Goal: Task Accomplishment & Management: Manage account settings

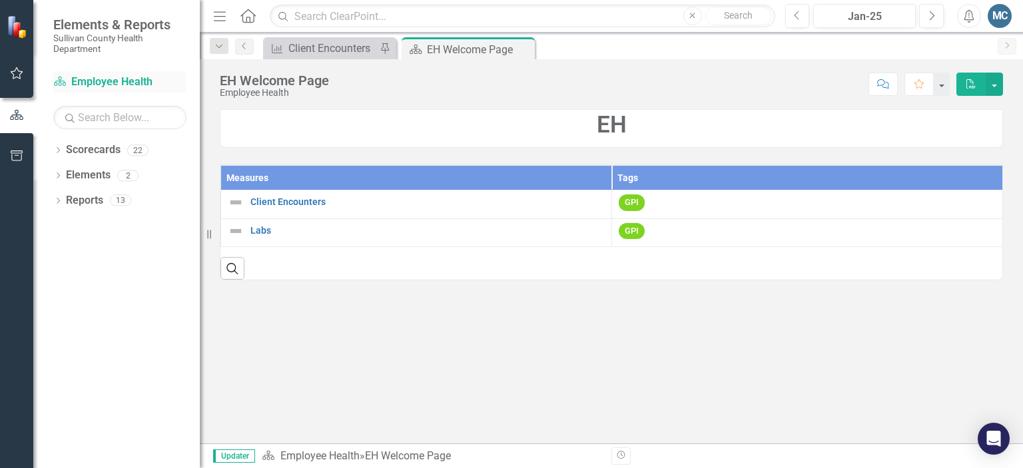
click at [140, 84] on link "Scorecard Employee Health" at bounding box center [119, 82] width 133 height 15
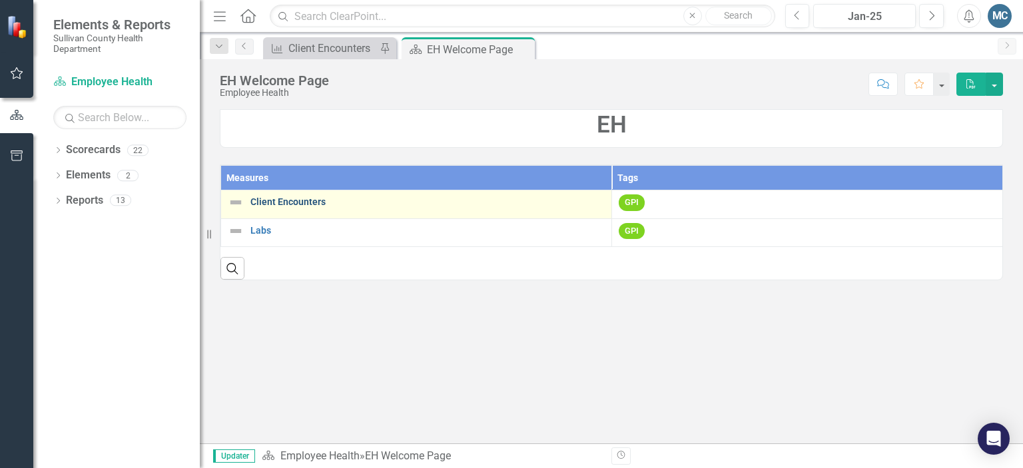
click at [290, 197] on link "Client Encounters" at bounding box center [427, 202] width 354 height 10
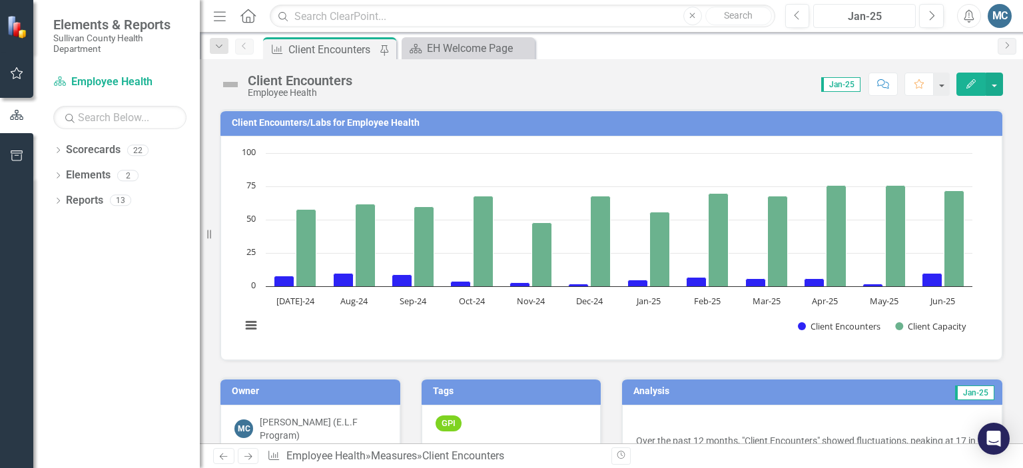
click at [907, 15] on div "Jan-25" at bounding box center [864, 17] width 93 height 16
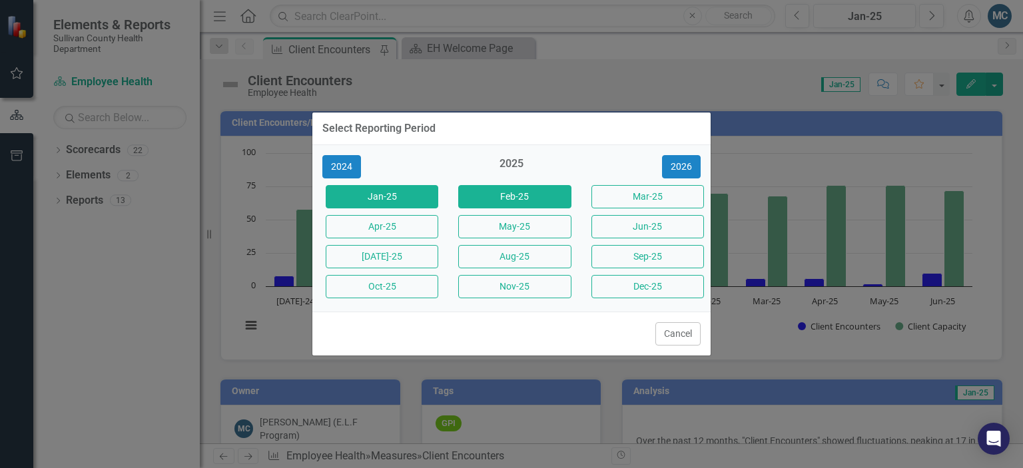
click at [484, 194] on button "Feb-25" at bounding box center [514, 196] width 113 height 23
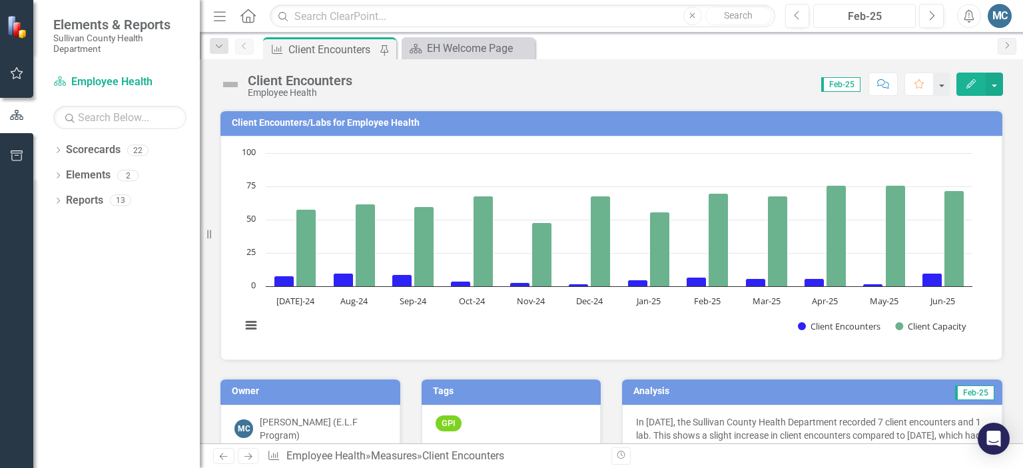
click at [844, 21] on div "Feb-25" at bounding box center [864, 17] width 93 height 16
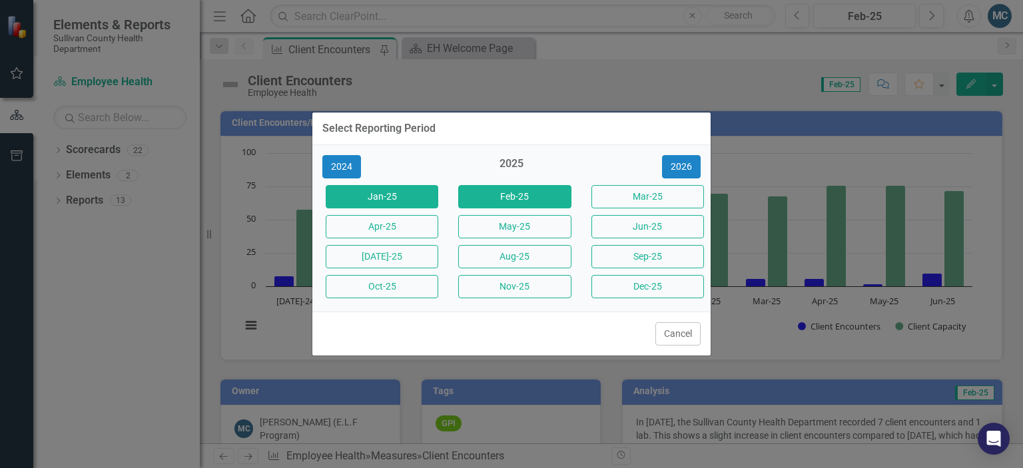
click at [419, 187] on button "Jan-25" at bounding box center [382, 196] width 113 height 23
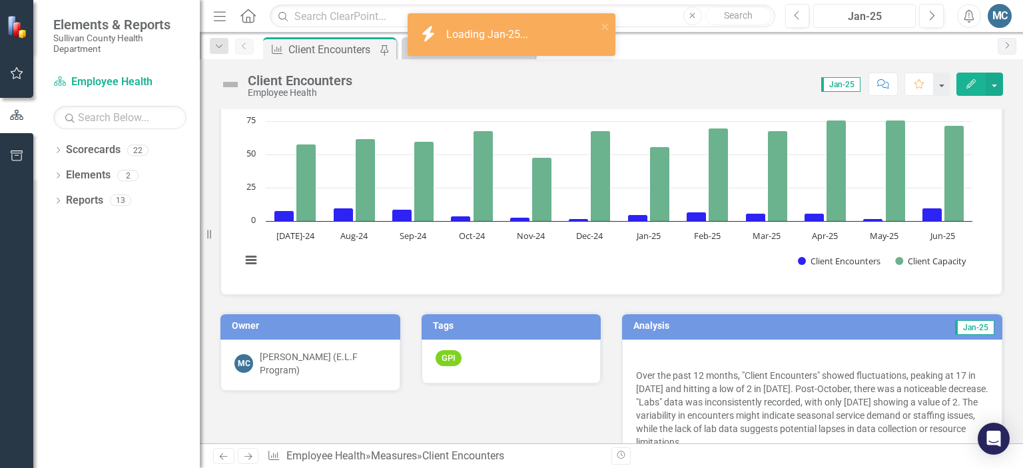
scroll to position [35, 0]
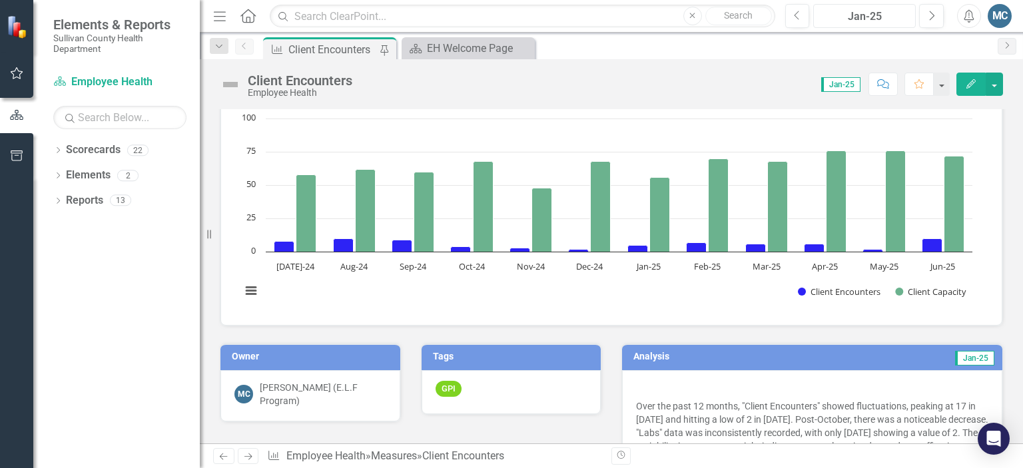
click at [881, 23] on div "Jan-25" at bounding box center [864, 17] width 93 height 16
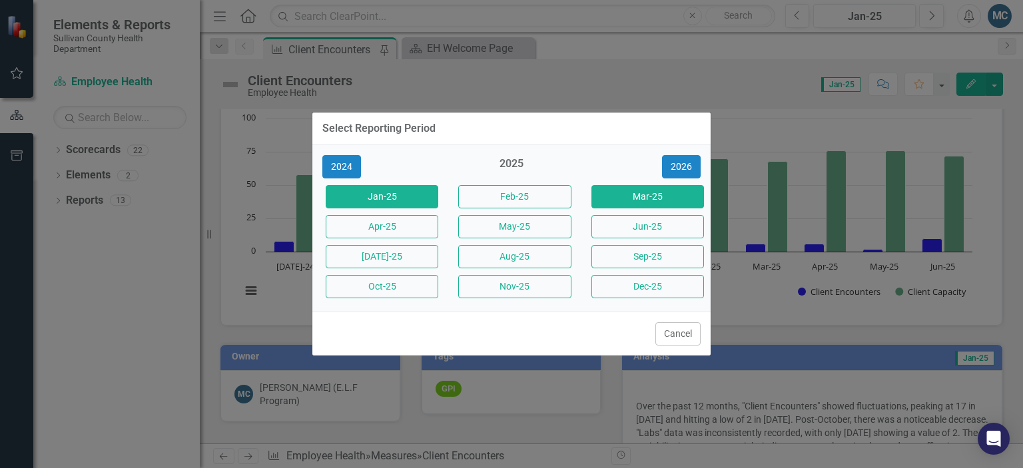
click at [612, 200] on button "Mar-25" at bounding box center [647, 196] width 113 height 23
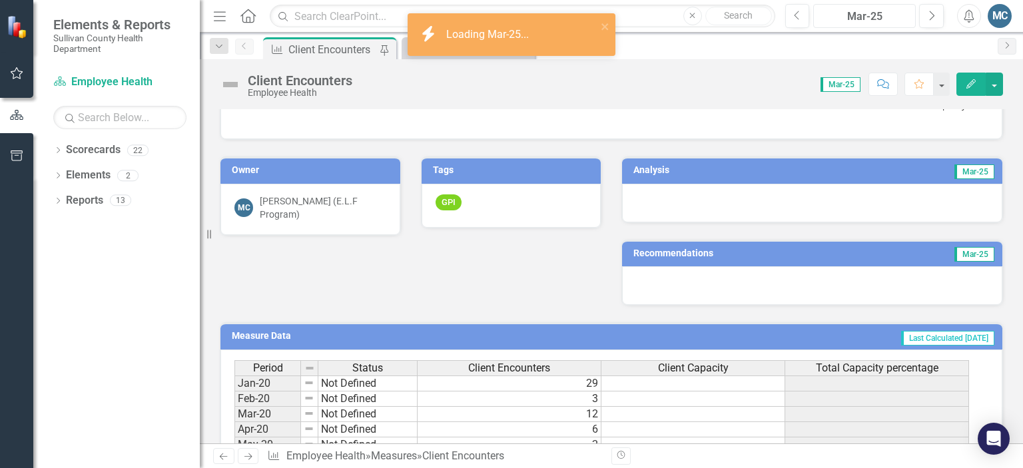
scroll to position [200, 0]
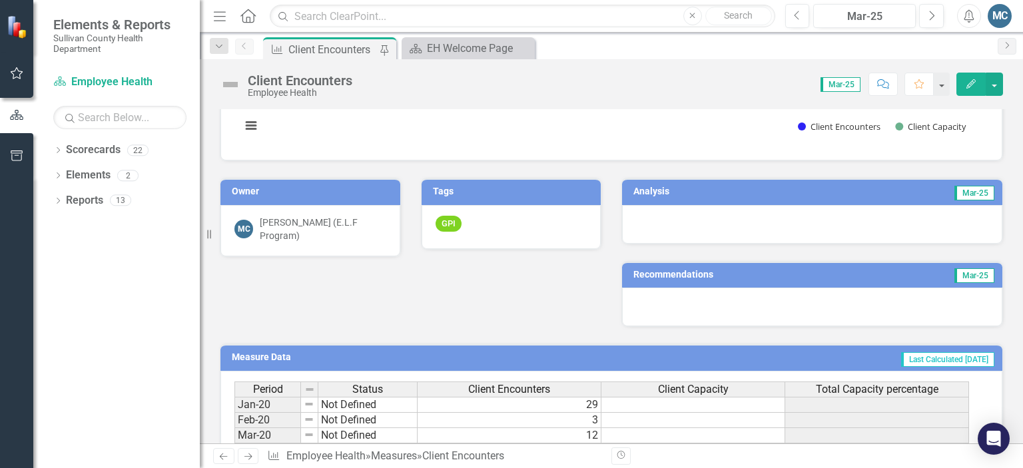
click at [654, 193] on h3 "Analysis" at bounding box center [717, 191] width 168 height 10
click at [651, 187] on h3 "Analysis" at bounding box center [717, 191] width 168 height 10
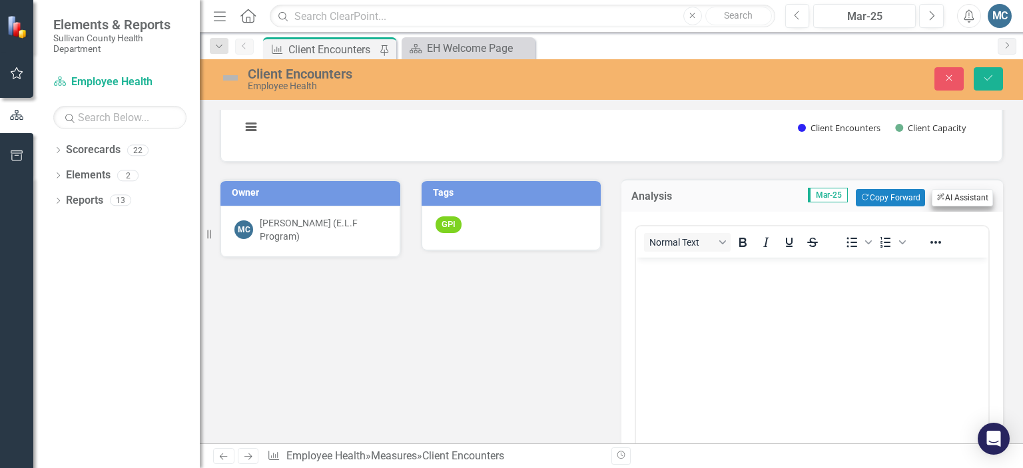
scroll to position [0, 0]
click at [943, 195] on button "ClearPoint AI AI Assistant" at bounding box center [961, 197] width 61 height 17
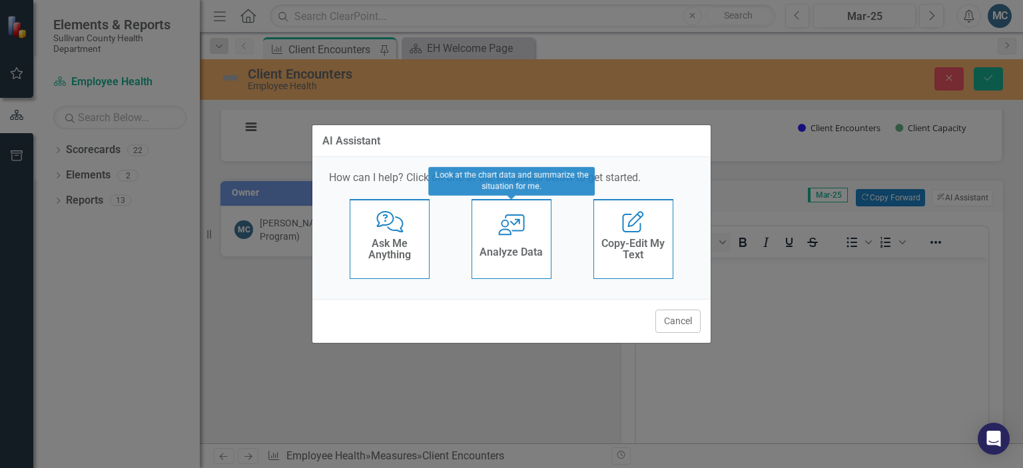
click at [508, 240] on div "User with Chart Analyze Data" at bounding box center [511, 239] width 80 height 80
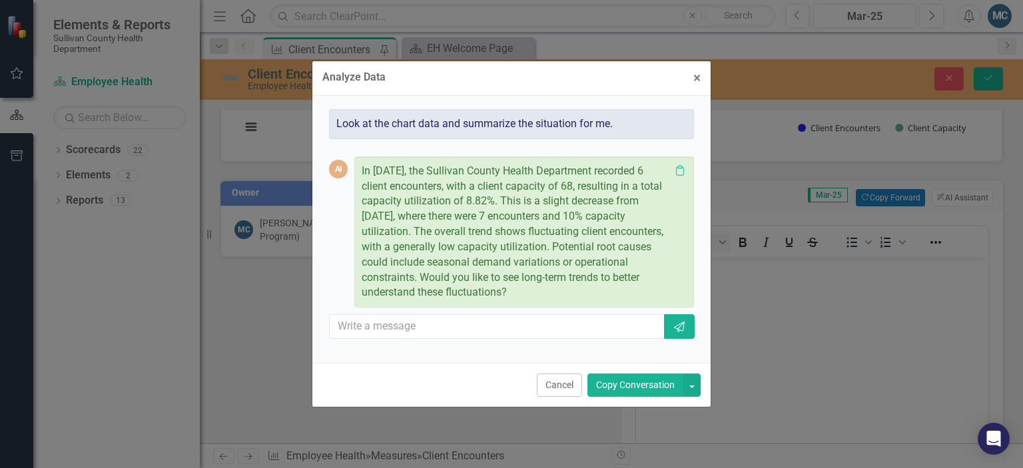
click at [632, 389] on button "Copy Conversation" at bounding box center [635, 384] width 96 height 23
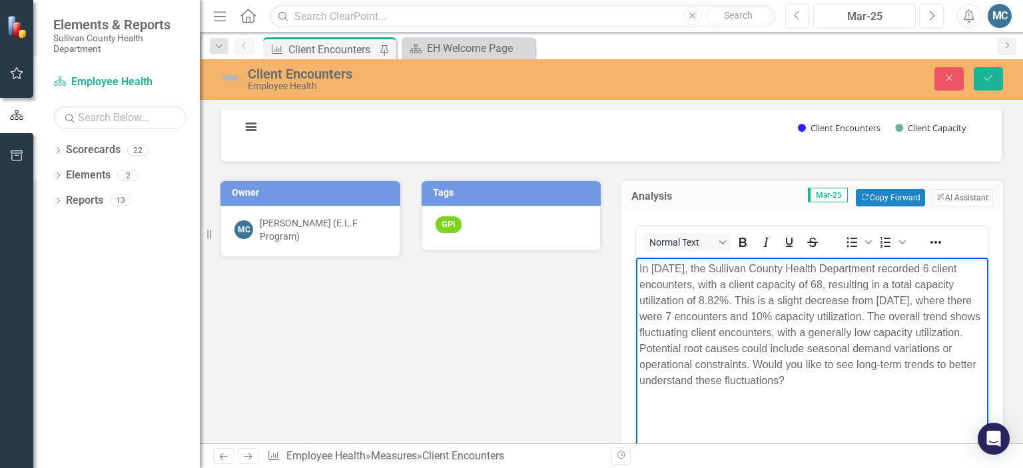
drag, startPoint x: 813, startPoint y: 363, endPoint x: 865, endPoint y: 383, distance: 55.6
click at [865, 383] on p "In March 2025, the Sullivan County Health Department recorded 6 client encounte…" at bounding box center [812, 324] width 346 height 128
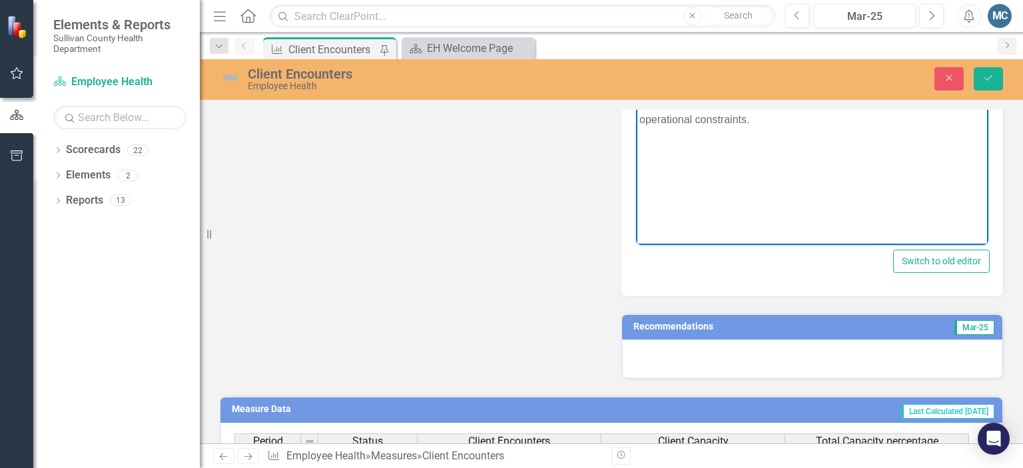
scroll to position [445, 0]
click at [861, 322] on h3 "Recommendations" at bounding box center [752, 327] width 239 height 10
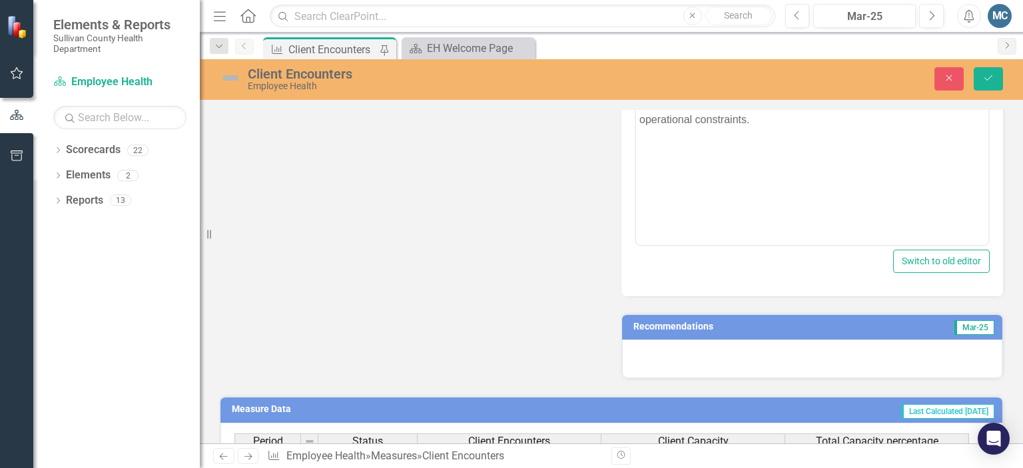
click at [861, 322] on h3 "Recommendations" at bounding box center [752, 327] width 239 height 10
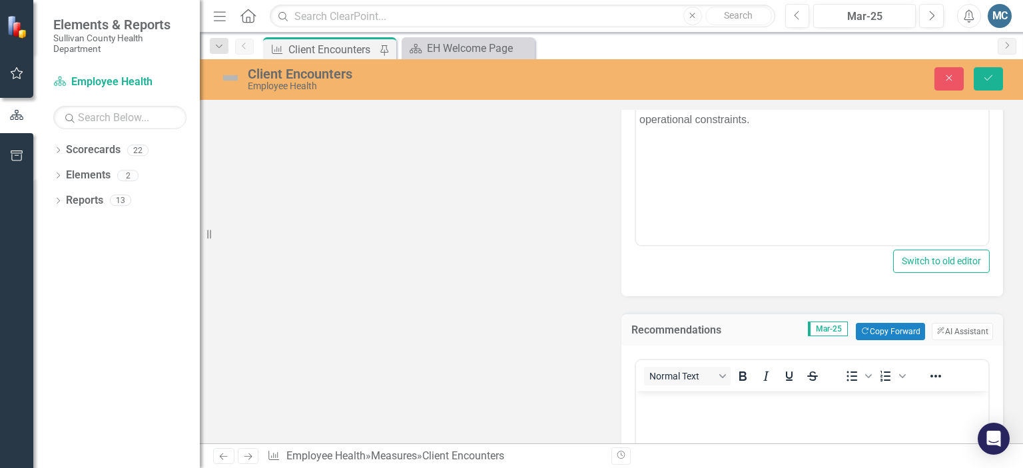
scroll to position [0, 0]
click at [951, 325] on button "ClearPoint AI AI Assistant" at bounding box center [961, 331] width 61 height 17
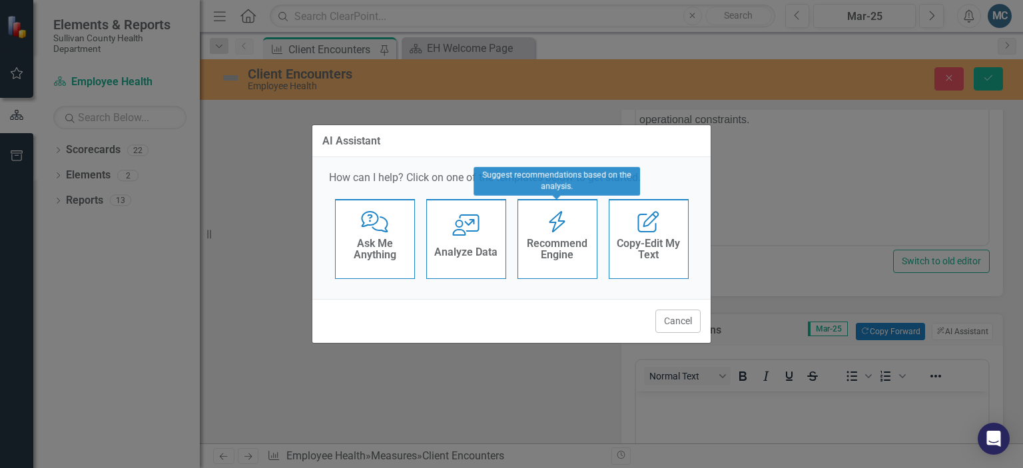
click at [559, 238] on h4 "Recommend Engine" at bounding box center [557, 249] width 65 height 23
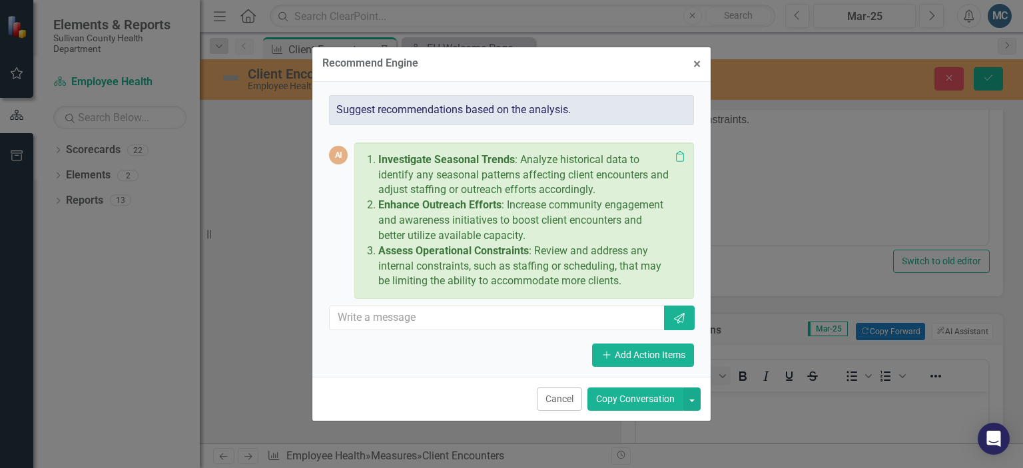
click at [626, 401] on button "Copy Conversation" at bounding box center [635, 398] width 96 height 23
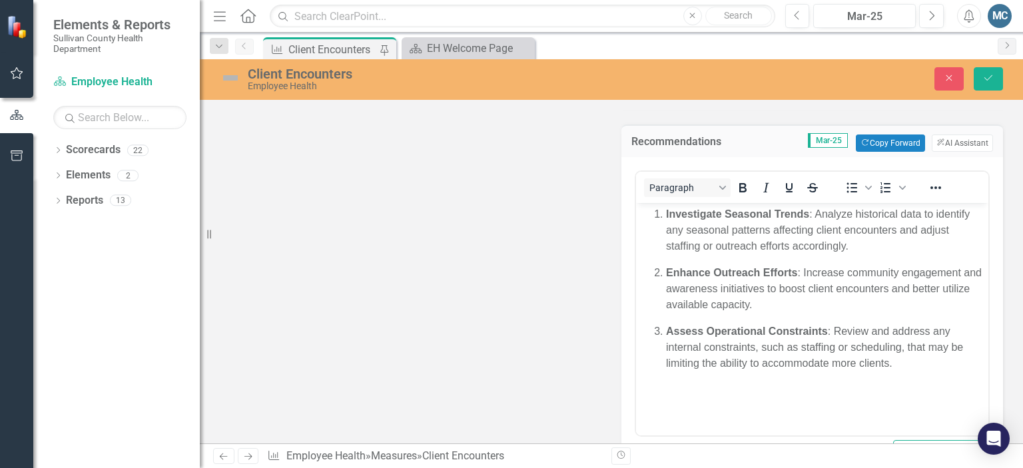
scroll to position [632, 0]
click at [985, 82] on icon "Save" at bounding box center [988, 77] width 12 height 9
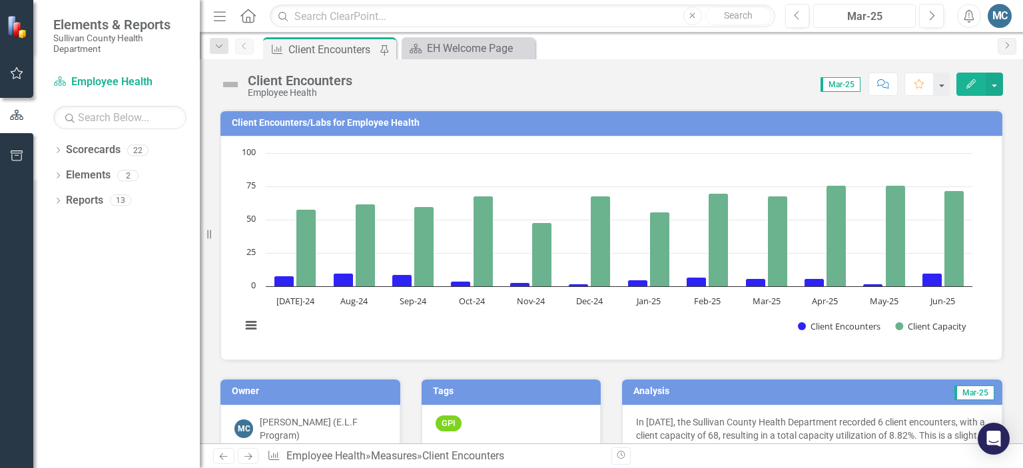
click at [897, 10] on div "Mar-25" at bounding box center [864, 17] width 93 height 16
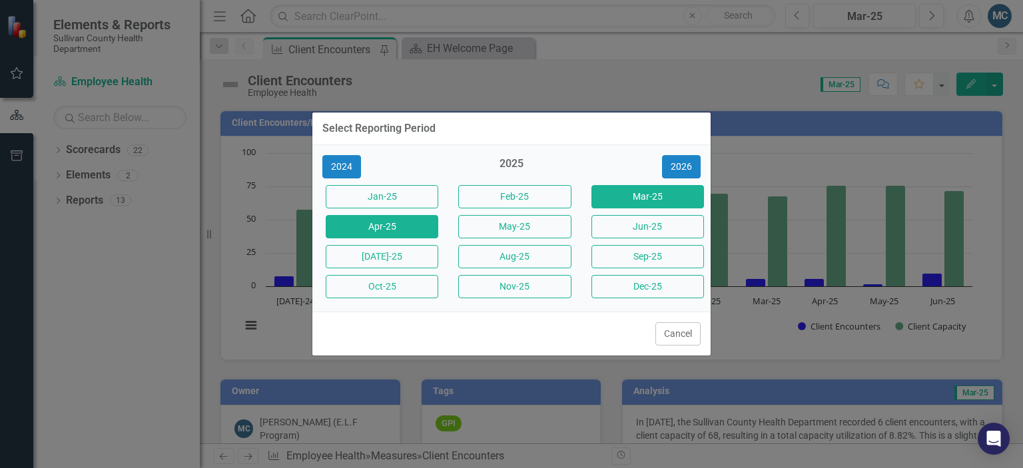
click at [419, 222] on button "Apr-25" at bounding box center [382, 226] width 113 height 23
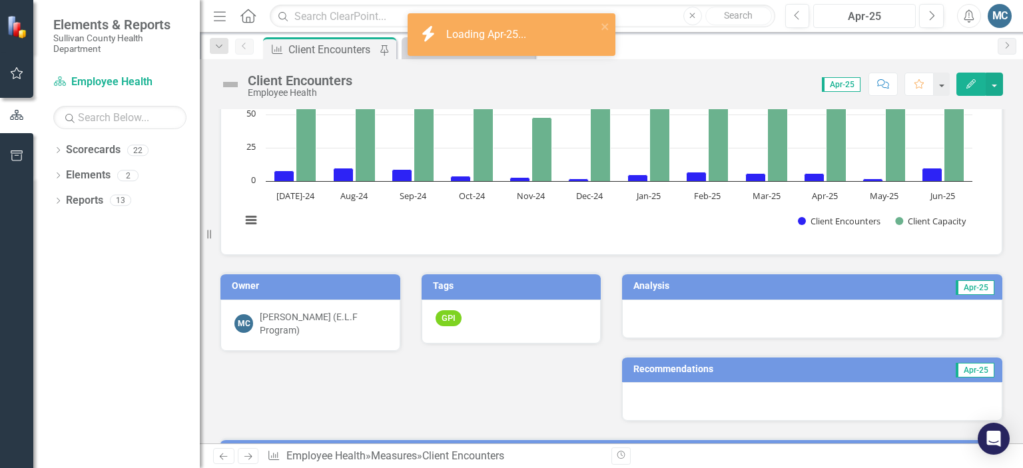
scroll to position [115, 0]
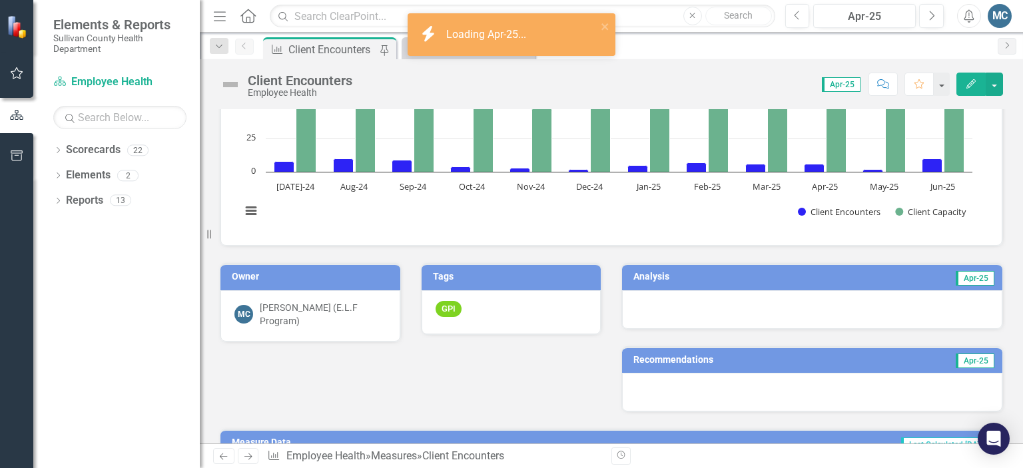
click at [682, 276] on h3 "Analysis" at bounding box center [719, 277] width 172 height 10
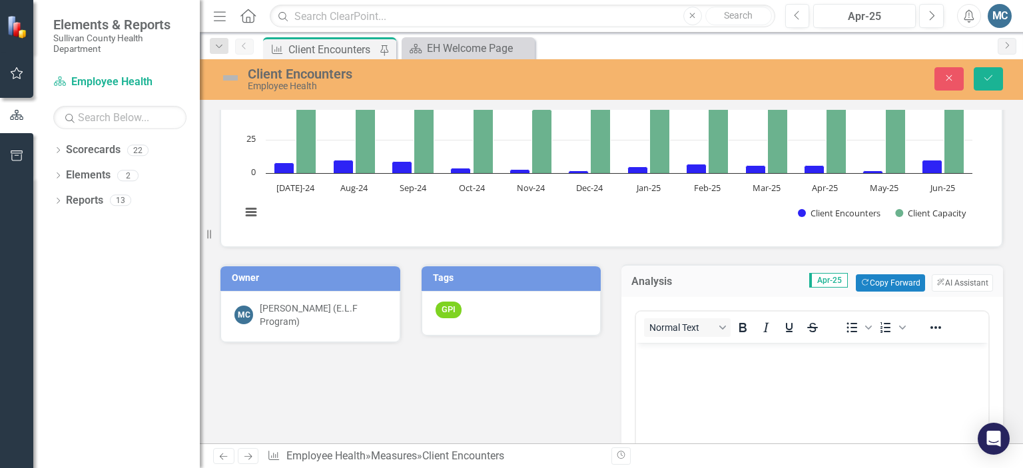
scroll to position [161, 0]
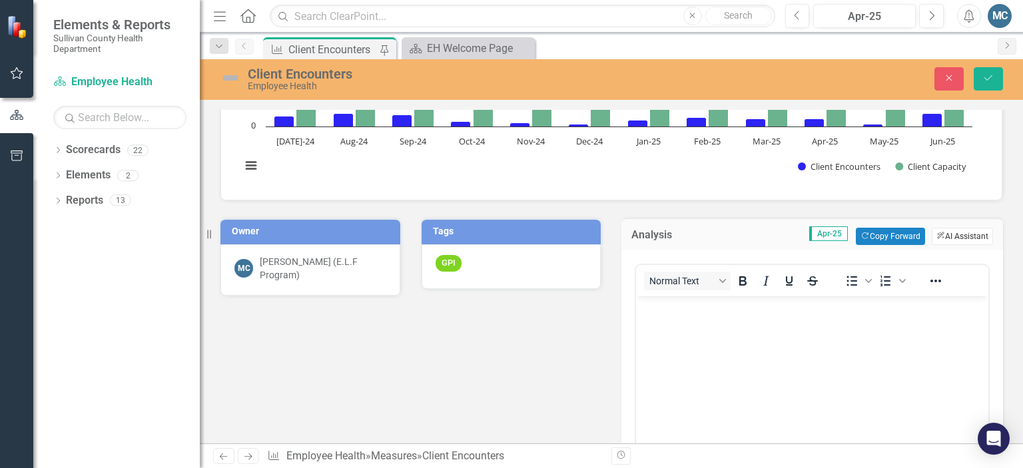
click at [951, 229] on button "ClearPoint AI AI Assistant" at bounding box center [961, 236] width 61 height 17
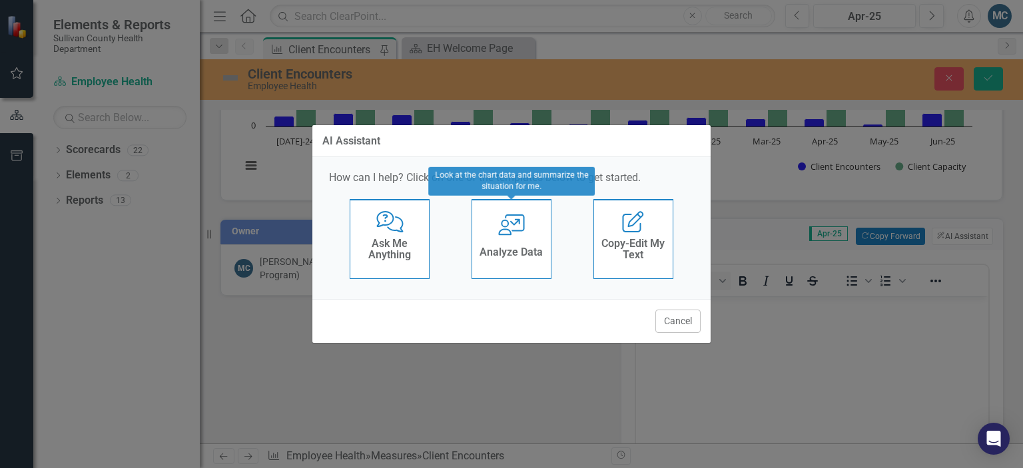
click at [523, 230] on icon at bounding box center [511, 224] width 27 height 21
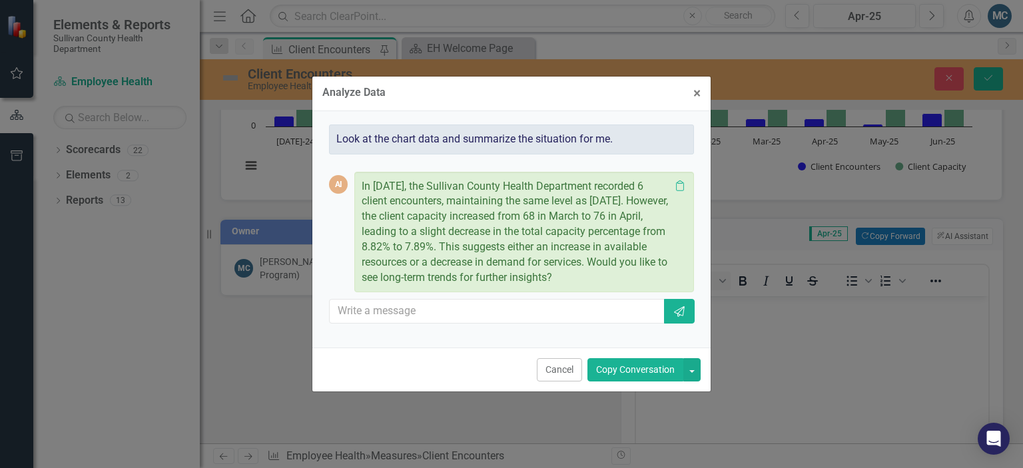
click at [637, 369] on button "Copy Conversation" at bounding box center [635, 369] width 96 height 23
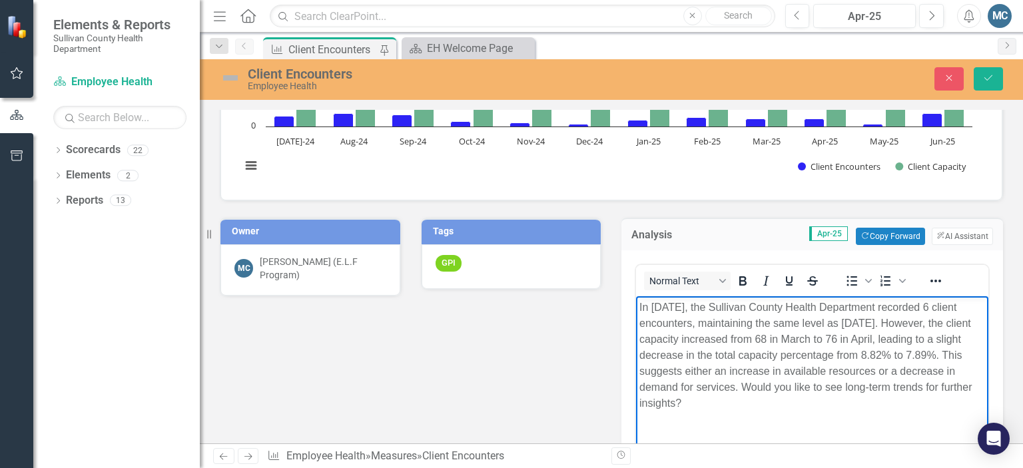
drag, startPoint x: 742, startPoint y: 386, endPoint x: 777, endPoint y: 413, distance: 44.1
click at [777, 413] on body "In April 2025, the Sullivan County Health Department recorded 6 client encounte…" at bounding box center [812, 396] width 352 height 200
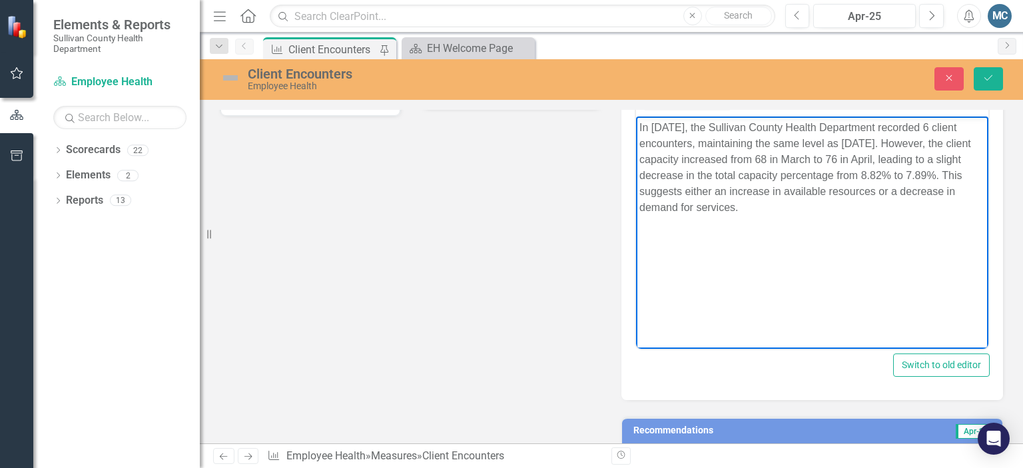
scroll to position [433, 0]
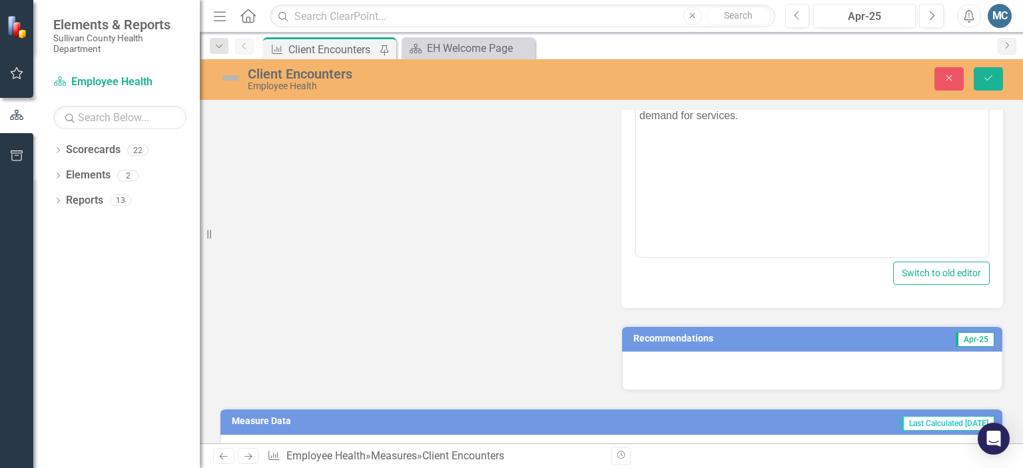
click at [767, 336] on h3 "Recommendations" at bounding box center [754, 339] width 242 height 10
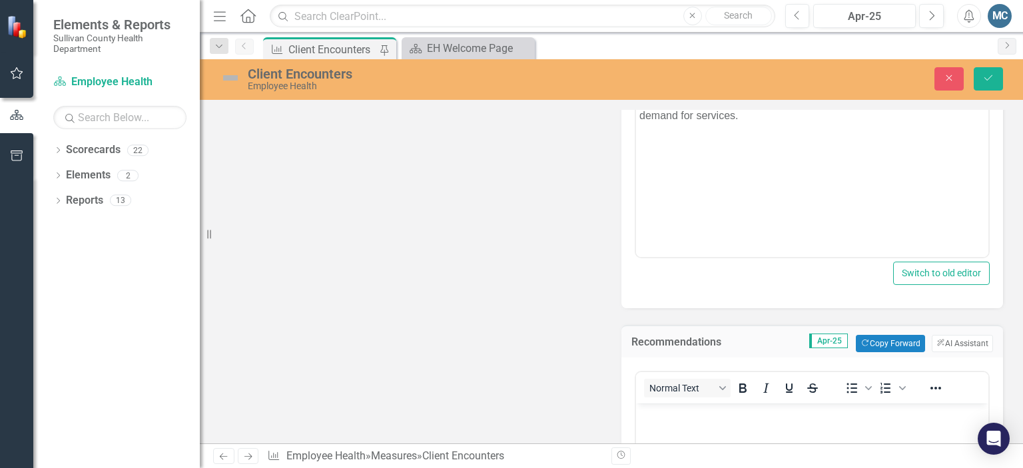
scroll to position [514, 0]
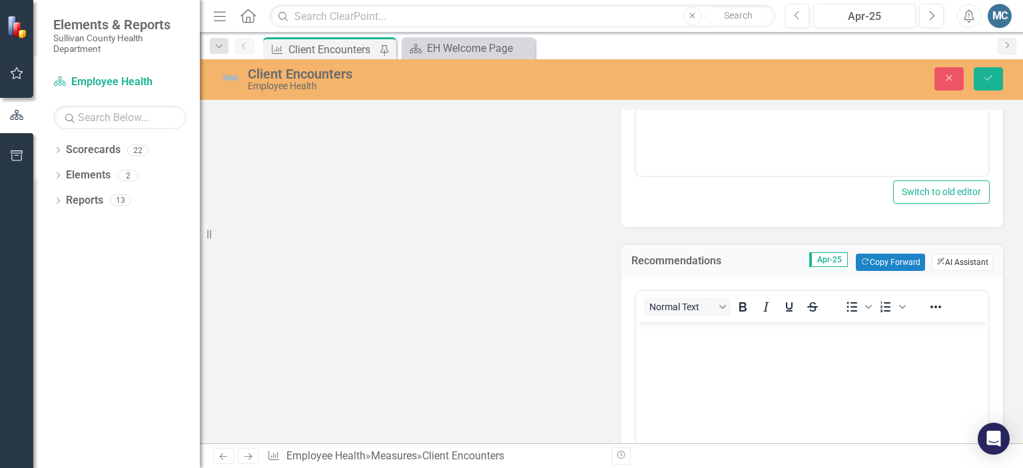
click at [949, 255] on button "ClearPoint AI AI Assistant" at bounding box center [961, 262] width 61 height 17
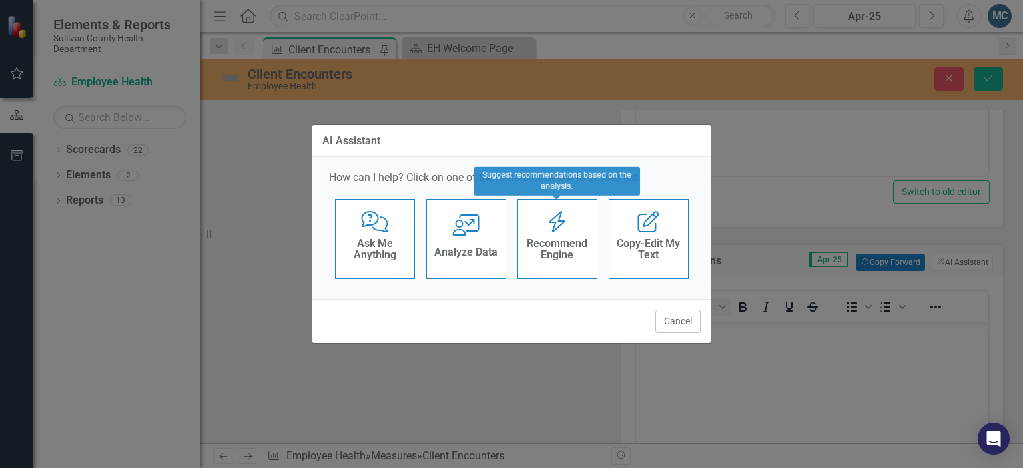
click at [565, 242] on h4 "Recommend Engine" at bounding box center [557, 249] width 65 height 23
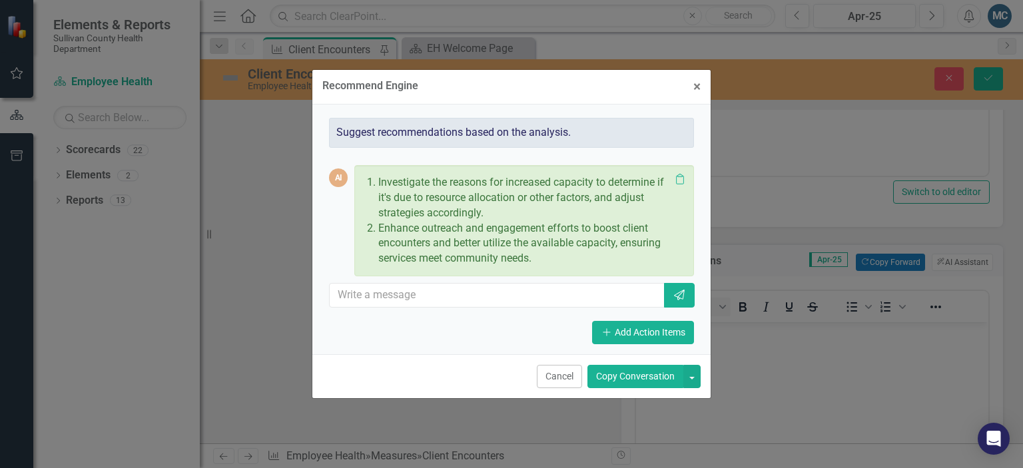
click at [624, 375] on button "Copy Conversation" at bounding box center [635, 376] width 96 height 23
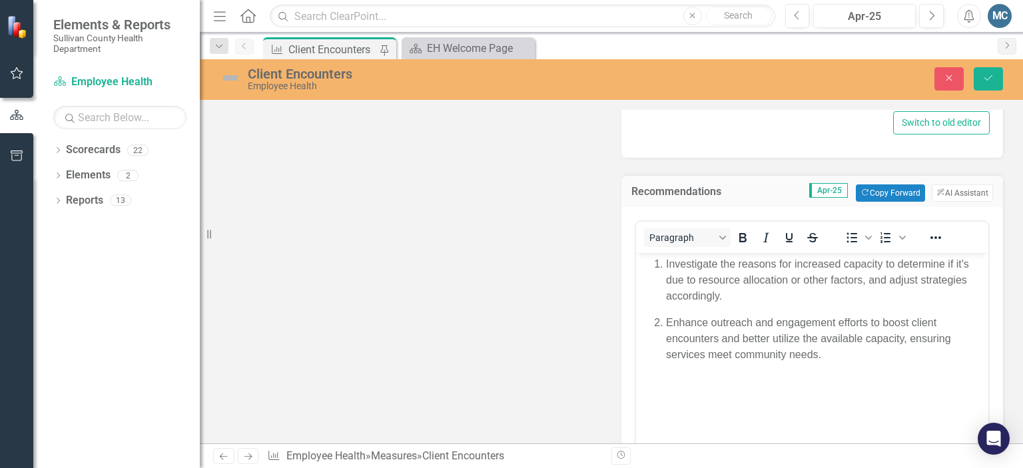
scroll to position [583, 0]
click at [982, 82] on icon "Save" at bounding box center [988, 77] width 12 height 9
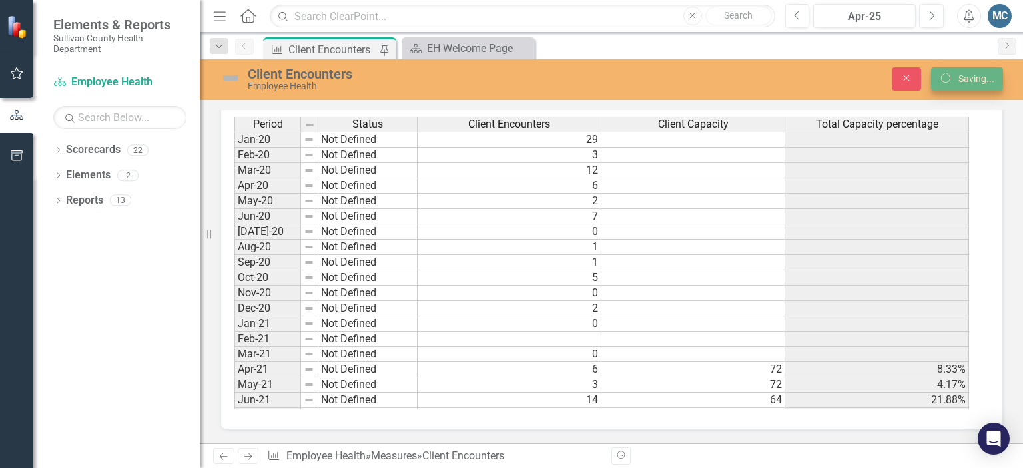
scroll to position [559, 0]
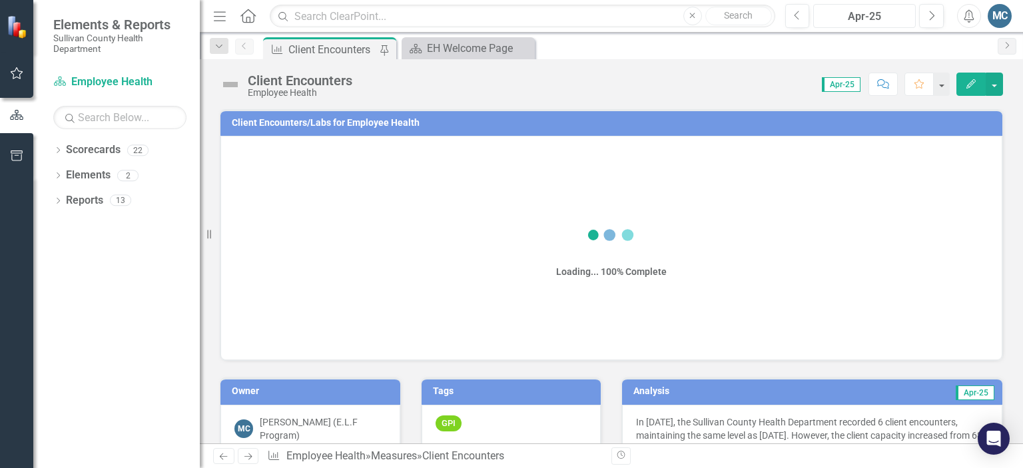
click at [854, 15] on div "Apr-25" at bounding box center [864, 17] width 93 height 16
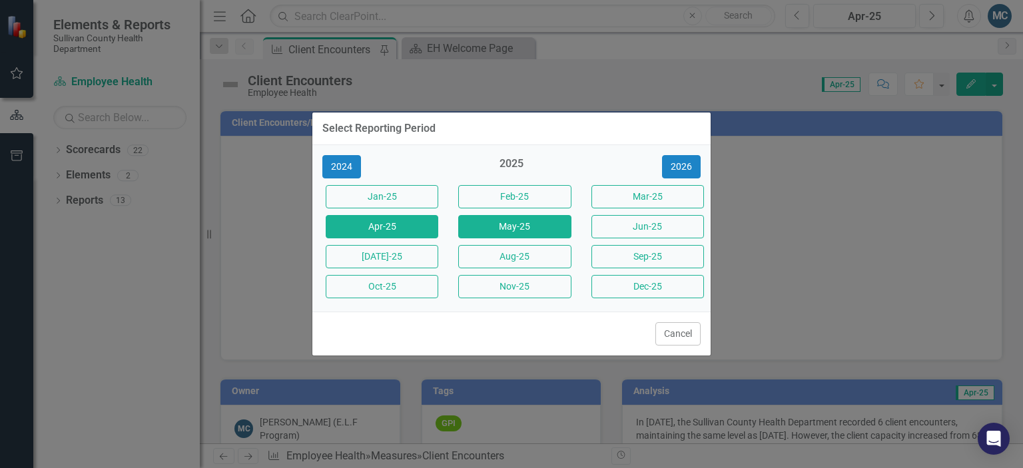
click at [531, 223] on button "May-25" at bounding box center [514, 226] width 113 height 23
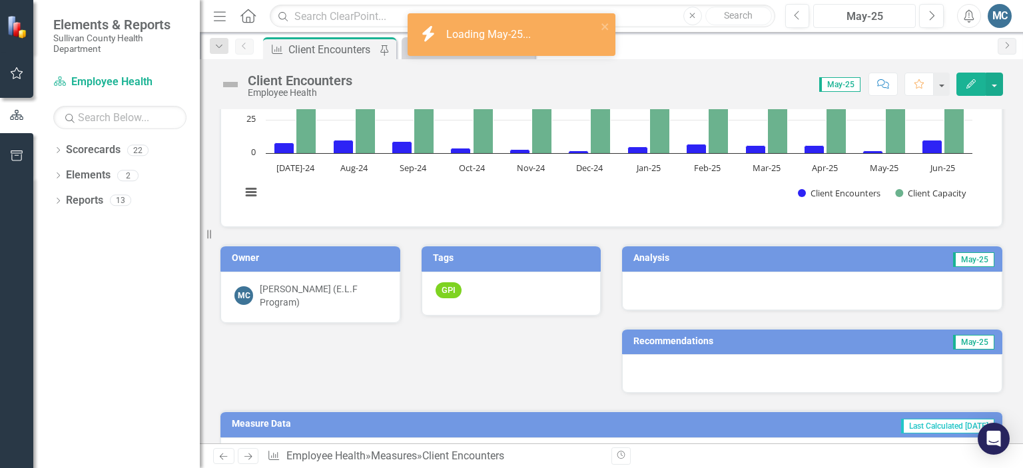
scroll to position [144, 0]
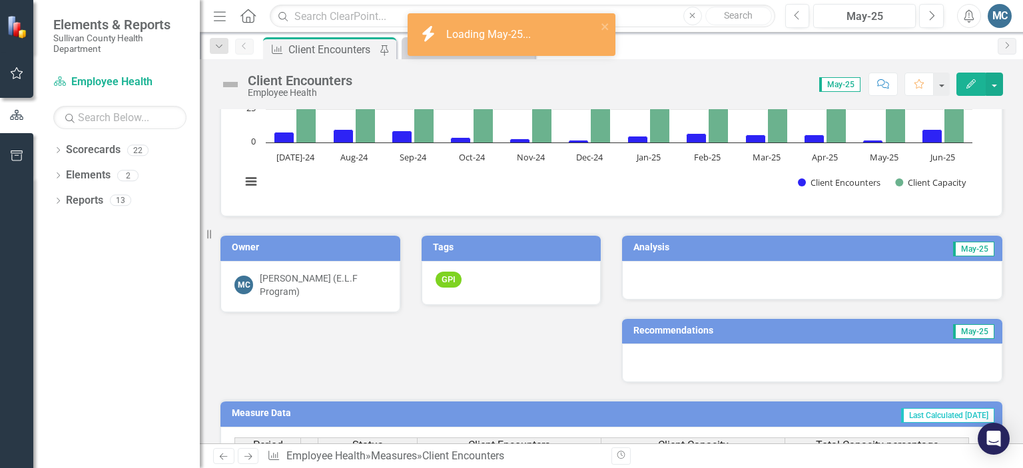
click at [739, 236] on div "Analysis May-25" at bounding box center [812, 247] width 380 height 26
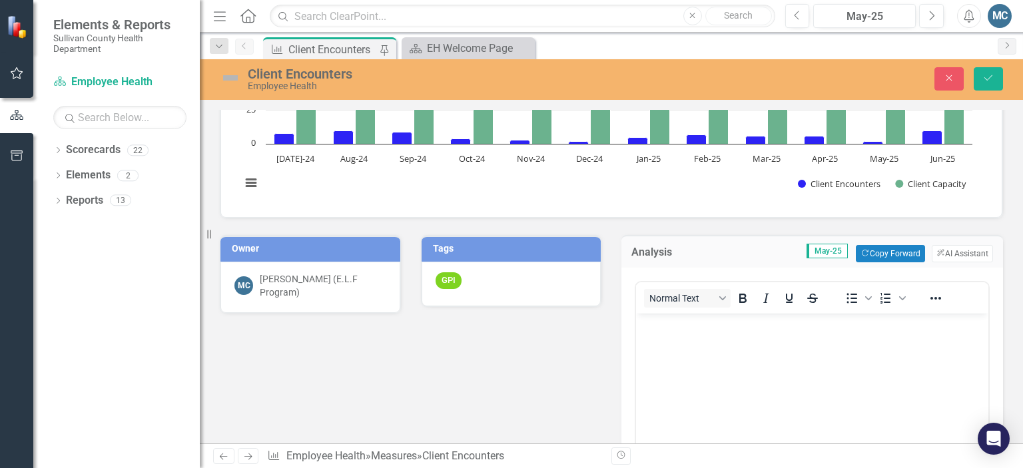
scroll to position [0, 0]
click at [964, 250] on button "ClearPoint AI AI Assistant" at bounding box center [961, 253] width 61 height 17
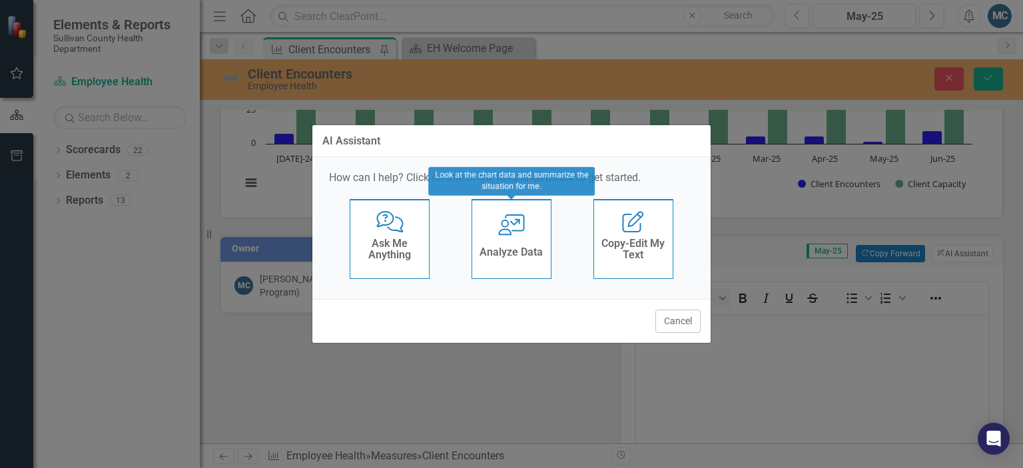
click at [506, 229] on icon at bounding box center [511, 224] width 27 height 21
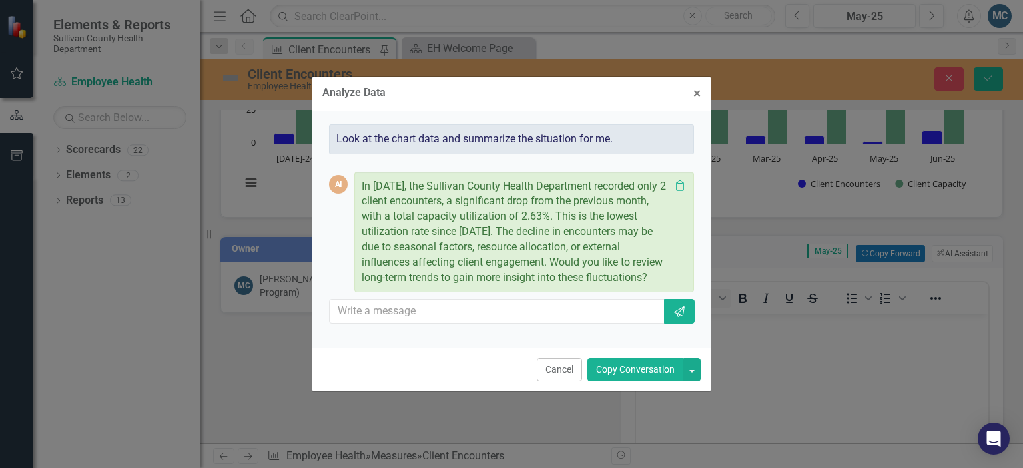
click at [628, 381] on button "Copy Conversation" at bounding box center [635, 369] width 96 height 23
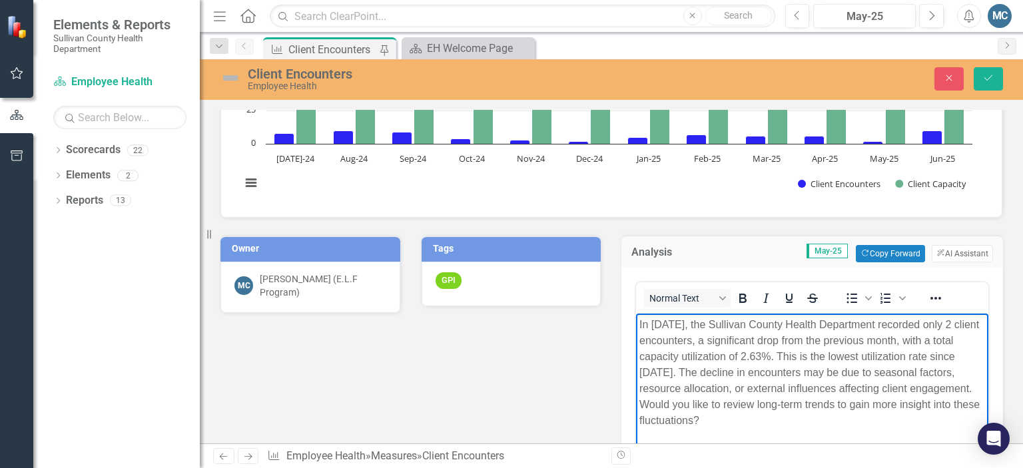
drag, startPoint x: 706, startPoint y: 400, endPoint x: 786, endPoint y: 425, distance: 84.2
click at [786, 425] on p "In May 2025, the Sullivan County Health Department recorded only 2 client encou…" at bounding box center [812, 372] width 346 height 112
drag, startPoint x: 778, startPoint y: 419, endPoint x: 704, endPoint y: 399, distance: 76.6
click at [704, 399] on p "In May 2025, the Sullivan County Health Department recorded only 2 client encou…" at bounding box center [812, 372] width 346 height 112
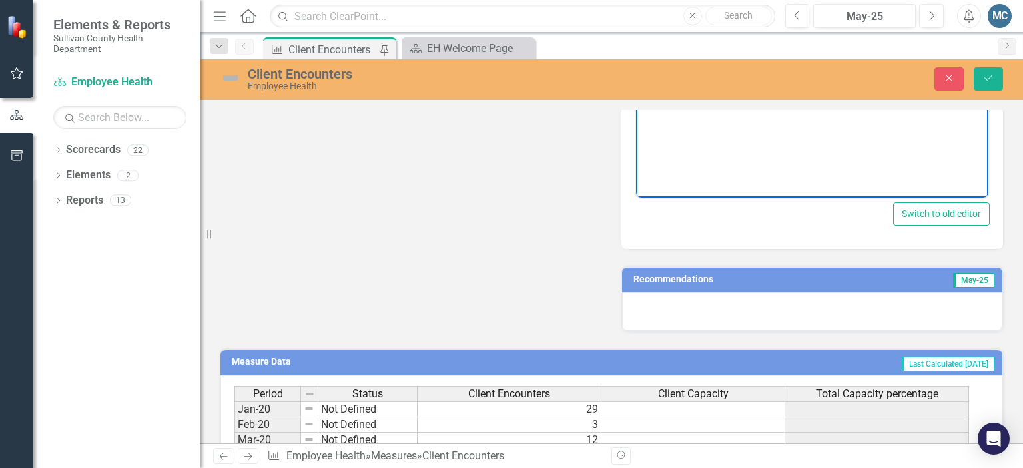
scroll to position [494, 0]
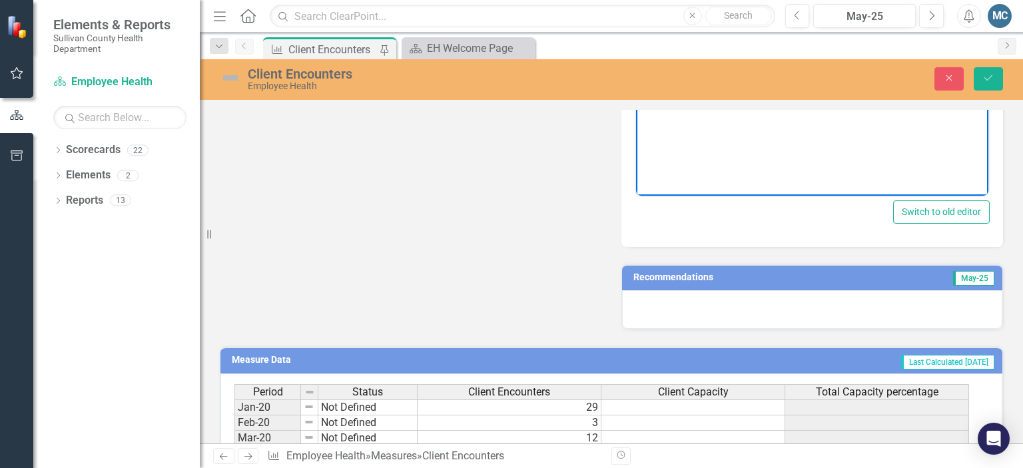
click at [715, 279] on h3 "Recommendations" at bounding box center [751, 277] width 236 height 10
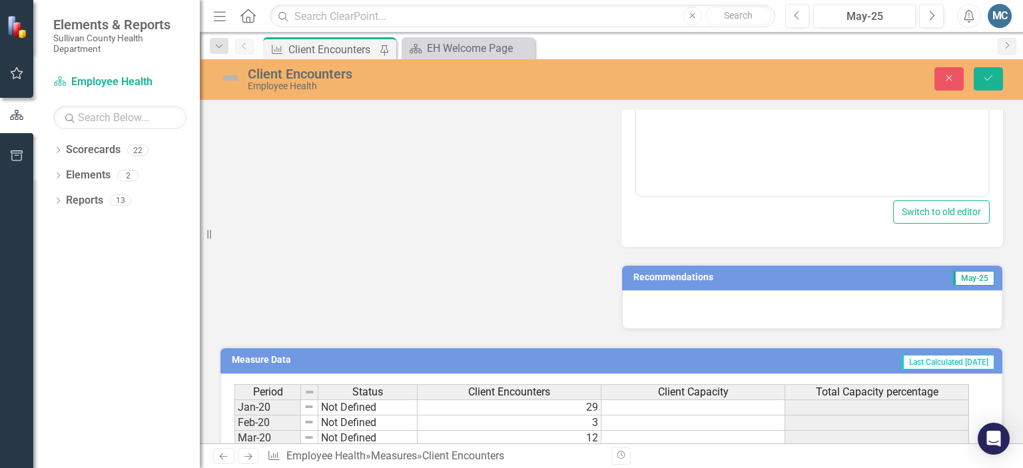
click at [715, 279] on h3 "Recommendations" at bounding box center [751, 277] width 236 height 10
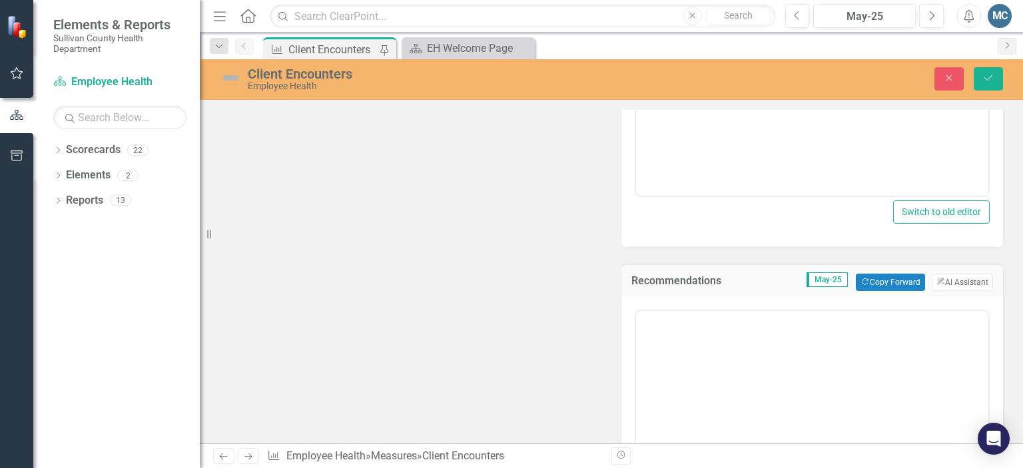
scroll to position [0, 0]
click at [943, 276] on button "ClearPoint AI AI Assistant" at bounding box center [961, 282] width 61 height 17
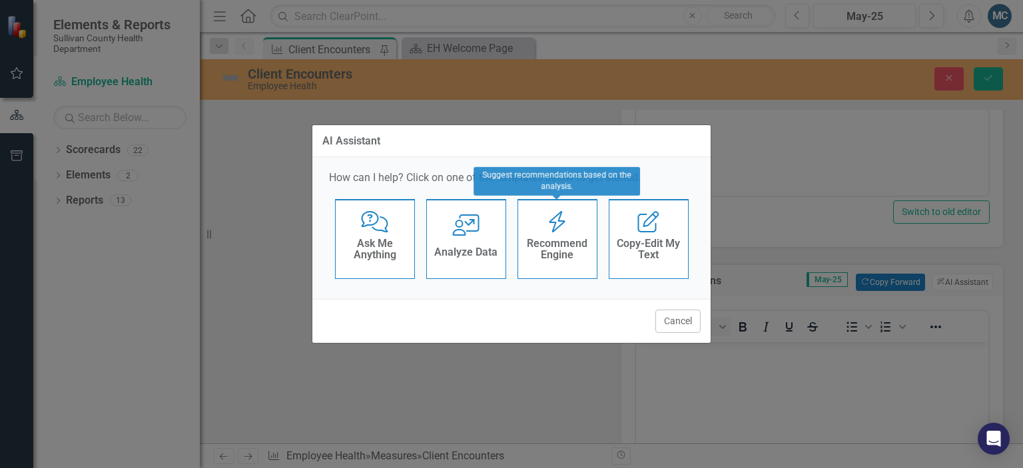
click at [565, 259] on h4 "Recommend Engine" at bounding box center [557, 249] width 65 height 23
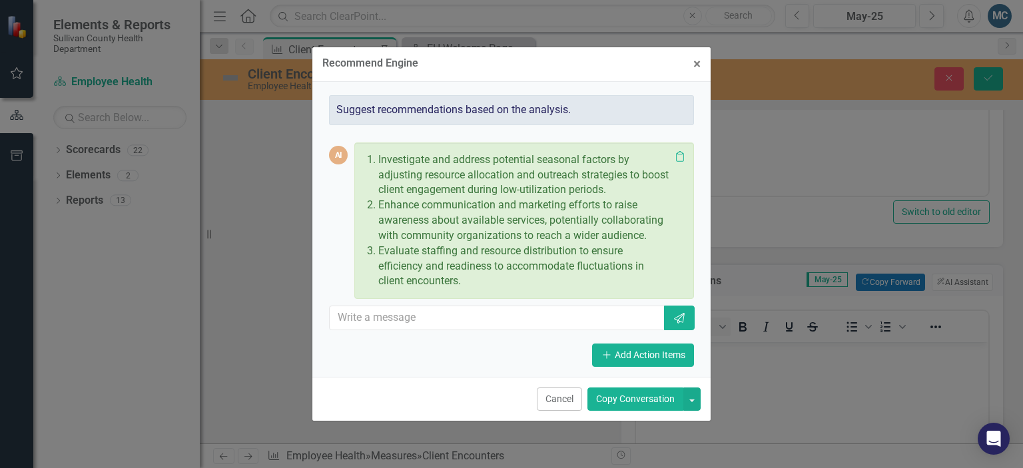
click at [634, 398] on button "Copy Conversation" at bounding box center [635, 398] width 96 height 23
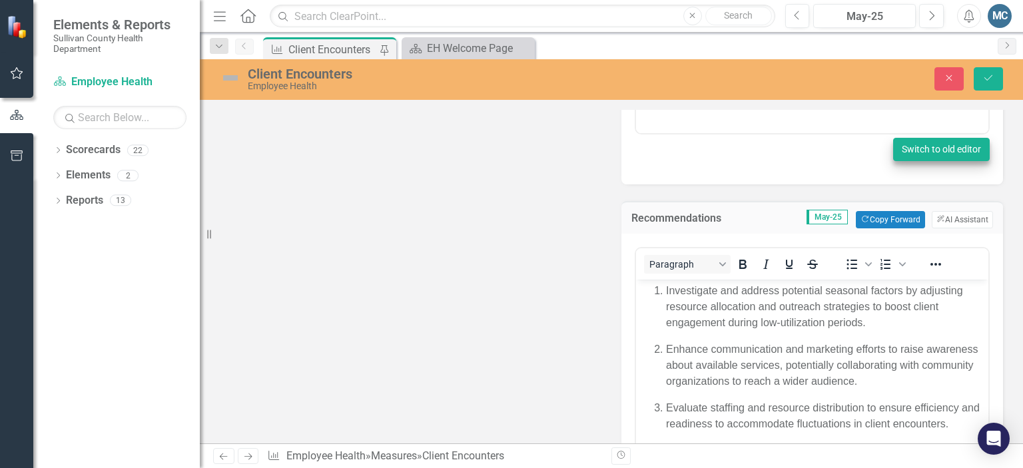
scroll to position [558, 0]
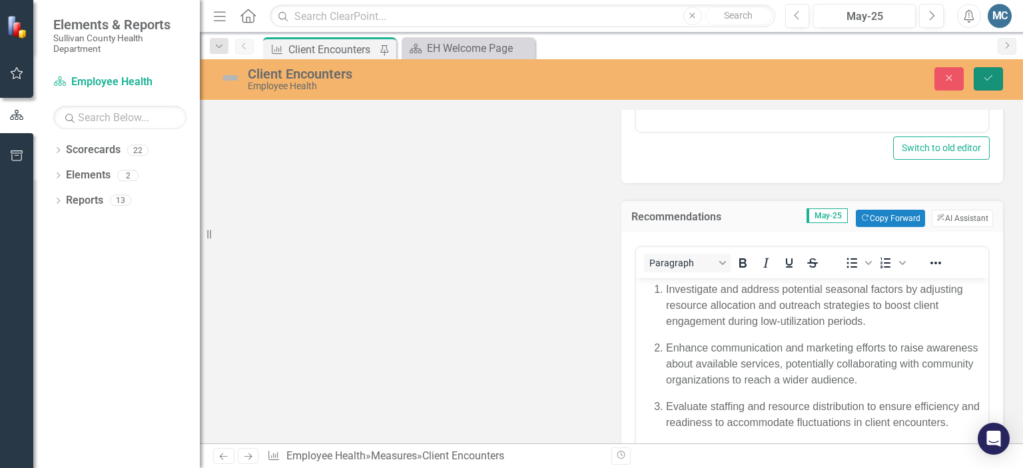
click at [989, 77] on icon "Save" at bounding box center [988, 77] width 12 height 9
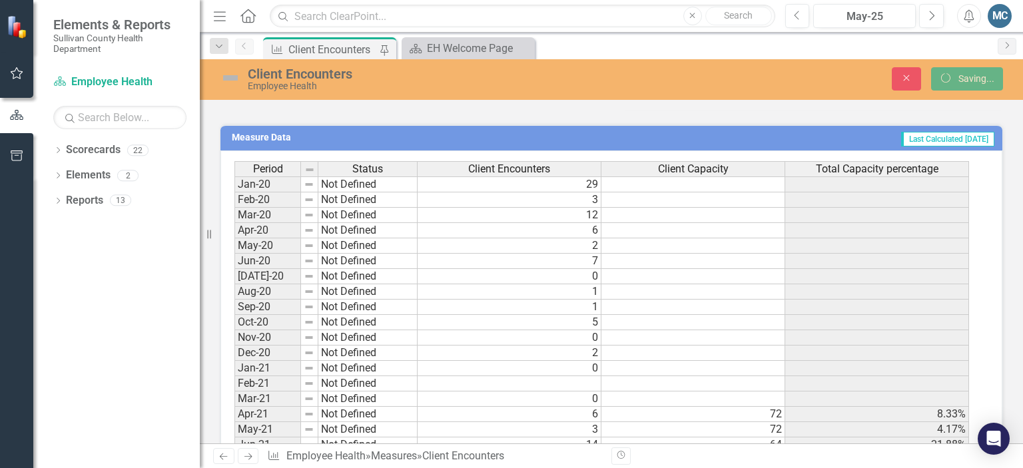
scroll to position [0, 0]
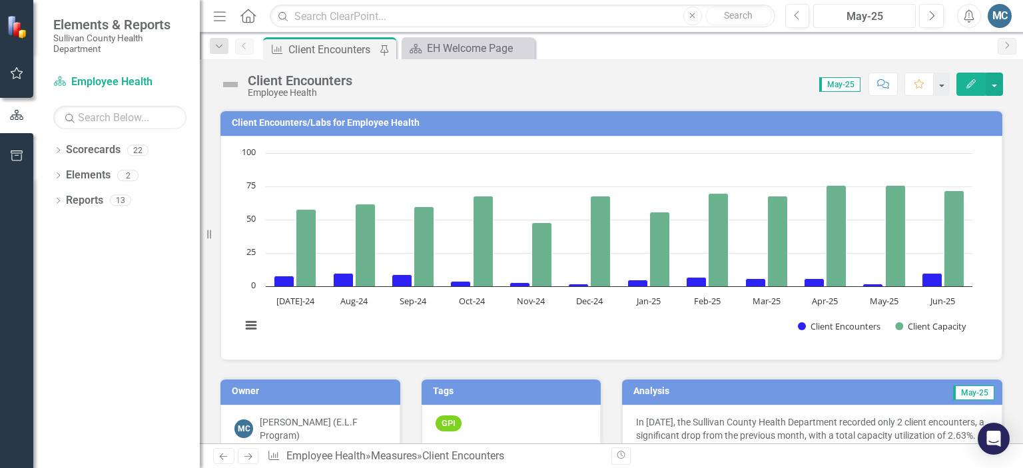
click at [894, 17] on div "May-25" at bounding box center [864, 17] width 93 height 16
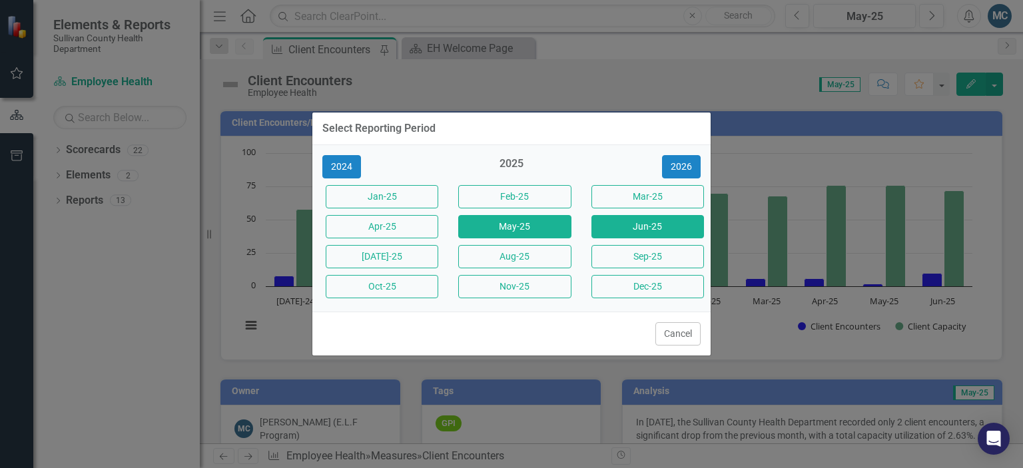
click at [628, 229] on button "Jun-25" at bounding box center [647, 226] width 113 height 23
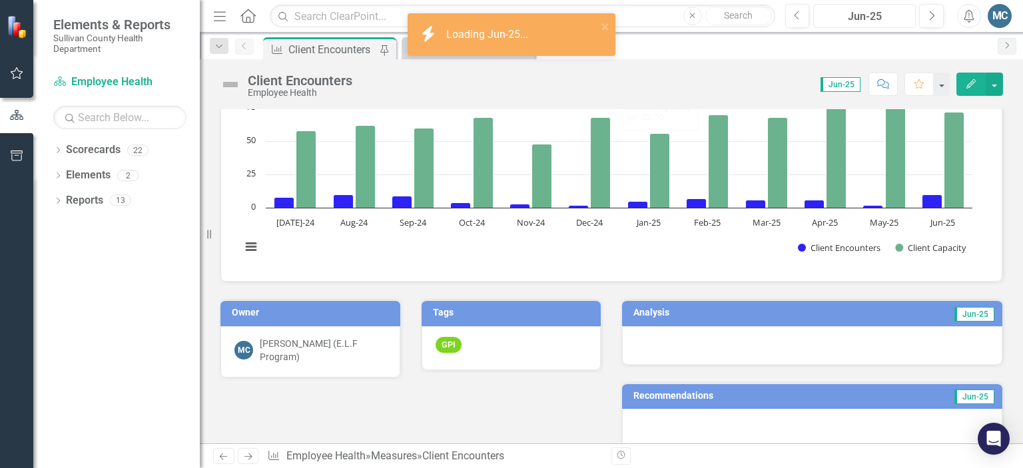
scroll to position [88, 0]
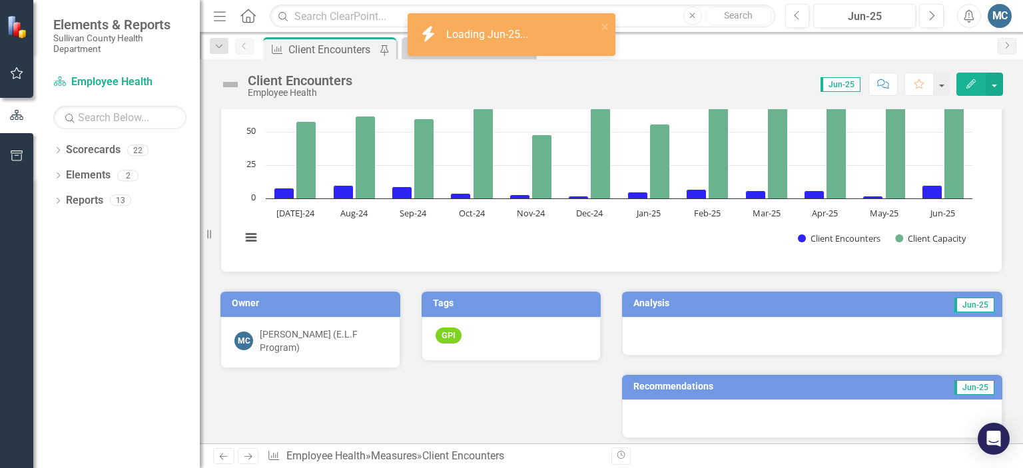
click at [686, 301] on h3 "Analysis" at bounding box center [717, 303] width 168 height 10
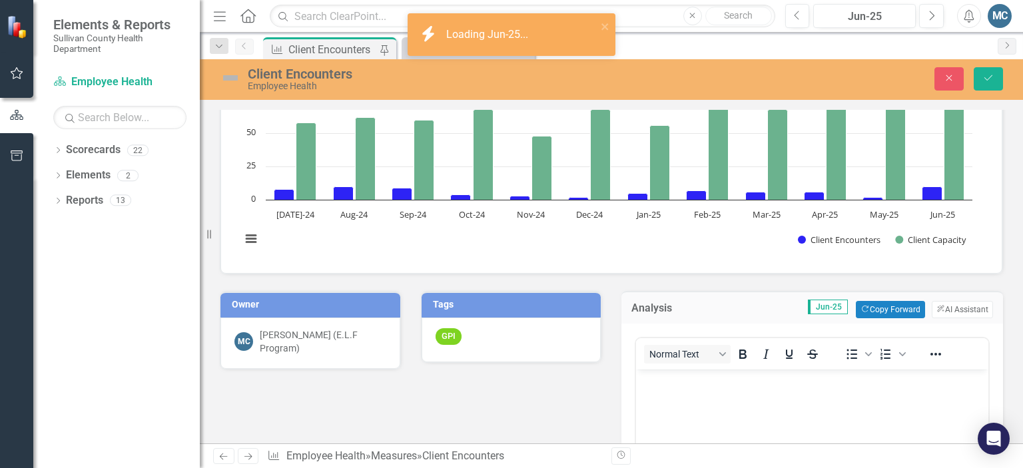
scroll to position [0, 0]
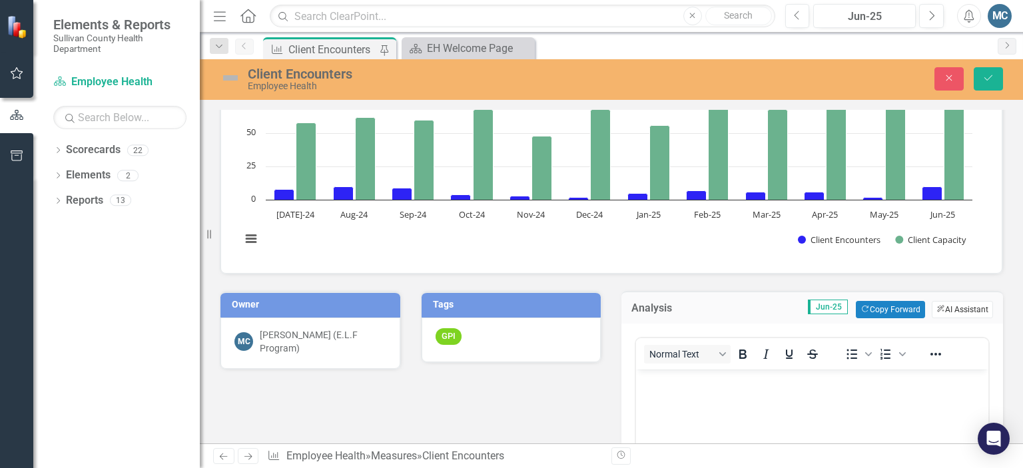
click at [948, 306] on button "ClearPoint AI AI Assistant" at bounding box center [961, 309] width 61 height 17
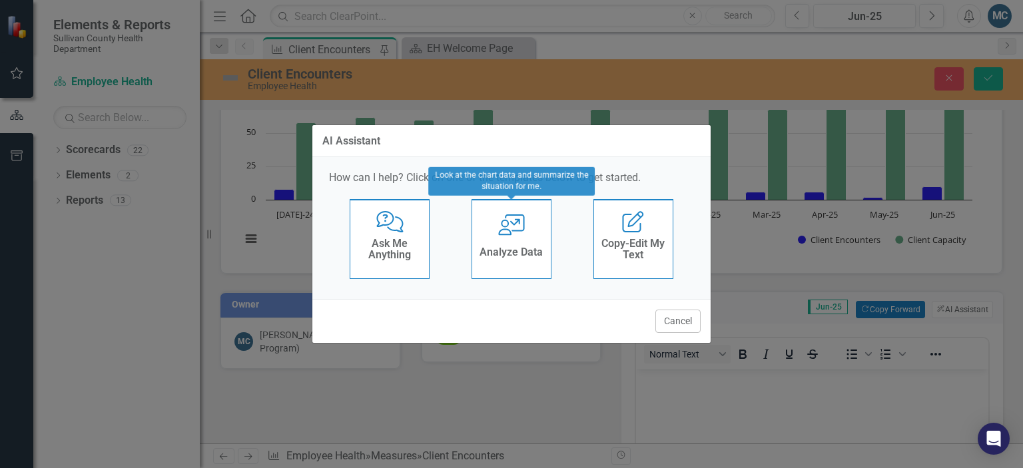
click at [517, 227] on icon "User with Chart" at bounding box center [511, 224] width 27 height 21
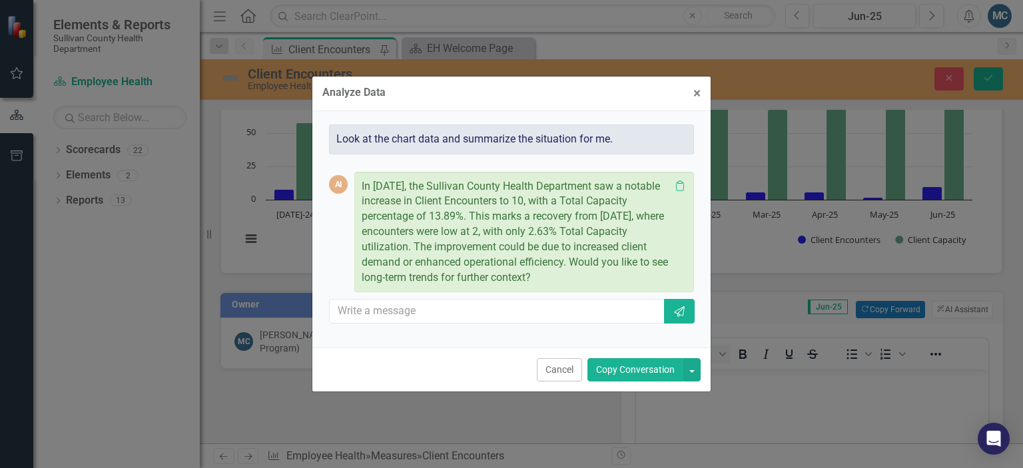
click at [618, 372] on button "Copy Conversation" at bounding box center [635, 369] width 96 height 23
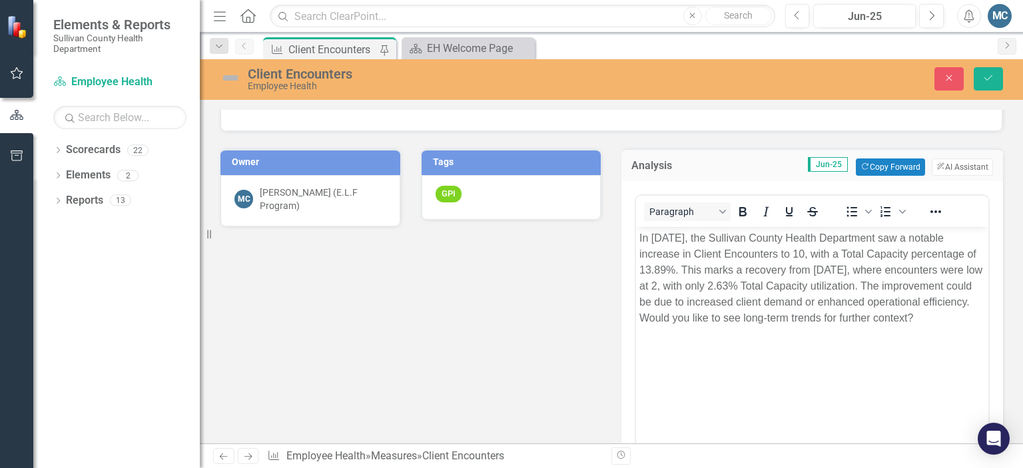
scroll to position [232, 0]
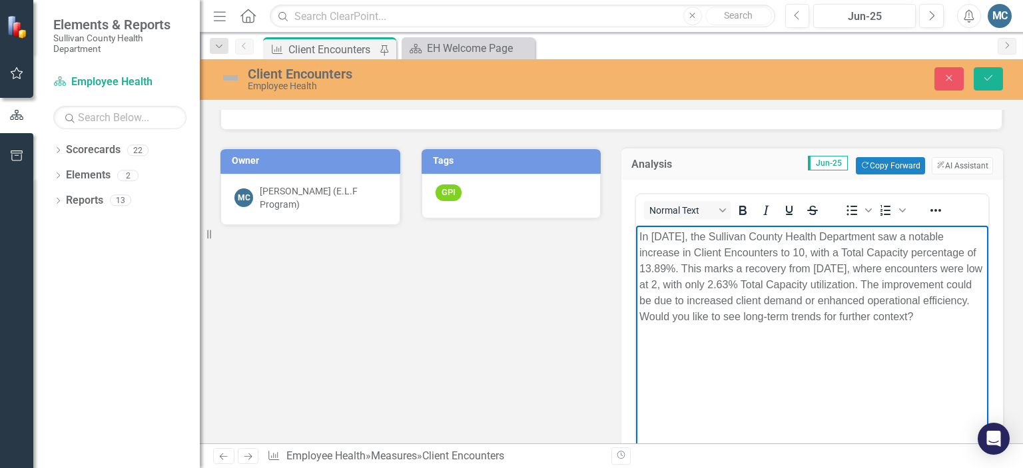
drag, startPoint x: 688, startPoint y: 314, endPoint x: 983, endPoint y: 369, distance: 300.7
click at [983, 369] on body "In June 2025, the Sullivan County Health Department saw a notable increase in C…" at bounding box center [812, 325] width 352 height 200
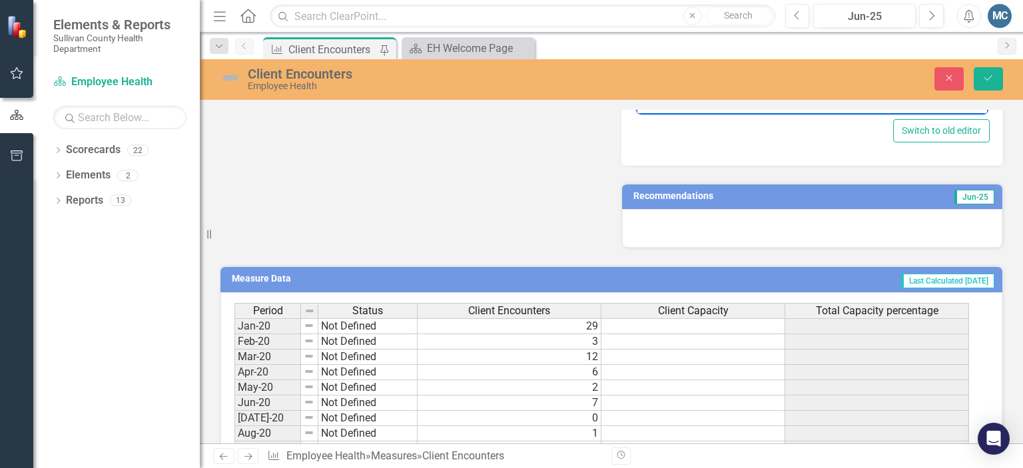
scroll to position [579, 0]
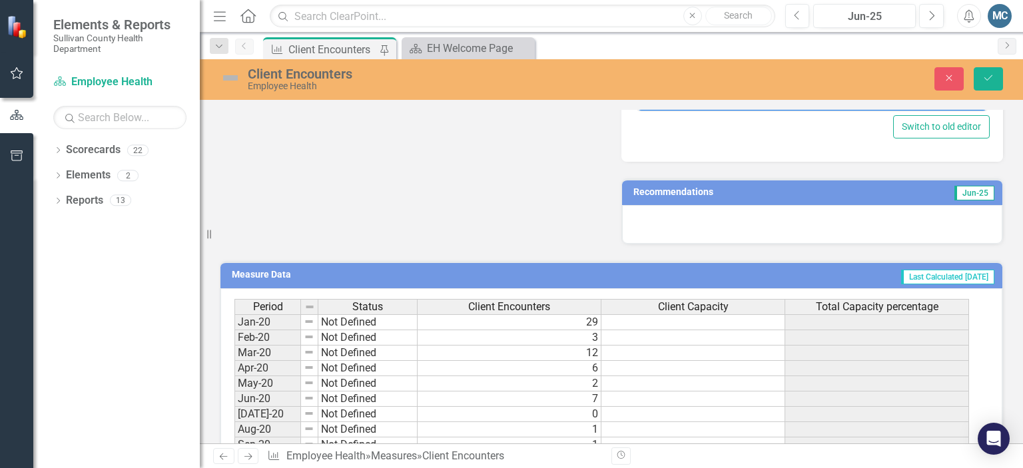
click at [772, 187] on h3 "Recommendations" at bounding box center [752, 192] width 239 height 10
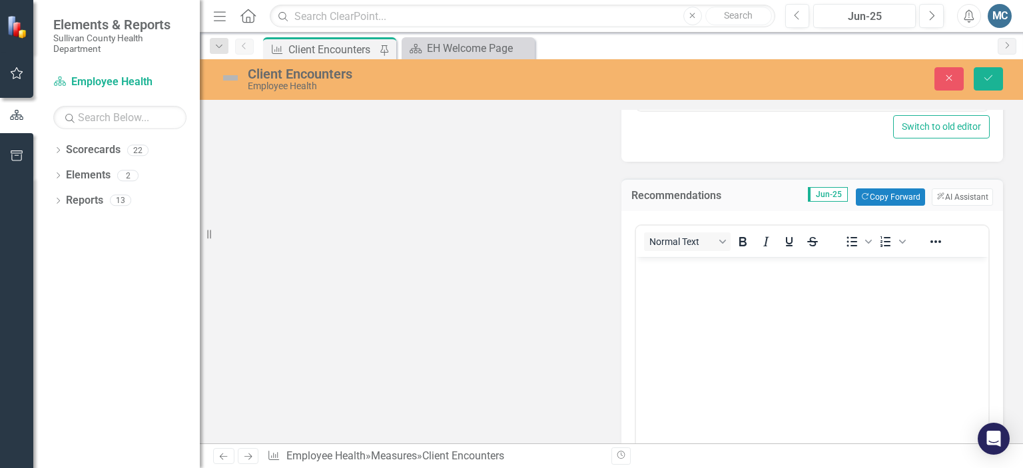
scroll to position [0, 0]
click at [948, 196] on button "ClearPoint AI AI Assistant" at bounding box center [961, 196] width 61 height 17
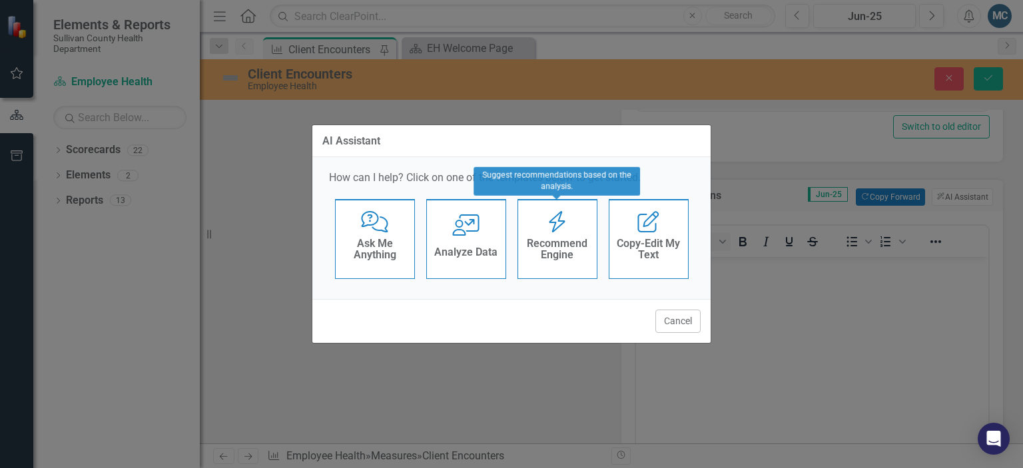
click at [554, 232] on icon "Recommend Engine" at bounding box center [556, 221] width 27 height 21
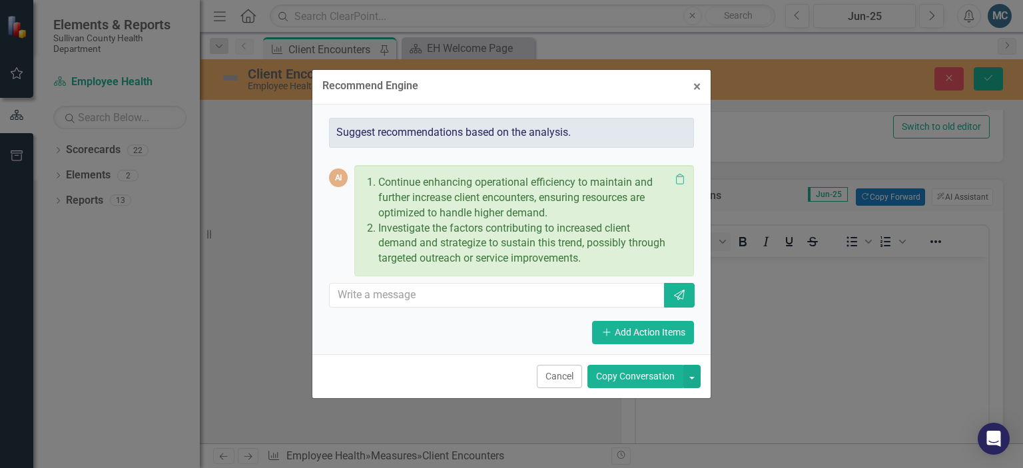
click at [636, 374] on button "Copy Conversation" at bounding box center [635, 376] width 96 height 23
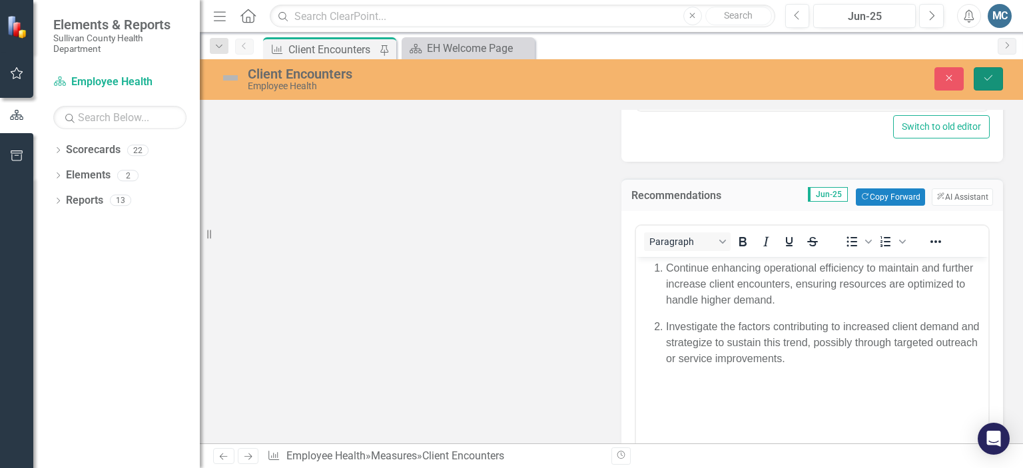
click at [990, 82] on icon "Save" at bounding box center [988, 77] width 12 height 9
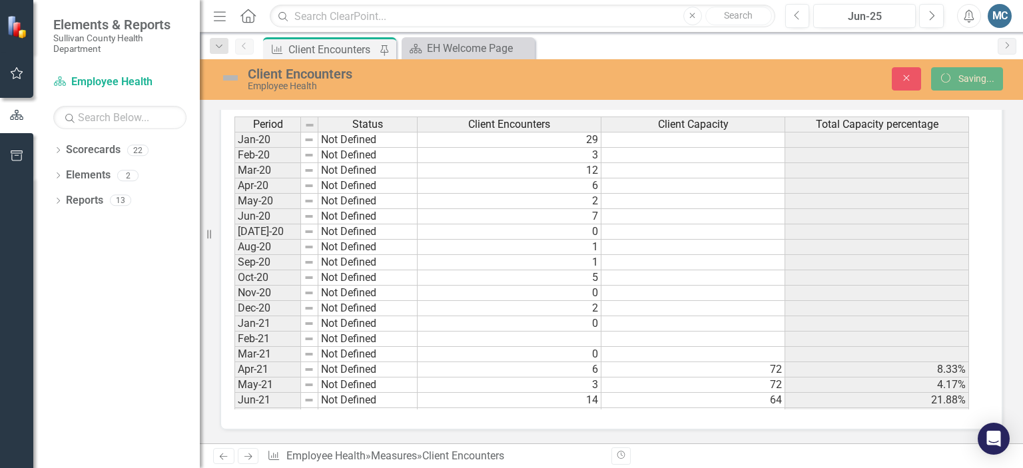
scroll to position [559, 0]
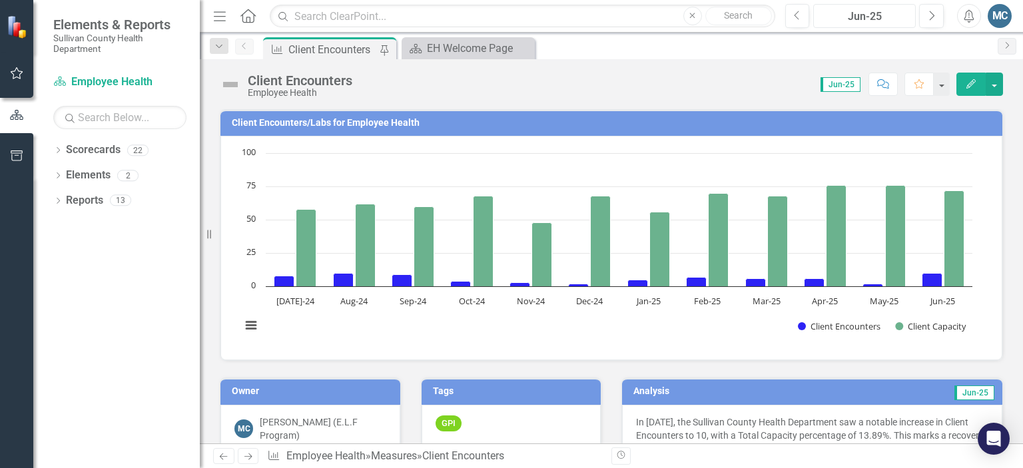
click at [859, 16] on div "Jun-25" at bounding box center [864, 17] width 93 height 16
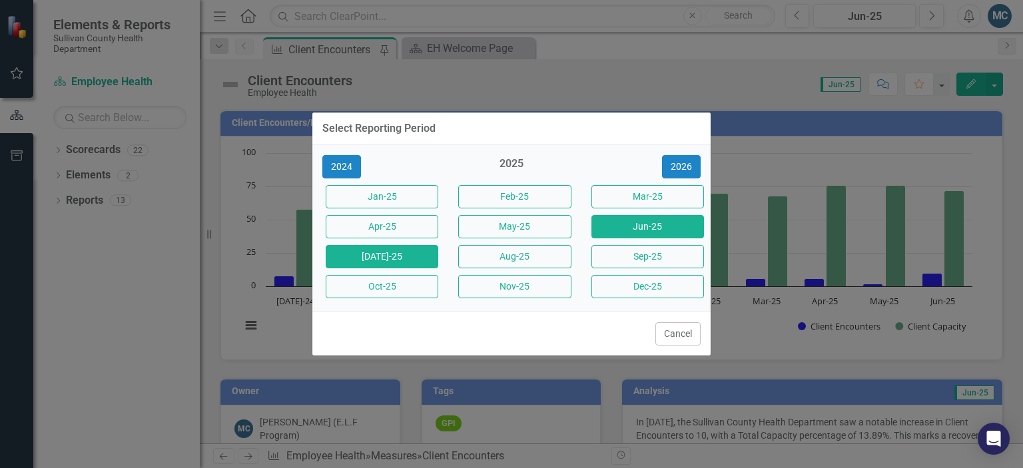
click at [417, 261] on button "[DATE]-25" at bounding box center [382, 256] width 113 height 23
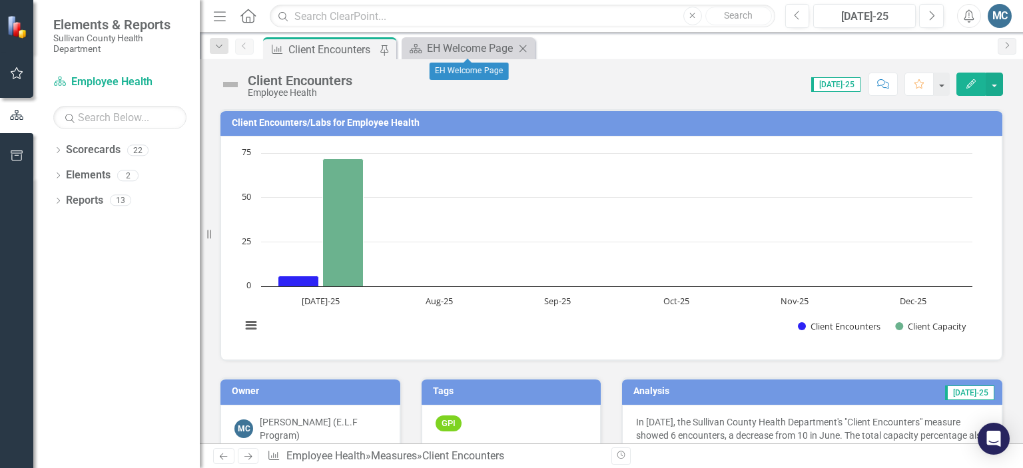
click at [525, 46] on icon at bounding box center [522, 48] width 7 height 7
click at [61, 152] on icon "Dropdown" at bounding box center [57, 151] width 9 height 7
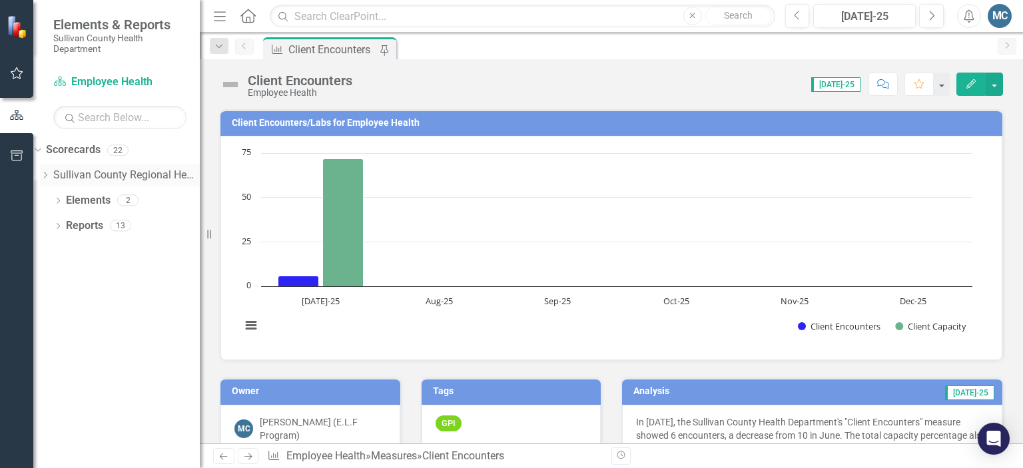
click at [47, 173] on icon at bounding box center [45, 175] width 3 height 7
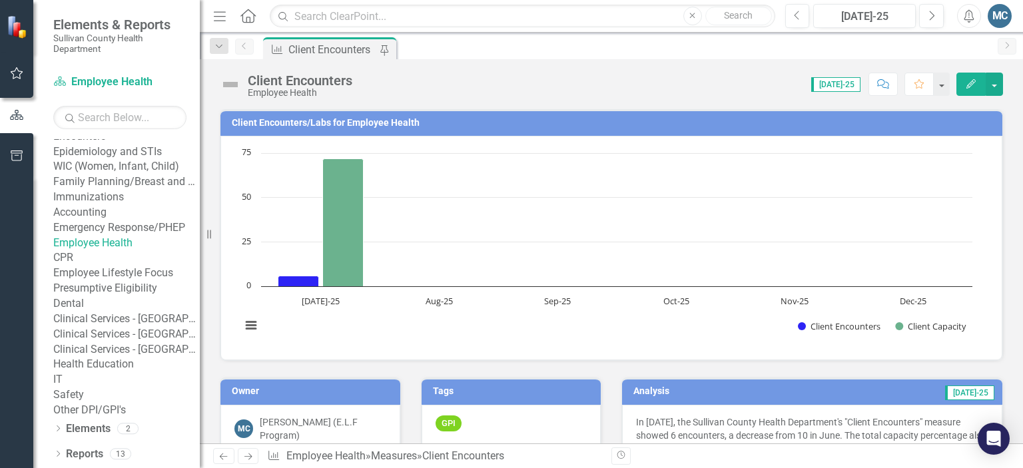
scroll to position [232, 0]
click at [152, 342] on link "Clinical Services - [GEOGRAPHIC_DATA] ([PERSON_NAME])" at bounding box center [126, 334] width 146 height 15
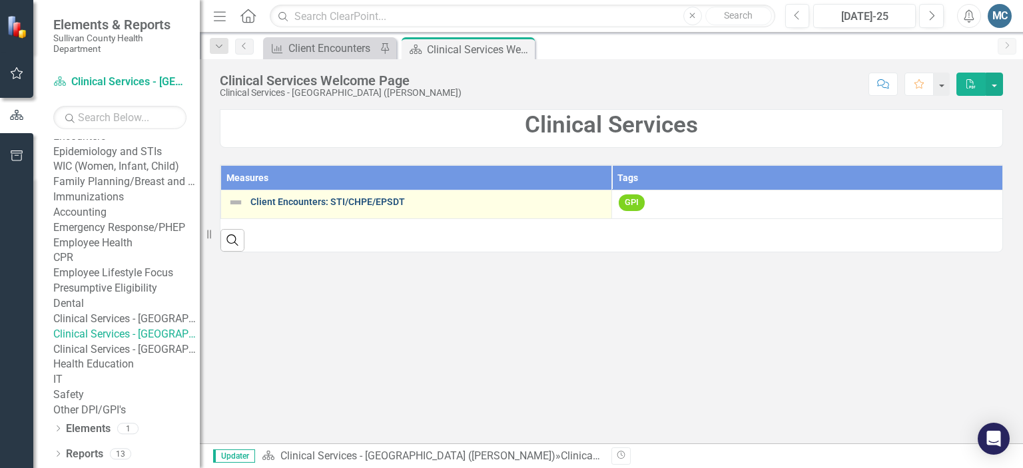
click at [376, 198] on link "Client Encounters: STI/CHPE/EPSDT" at bounding box center [427, 202] width 354 height 10
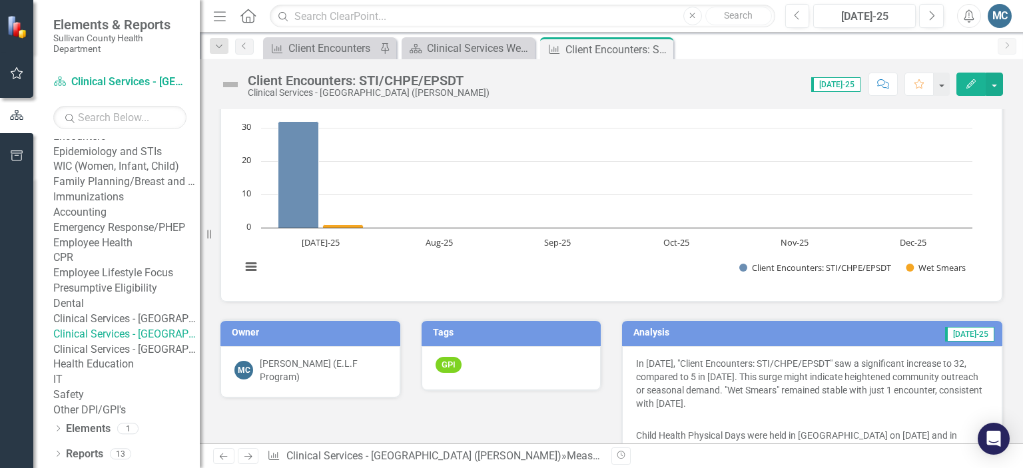
scroll to position [143, 0]
click at [134, 251] on link "Employee Health" at bounding box center [126, 243] width 146 height 15
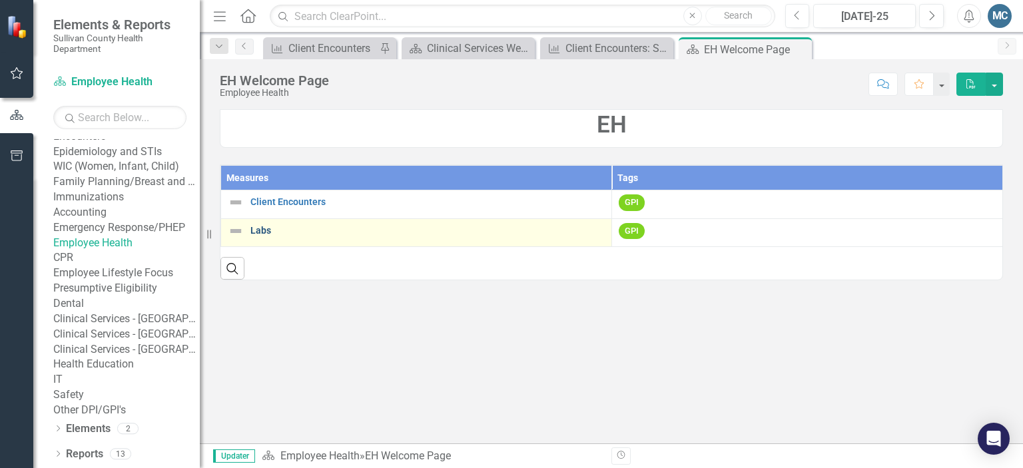
click at [257, 230] on link "Labs" at bounding box center [427, 231] width 354 height 10
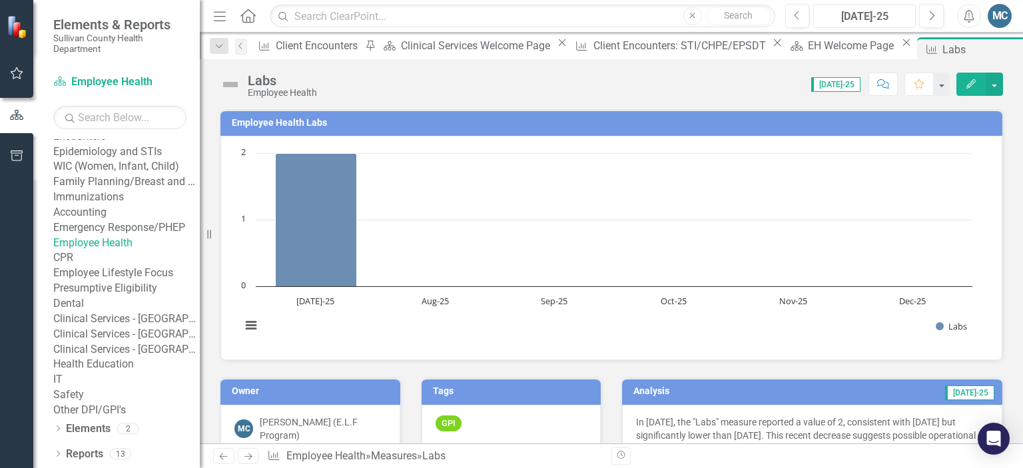
click at [880, 13] on div "[DATE]-25" at bounding box center [864, 17] width 93 height 16
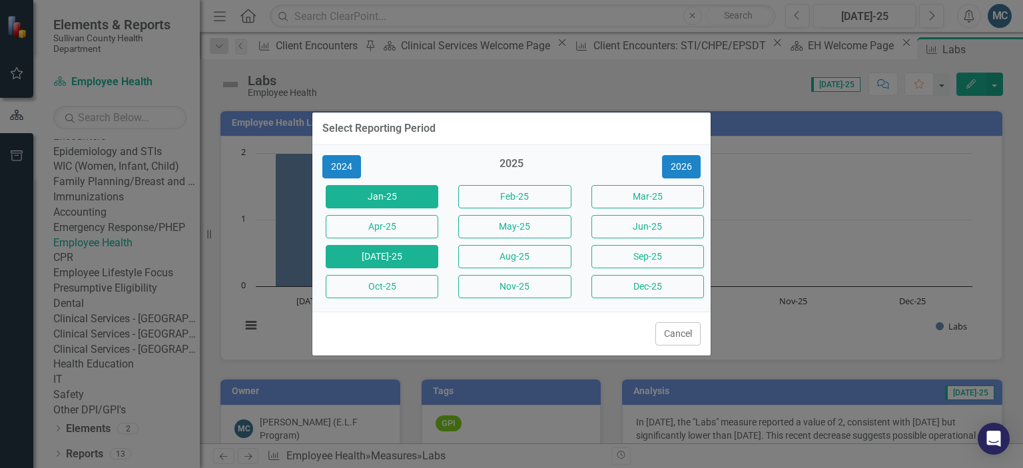
click at [410, 196] on button "Jan-25" at bounding box center [382, 196] width 113 height 23
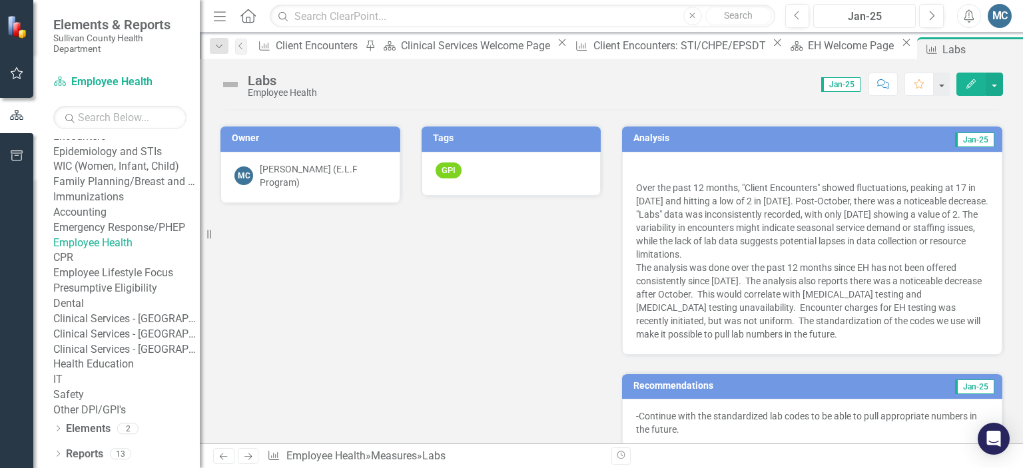
scroll to position [160, 0]
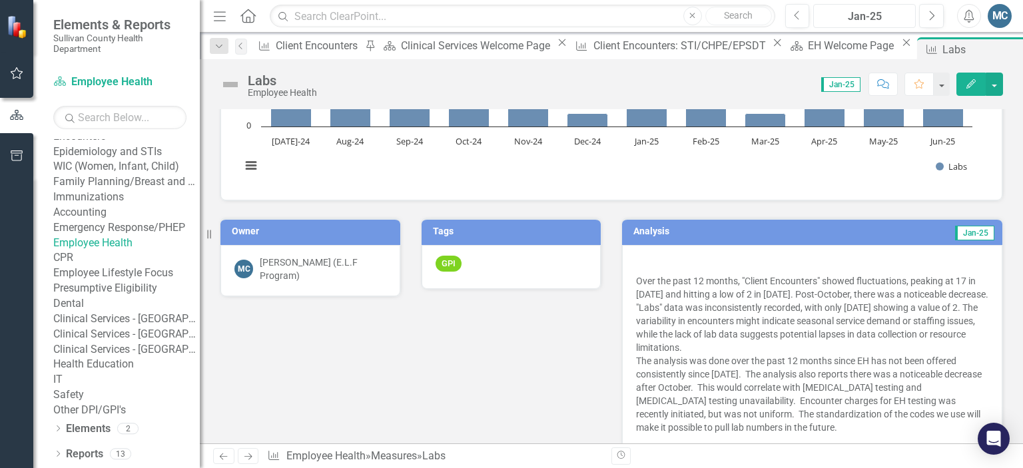
click at [869, 19] on div "Jan-25" at bounding box center [864, 17] width 93 height 16
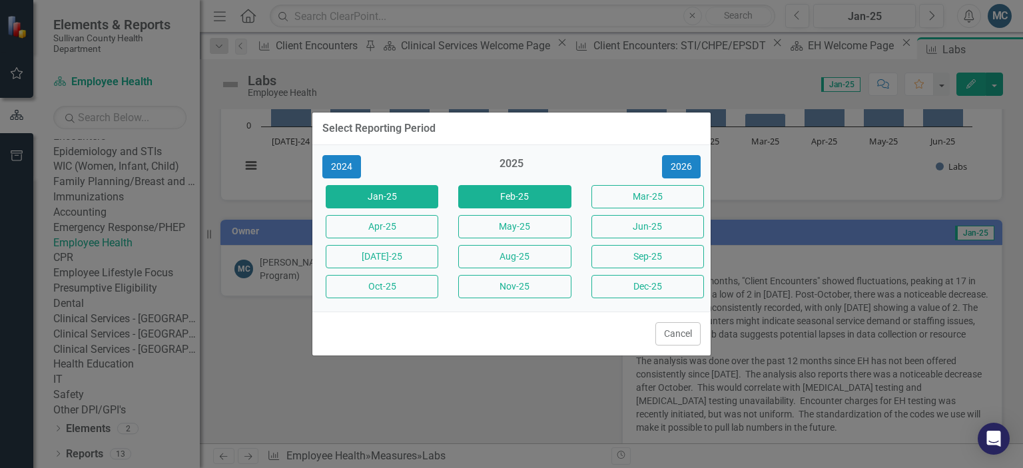
click at [531, 197] on button "Feb-25" at bounding box center [514, 196] width 113 height 23
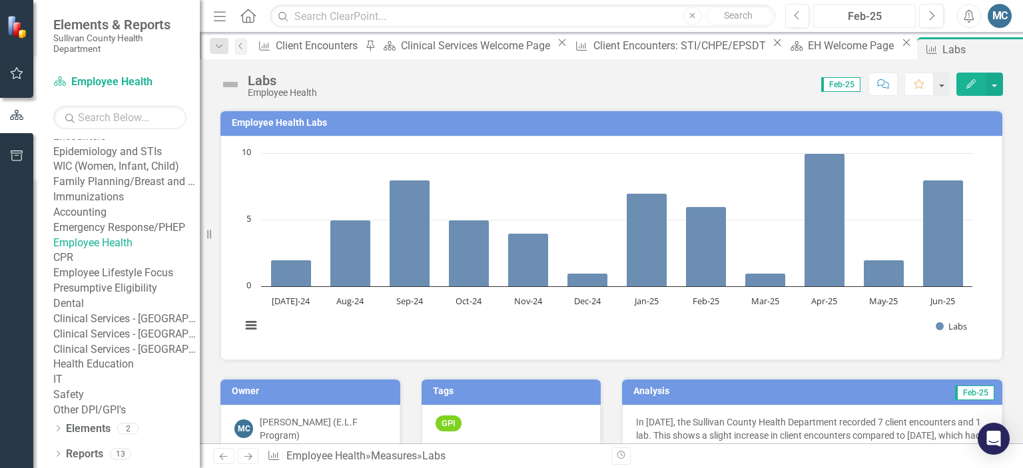
click at [842, 22] on div "Feb-25" at bounding box center [864, 17] width 93 height 16
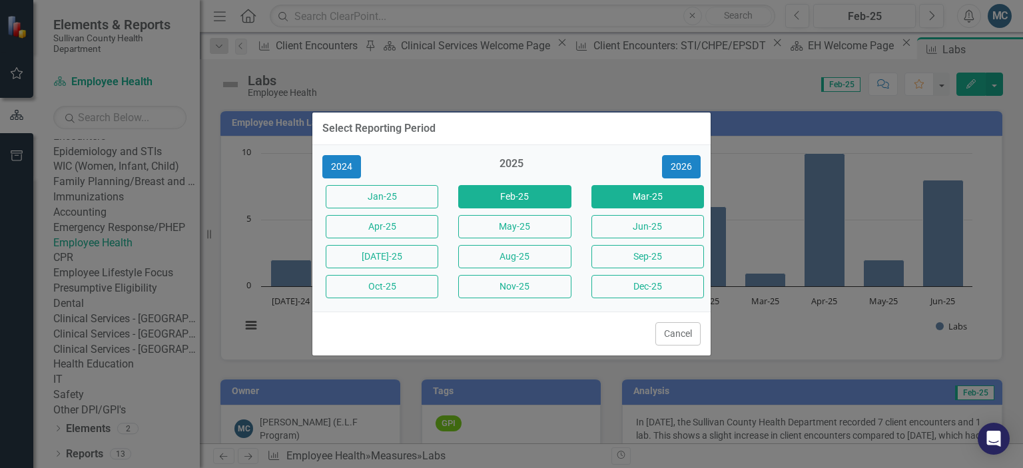
click at [646, 202] on button "Mar-25" at bounding box center [647, 196] width 113 height 23
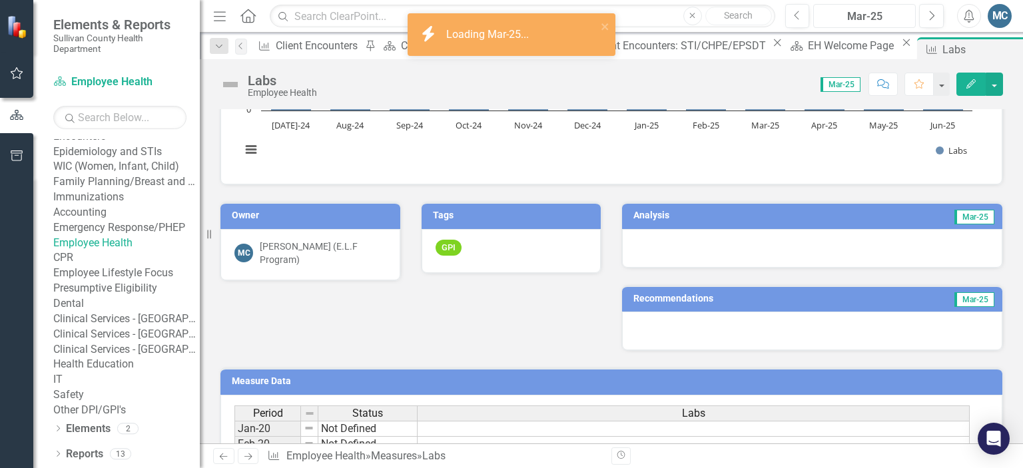
scroll to position [206, 0]
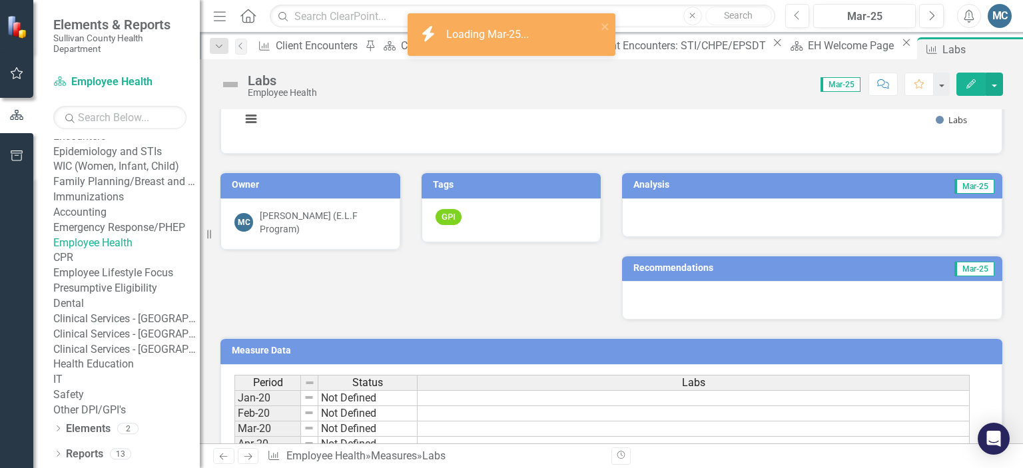
click at [735, 186] on h3 "Analysis" at bounding box center [717, 185] width 168 height 10
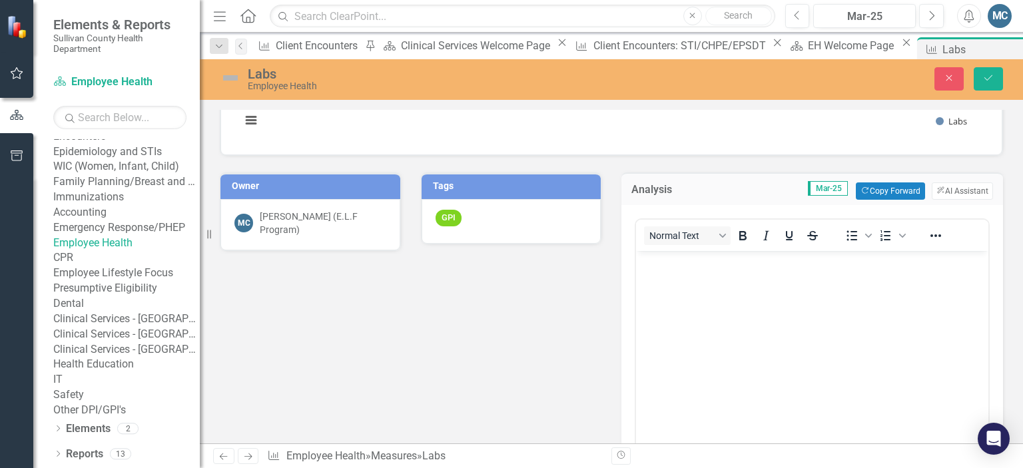
scroll to position [0, 0]
click at [950, 191] on button "ClearPoint AI AI Assistant" at bounding box center [961, 190] width 61 height 17
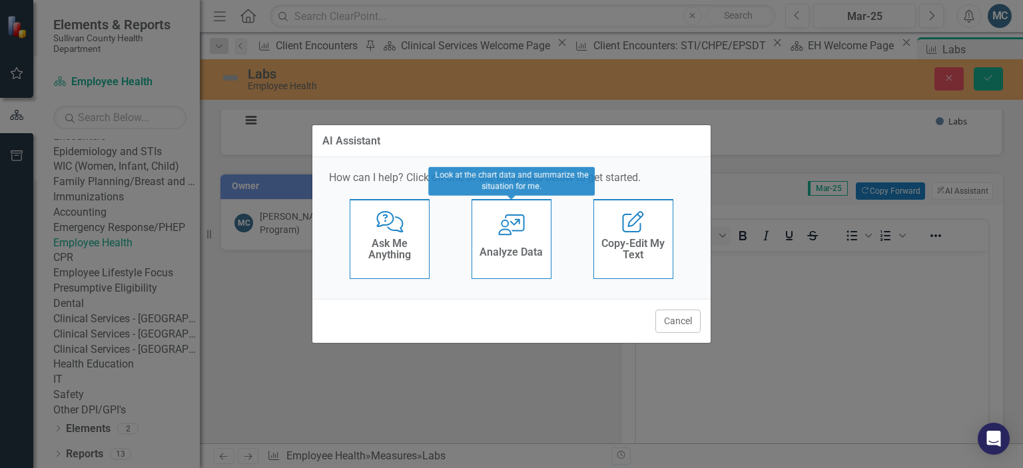
click at [514, 246] on h4 "Analyze Data" at bounding box center [510, 252] width 63 height 12
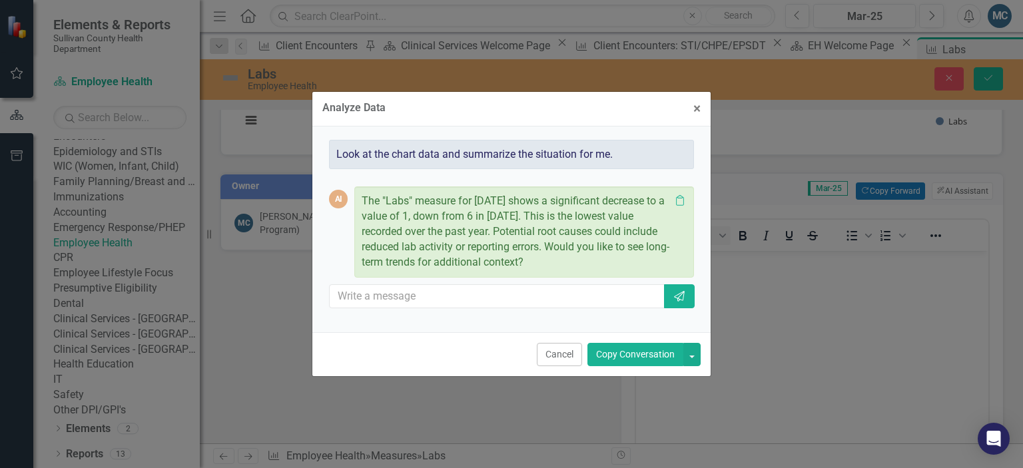
click at [640, 353] on button "Copy Conversation" at bounding box center [635, 354] width 96 height 23
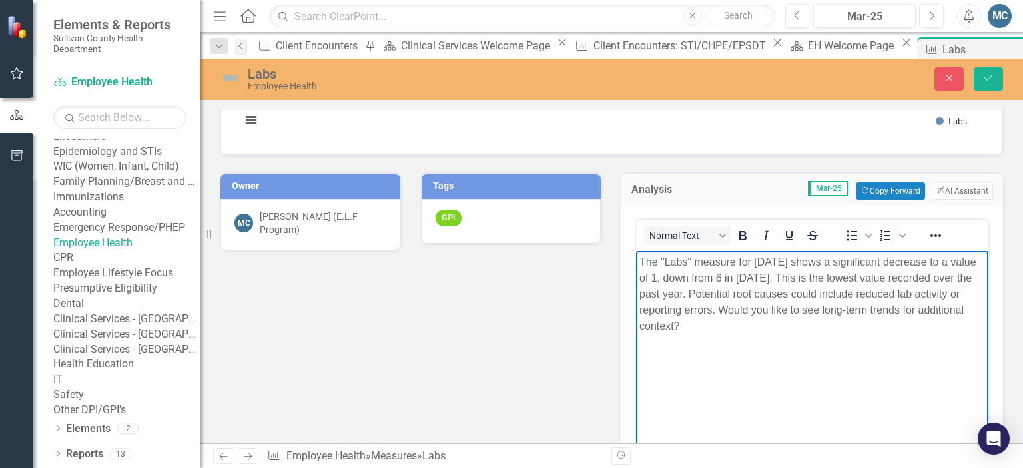
drag, startPoint x: 823, startPoint y: 311, endPoint x: 844, endPoint y: 351, distance: 45.3
click at [844, 351] on body "The "Labs" measure for March 2025 shows a significant decrease to a value of 1,…" at bounding box center [812, 350] width 352 height 200
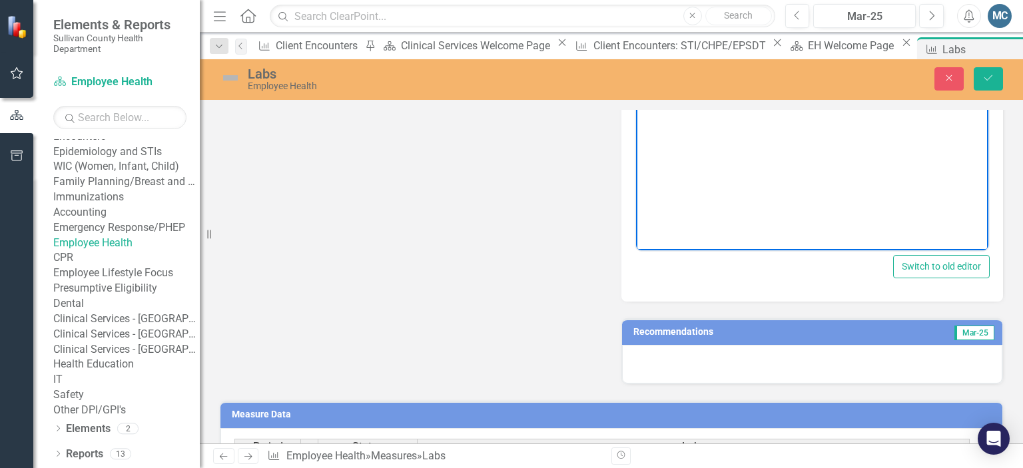
scroll to position [491, 0]
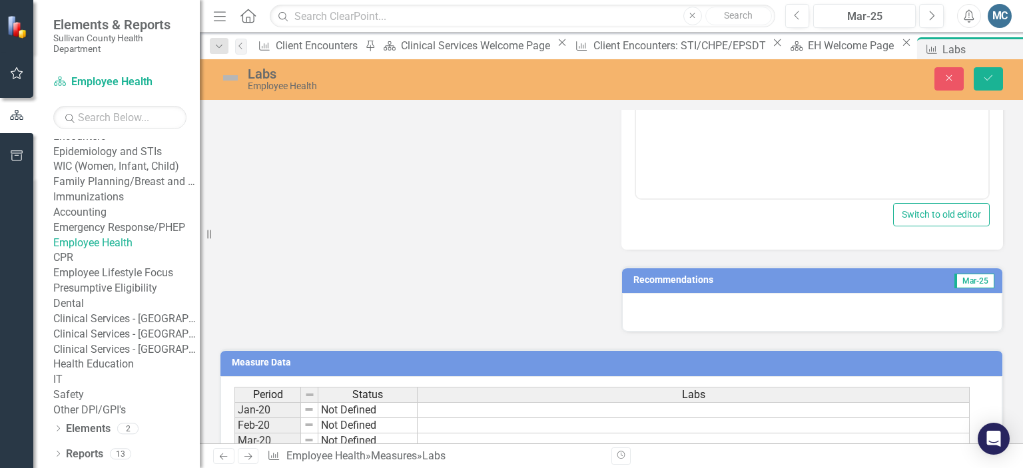
click at [788, 282] on h3 "Recommendations" at bounding box center [752, 280] width 239 height 10
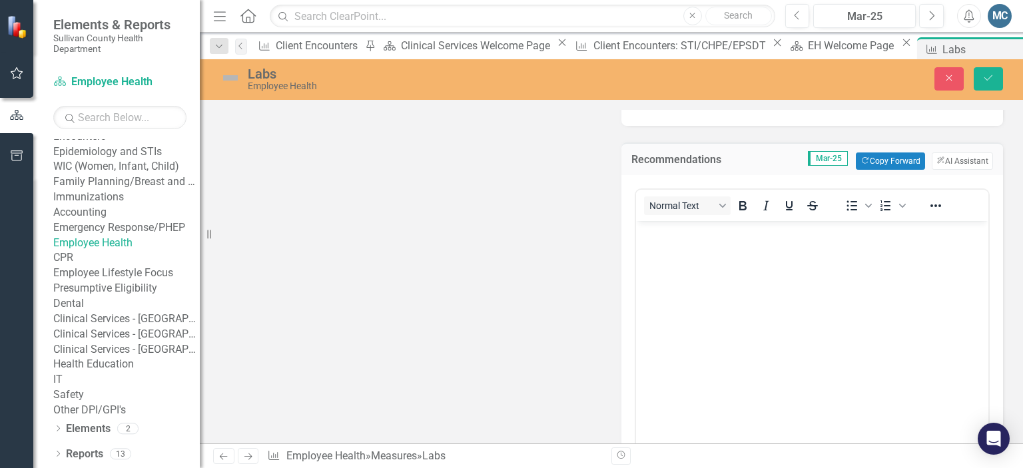
scroll to position [643, 0]
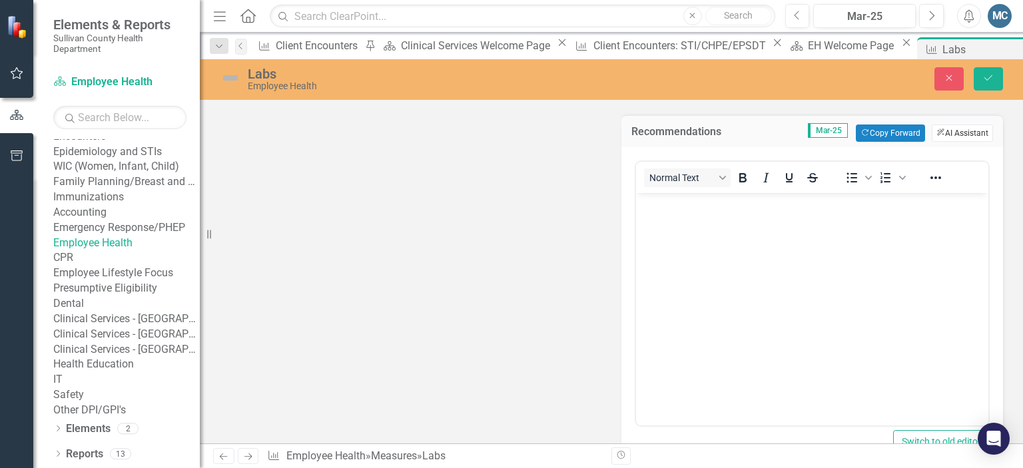
click at [945, 132] on button "ClearPoint AI AI Assistant" at bounding box center [961, 132] width 61 height 17
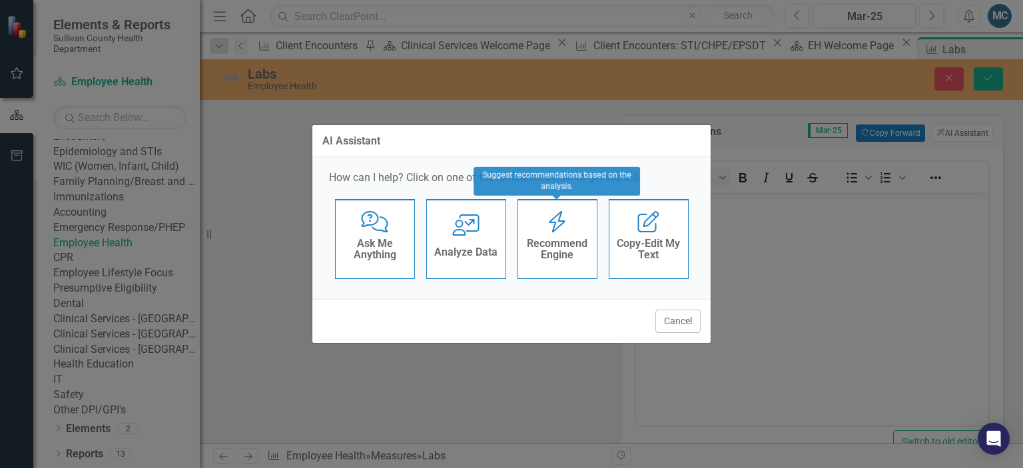
click at [544, 231] on icon "Recommend Engine" at bounding box center [556, 221] width 27 height 21
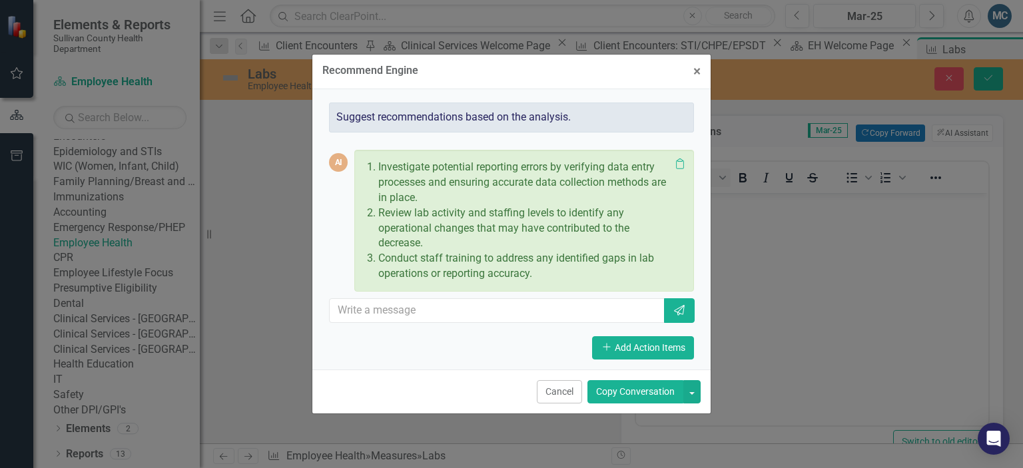
click at [631, 390] on button "Copy Conversation" at bounding box center [635, 391] width 96 height 23
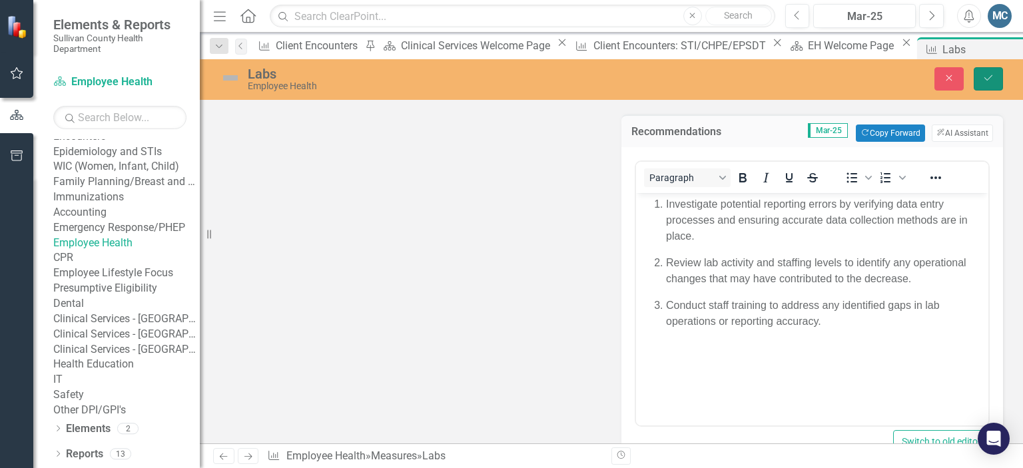
click at [989, 79] on icon "Save" at bounding box center [988, 77] width 12 height 9
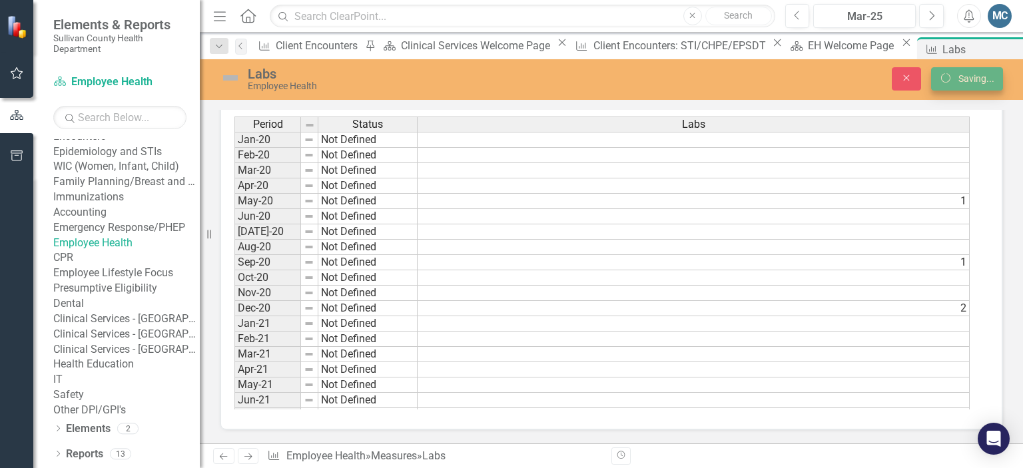
scroll to position [559, 0]
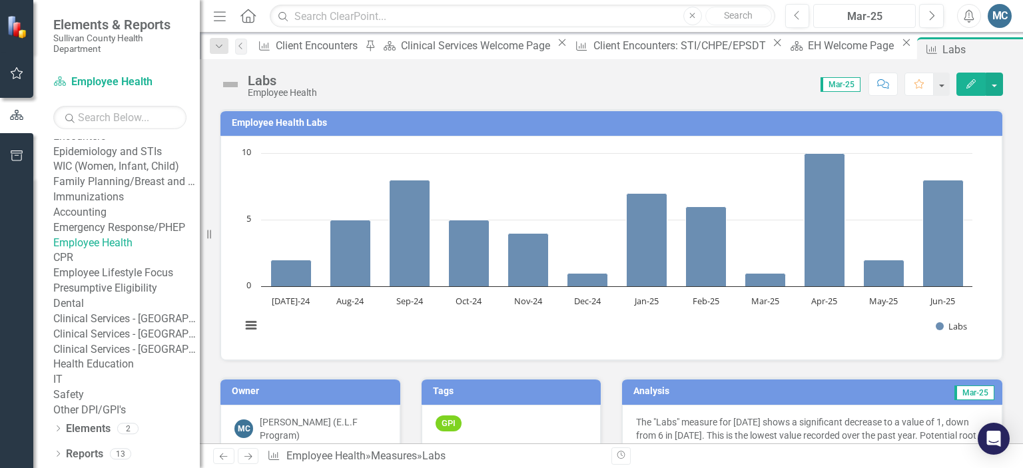
click at [877, 23] on div "Mar-25" at bounding box center [864, 17] width 93 height 16
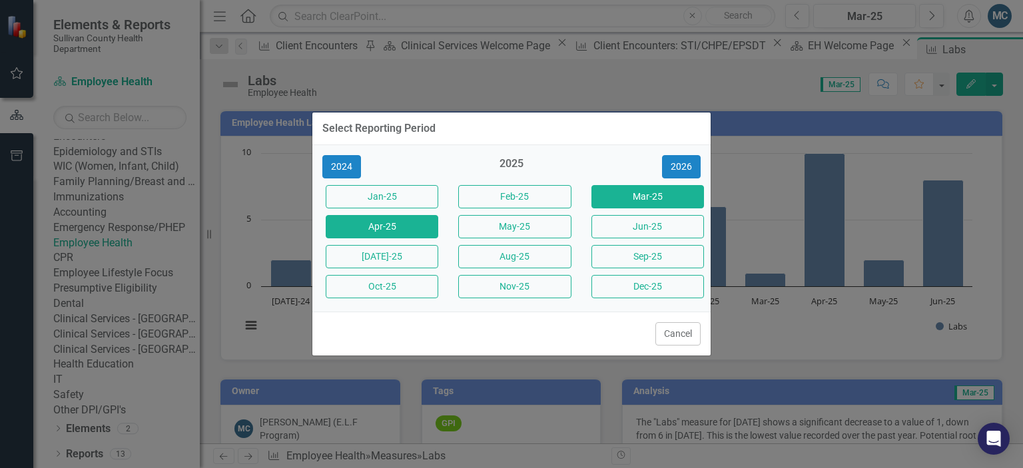
click at [426, 222] on button "Apr-25" at bounding box center [382, 226] width 113 height 23
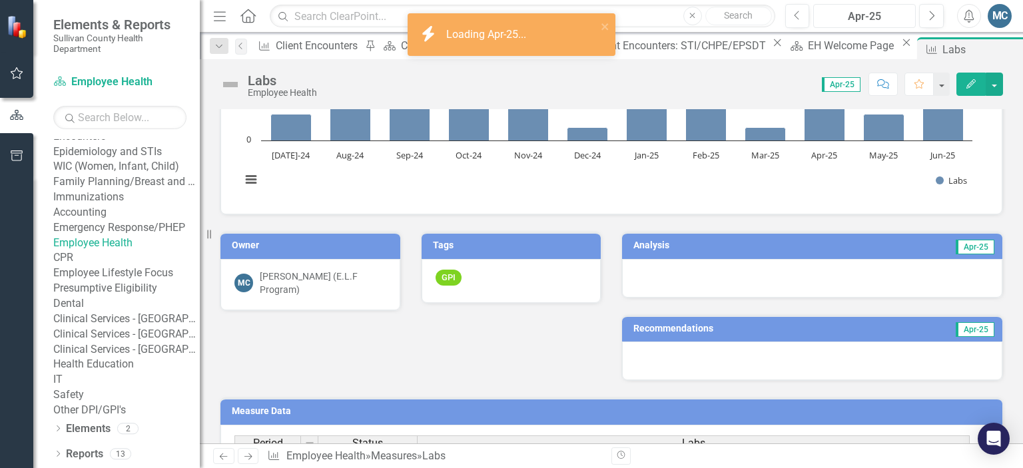
scroll to position [146, 0]
click at [805, 247] on td "Apr-25" at bounding box center [900, 246] width 190 height 20
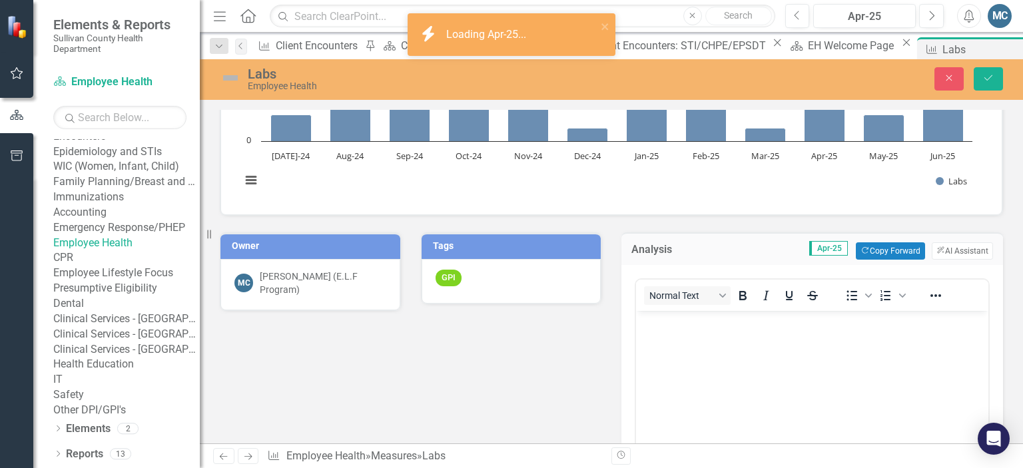
scroll to position [0, 0]
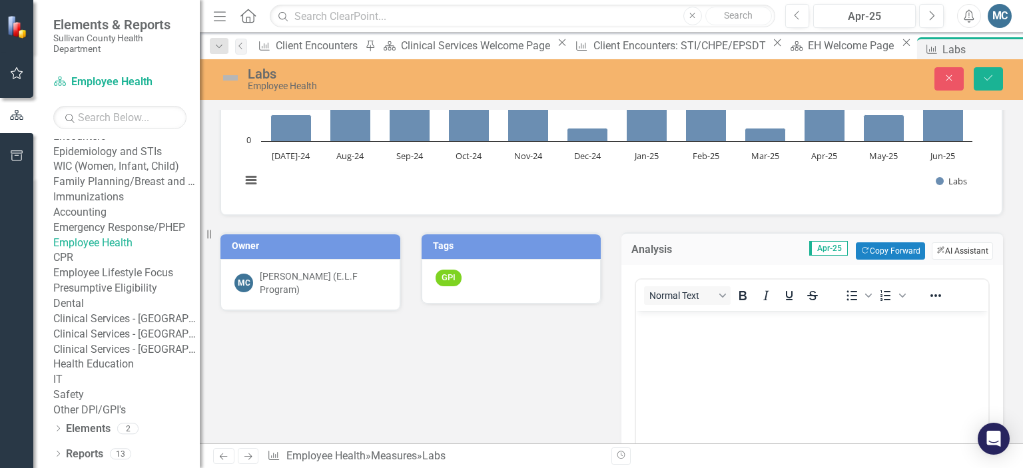
click at [943, 252] on button "ClearPoint AI AI Assistant" at bounding box center [961, 250] width 61 height 17
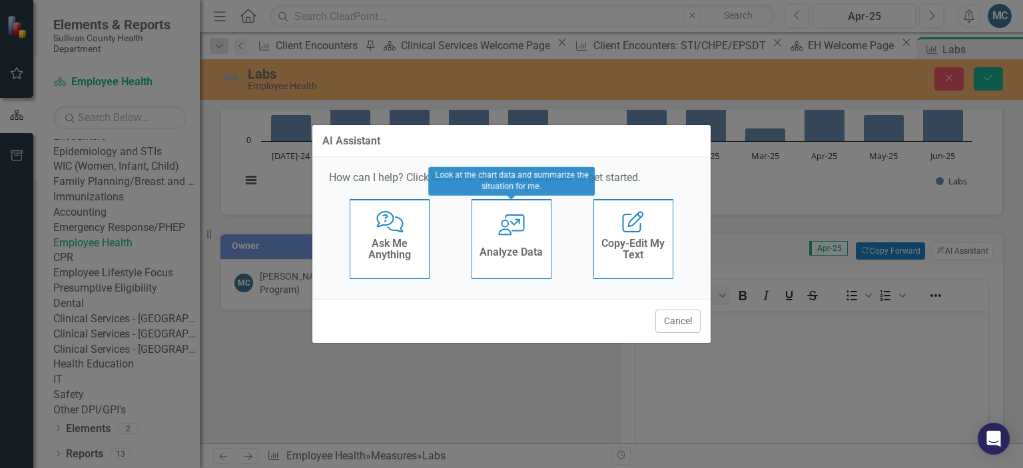
click at [512, 236] on div "User with Chart Analyze Data" at bounding box center [511, 239] width 80 height 80
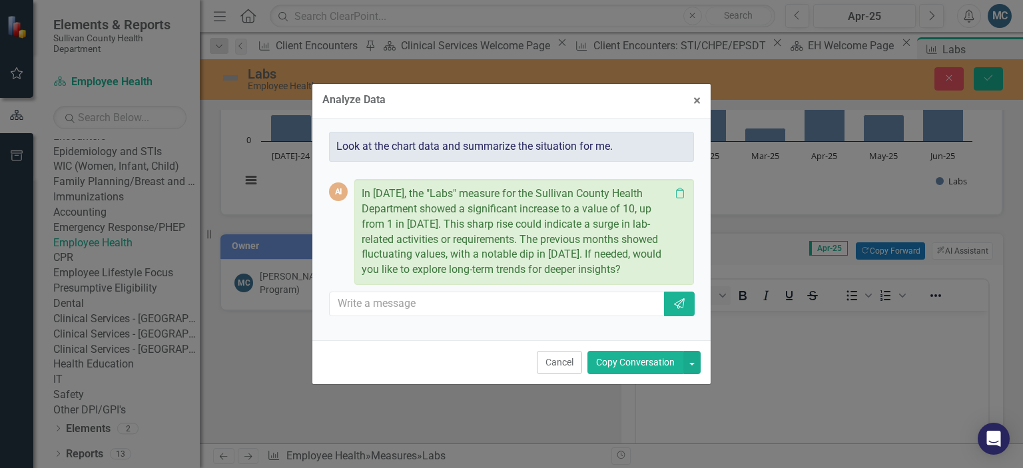
click at [645, 367] on button "Copy Conversation" at bounding box center [635, 362] width 96 height 23
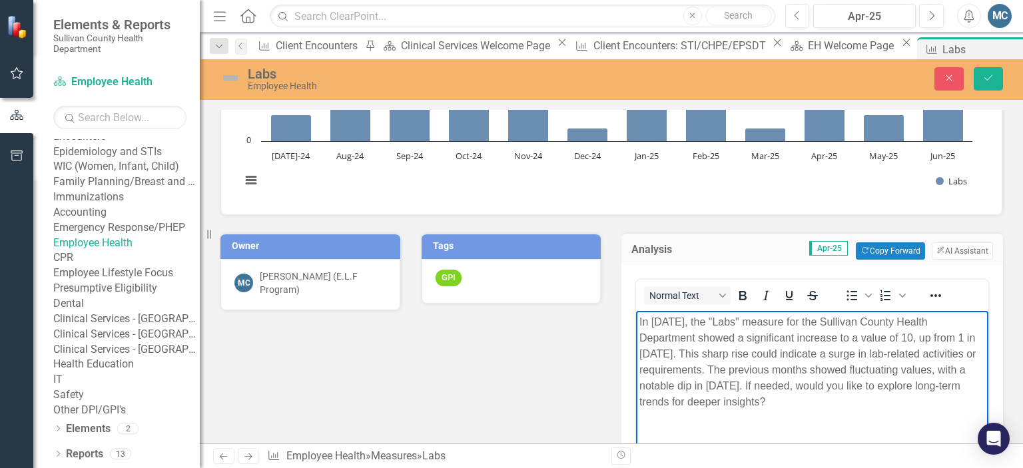
drag, startPoint x: 853, startPoint y: 385, endPoint x: 895, endPoint y: 408, distance: 48.2
click at [895, 408] on p "In April 2025, the "Labs" measure for the Sullivan County Health Department sho…" at bounding box center [812, 362] width 346 height 96
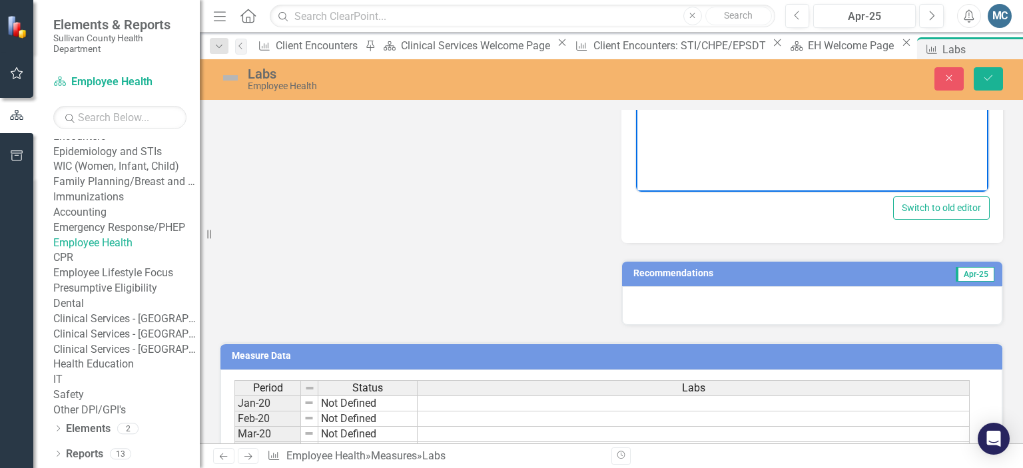
scroll to position [505, 0]
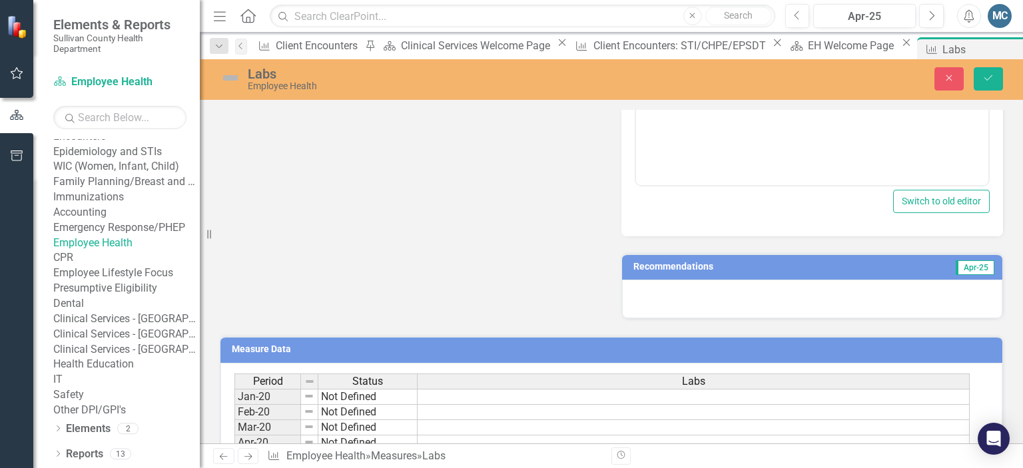
click at [810, 266] on h3 "Recommendations" at bounding box center [754, 267] width 242 height 10
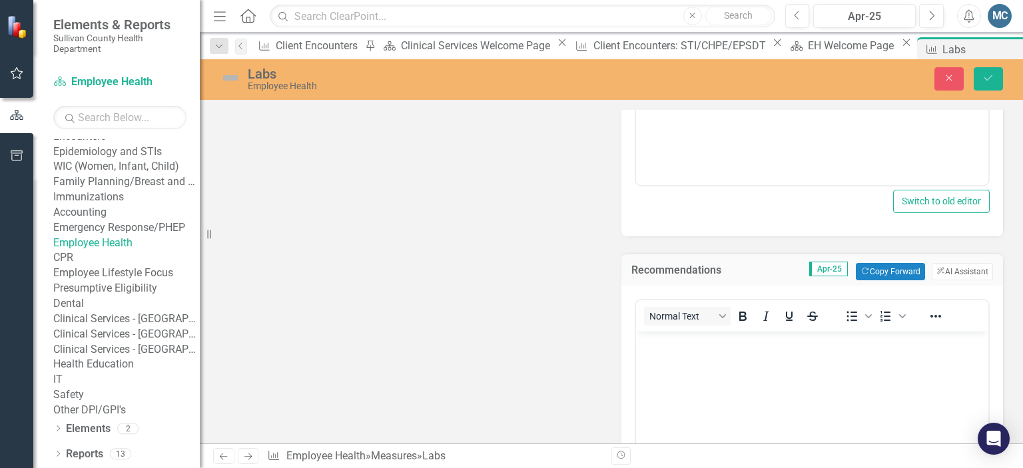
scroll to position [0, 0]
click at [941, 263] on button "ClearPoint AI AI Assistant" at bounding box center [961, 271] width 61 height 17
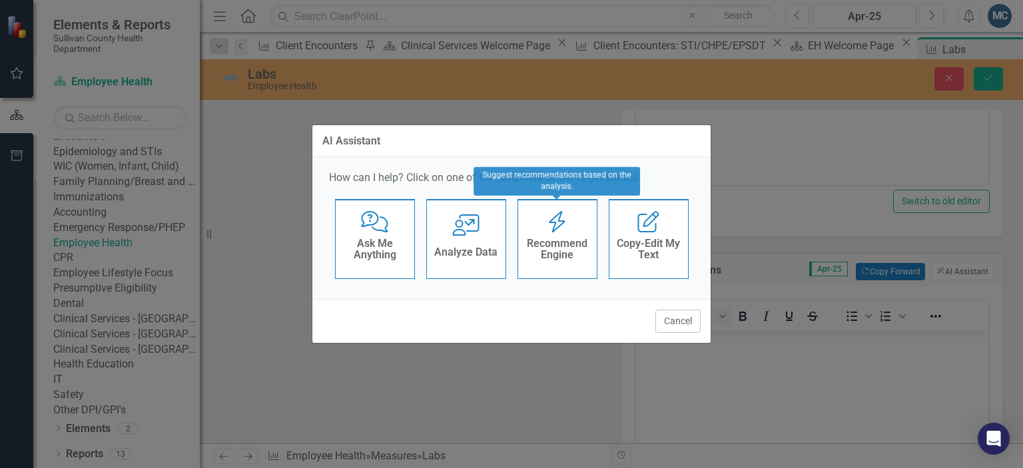
click at [576, 243] on h4 "Recommend Engine" at bounding box center [557, 249] width 65 height 23
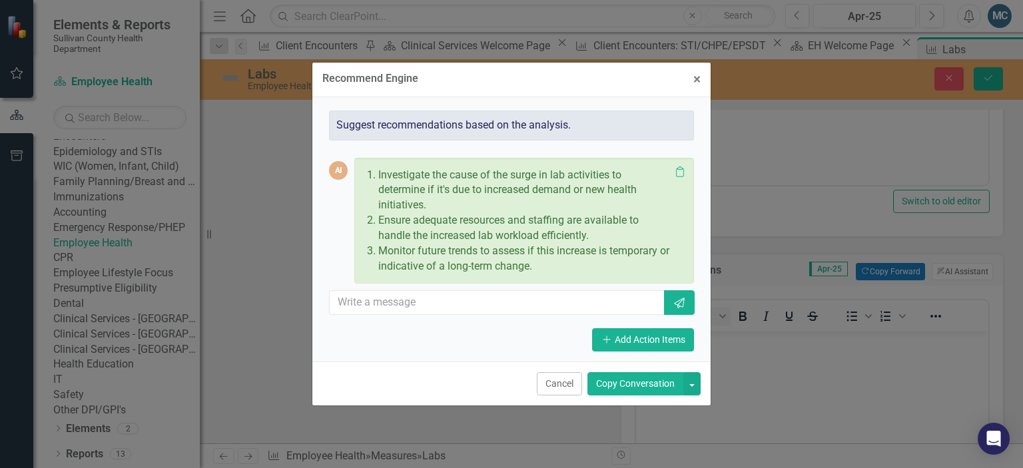
click at [639, 383] on button "Copy Conversation" at bounding box center [635, 383] width 96 height 23
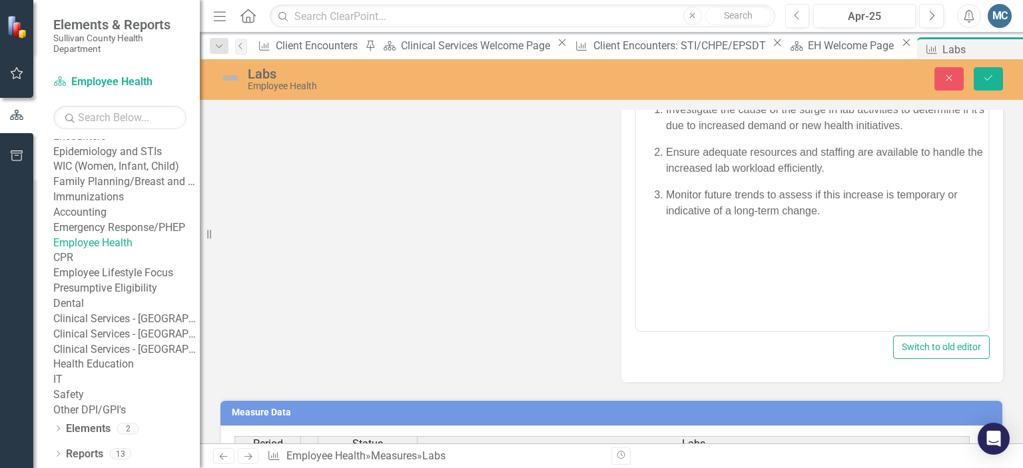
scroll to position [742, 0]
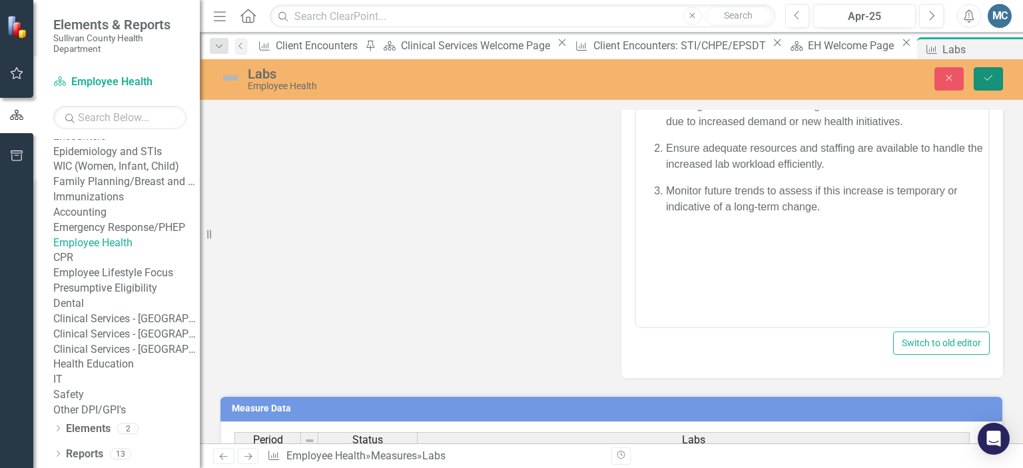
click at [989, 79] on icon "submit" at bounding box center [988, 77] width 8 height 5
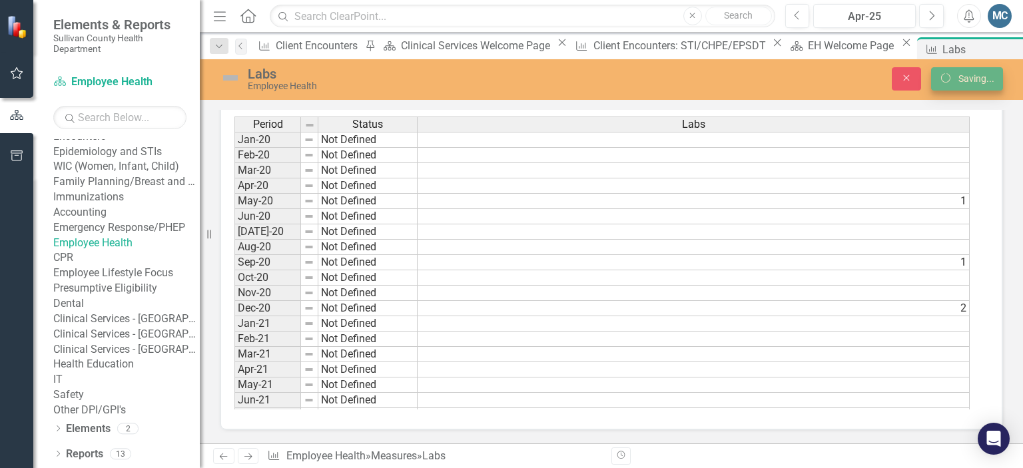
scroll to position [479, 0]
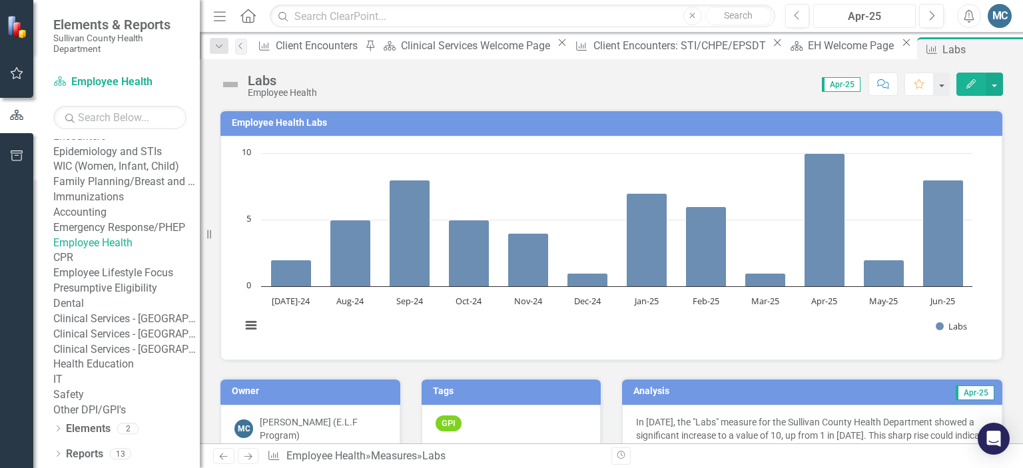
click at [879, 15] on div "Apr-25" at bounding box center [864, 17] width 93 height 16
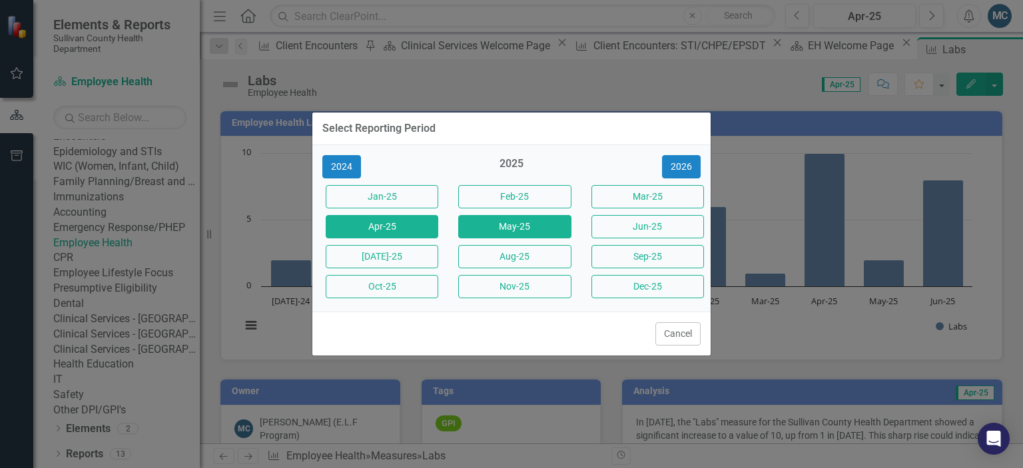
click at [527, 225] on button "May-25" at bounding box center [514, 226] width 113 height 23
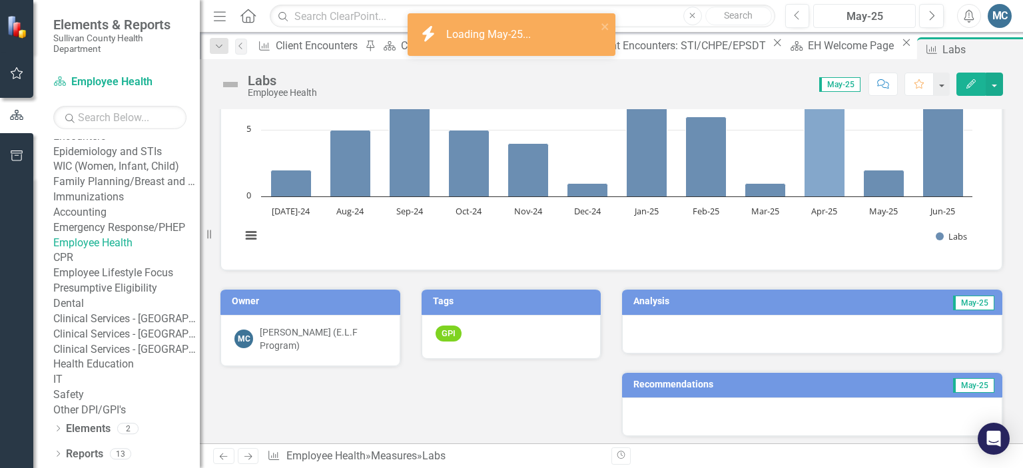
scroll to position [91, 0]
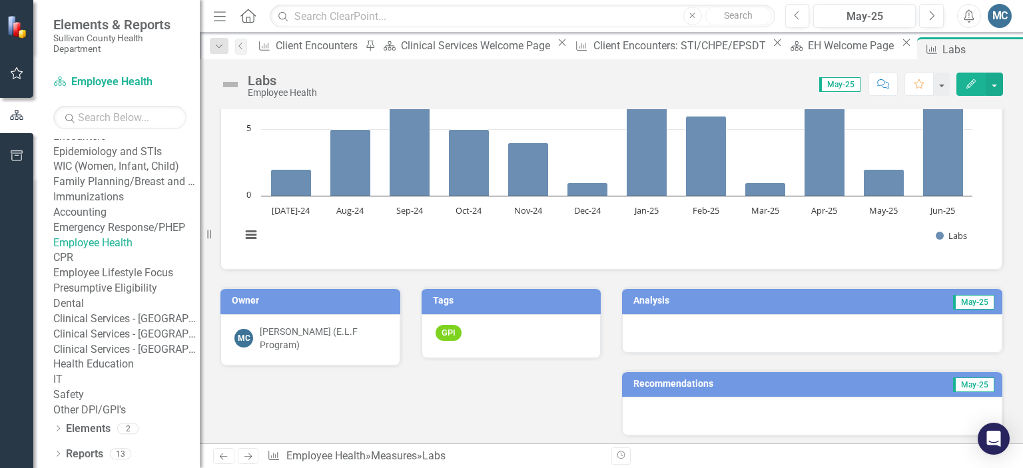
click at [749, 298] on h3 "Analysis" at bounding box center [716, 301] width 166 height 10
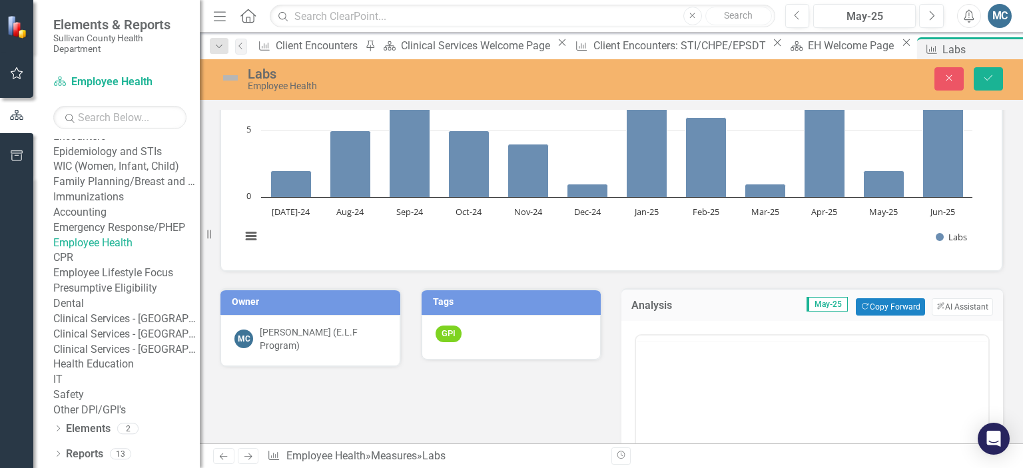
scroll to position [0, 0]
click at [959, 302] on button "ClearPoint AI AI Assistant" at bounding box center [961, 306] width 61 height 17
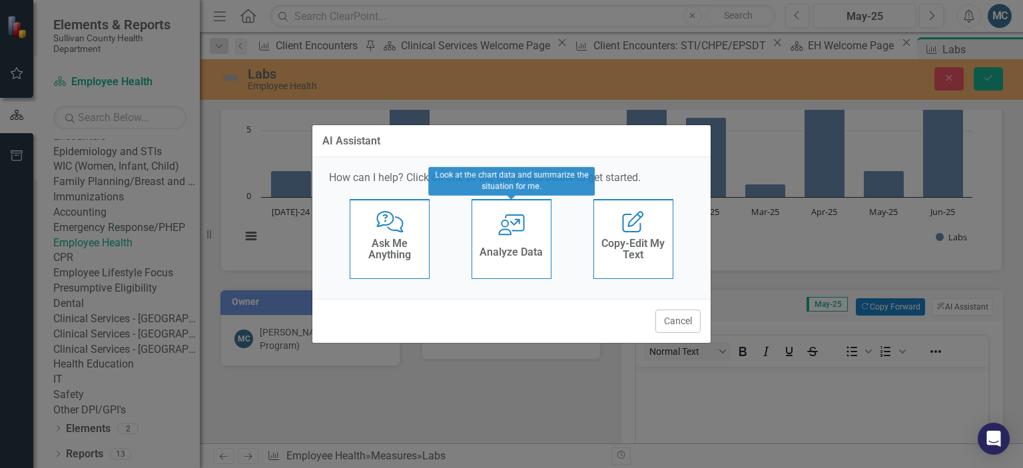
click at [519, 243] on div "Analyze Data" at bounding box center [510, 254] width 63 height 22
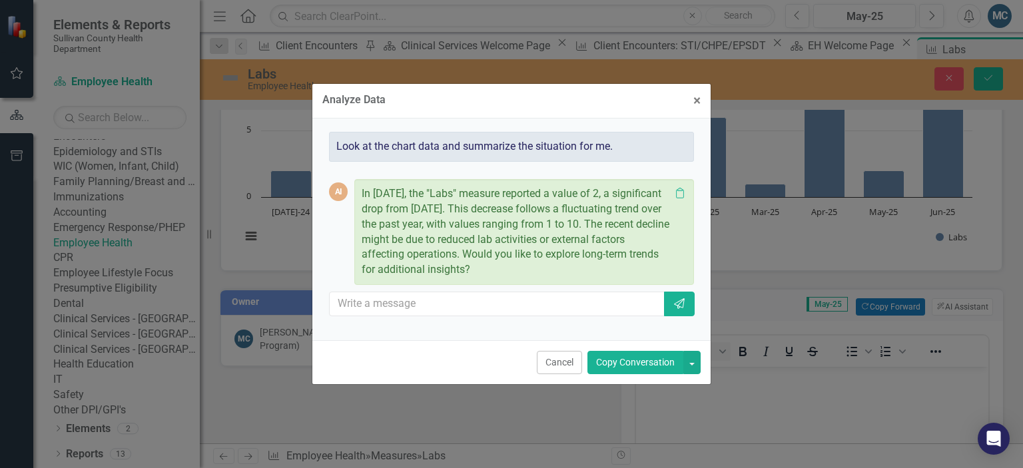
click at [641, 364] on button "Copy Conversation" at bounding box center [635, 362] width 96 height 23
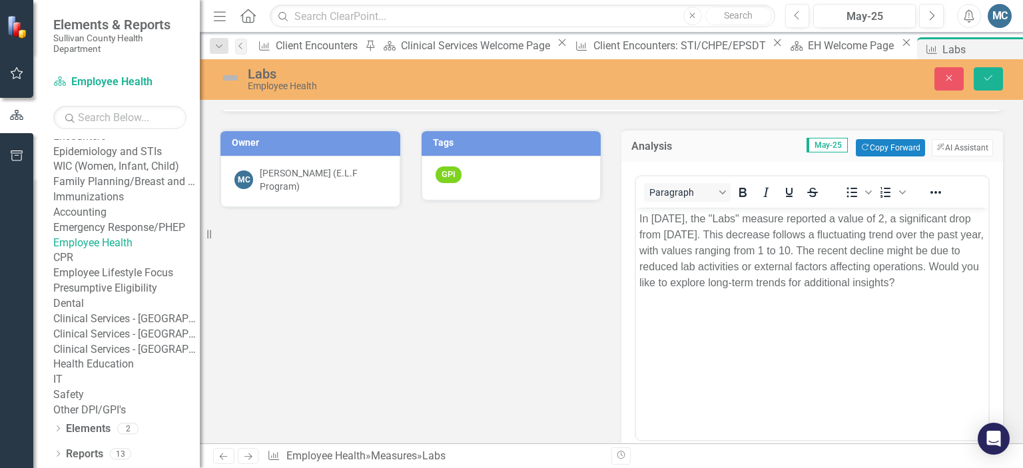
scroll to position [250, 0]
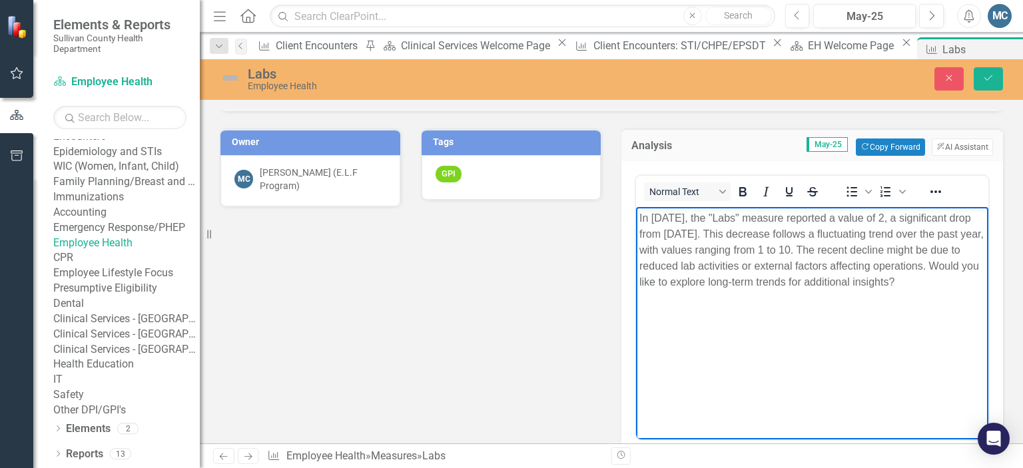
drag, startPoint x: 648, startPoint y: 273, endPoint x: 848, endPoint y: 294, distance: 200.9
click at [848, 294] on body "In May 2025, the "Labs" measure reported a value of 2, a significant drop from …" at bounding box center [812, 306] width 352 height 200
drag, startPoint x: 648, startPoint y: 279, endPoint x: 976, endPoint y: 284, distance: 327.6
click at [976, 284] on body "In May 2025, the "Labs" measure reported a value of 2, a significant drop from …" at bounding box center [812, 306] width 352 height 200
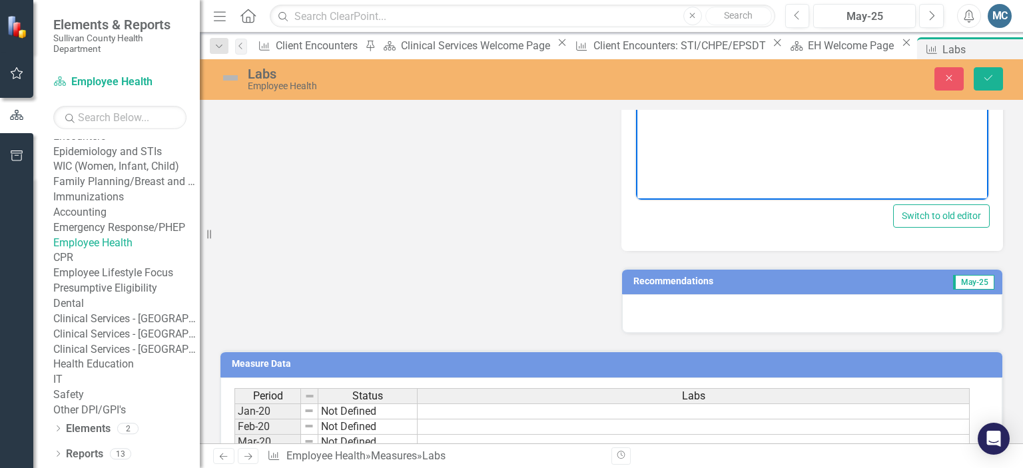
scroll to position [506, 0]
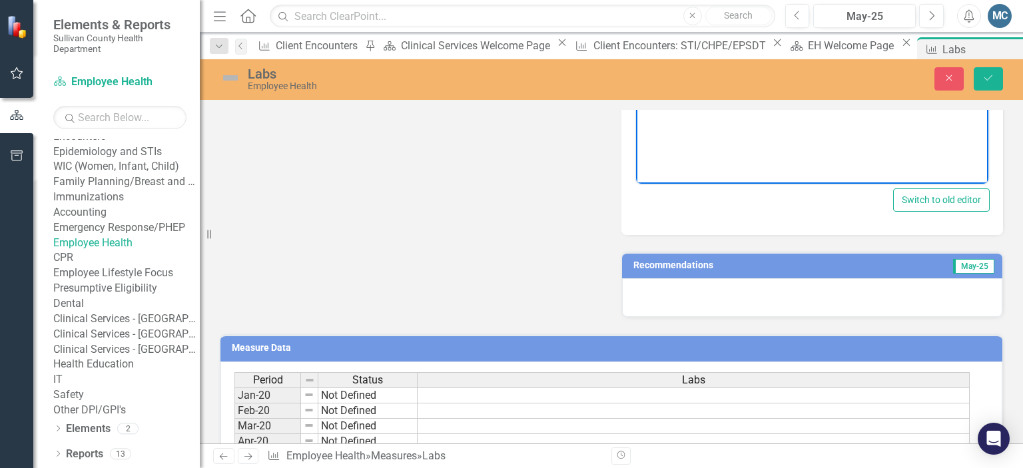
click at [791, 268] on h3 "Recommendations" at bounding box center [751, 265] width 236 height 10
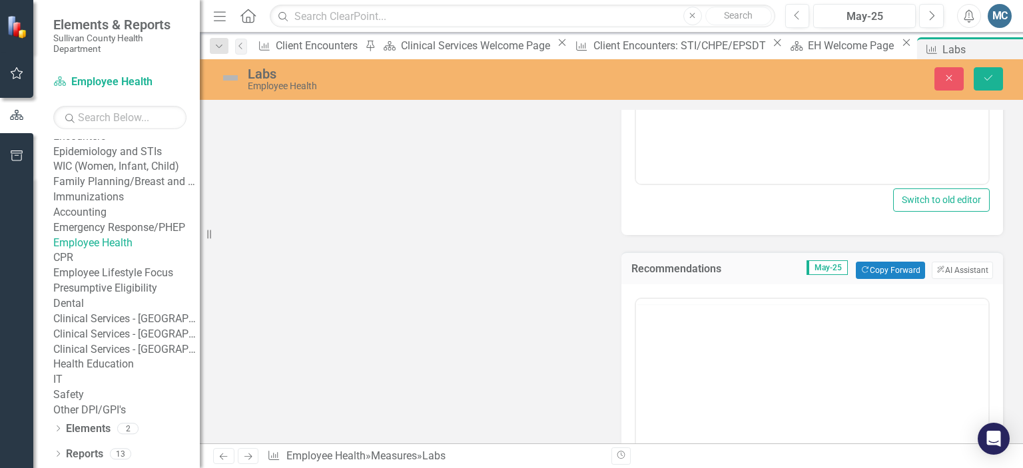
scroll to position [0, 0]
click at [944, 268] on button "ClearPoint AI AI Assistant" at bounding box center [961, 270] width 61 height 17
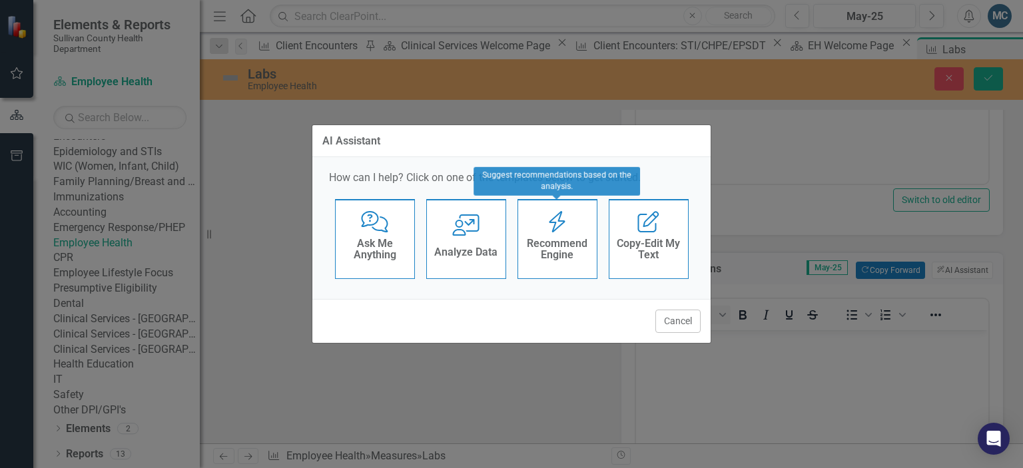
click at [558, 234] on div "Recommend Engine Recommend Engine" at bounding box center [557, 239] width 80 height 80
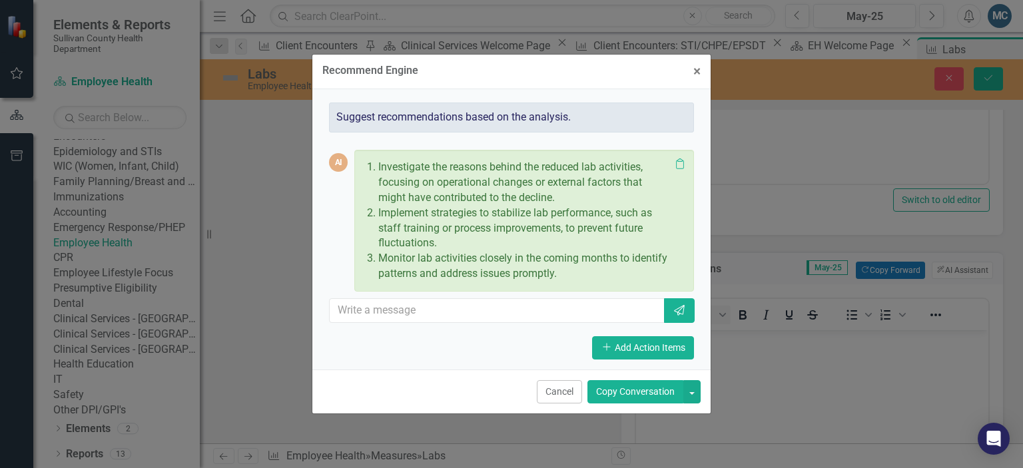
click at [641, 393] on button "Copy Conversation" at bounding box center [635, 391] width 96 height 23
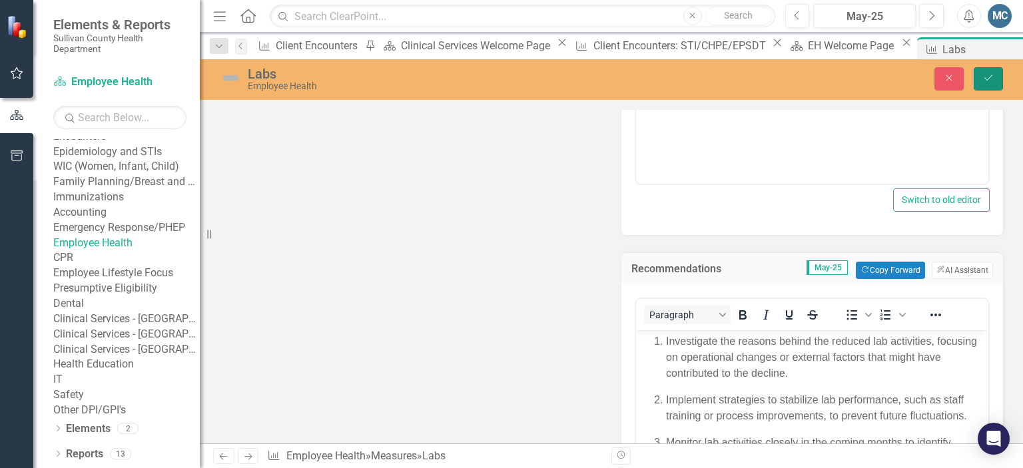
click at [994, 87] on button "Save" at bounding box center [987, 78] width 29 height 23
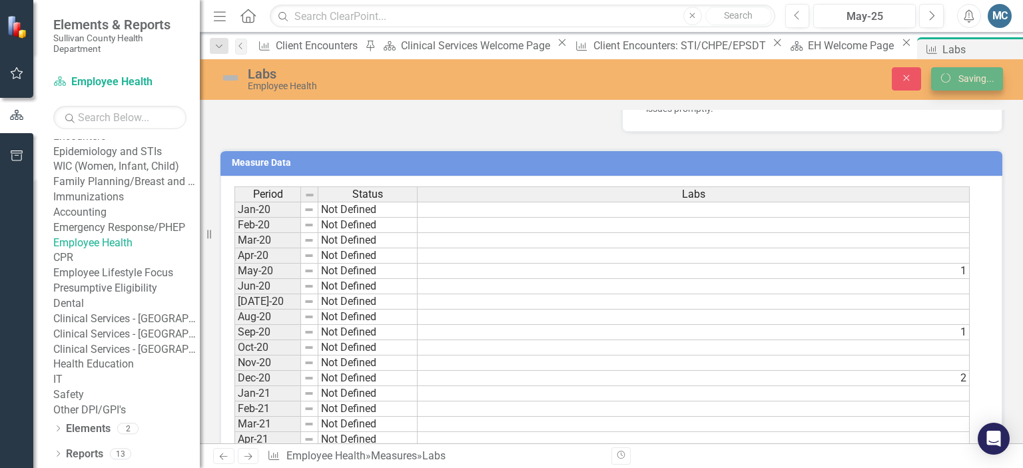
scroll to position [501, 0]
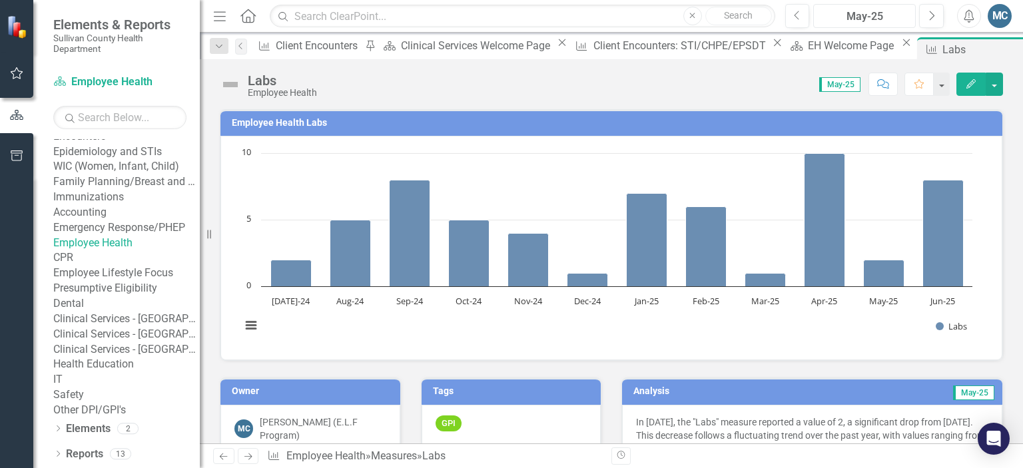
click at [869, 13] on div "May-25" at bounding box center [864, 17] width 93 height 16
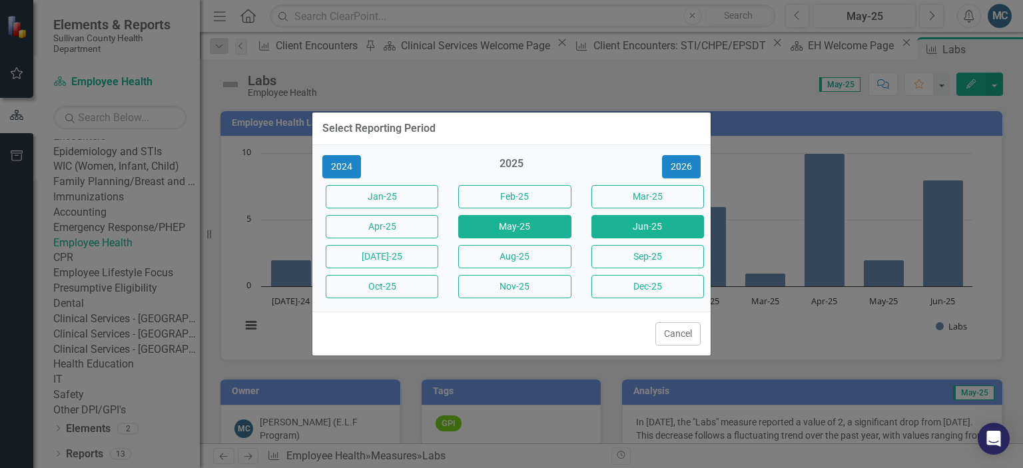
click at [624, 228] on button "Jun-25" at bounding box center [647, 226] width 113 height 23
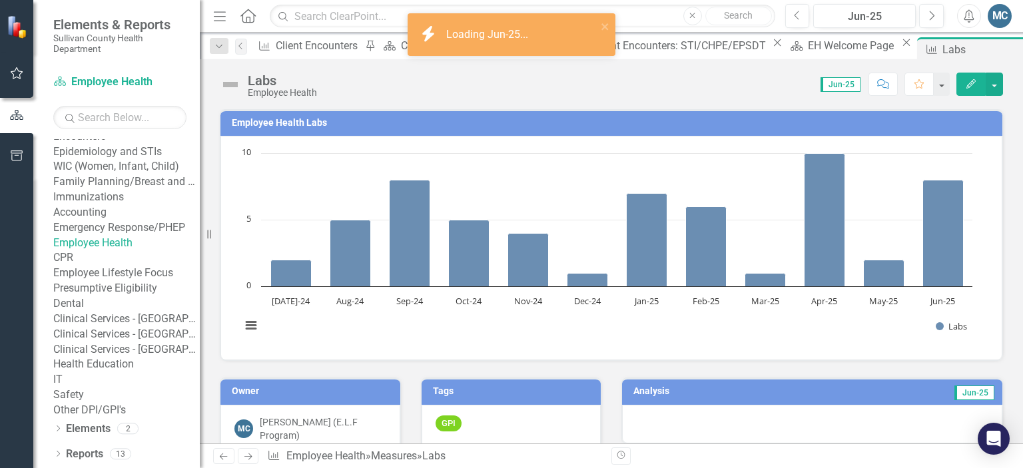
click at [720, 391] on h3 "Analysis" at bounding box center [717, 391] width 168 height 10
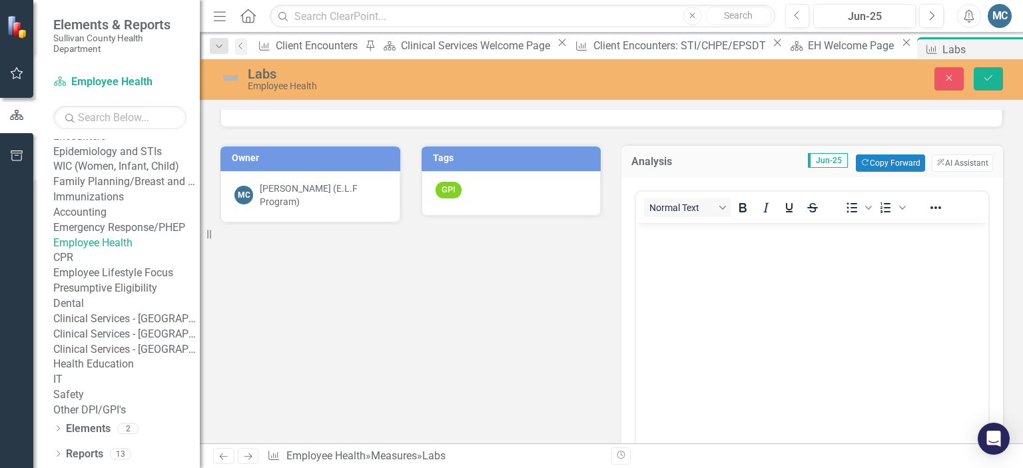
scroll to position [234, 0]
click at [953, 156] on button "ClearPoint AI AI Assistant" at bounding box center [961, 162] width 61 height 17
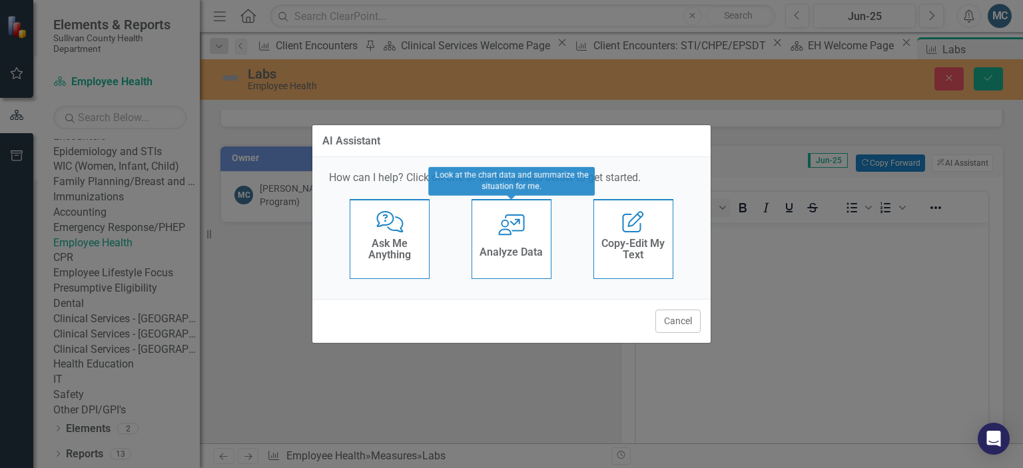
click at [503, 220] on icon at bounding box center [511, 224] width 27 height 21
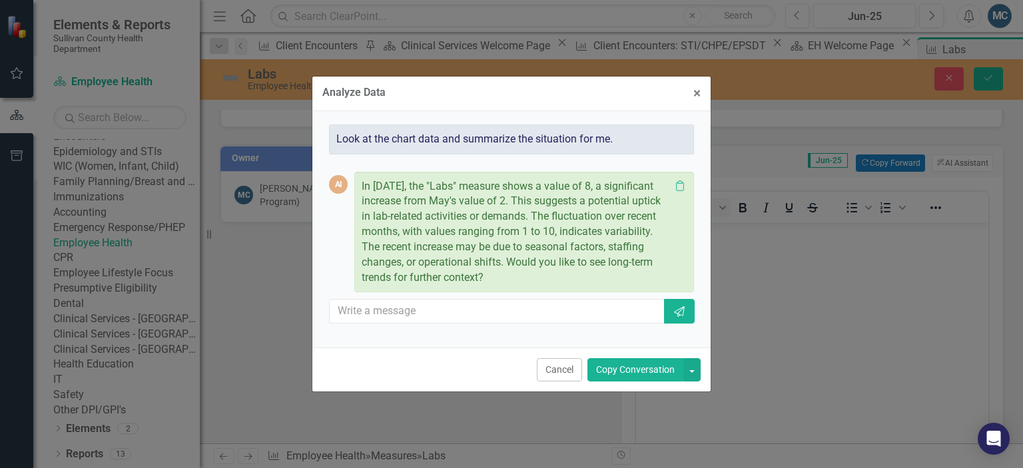
click at [631, 373] on button "Copy Conversation" at bounding box center [635, 369] width 96 height 23
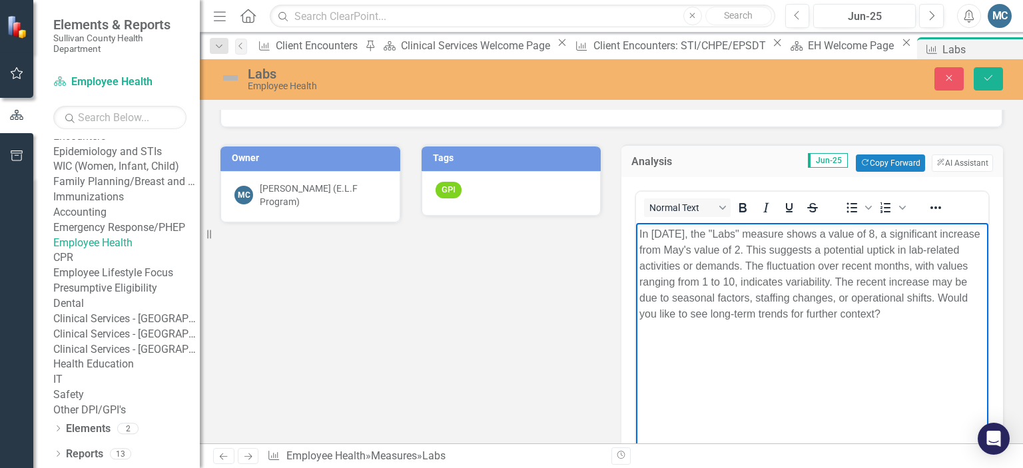
drag, startPoint x: 640, startPoint y: 312, endPoint x: 947, endPoint y: 315, distance: 306.9
click at [947, 315] on p "In June 2025, the "Labs" measure shows a value of 8, a significant increase fro…" at bounding box center [812, 274] width 346 height 96
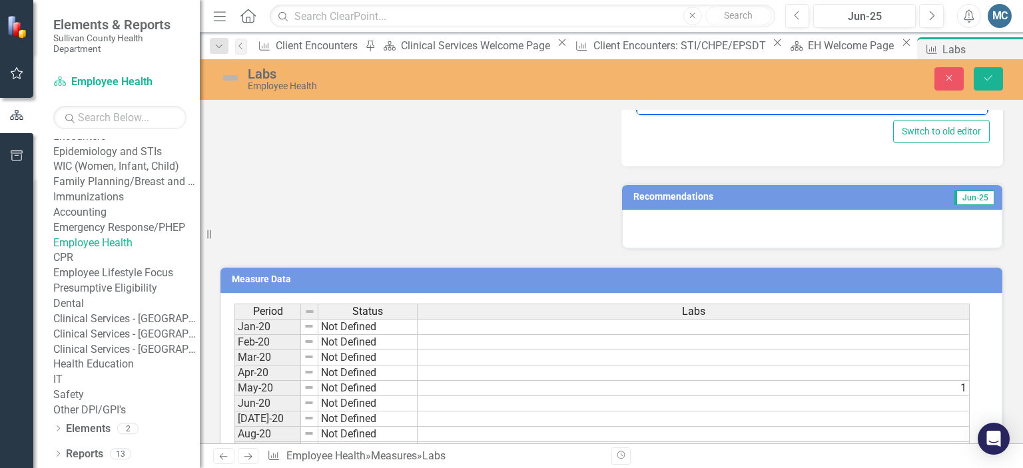
scroll to position [585, 0]
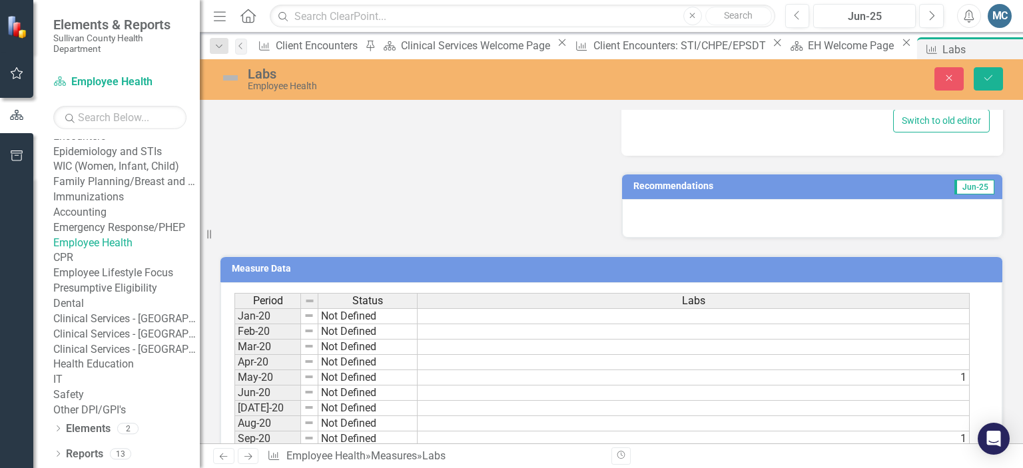
click at [806, 181] on h3 "Recommendations" at bounding box center [752, 186] width 239 height 10
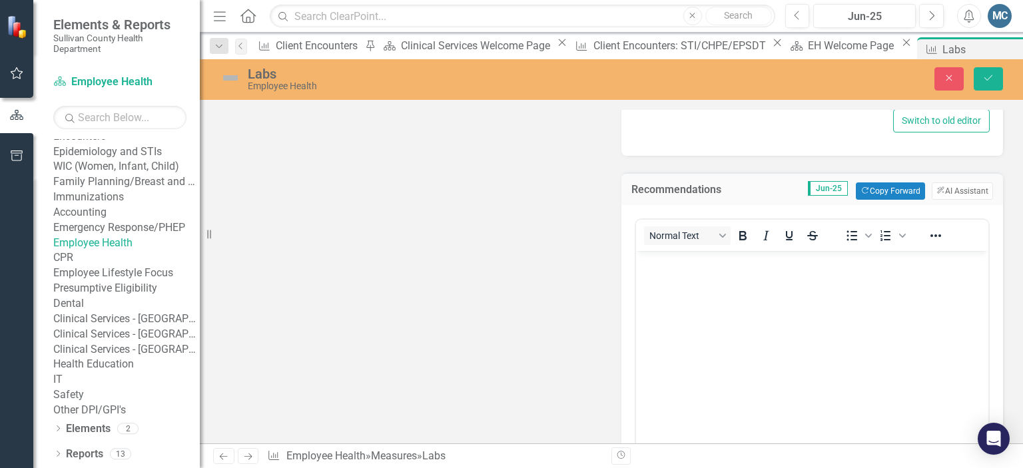
scroll to position [0, 0]
click at [943, 187] on button "ClearPoint AI AI Assistant" at bounding box center [961, 190] width 61 height 17
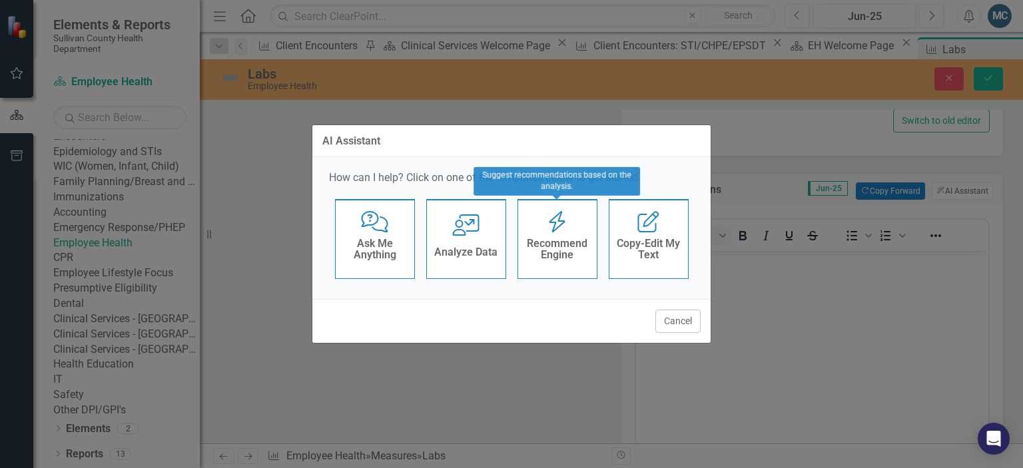
click at [564, 230] on icon "Recommend Engine" at bounding box center [556, 221] width 27 height 21
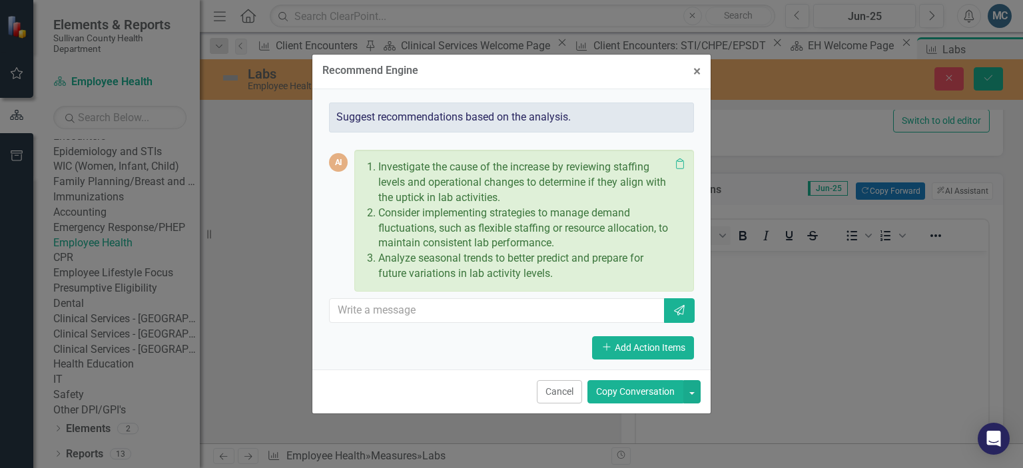
click at [636, 391] on button "Copy Conversation" at bounding box center [635, 391] width 96 height 23
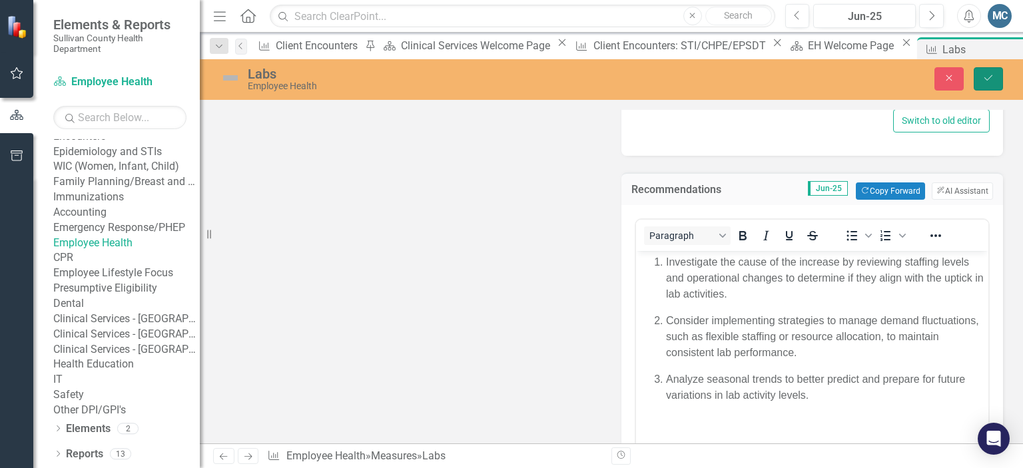
click at [987, 81] on icon "Save" at bounding box center [988, 77] width 12 height 9
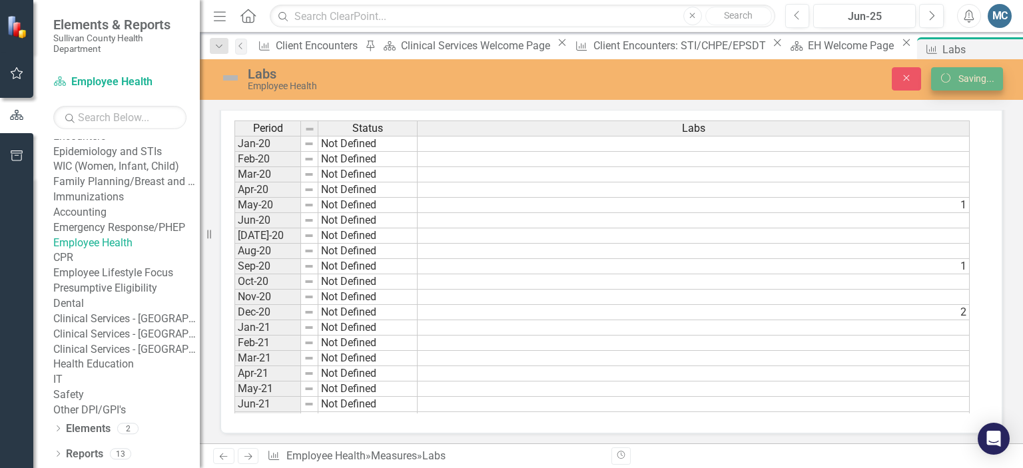
scroll to position [580, 0]
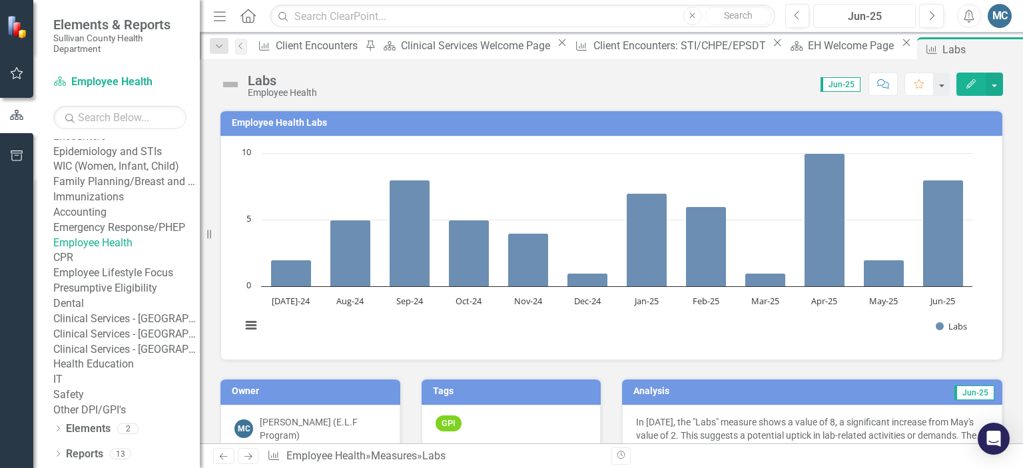
click at [873, 23] on div "Jun-25" at bounding box center [864, 17] width 93 height 16
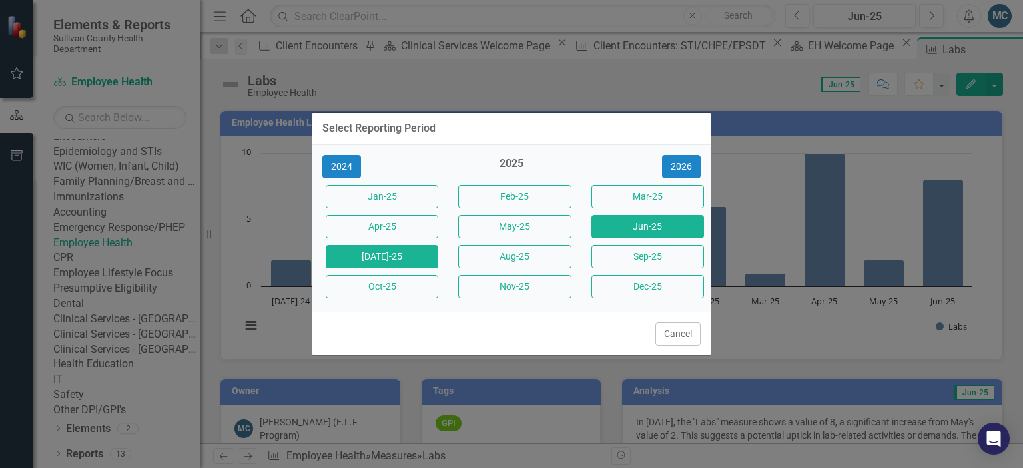
click at [404, 260] on button "[DATE]-25" at bounding box center [382, 256] width 113 height 23
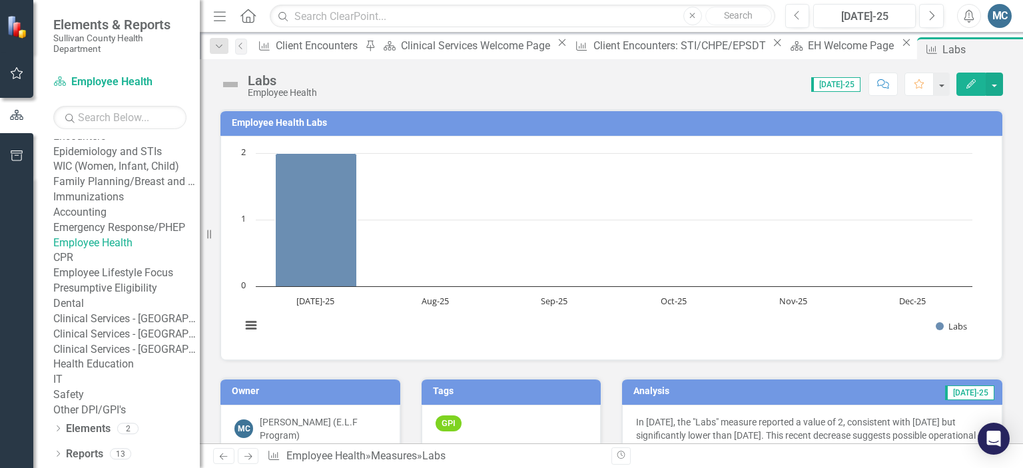
click at [105, 266] on link "CPR" at bounding box center [126, 257] width 146 height 15
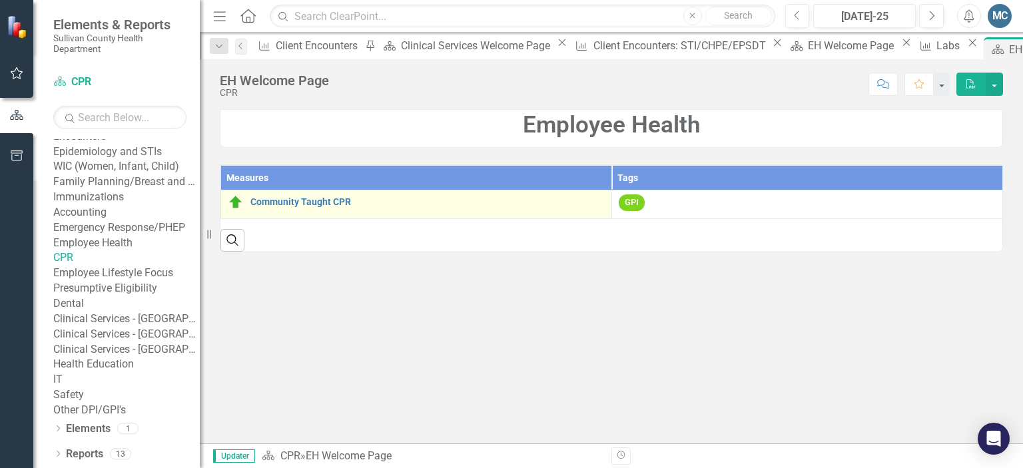
click at [336, 208] on div "Community Taught CPR" at bounding box center [416, 202] width 377 height 16
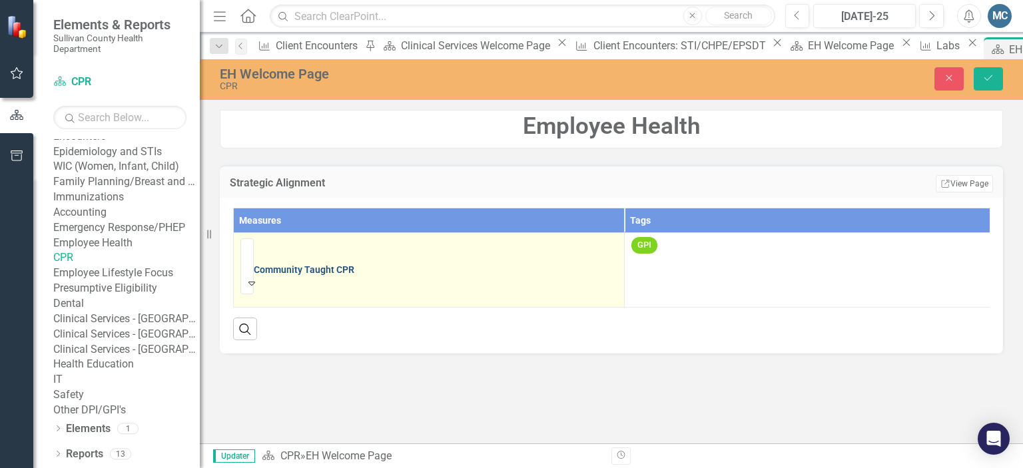
click at [341, 265] on link "Community Taught CPR" at bounding box center [436, 270] width 364 height 10
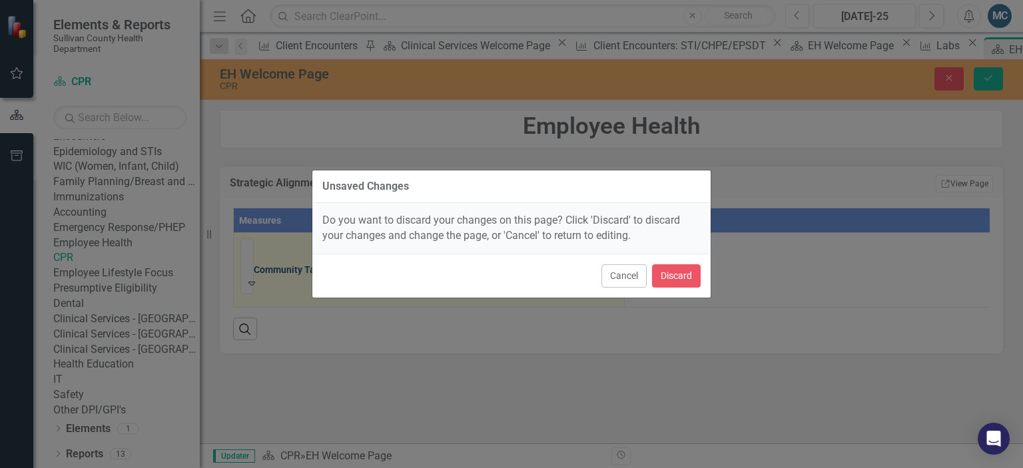
click at [341, 246] on div "Unsaved Changes Do you want to discard your changes on this page? Click 'Discar…" at bounding box center [511, 234] width 399 height 128
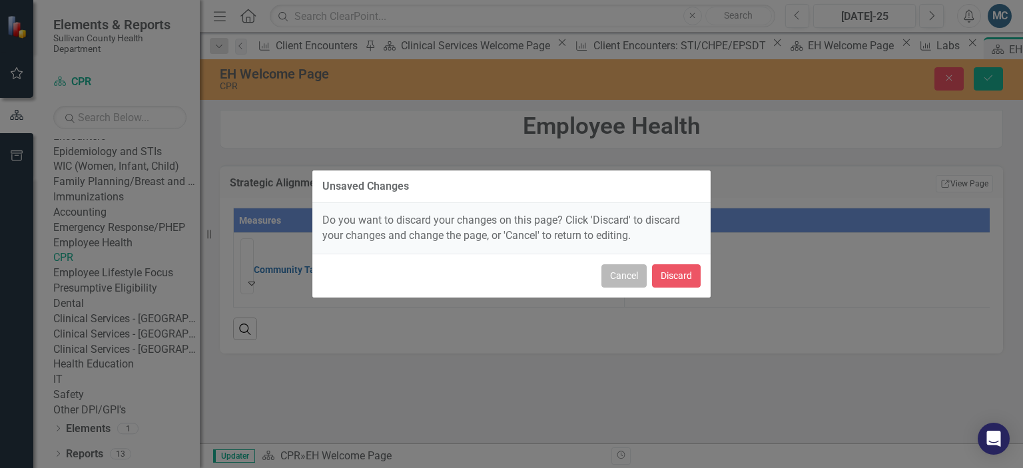
click at [613, 274] on button "Cancel" at bounding box center [623, 275] width 45 height 23
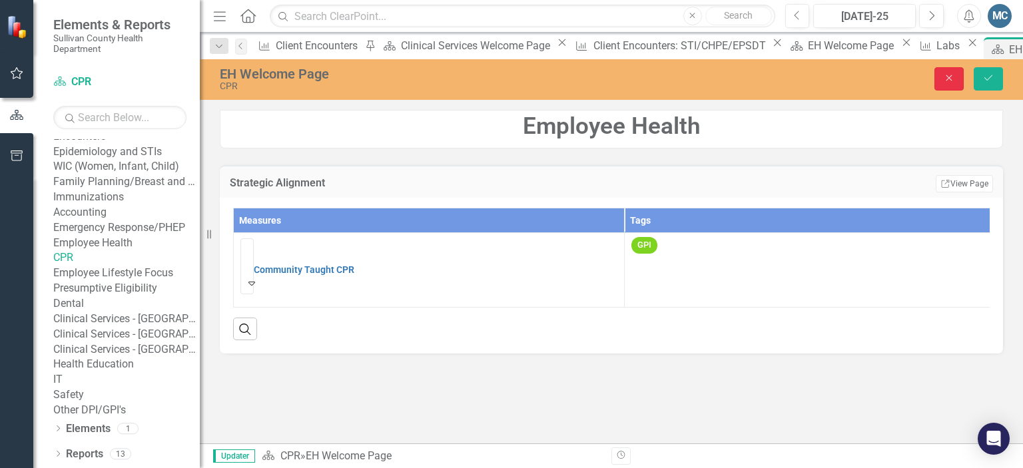
click at [950, 77] on icon "button" at bounding box center [949, 78] width 6 height 6
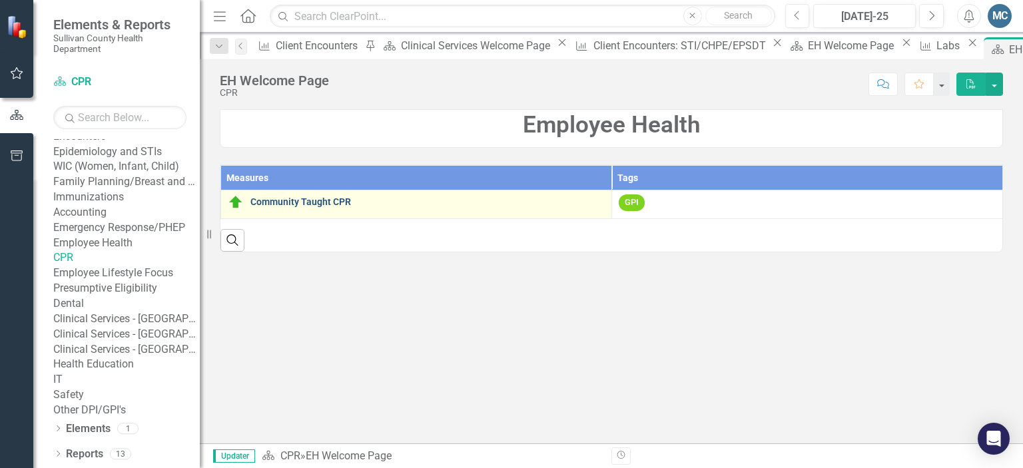
click at [330, 204] on link "Community Taught CPR" at bounding box center [427, 202] width 354 height 10
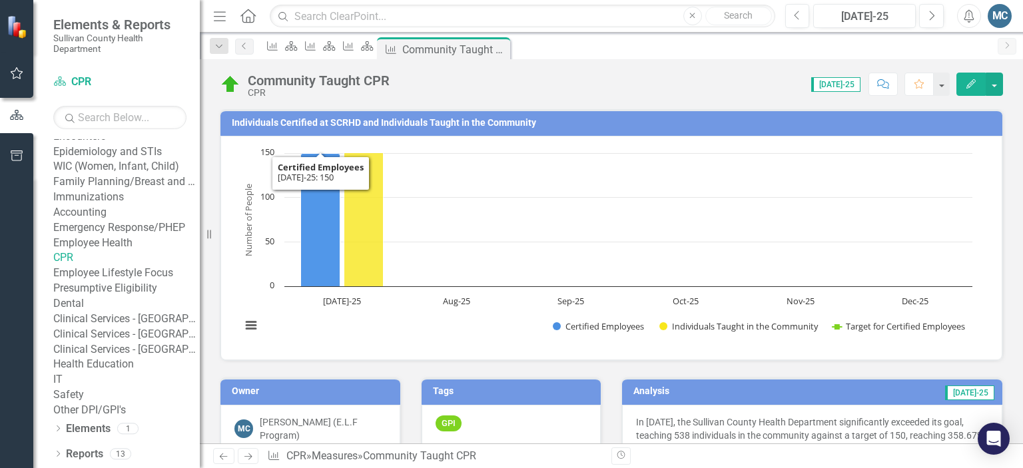
click at [573, 217] on rect "Interactive chart" at bounding box center [606, 246] width 744 height 200
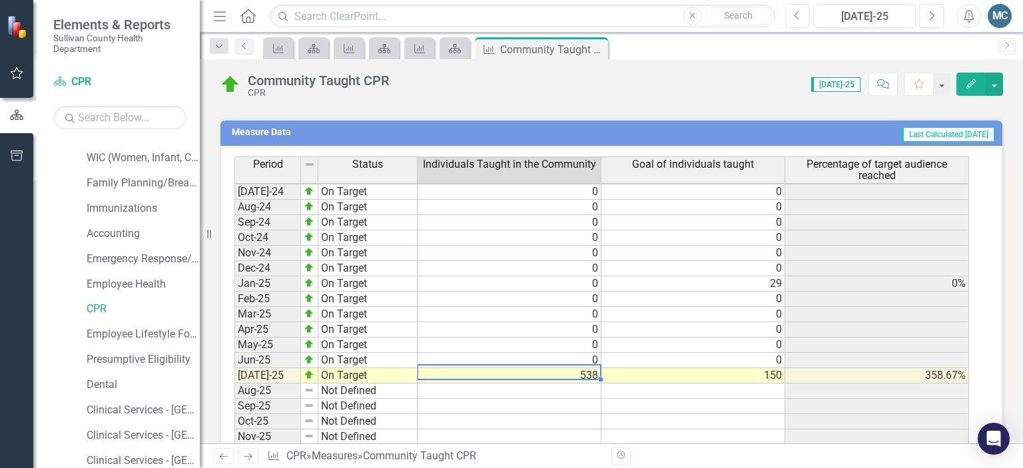
click at [593, 368] on td "538" at bounding box center [509, 375] width 184 height 15
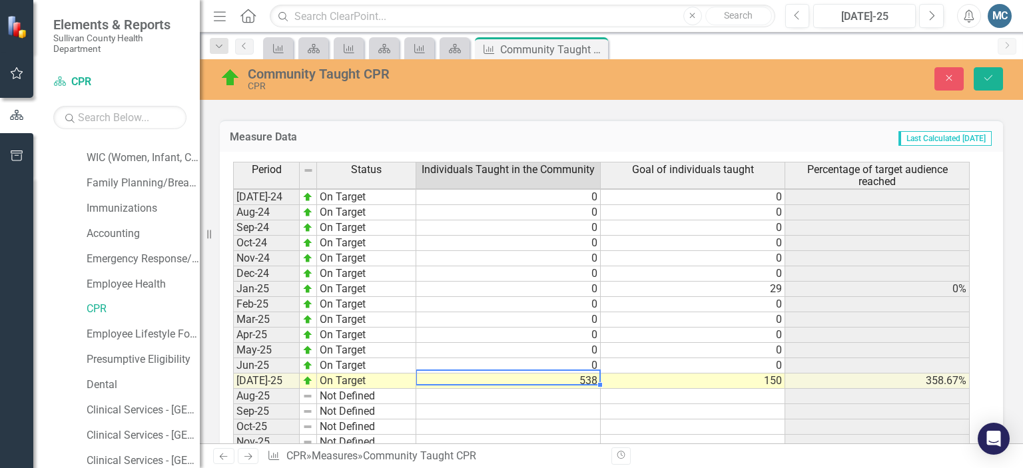
click at [593, 373] on td "538" at bounding box center [508, 380] width 184 height 15
type textarea "541"
click at [985, 79] on icon "submit" at bounding box center [988, 77] width 8 height 5
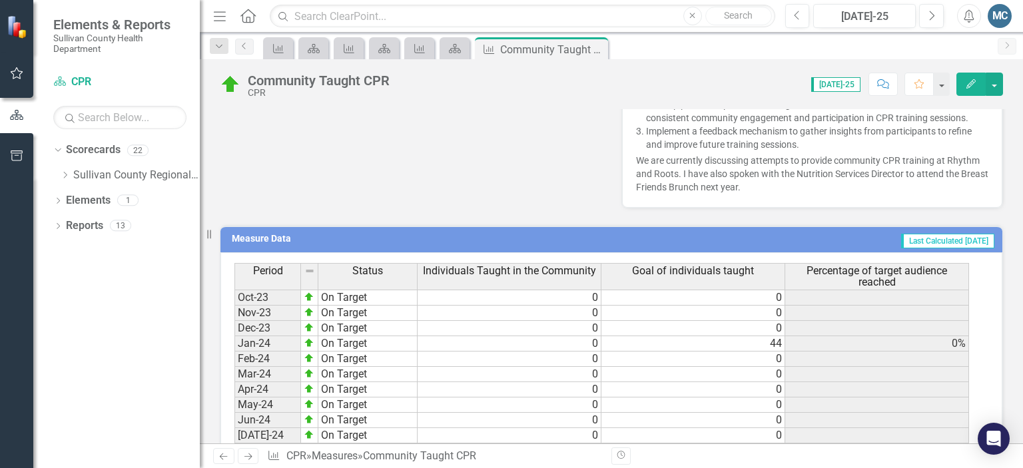
scroll to position [827, 0]
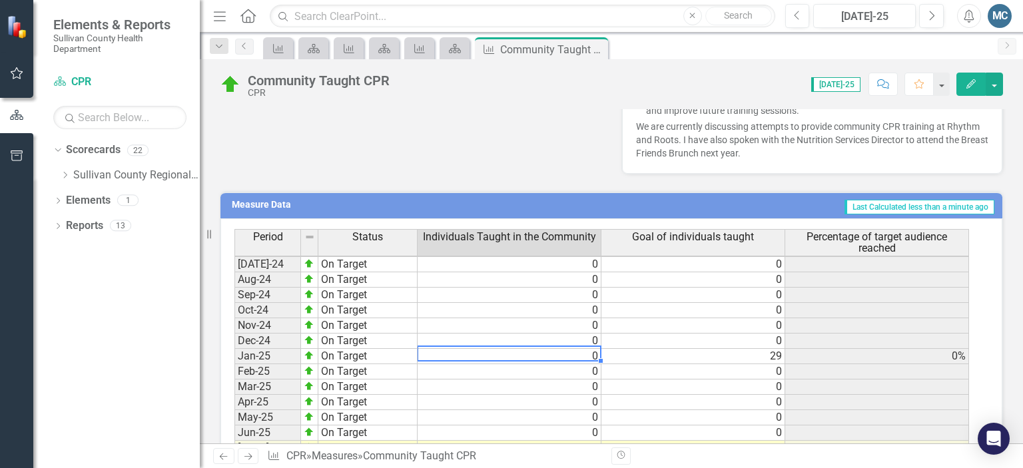
click at [580, 349] on td "0" at bounding box center [509, 356] width 184 height 15
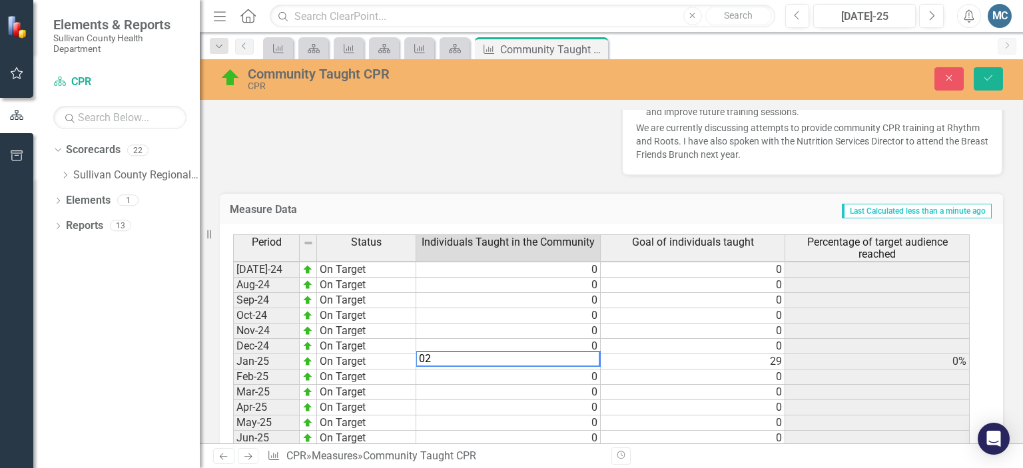
type textarea "0"
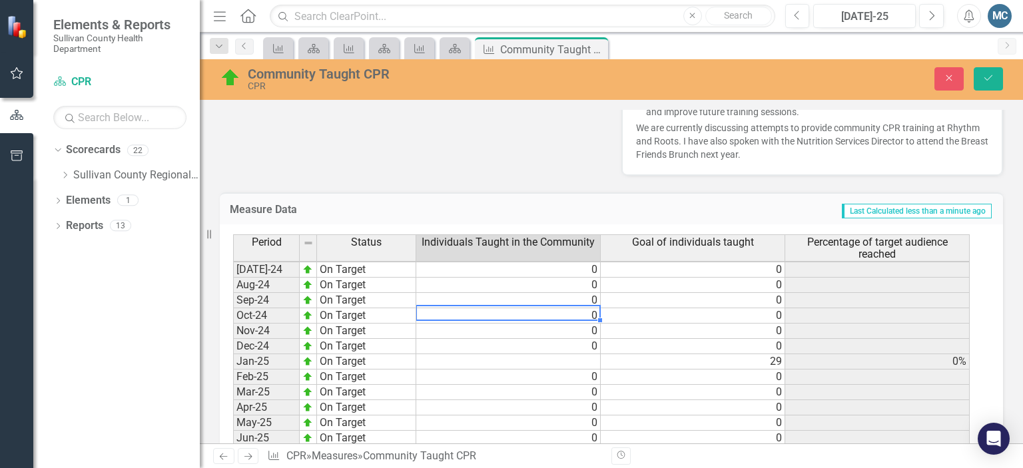
click at [571, 308] on td "0" at bounding box center [508, 315] width 184 height 15
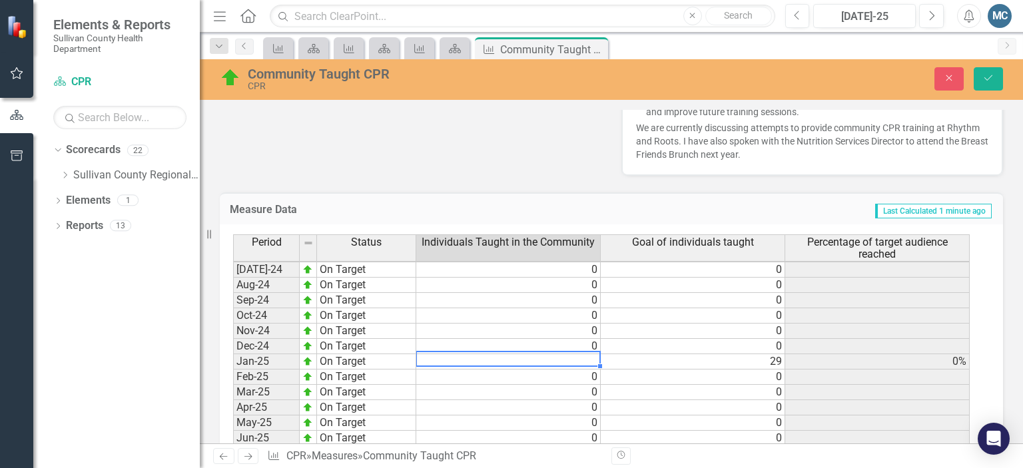
click at [583, 356] on td at bounding box center [508, 361] width 184 height 15
click at [581, 356] on td at bounding box center [508, 361] width 184 height 15
type textarea "29"
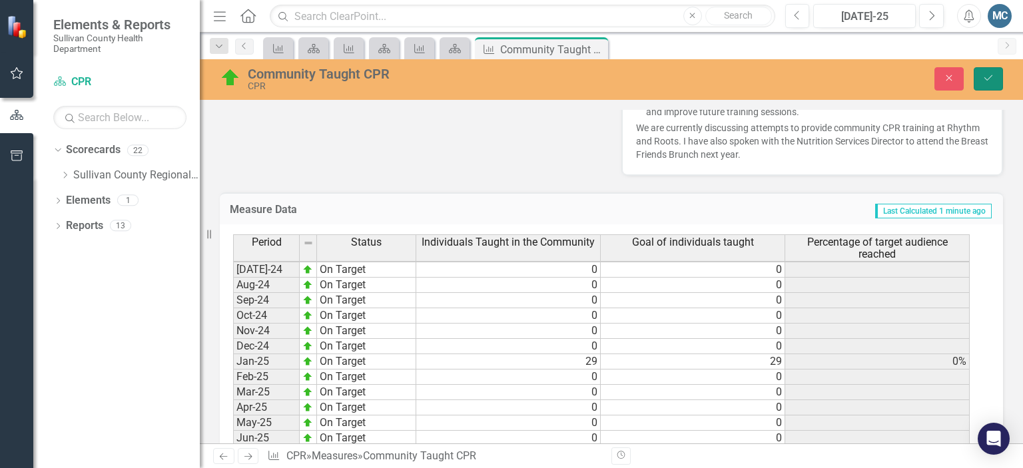
click at [999, 85] on button "Save" at bounding box center [987, 78] width 29 height 23
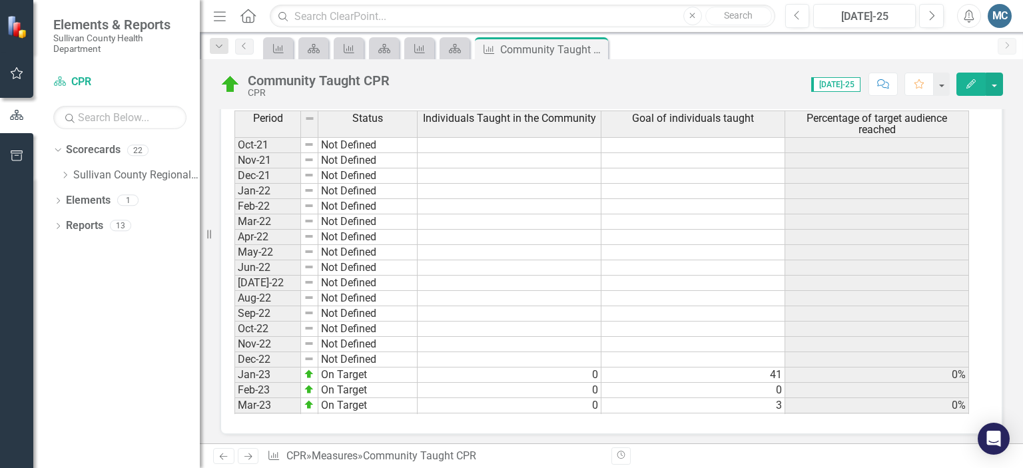
scroll to position [344, 0]
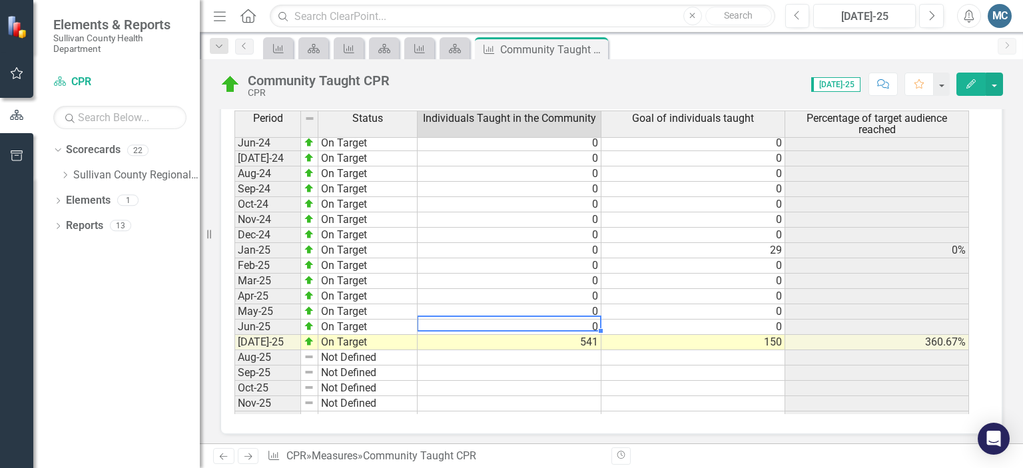
click at [567, 320] on td "0" at bounding box center [509, 327] width 184 height 15
type textarea "0"
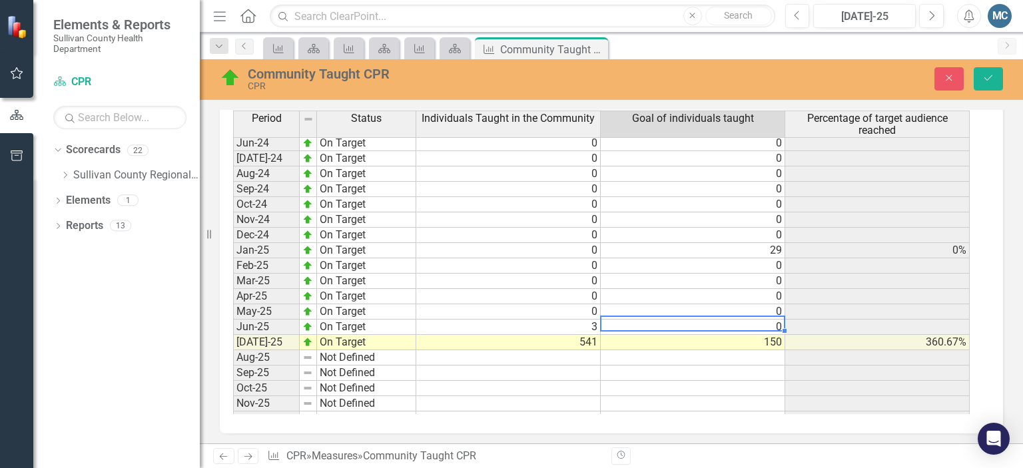
click at [740, 320] on td "0" at bounding box center [693, 327] width 184 height 15
type textarea "0"
type textarea "3"
click at [728, 381] on td at bounding box center [693, 388] width 184 height 15
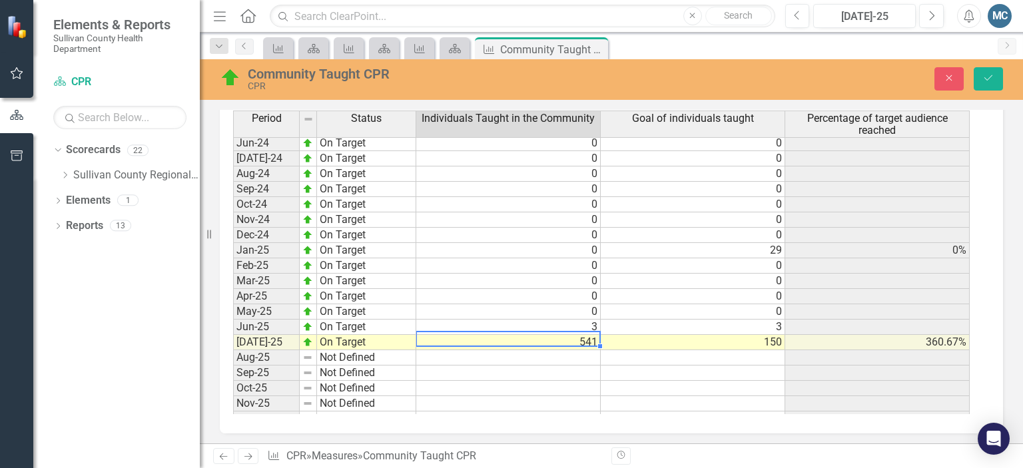
click at [595, 335] on td "541" at bounding box center [508, 342] width 184 height 15
type textarea "538"
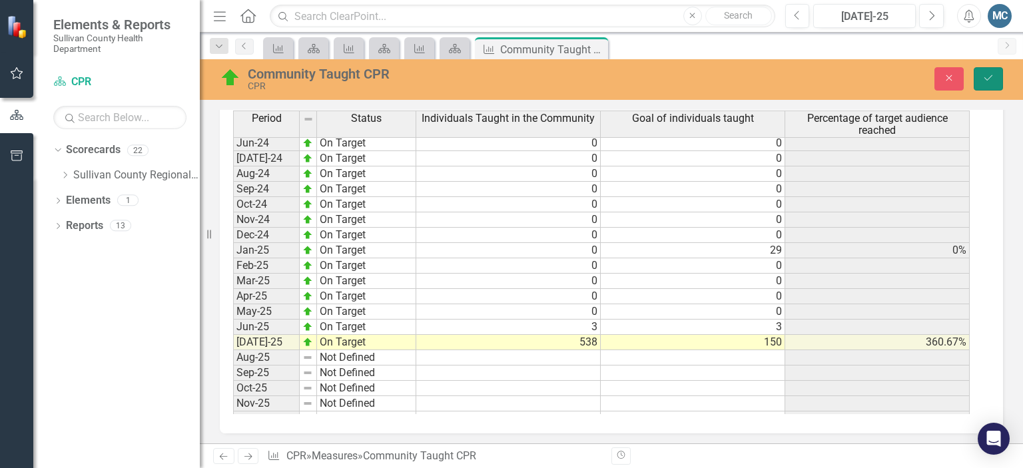
click at [985, 73] on button "Save" at bounding box center [987, 78] width 29 height 23
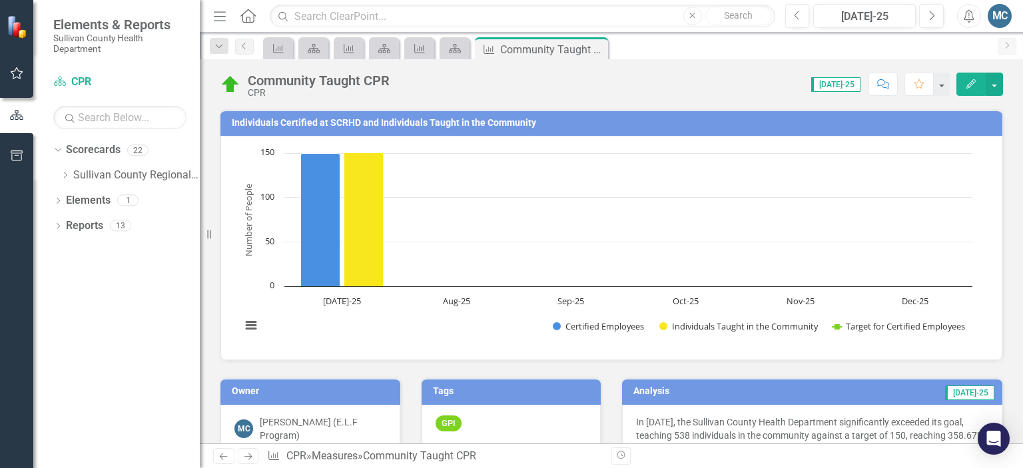
click at [501, 236] on rect "Interactive chart" at bounding box center [606, 246] width 744 height 200
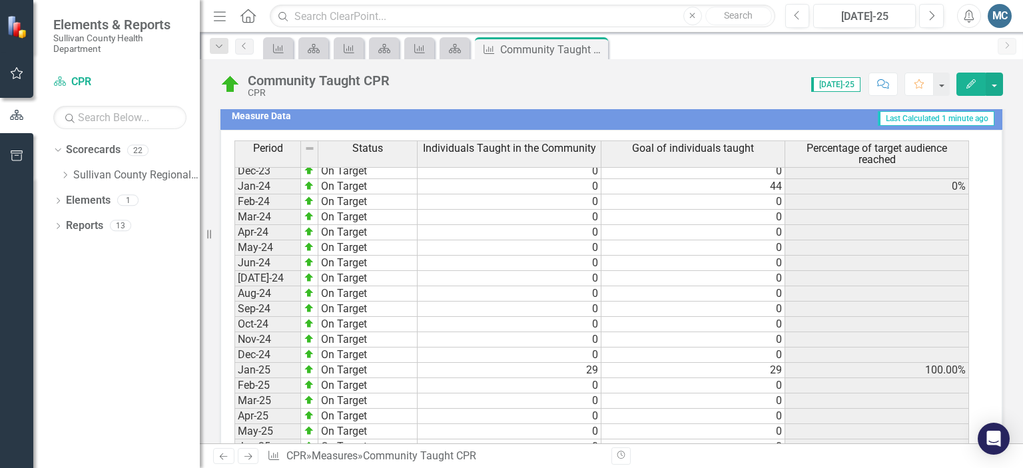
scroll to position [724, 0]
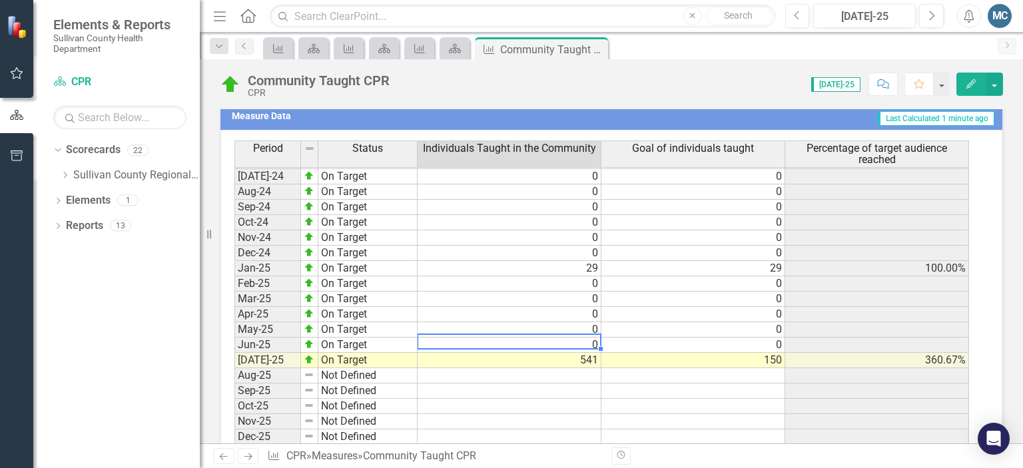
click at [551, 339] on tbody "Jun-23 On Target 0 1 0% Jul-23 On Target 0 0 Aug-23 On Target 0 0 Sep-23 On Tar…" at bounding box center [601, 206] width 734 height 475
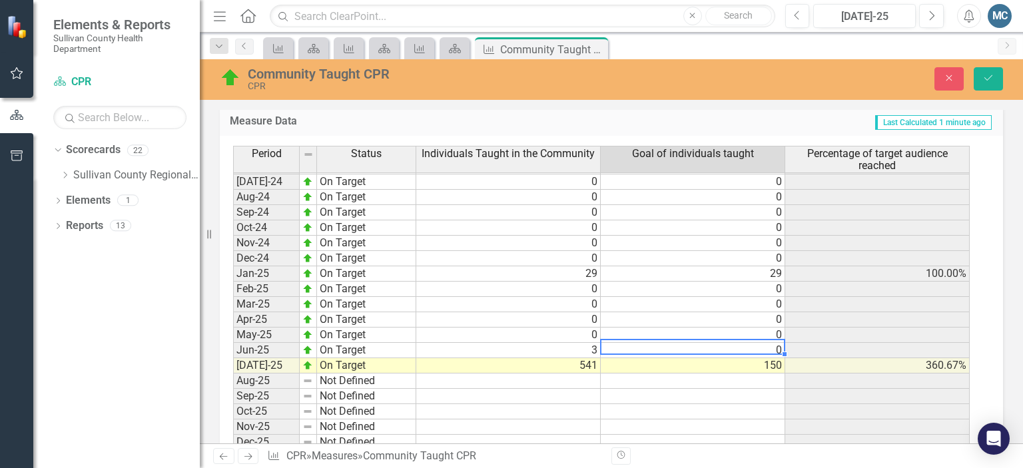
click at [716, 343] on td "0" at bounding box center [693, 350] width 184 height 15
type textarea "3"
click at [871, 312] on td at bounding box center [877, 319] width 184 height 15
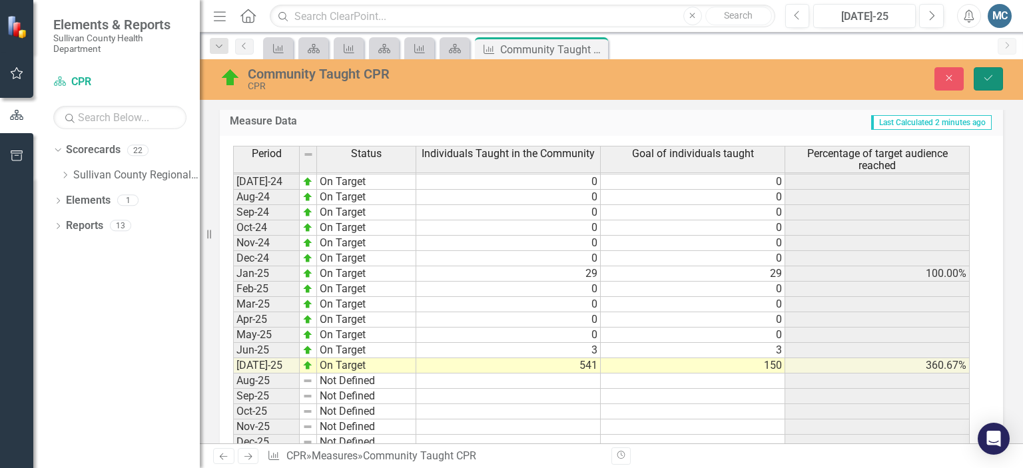
click at [981, 77] on button "Save" at bounding box center [987, 78] width 29 height 23
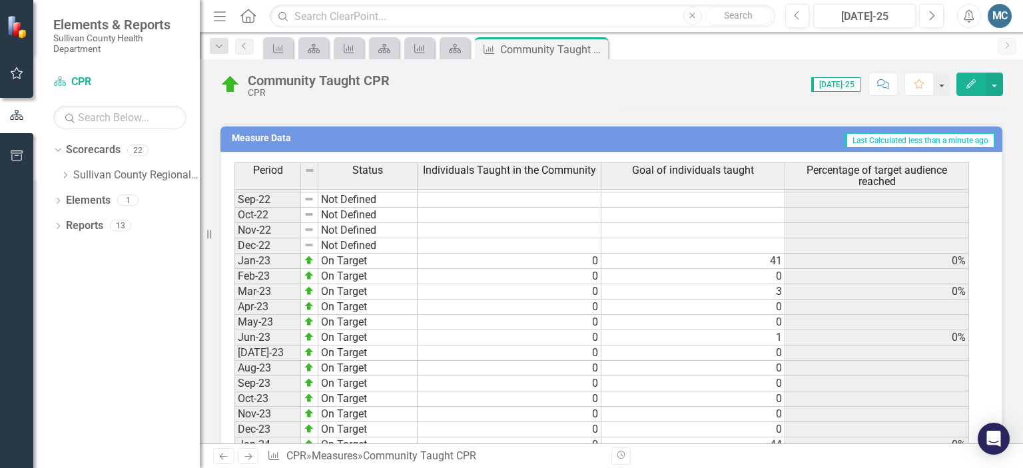
click at [577, 256] on tbody "Dec-21 Not Defined Jan-22 Not Defined Feb-22 Not Defined Mar-22 Not Defined Apr…" at bounding box center [601, 337] width 734 height 567
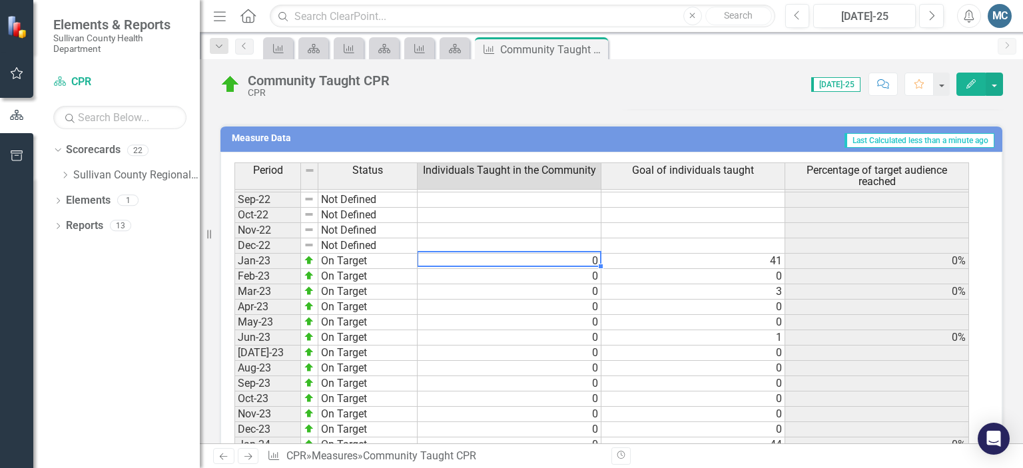
click at [577, 256] on td "0" at bounding box center [509, 261] width 184 height 15
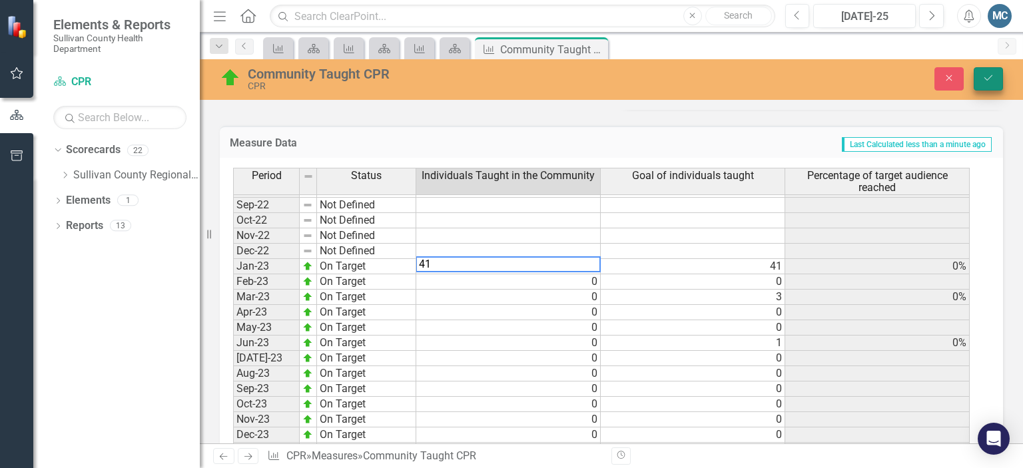
type textarea "41"
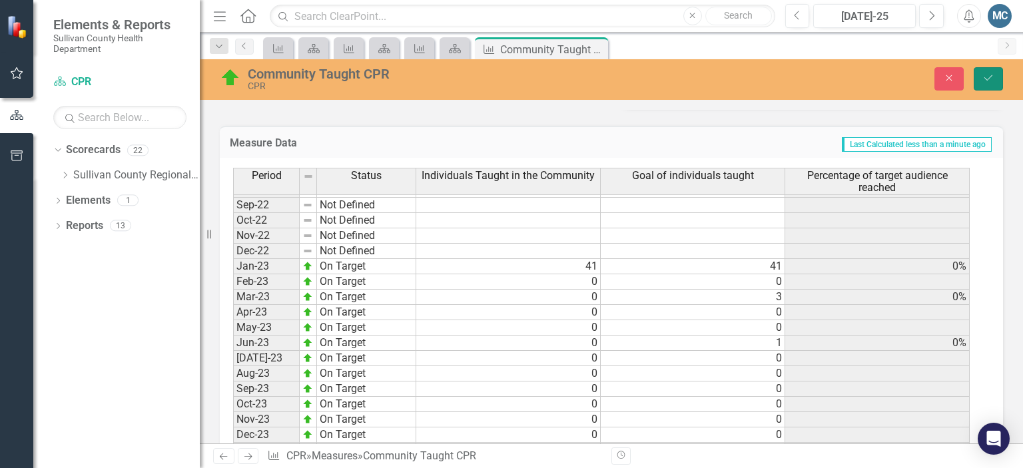
click at [985, 78] on icon "Save" at bounding box center [988, 77] width 12 height 9
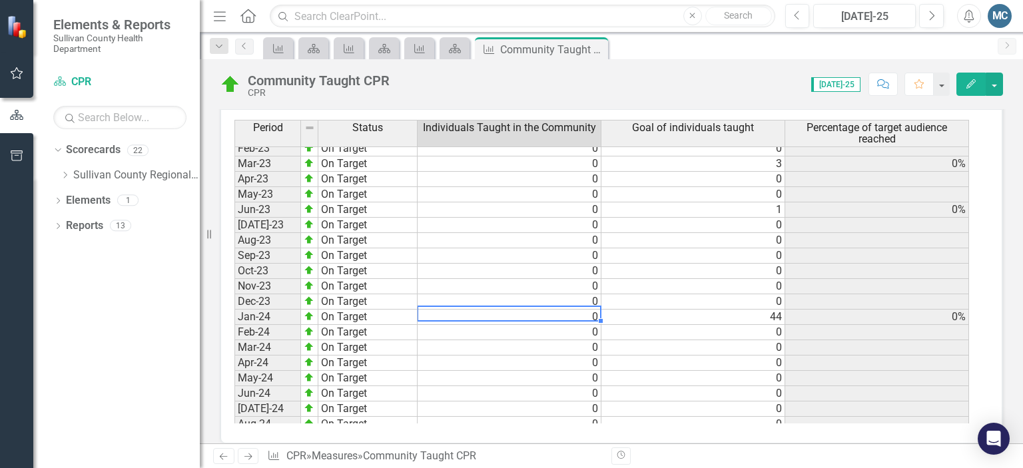
click at [585, 308] on tbody "Apr-22 Not Defined May-22 Not Defined Jun-22 Not Defined Jul-22 Not Defined Aug…" at bounding box center [601, 286] width 734 height 598
click at [585, 310] on td "0" at bounding box center [509, 317] width 184 height 15
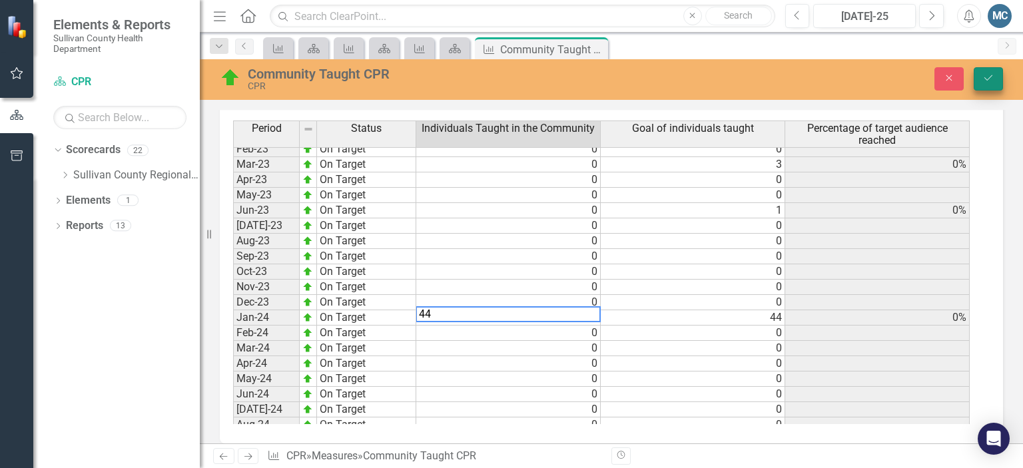
type textarea "44"
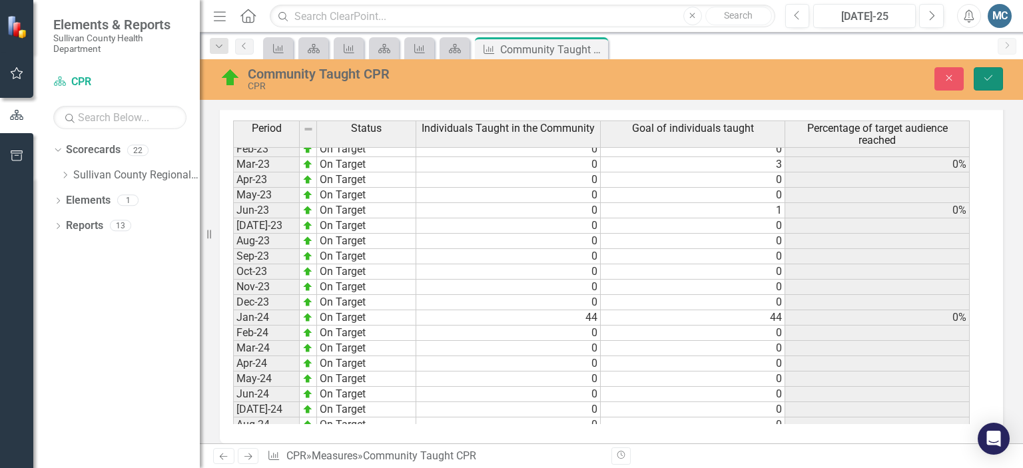
click at [987, 83] on button "Save" at bounding box center [987, 78] width 29 height 23
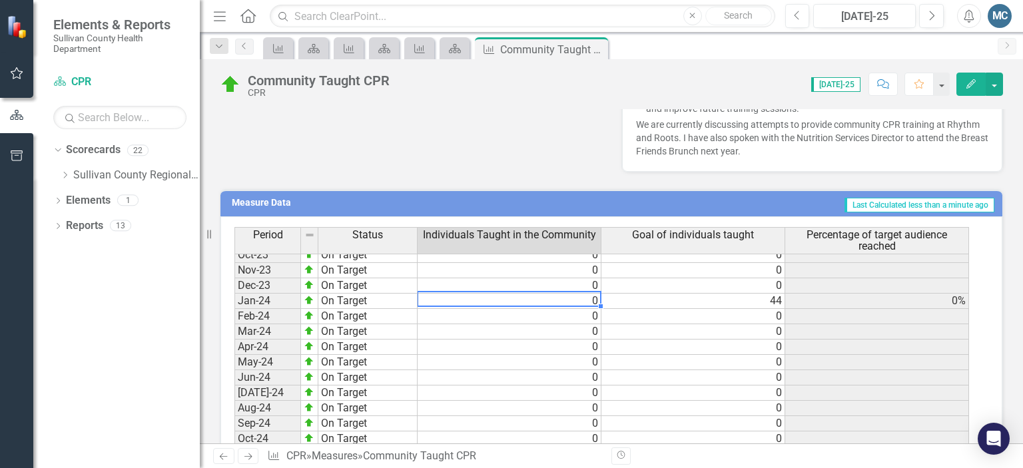
click at [579, 297] on tbody "Nov-22 Not Defined Dec-22 Not Defined Jan-23 On Target 41 41 100.00% Feb-23 On …" at bounding box center [601, 370] width 734 height 583
click at [579, 297] on td "0" at bounding box center [509, 301] width 184 height 15
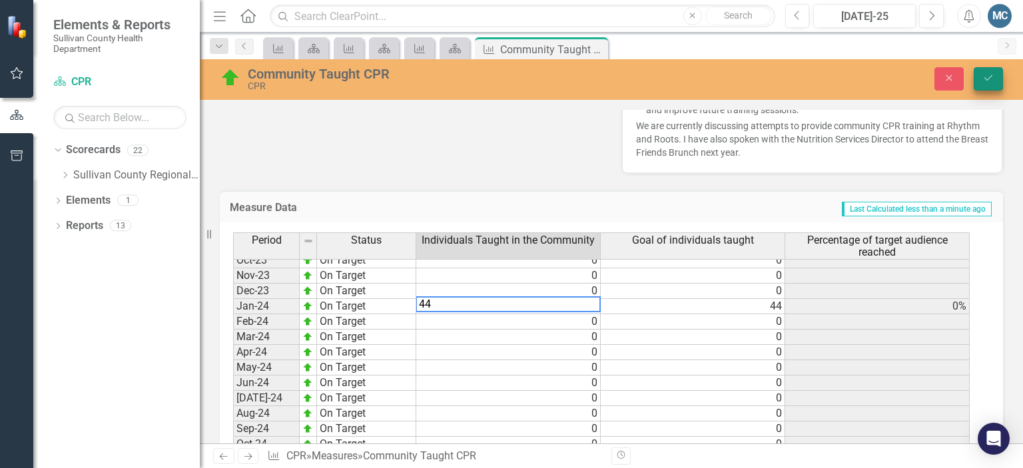
type textarea "44"
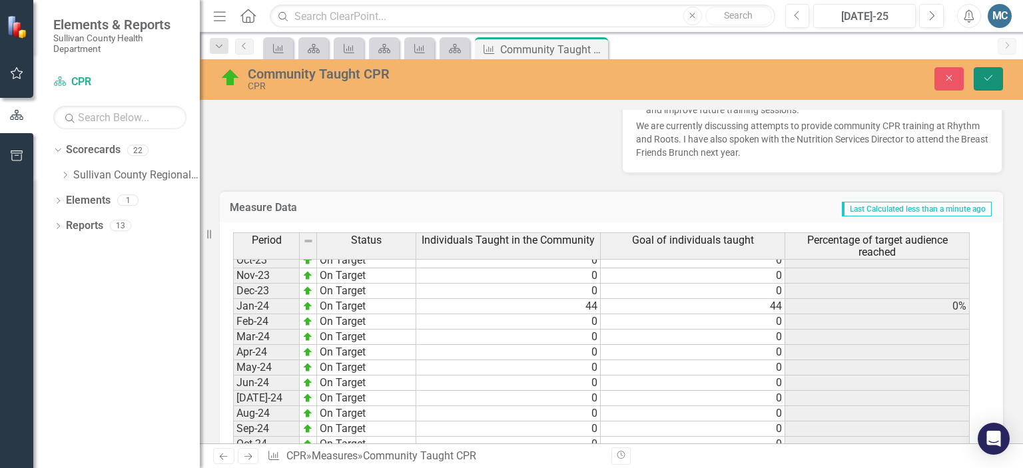
click at [983, 83] on button "Save" at bounding box center [987, 78] width 29 height 23
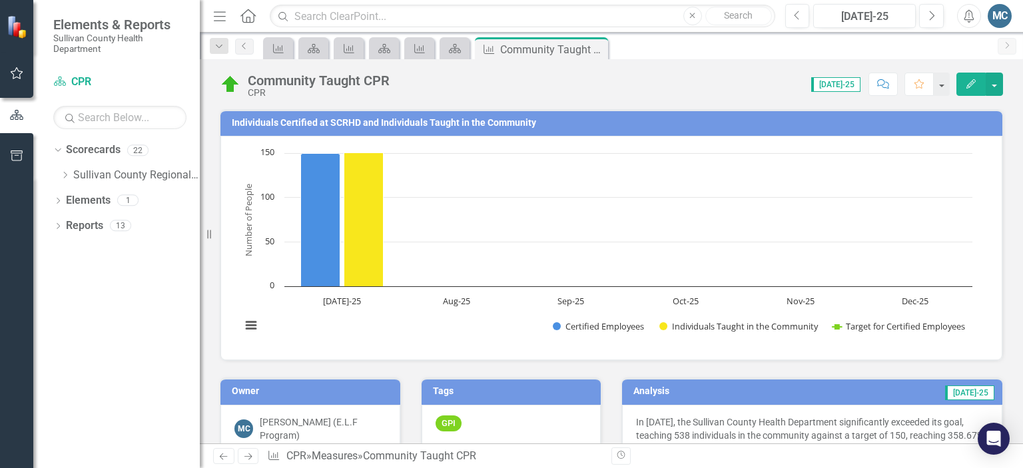
click at [802, 363] on div "Analysis Jul-25 In July 2025, the Sullivan County Health Department significant…" at bounding box center [811, 428] width 401 height 135
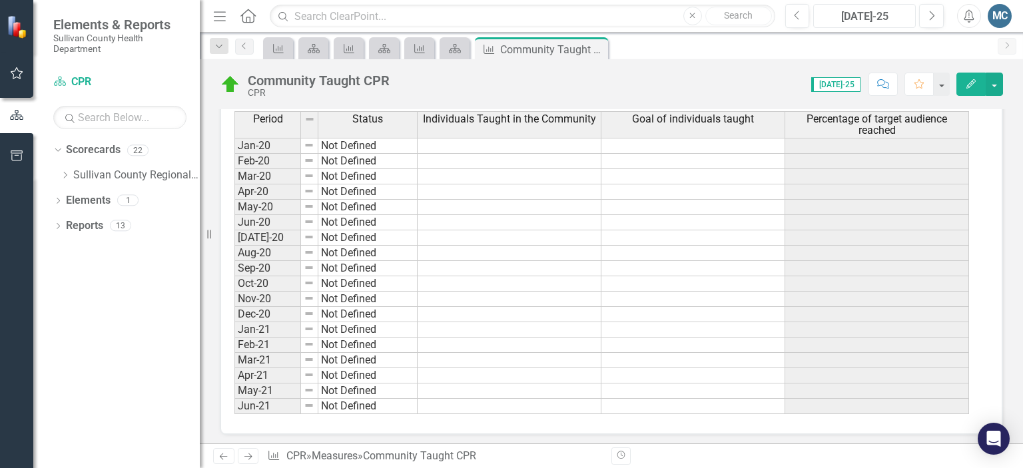
click at [852, 15] on div "[DATE]-25" at bounding box center [864, 17] width 93 height 16
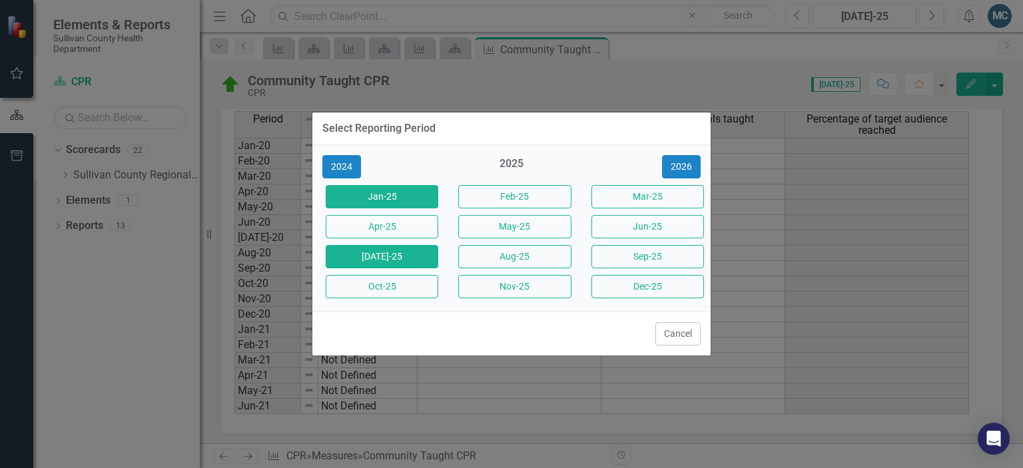
click at [374, 197] on button "Jan-25" at bounding box center [382, 196] width 113 height 23
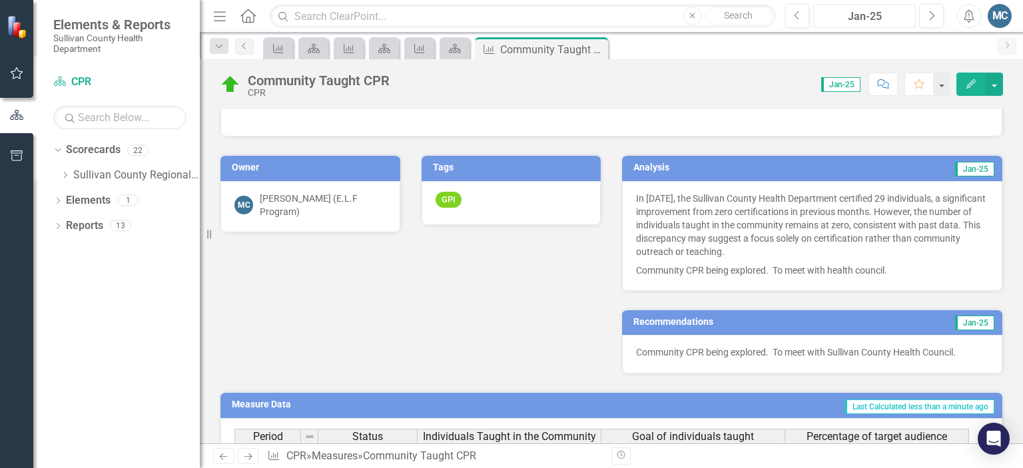
click at [859, 19] on div "Jan-25" at bounding box center [864, 17] width 93 height 16
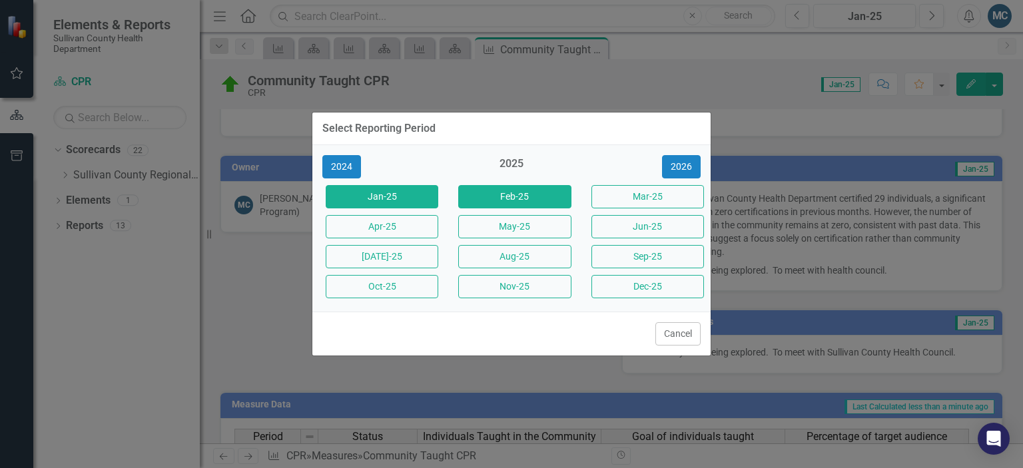
click at [551, 199] on button "Feb-25" at bounding box center [514, 196] width 113 height 23
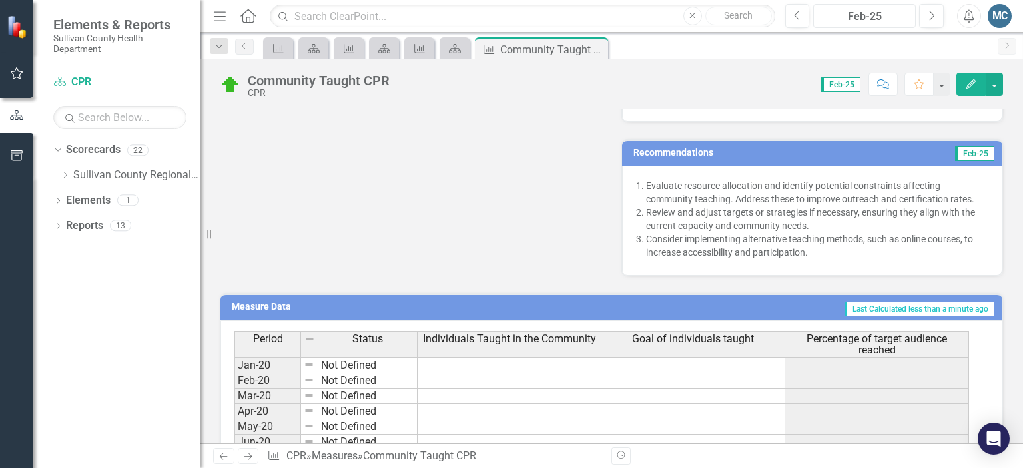
click at [834, 10] on div "Feb-25" at bounding box center [864, 17] width 93 height 16
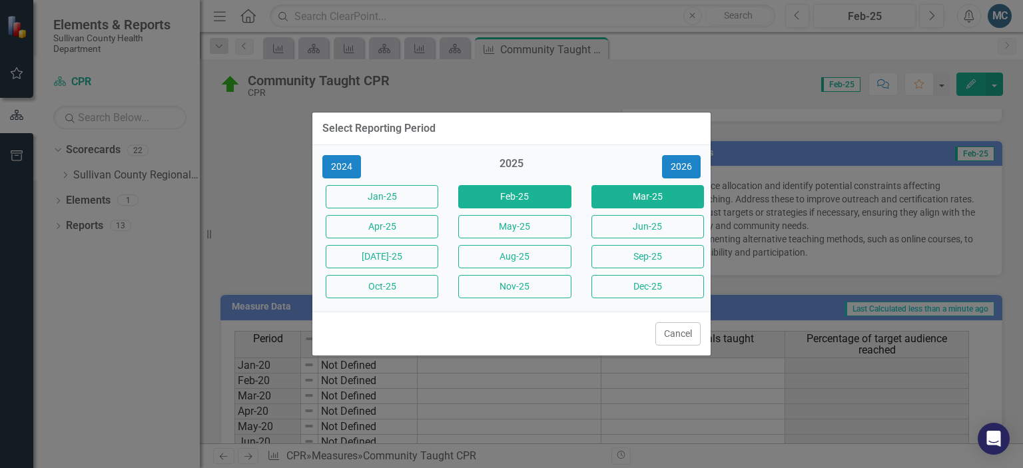
click at [645, 197] on button "Mar-25" at bounding box center [647, 196] width 113 height 23
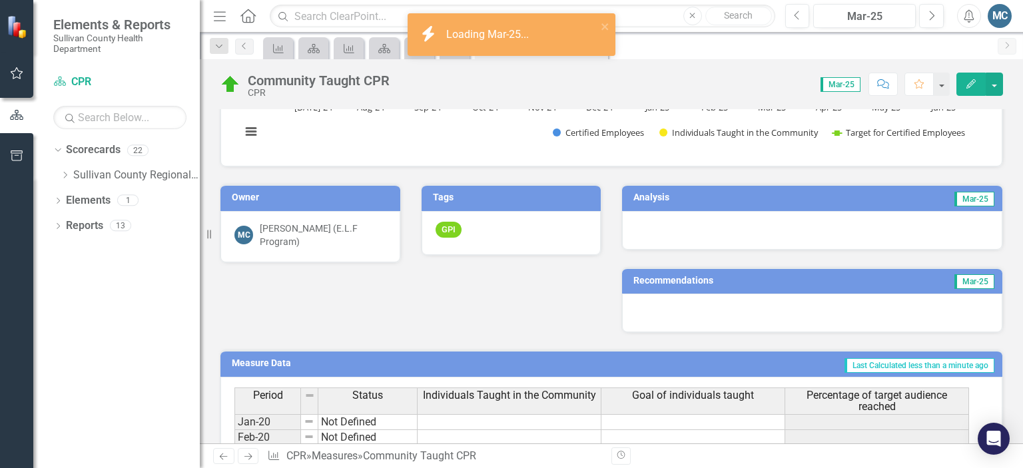
click at [685, 192] on h3 "Analysis" at bounding box center [717, 197] width 168 height 10
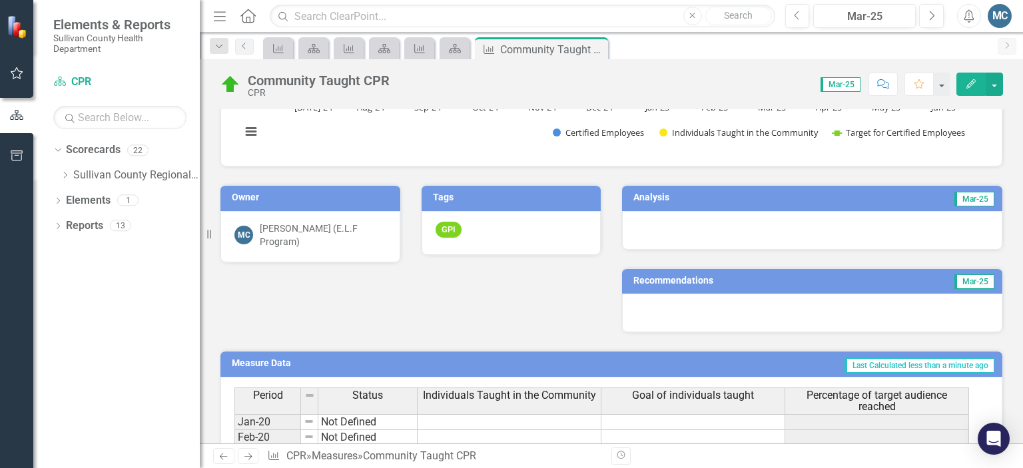
click at [685, 194] on h3 "Analysis" at bounding box center [717, 197] width 168 height 10
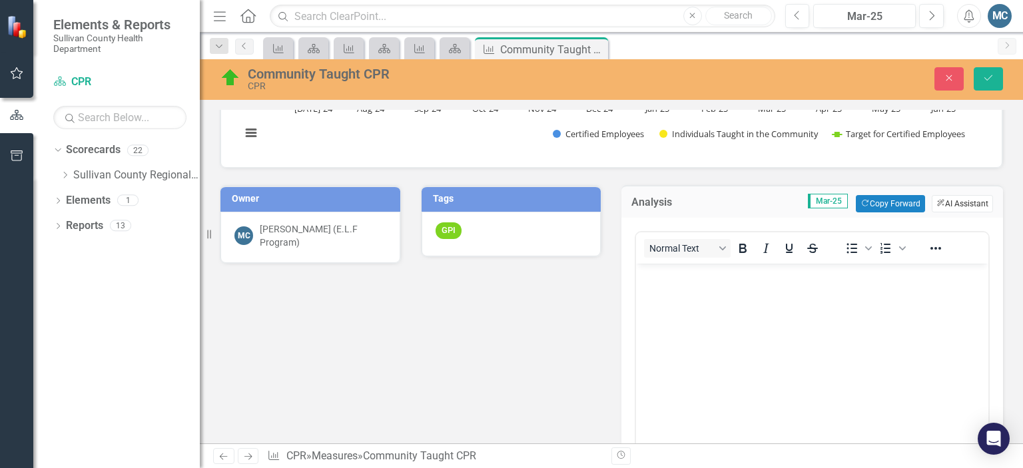
click at [936, 195] on button "ClearPoint AI AI Assistant" at bounding box center [961, 203] width 61 height 17
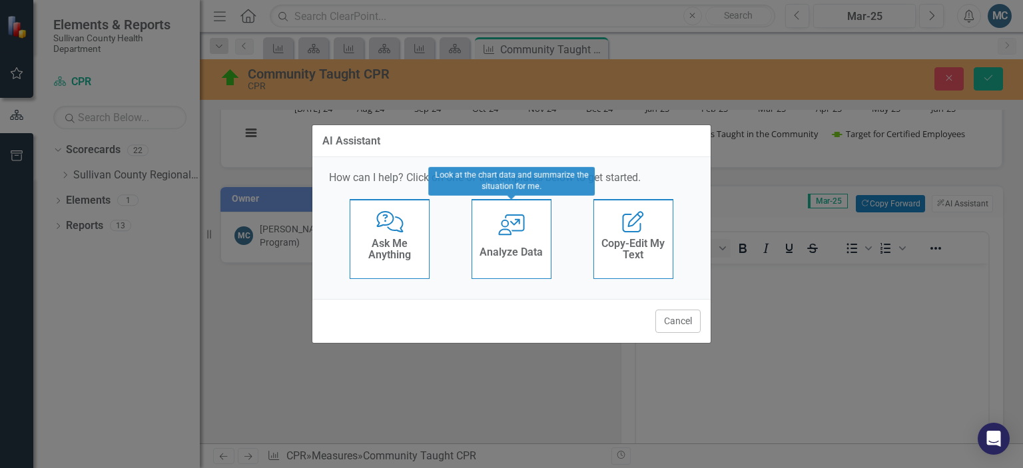
click at [533, 239] on div "User with Chart Analyze Data" at bounding box center [511, 239] width 80 height 80
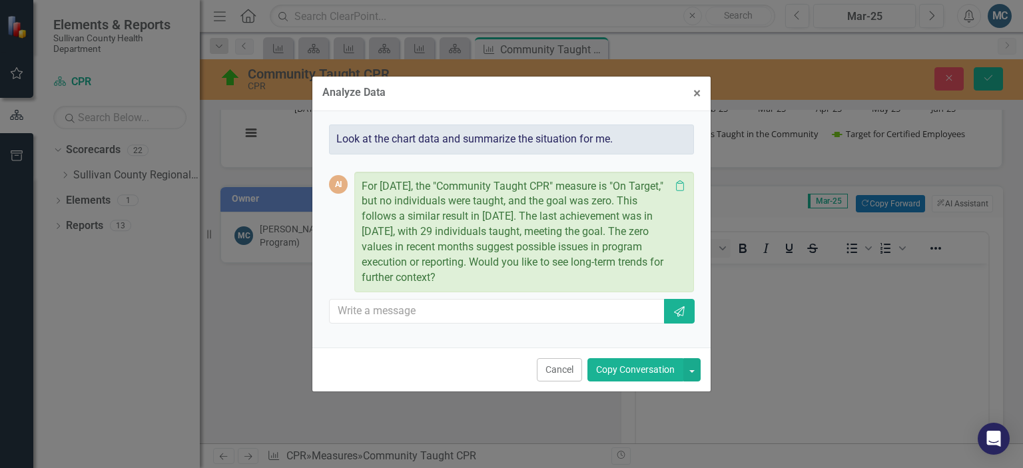
click at [628, 368] on button "Copy Conversation" at bounding box center [635, 369] width 96 height 23
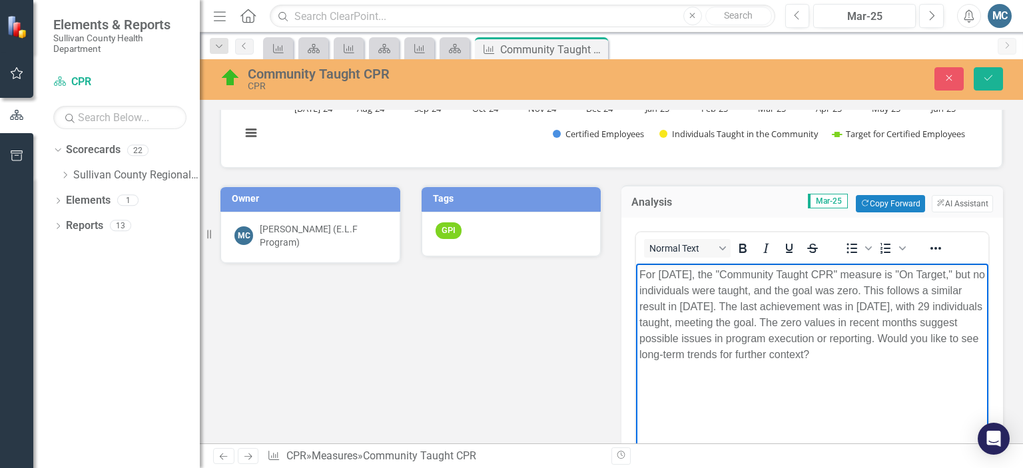
drag, startPoint x: 686, startPoint y: 352, endPoint x: 990, endPoint y: 373, distance: 304.3
click at [988, 373] on html "For March 2025, the "Community Taught CPR" measure is "On Target," but no indiv…" at bounding box center [812, 363] width 352 height 200
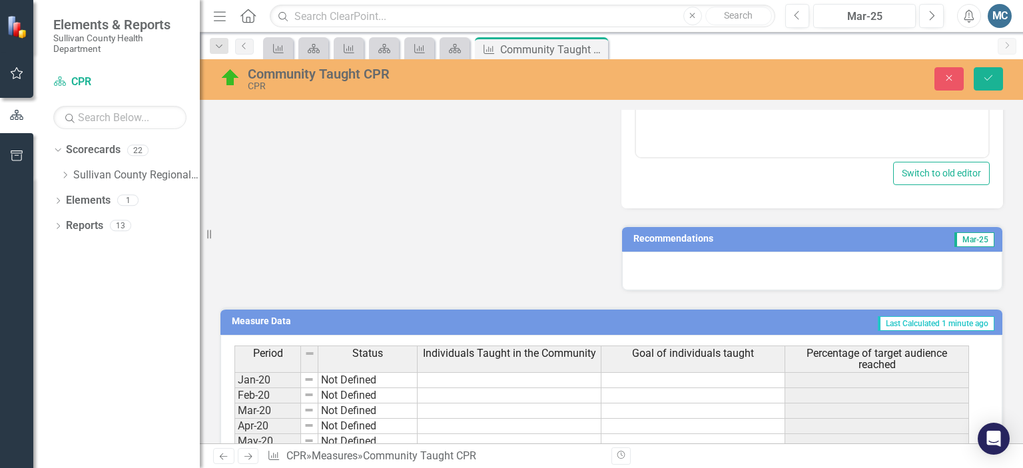
click at [797, 234] on h3 "Recommendations" at bounding box center [752, 239] width 239 height 10
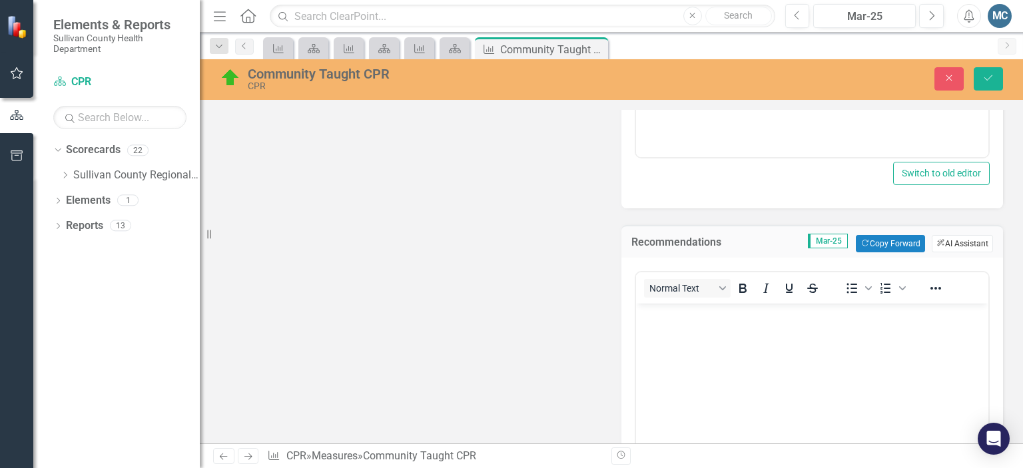
click at [947, 239] on button "ClearPoint AI AI Assistant" at bounding box center [961, 243] width 61 height 17
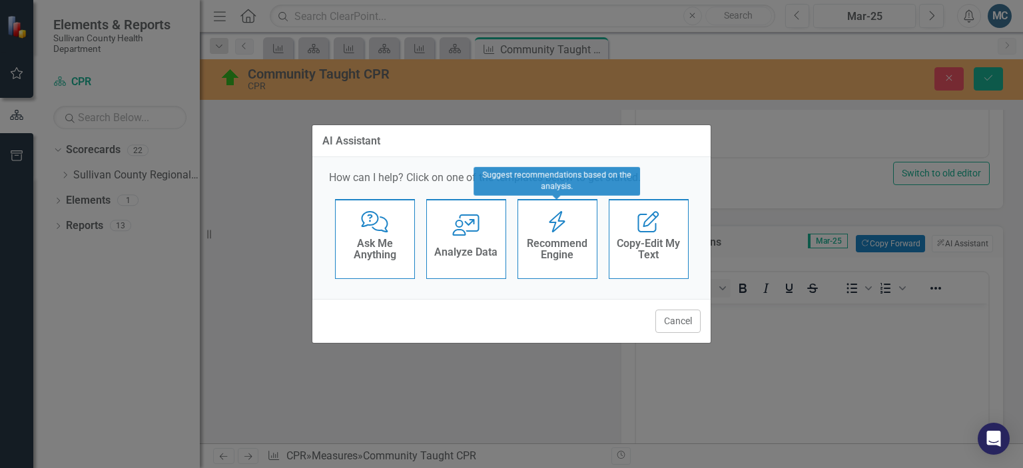
click at [565, 241] on h4 "Recommend Engine" at bounding box center [557, 249] width 65 height 23
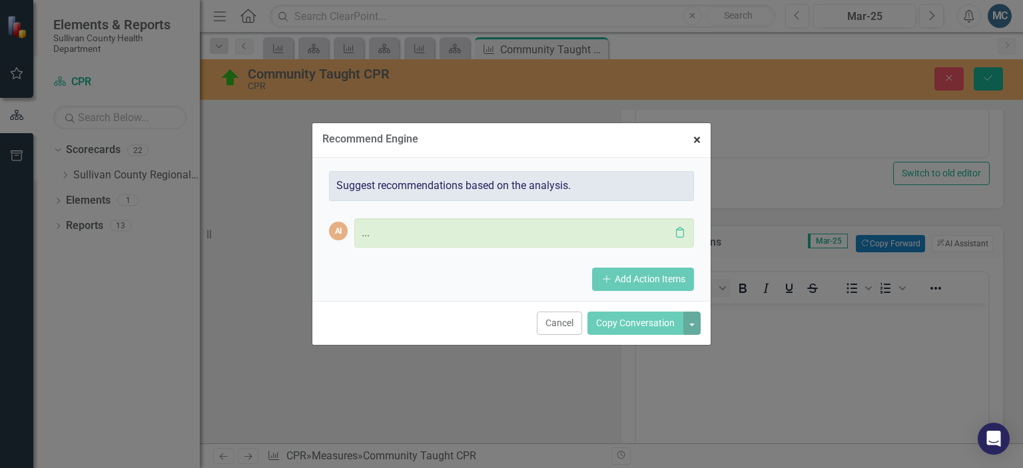
click at [696, 135] on span "×" at bounding box center [696, 140] width 7 height 16
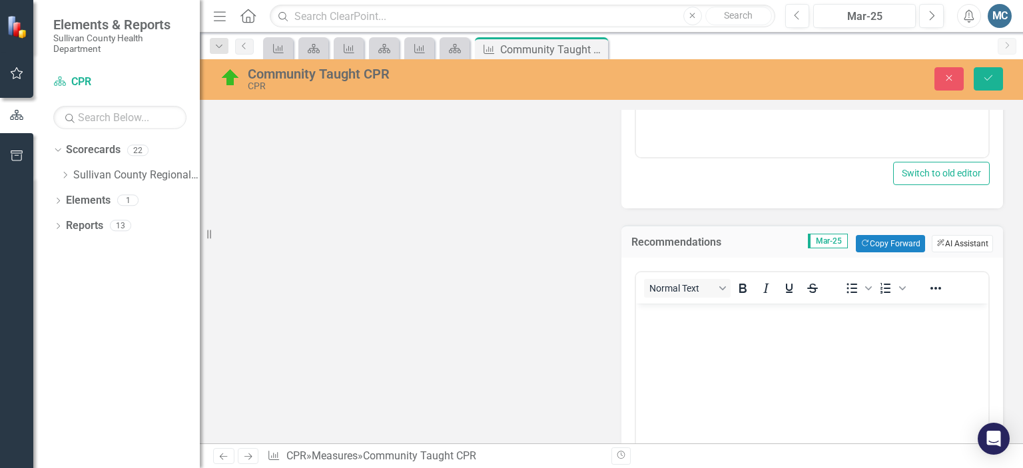
click at [954, 239] on button "ClearPoint AI AI Assistant" at bounding box center [961, 243] width 61 height 17
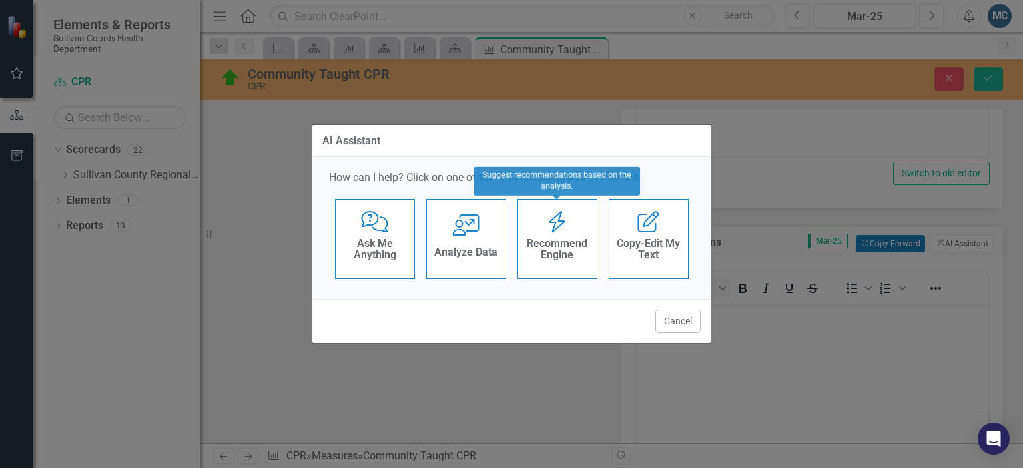
click at [572, 243] on h4 "Recommend Engine" at bounding box center [557, 249] width 65 height 23
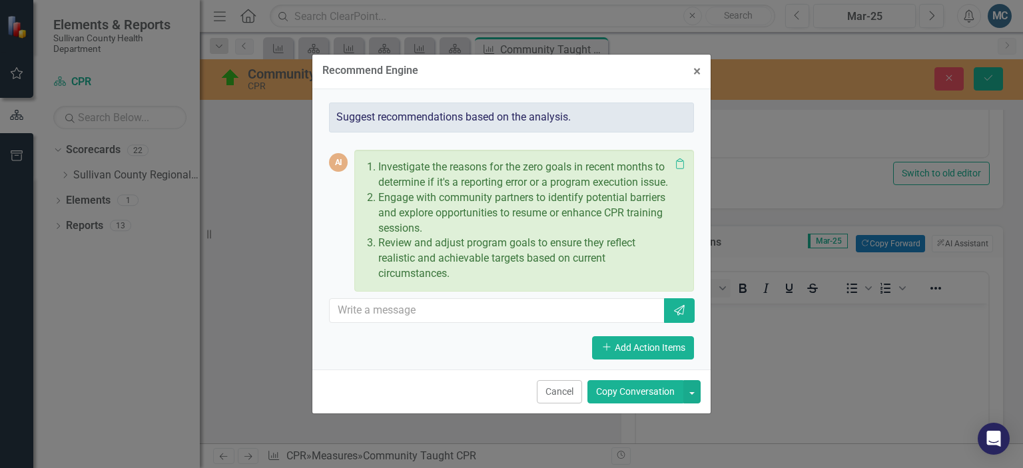
click at [643, 403] on button "Copy Conversation" at bounding box center [635, 391] width 96 height 23
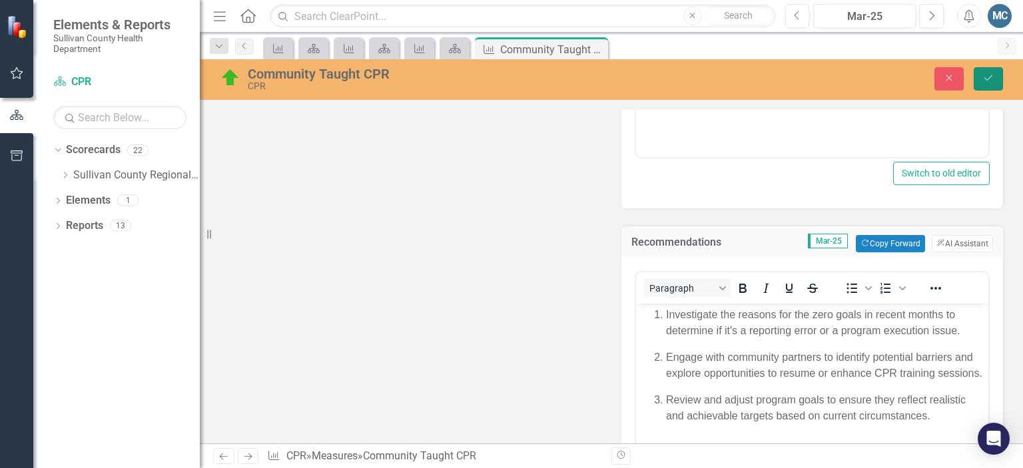
click at [993, 72] on button "Save" at bounding box center [987, 78] width 29 height 23
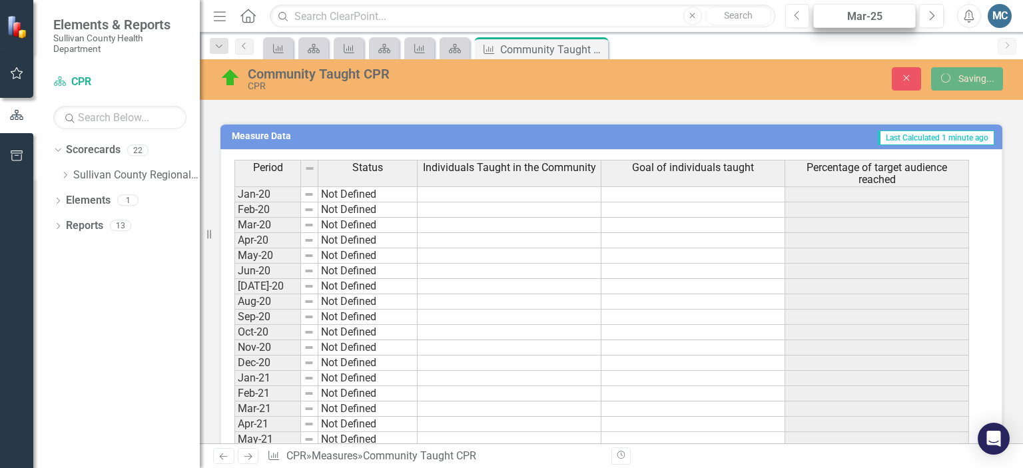
scroll to position [527, 0]
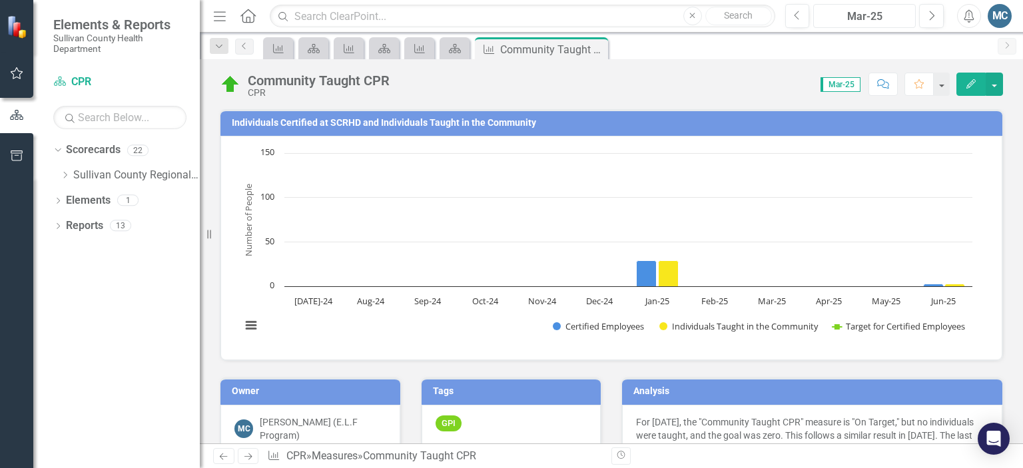
click at [873, 21] on div "Mar-25" at bounding box center [864, 17] width 93 height 16
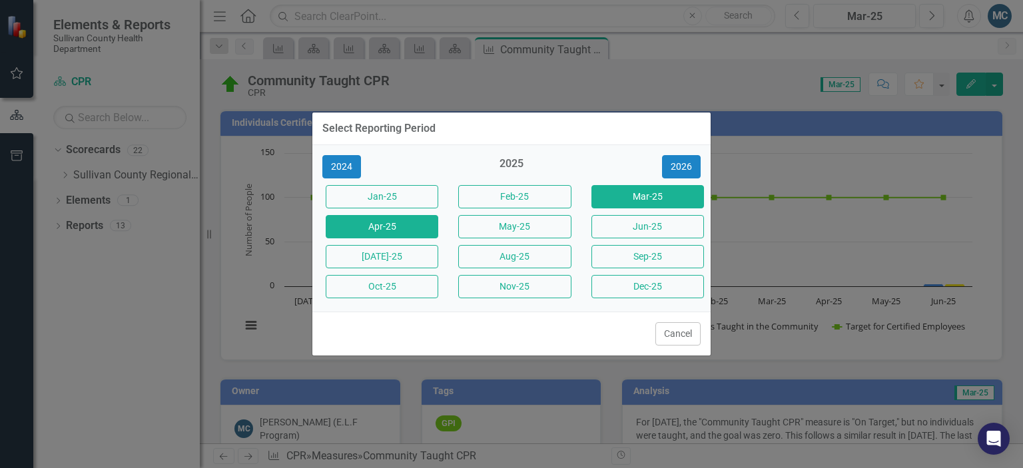
click at [421, 227] on button "Apr-25" at bounding box center [382, 226] width 113 height 23
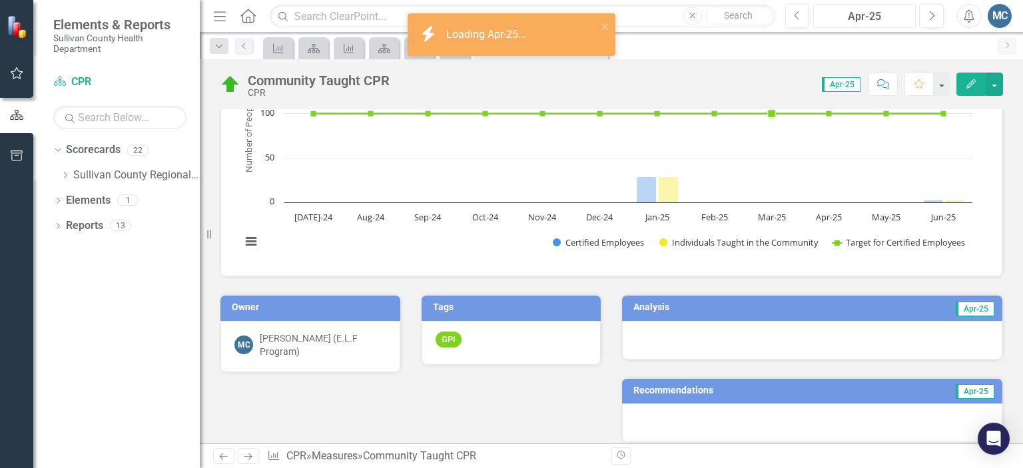
scroll to position [101, 0]
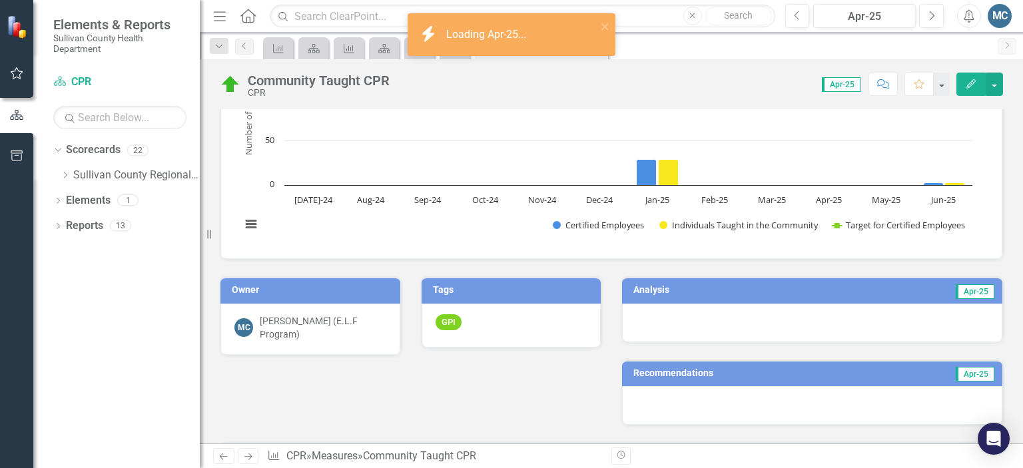
click at [724, 291] on h3 "Analysis" at bounding box center [719, 290] width 172 height 10
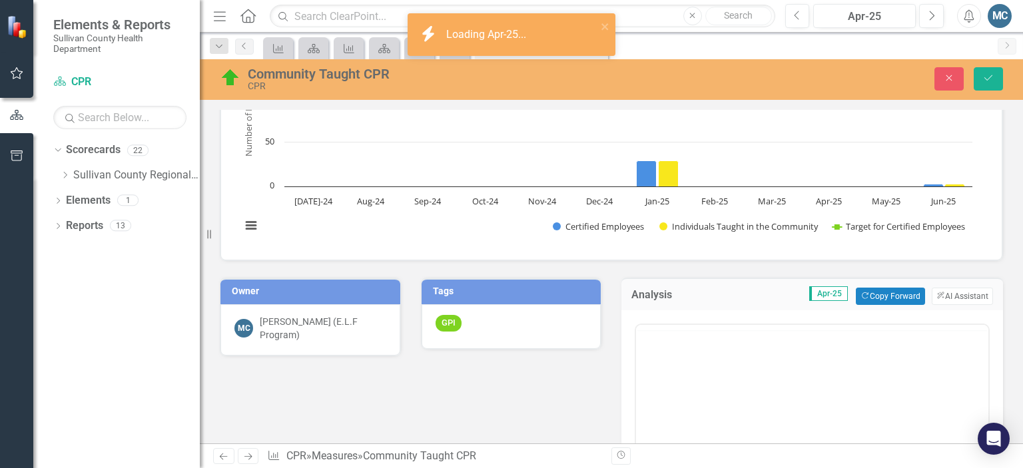
scroll to position [0, 0]
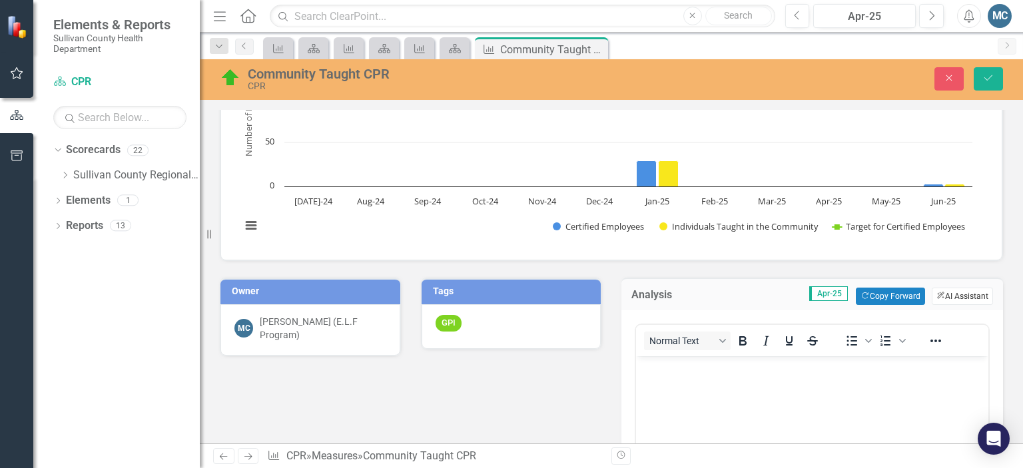
click at [962, 292] on button "ClearPoint AI AI Assistant" at bounding box center [961, 296] width 61 height 17
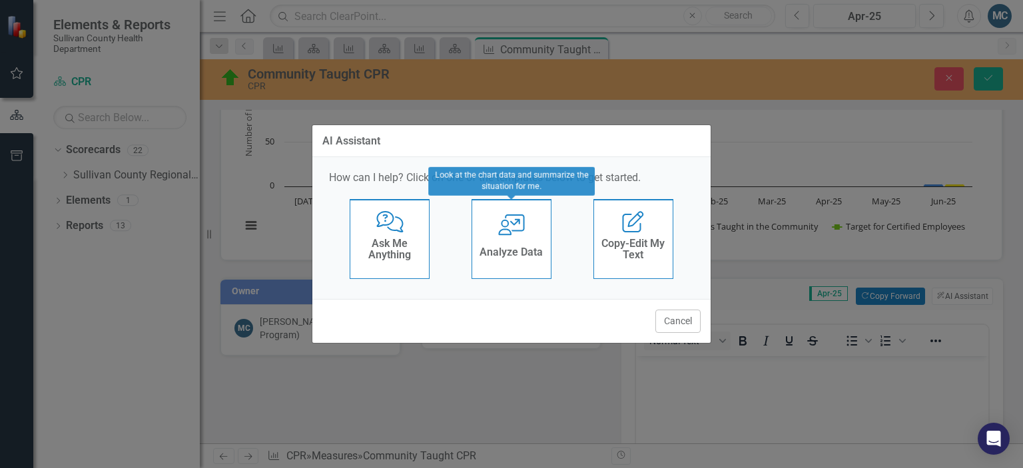
click at [533, 240] on div "User with Chart Analyze Data" at bounding box center [511, 239] width 80 height 80
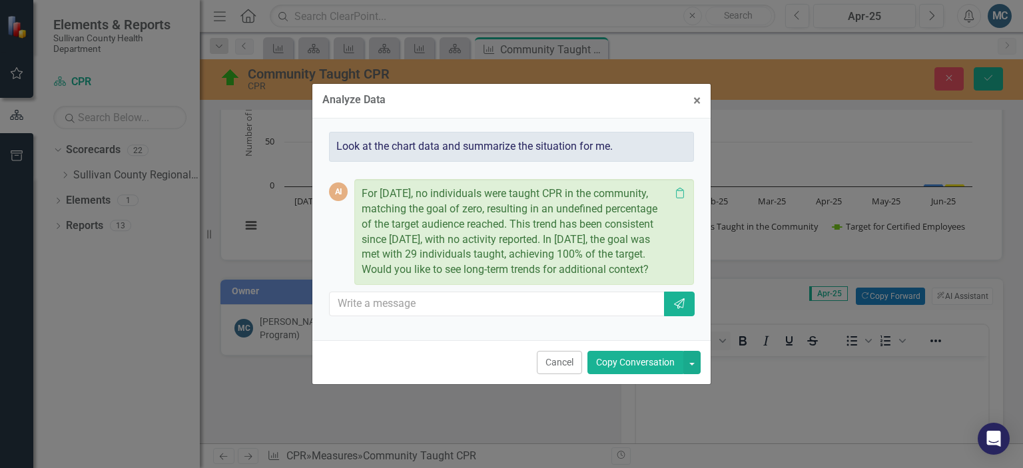
click at [626, 374] on button "Copy Conversation" at bounding box center [635, 362] width 96 height 23
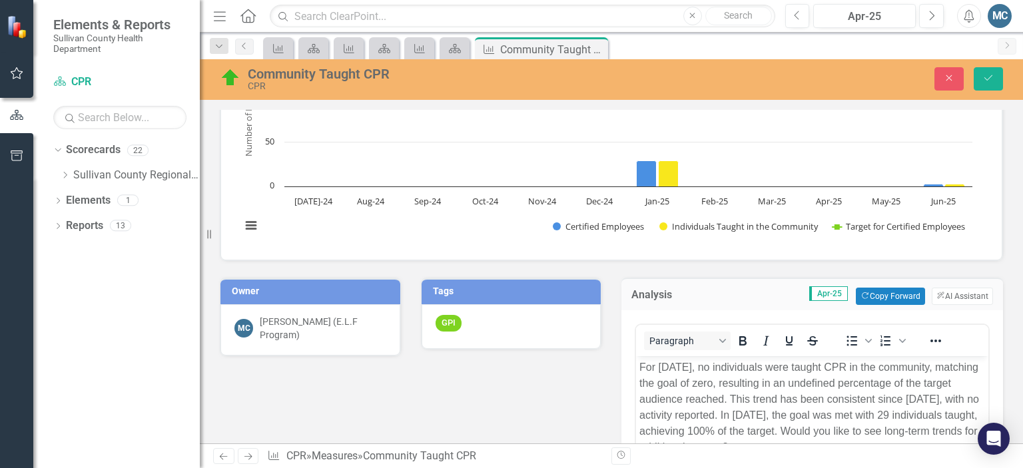
scroll to position [151, 0]
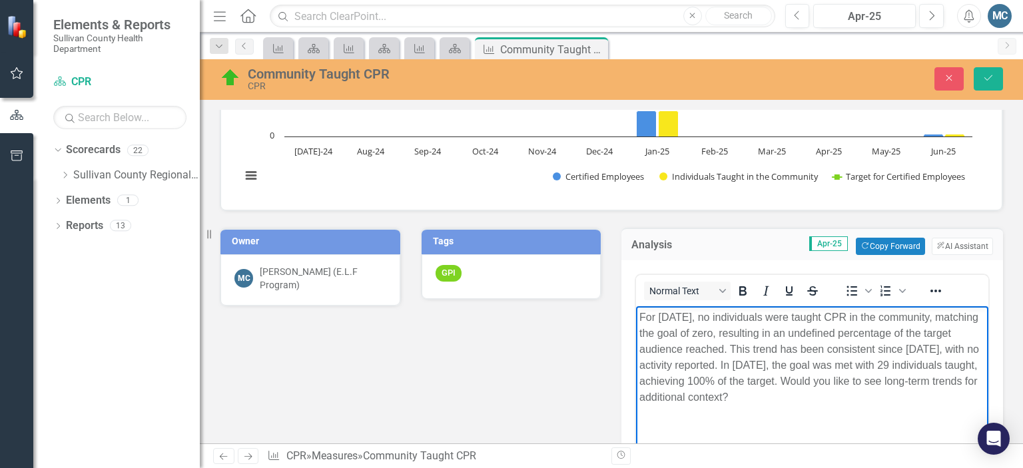
drag, startPoint x: 883, startPoint y: 381, endPoint x: 979, endPoint y: 407, distance: 99.5
click at [979, 407] on body "For April 2025, no individuals were taught CPR in the community, matching the g…" at bounding box center [812, 406] width 352 height 200
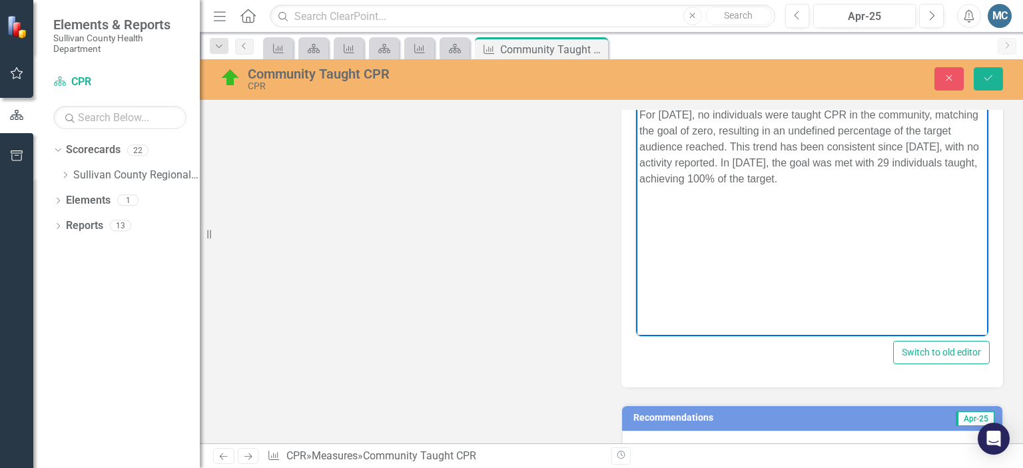
scroll to position [357, 0]
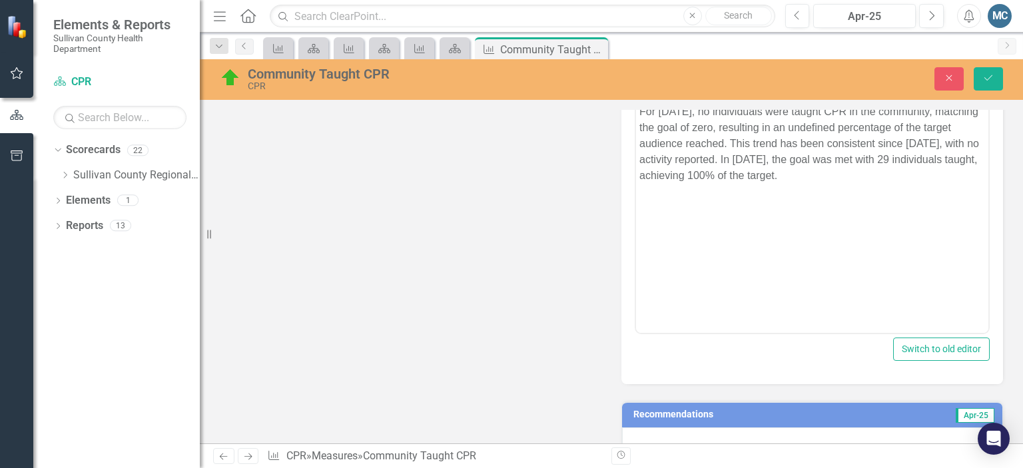
click at [724, 409] on h3 "Recommendations" at bounding box center [754, 414] width 242 height 10
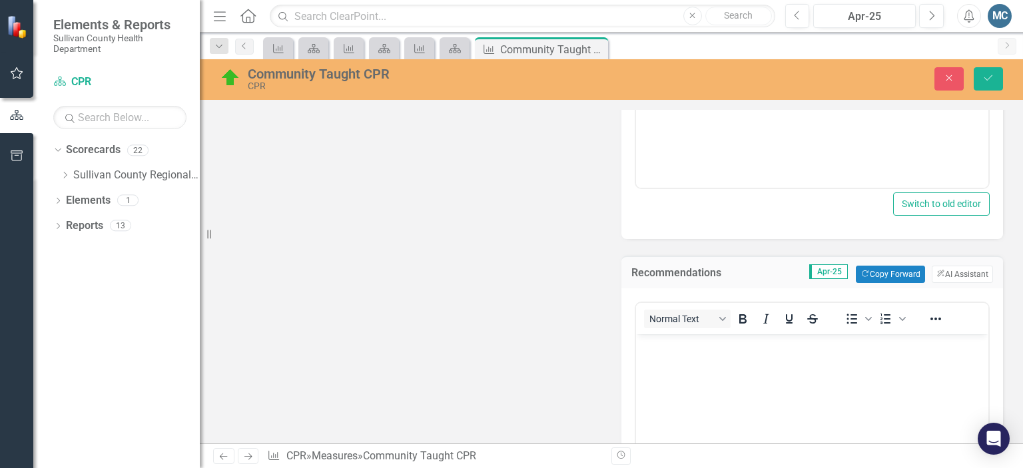
scroll to position [503, 0]
click at [956, 272] on button "ClearPoint AI AI Assistant" at bounding box center [961, 272] width 61 height 17
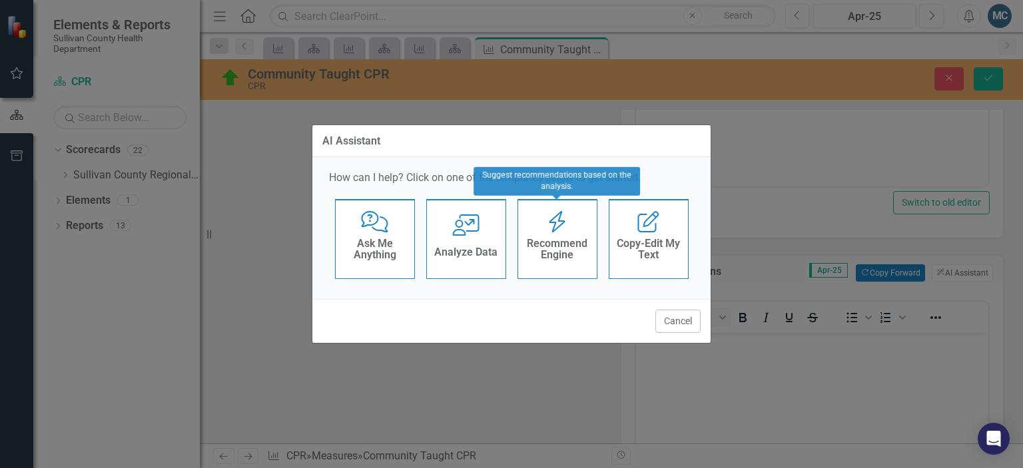
click at [550, 241] on h4 "Recommend Engine" at bounding box center [557, 249] width 65 height 23
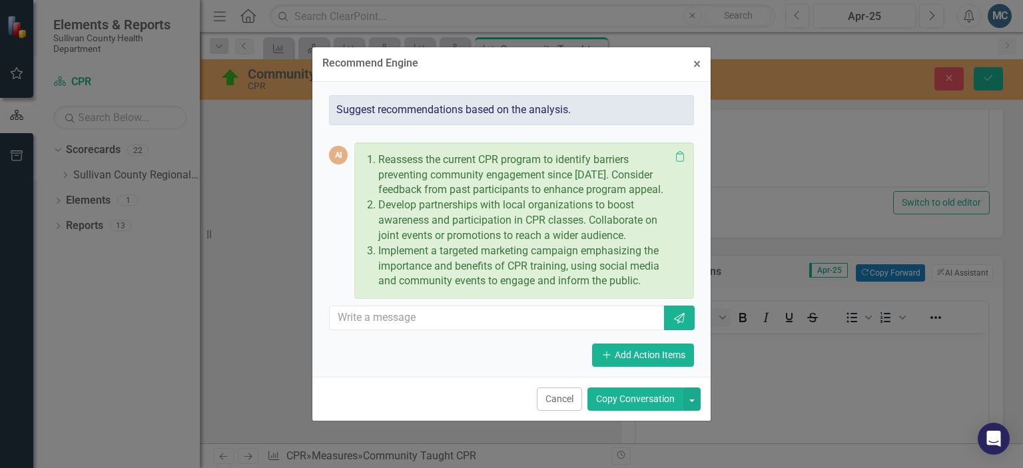
click at [644, 411] on button "Copy Conversation" at bounding box center [635, 398] width 96 height 23
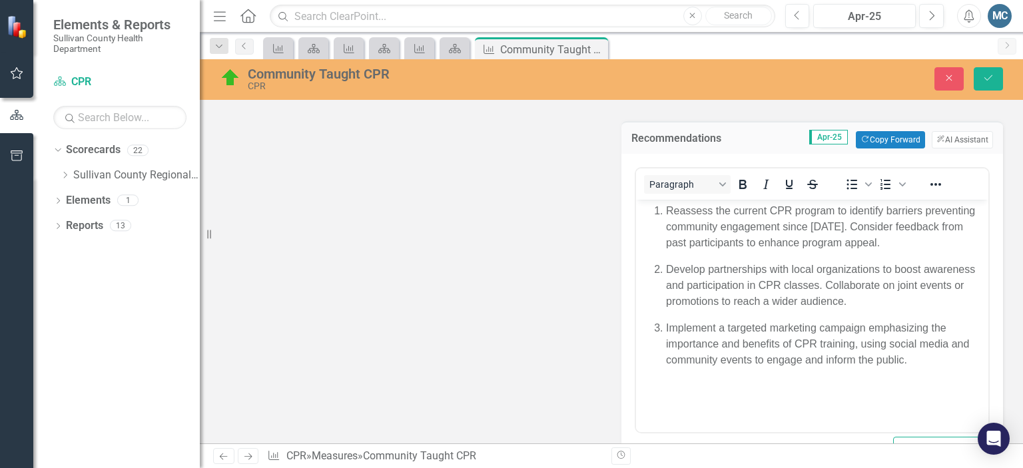
scroll to position [680, 0]
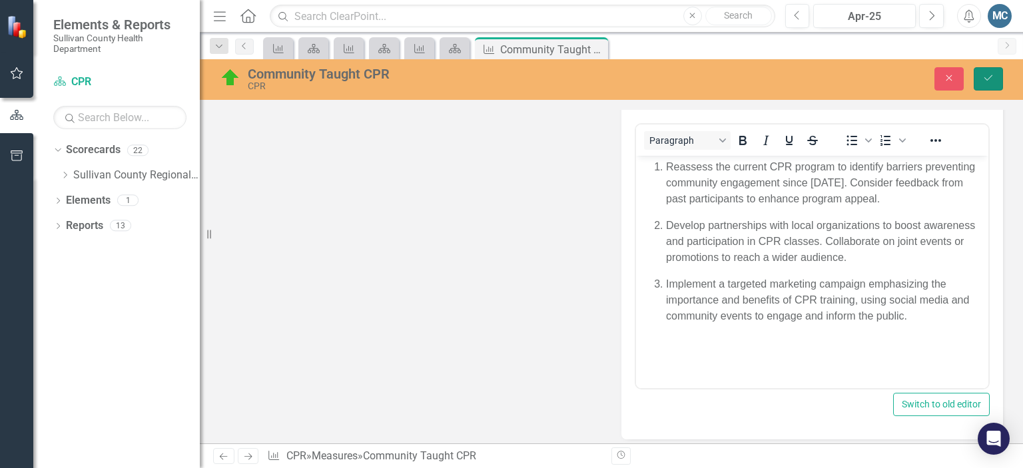
click at [999, 78] on button "Save" at bounding box center [987, 78] width 29 height 23
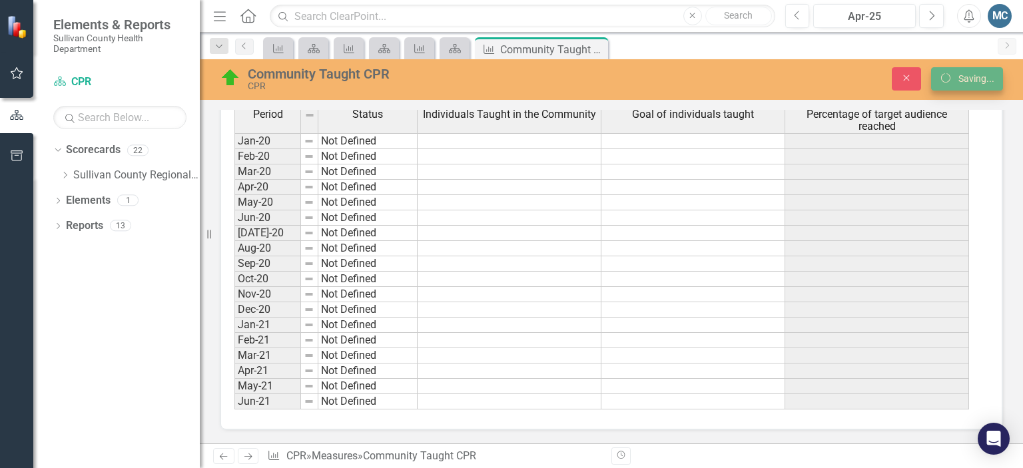
scroll to position [418, 0]
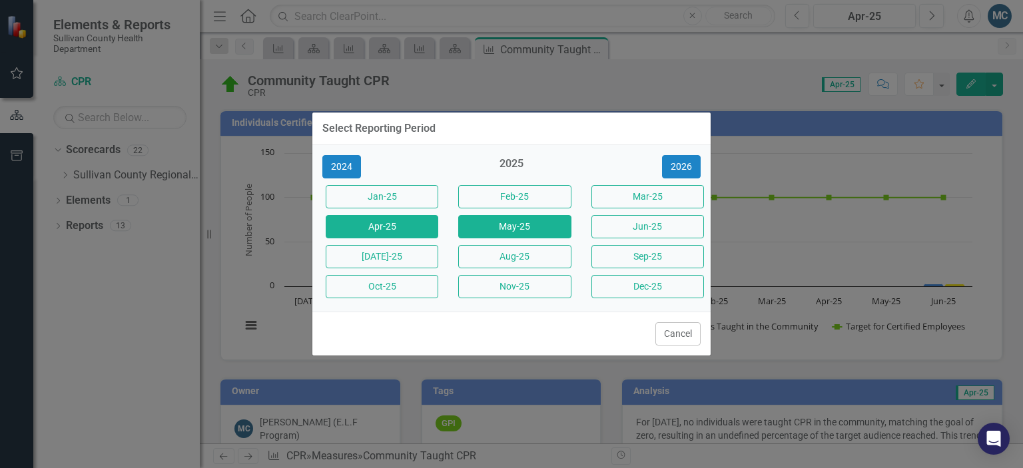
click at [514, 232] on button "May-25" at bounding box center [514, 226] width 113 height 23
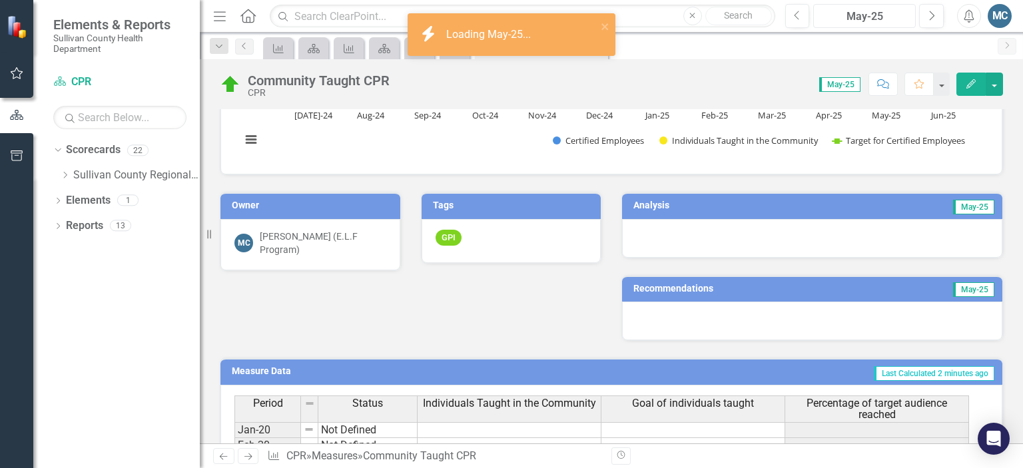
scroll to position [186, 0]
click at [714, 202] on h3 "Analysis" at bounding box center [716, 205] width 166 height 10
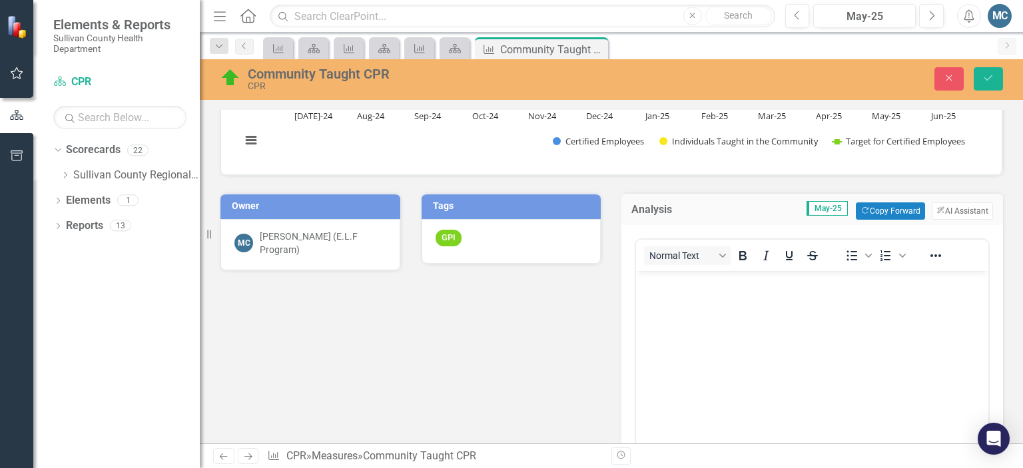
scroll to position [0, 0]
click at [956, 212] on button "ClearPoint AI AI Assistant" at bounding box center [961, 210] width 61 height 17
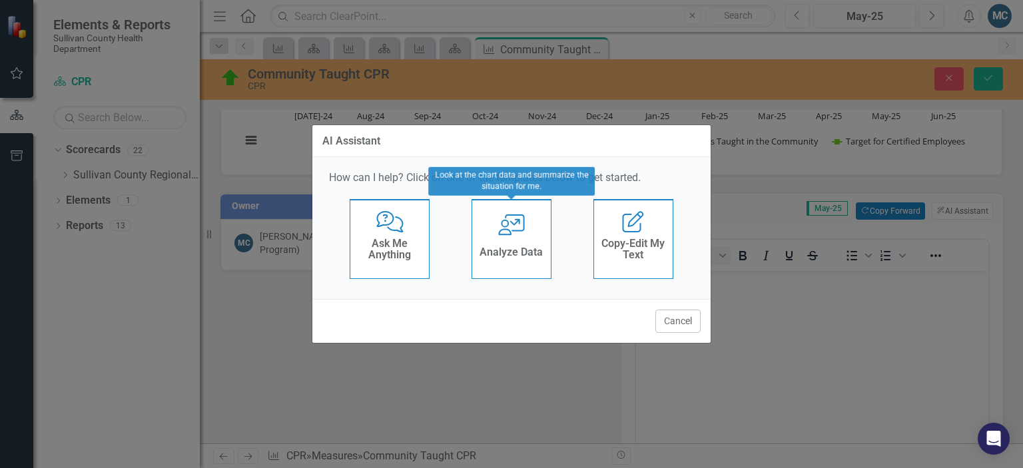
click at [515, 247] on h4 "Analyze Data" at bounding box center [510, 252] width 63 height 12
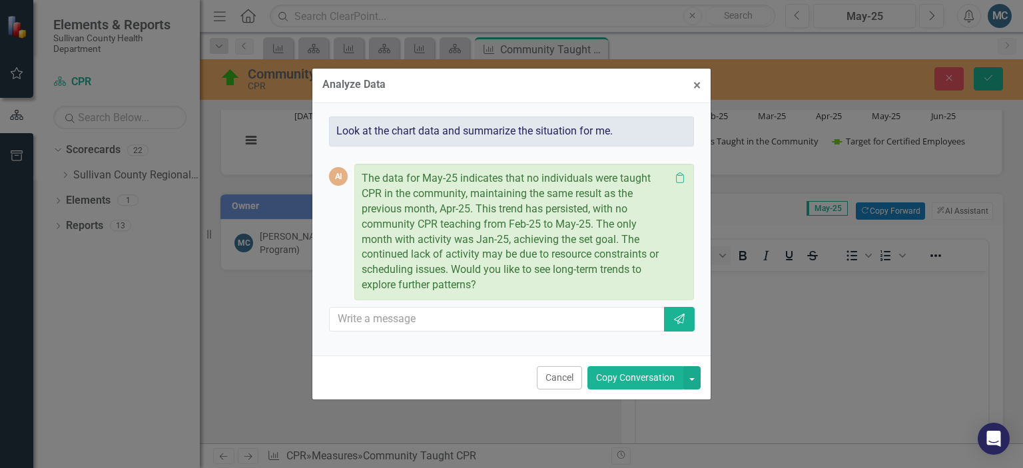
click at [638, 380] on button "Copy Conversation" at bounding box center [635, 377] width 96 height 23
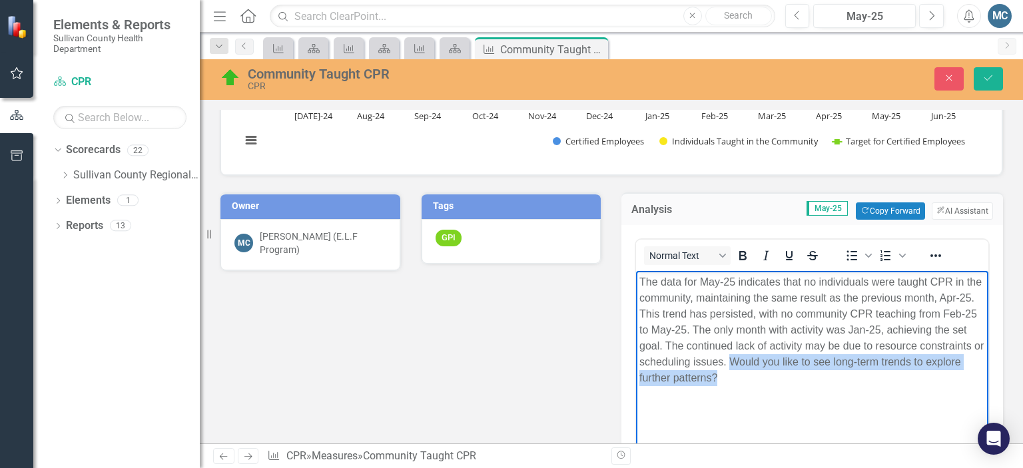
drag, startPoint x: 797, startPoint y: 360, endPoint x: 820, endPoint y: 409, distance: 54.5
click at [820, 409] on body "The data for May-25 indicates that no individuals were taught CPR in the commun…" at bounding box center [812, 370] width 352 height 200
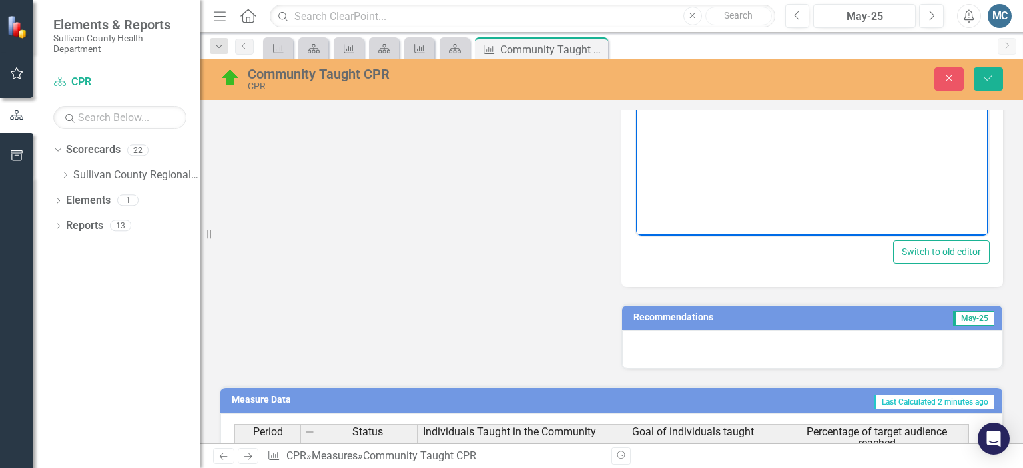
scroll to position [457, 0]
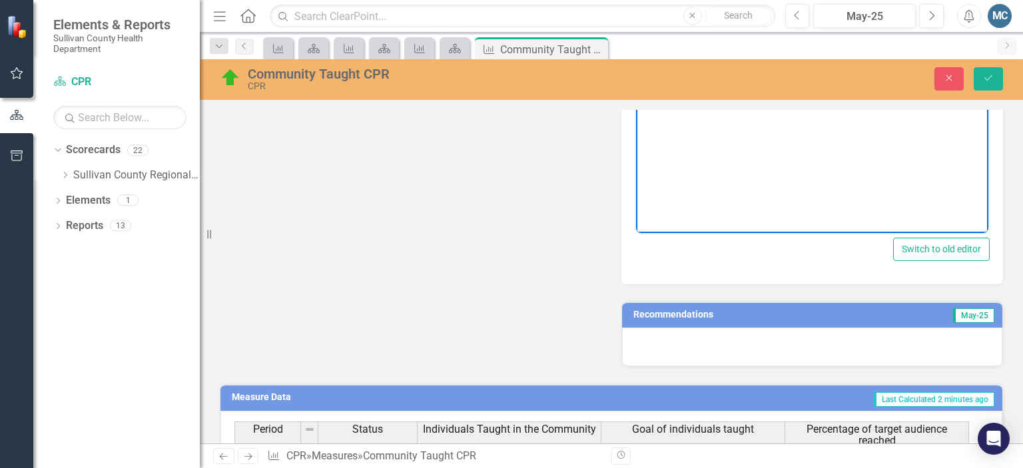
click at [844, 314] on h3 "Recommendations" at bounding box center [751, 315] width 236 height 10
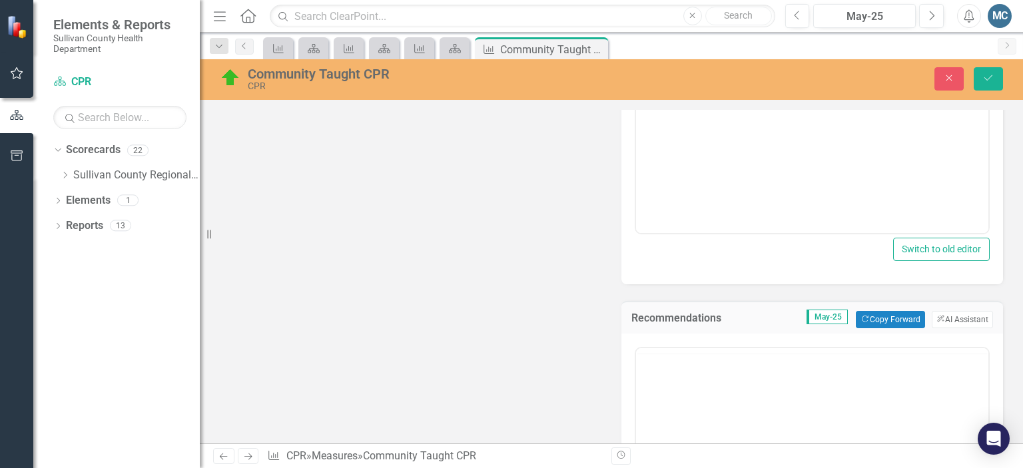
scroll to position [0, 0]
click at [961, 311] on button "ClearPoint AI AI Assistant" at bounding box center [961, 319] width 61 height 17
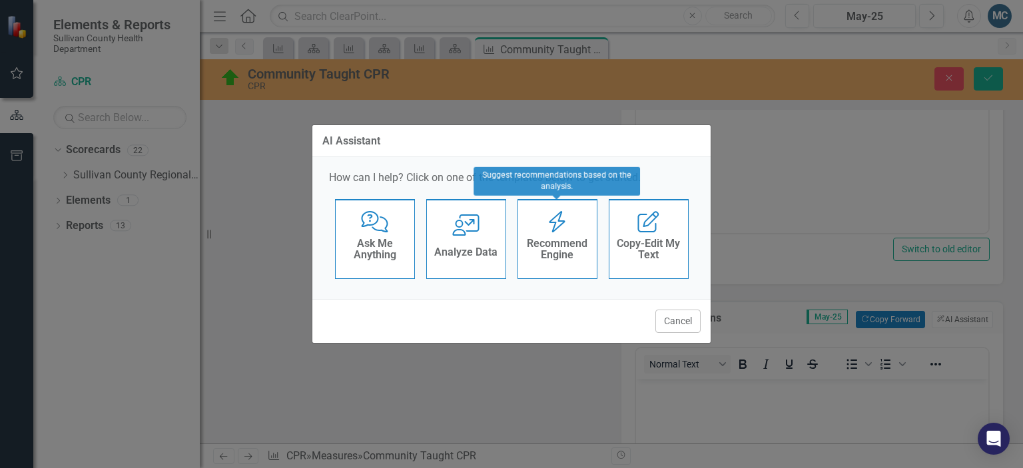
click at [580, 261] on div "Recommend Engine" at bounding box center [557, 250] width 65 height 33
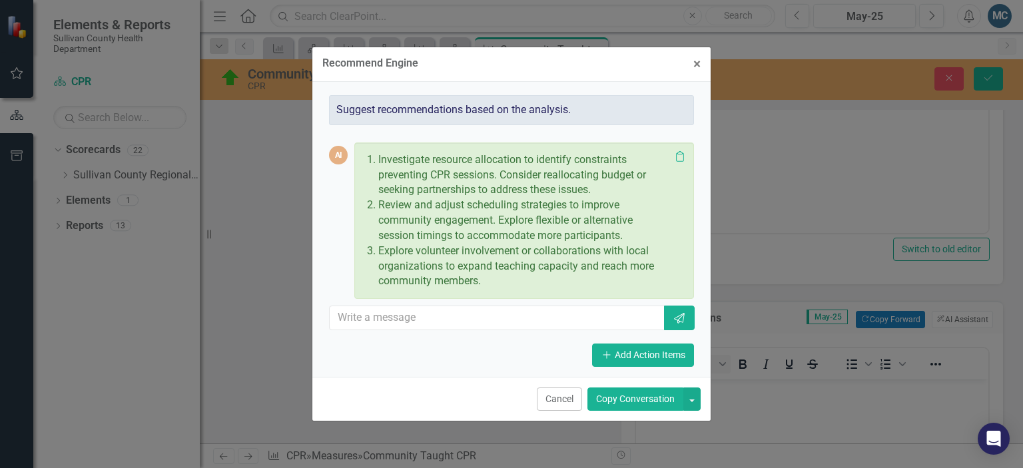
click at [644, 404] on button "Copy Conversation" at bounding box center [635, 398] width 96 height 23
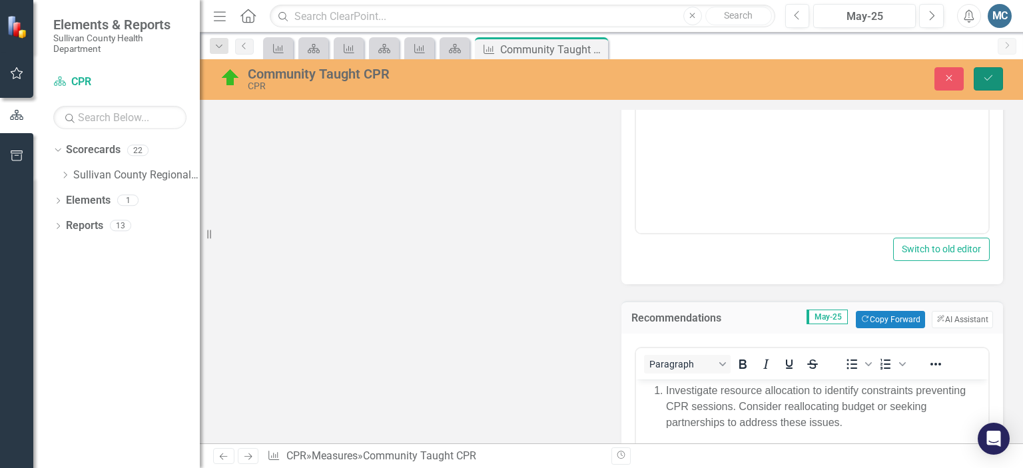
click at [988, 87] on button "Save" at bounding box center [987, 78] width 29 height 23
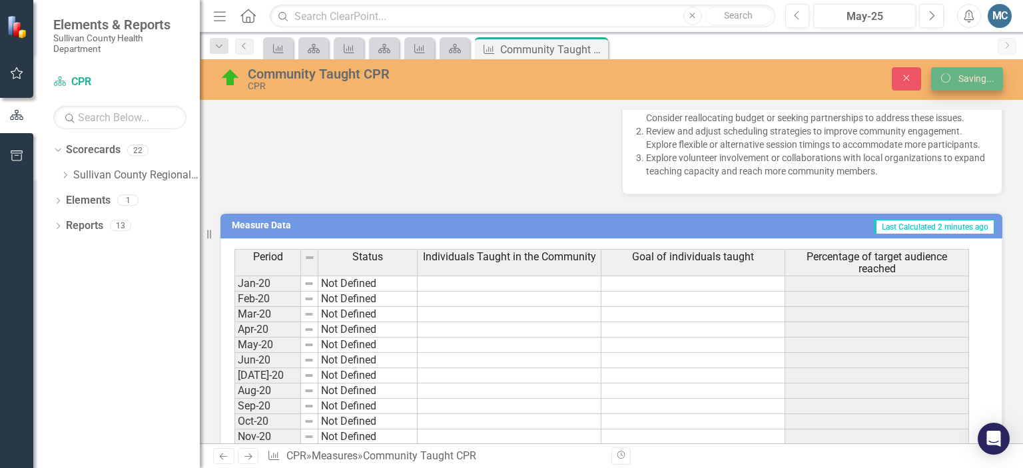
scroll to position [451, 0]
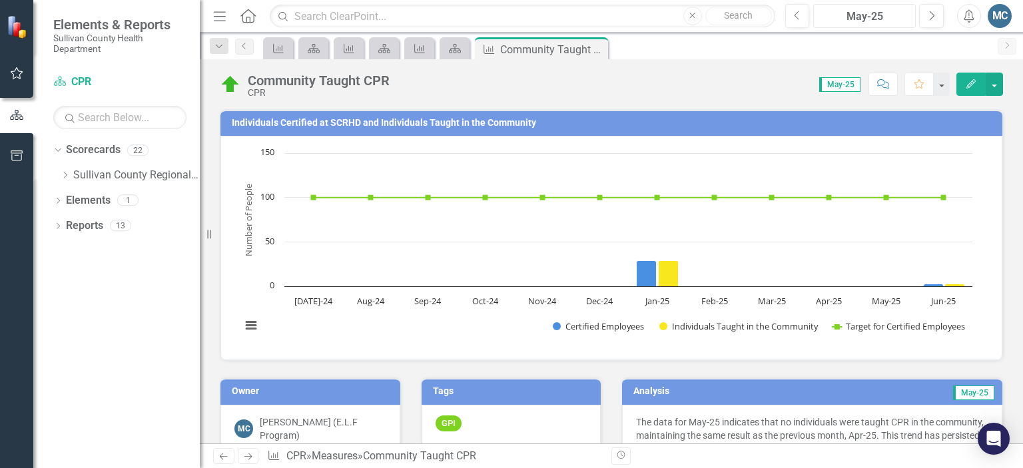
click at [843, 13] on div "May-25" at bounding box center [864, 17] width 93 height 16
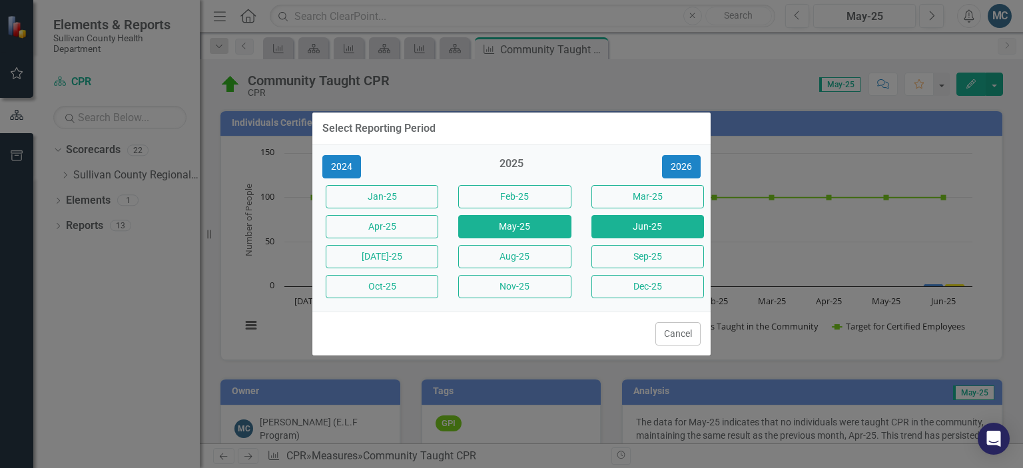
click at [634, 226] on button "Jun-25" at bounding box center [647, 226] width 113 height 23
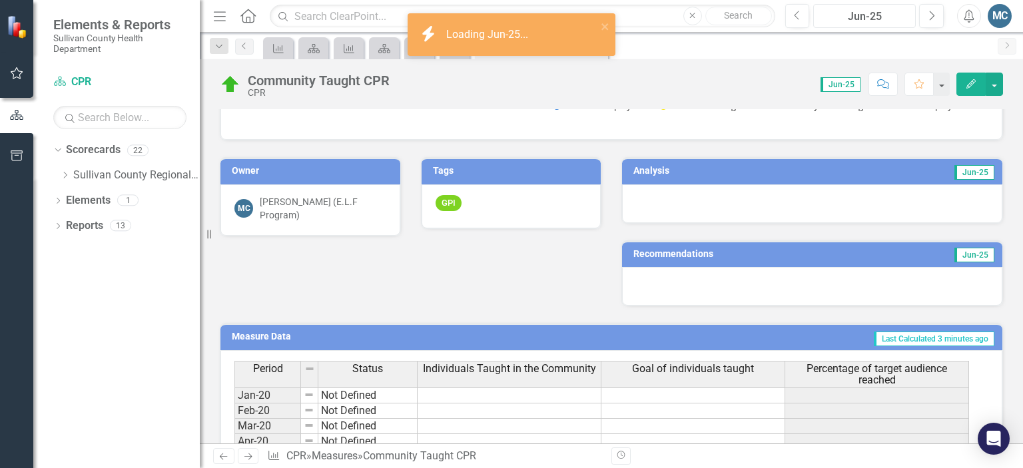
scroll to position [216, 0]
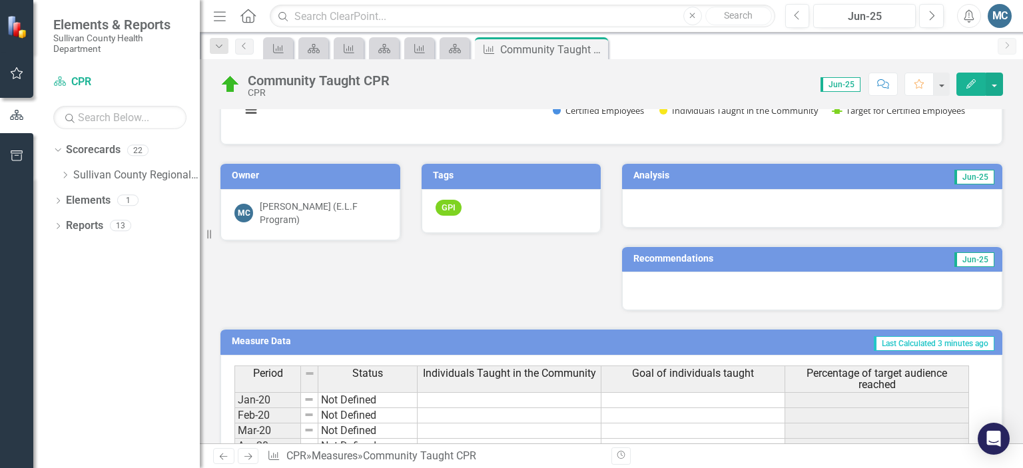
click at [687, 173] on h3 "Analysis" at bounding box center [717, 175] width 168 height 10
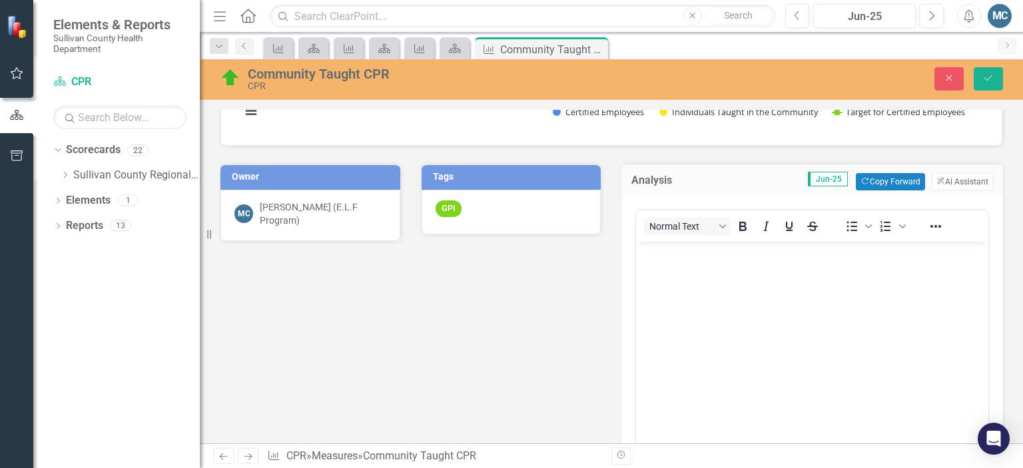
scroll to position [0, 0]
click at [942, 174] on button "ClearPoint AI AI Assistant" at bounding box center [961, 181] width 61 height 17
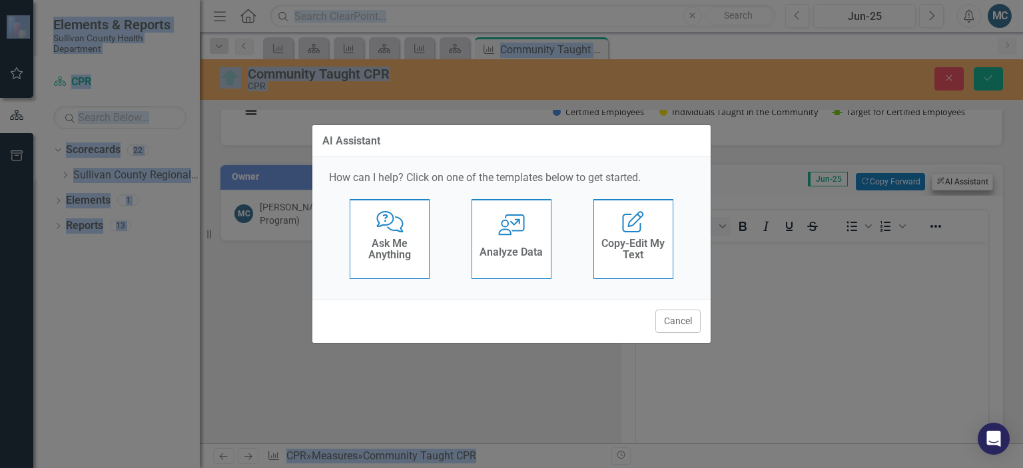
click at [942, 174] on div "AI Assistant How can I help? Click on one of the templates below to get started…" at bounding box center [511, 234] width 1023 height 468
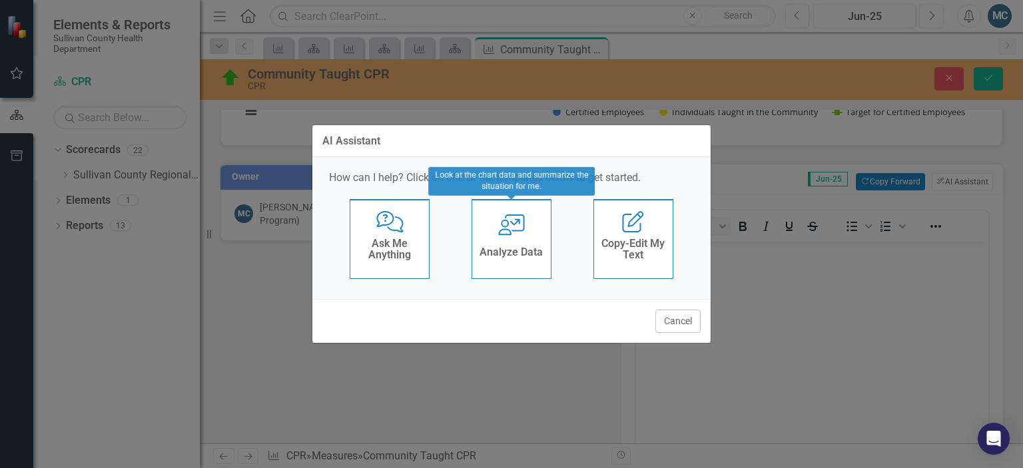
click at [501, 238] on div "User with Chart Analyze Data" at bounding box center [511, 239] width 80 height 80
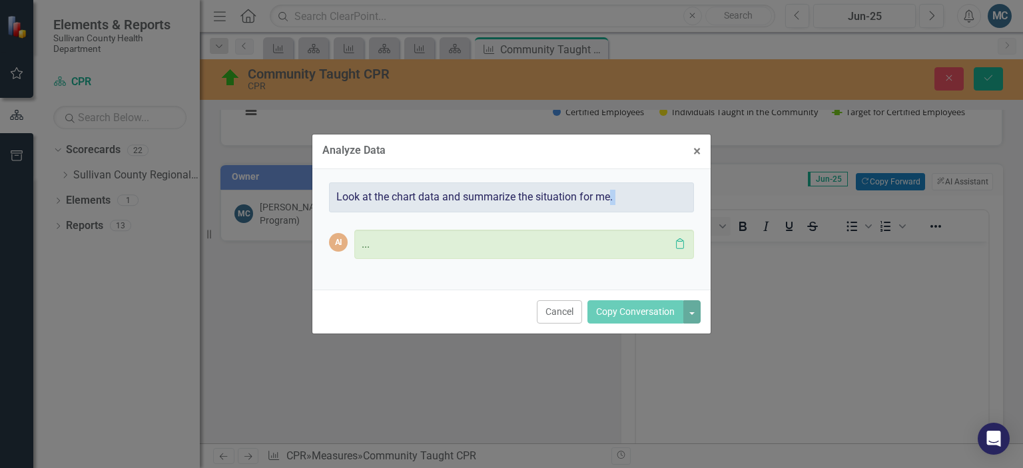
click at [501, 238] on div "AI ... Clipboard" at bounding box center [511, 244] width 365 height 65
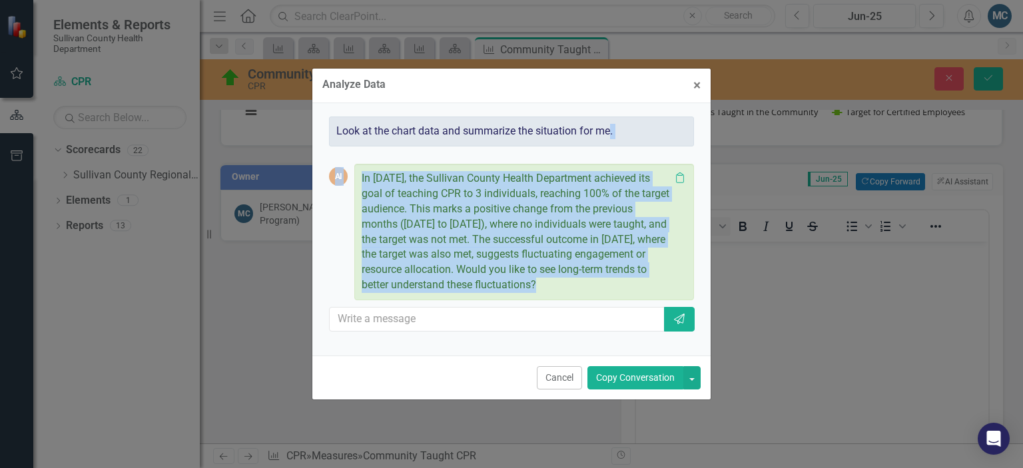
click at [644, 381] on button "Copy Conversation" at bounding box center [635, 377] width 96 height 23
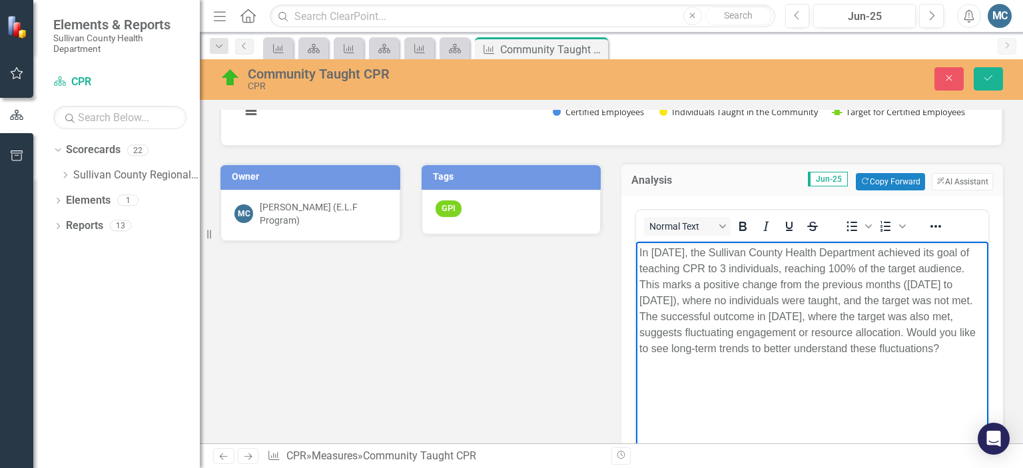
drag, startPoint x: 636, startPoint y: 344, endPoint x: 718, endPoint y: 367, distance: 85.0
click at [718, 367] on body "In June 2025, the Sullivan County Health Department achieved its goal of teachi…" at bounding box center [812, 341] width 352 height 200
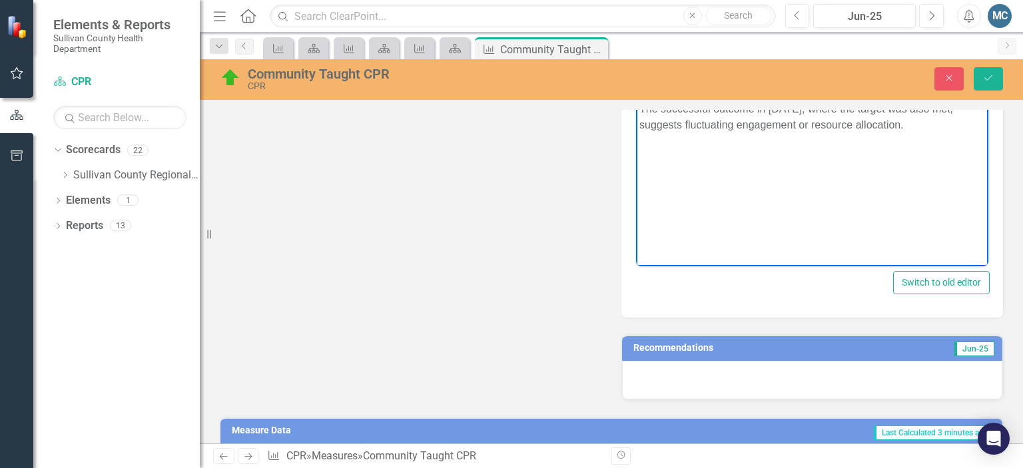
scroll to position [428, 0]
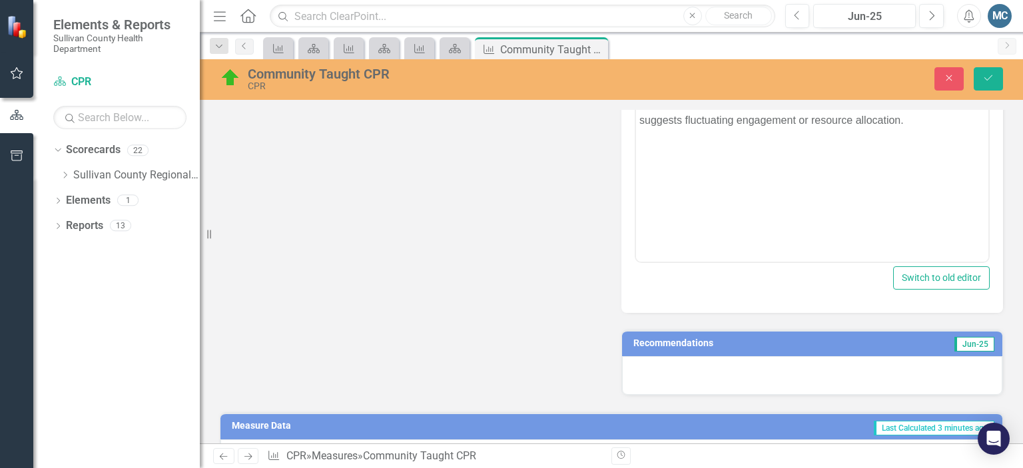
click at [788, 346] on h3 "Recommendations" at bounding box center [752, 343] width 239 height 10
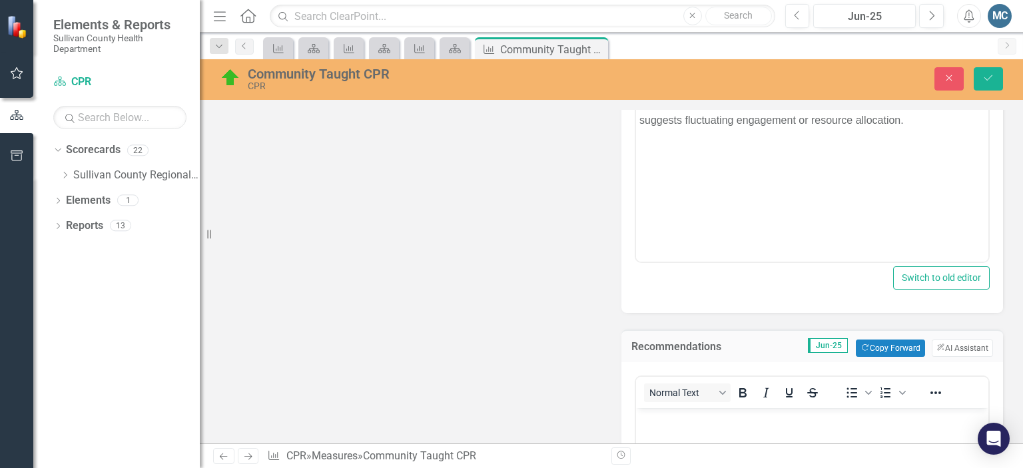
scroll to position [0, 0]
click at [951, 344] on button "ClearPoint AI AI Assistant" at bounding box center [961, 348] width 61 height 17
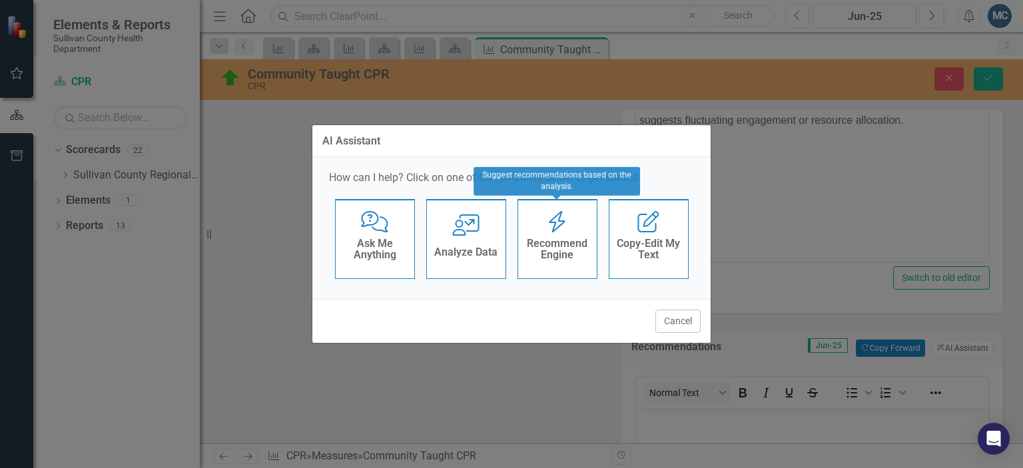
click at [567, 244] on h4 "Recommend Engine" at bounding box center [557, 249] width 65 height 23
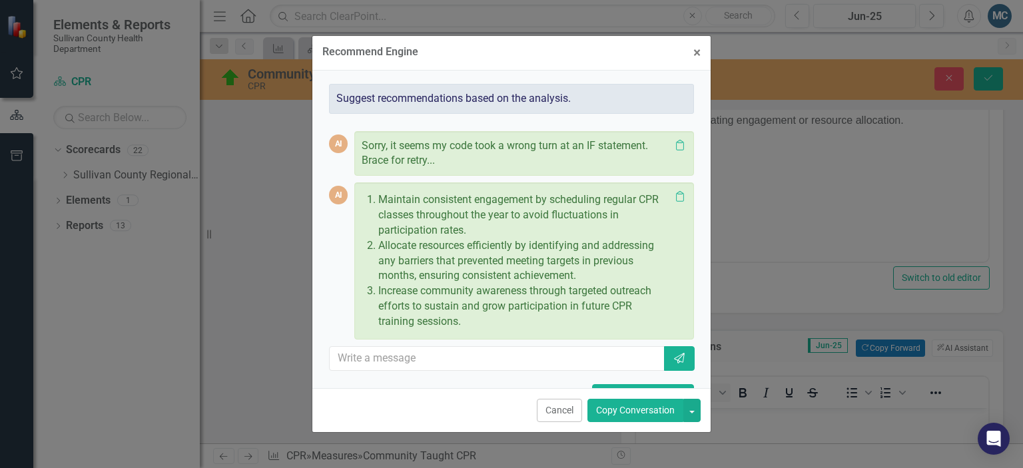
click at [665, 413] on button "Copy Conversation" at bounding box center [635, 410] width 96 height 23
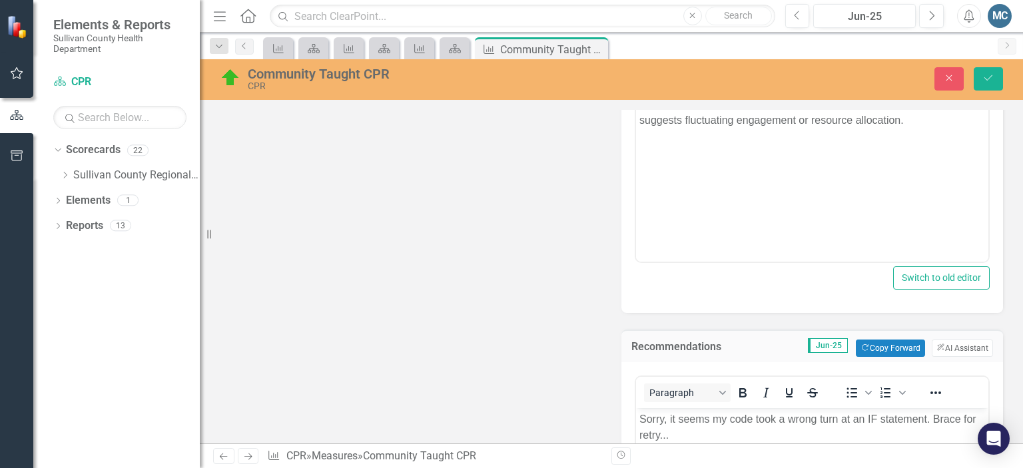
scroll to position [527, 0]
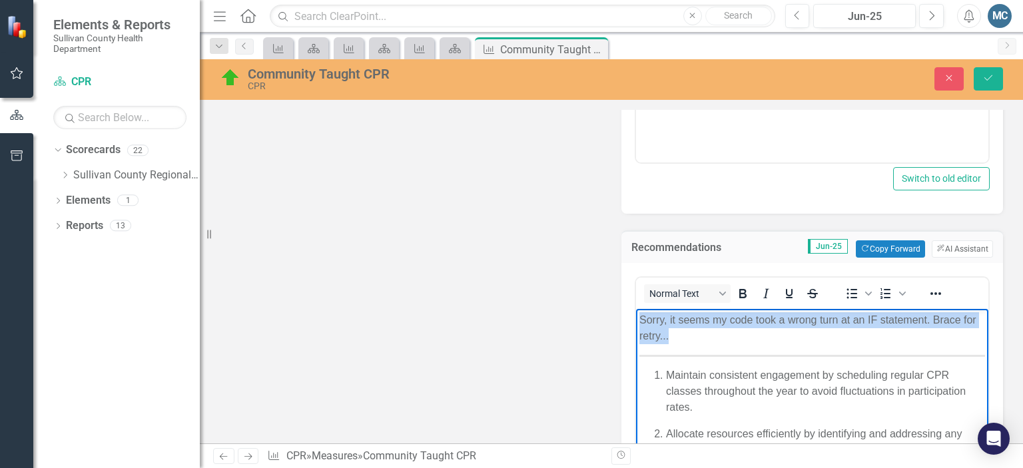
drag, startPoint x: 690, startPoint y: 340, endPoint x: 632, endPoint y: 313, distance: 63.4
click at [636, 313] on html "Sorry, it seems my code took a wrong turn at an IF statement. Brace for retry..…" at bounding box center [812, 419] width 352 height 222
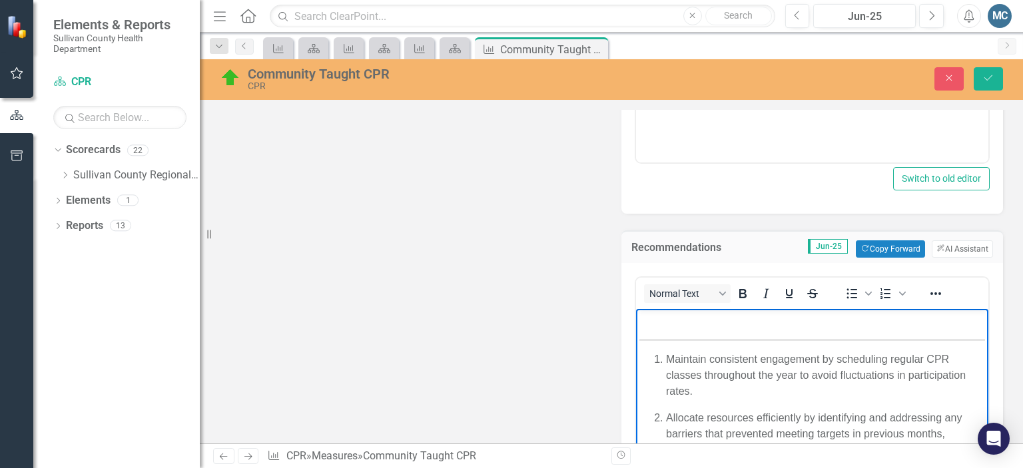
click at [627, 311] on div "Normal Text To open the popup, press Shift+Enter To open the popup, press Shift…" at bounding box center [811, 428] width 381 height 330
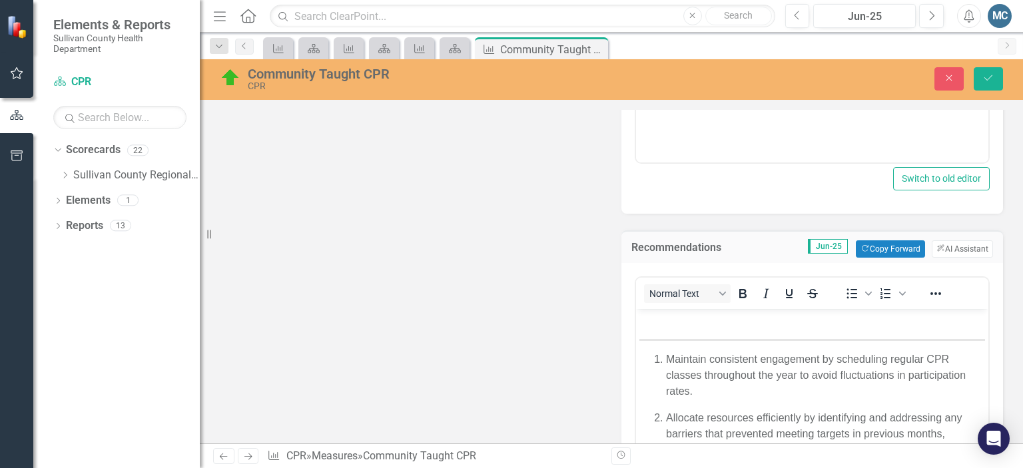
click at [627, 311] on div "Normal Text To open the popup, press Shift+Enter To open the popup, press Shift…" at bounding box center [811, 428] width 381 height 330
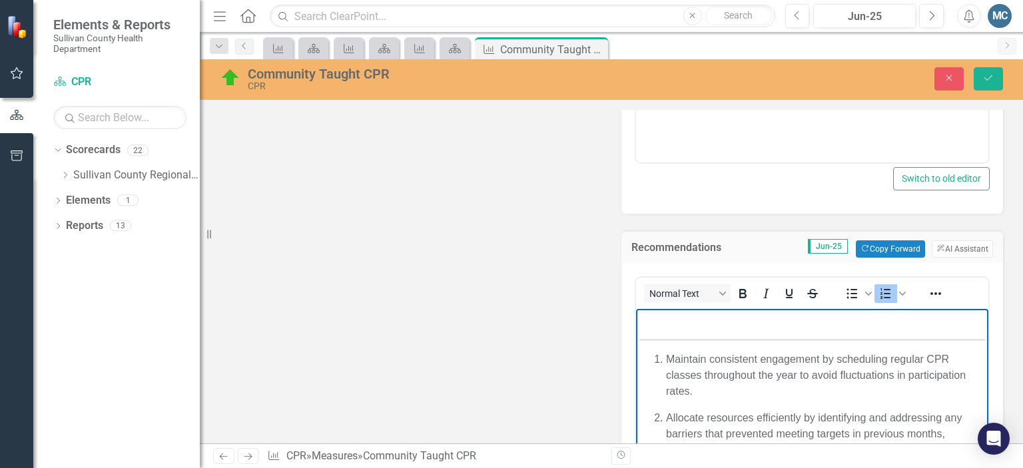
click at [651, 364] on ol "Maintain consistent engagement by scheduling regular CPR classes throughout the…" at bounding box center [812, 425] width 346 height 149
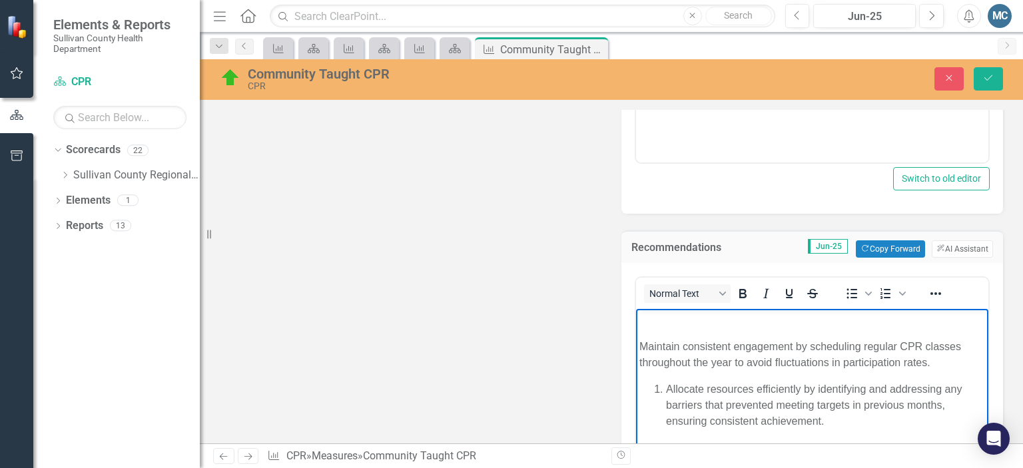
click at [651, 364] on p "Maintain consistent engagement by scheduling regular CPR classes throughout the…" at bounding box center [812, 354] width 346 height 32
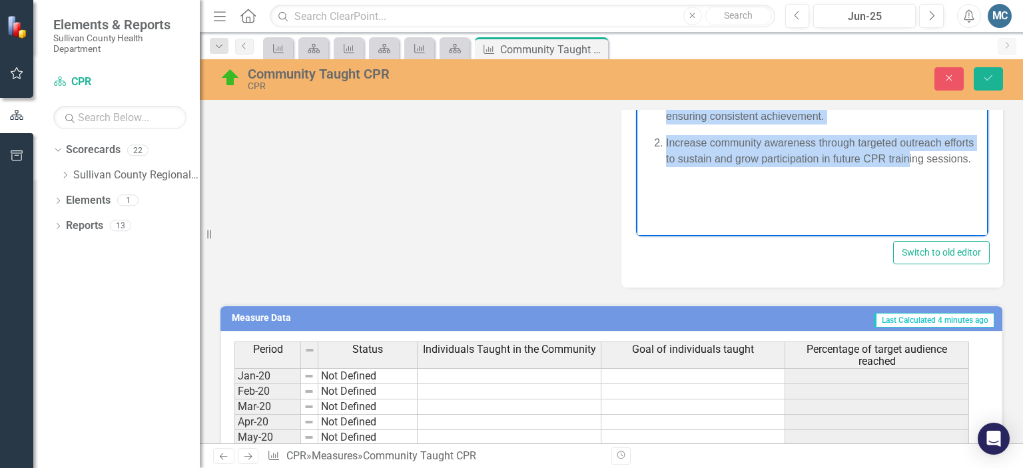
scroll to position [1063, 0]
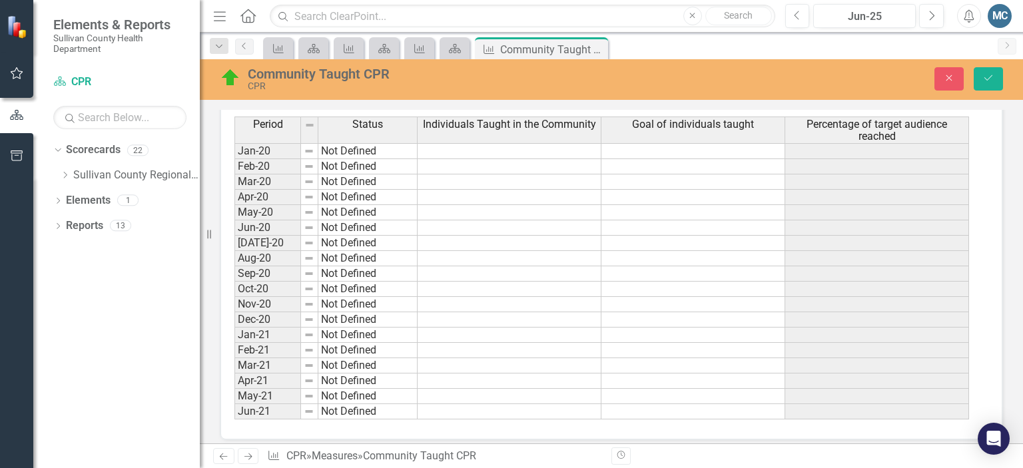
drag, startPoint x: 643, startPoint y: -197, endPoint x: 1537, endPoint y: 239, distance: 994.8
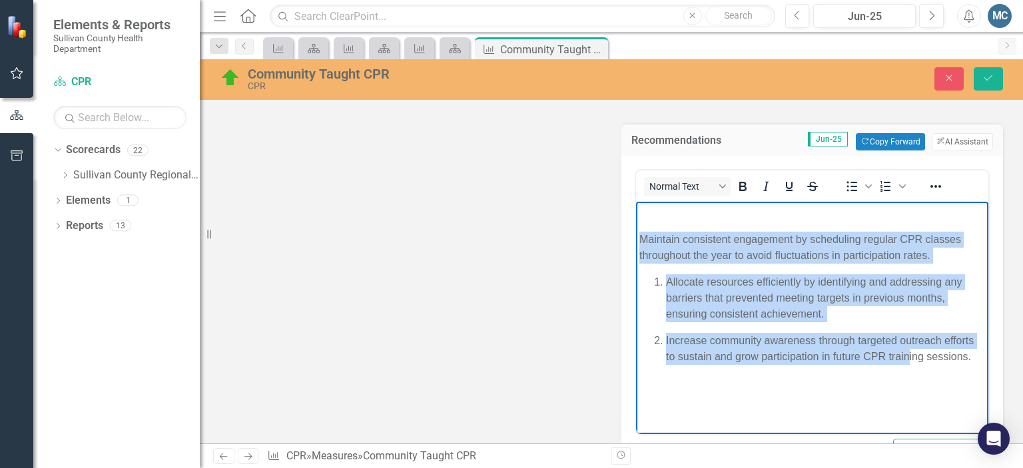
scroll to position [634, 0]
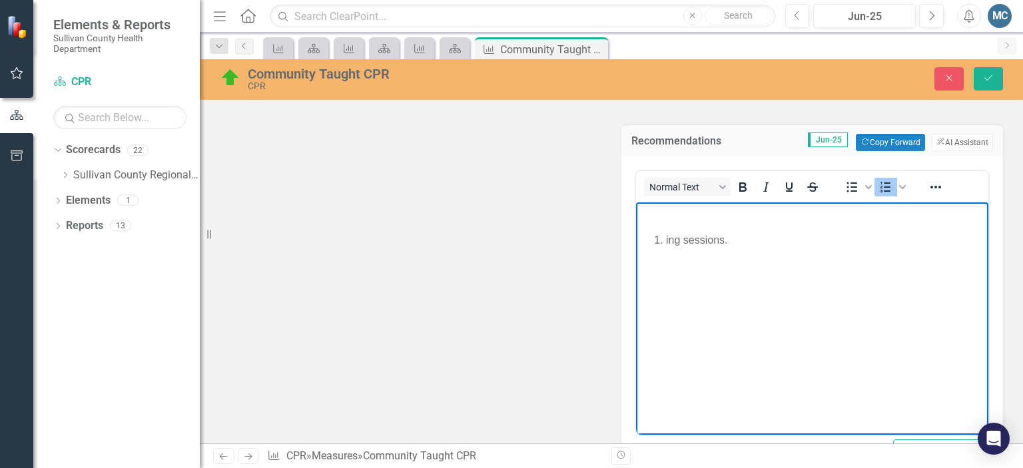
click at [758, 242] on p "ing sessions." at bounding box center [825, 240] width 319 height 16
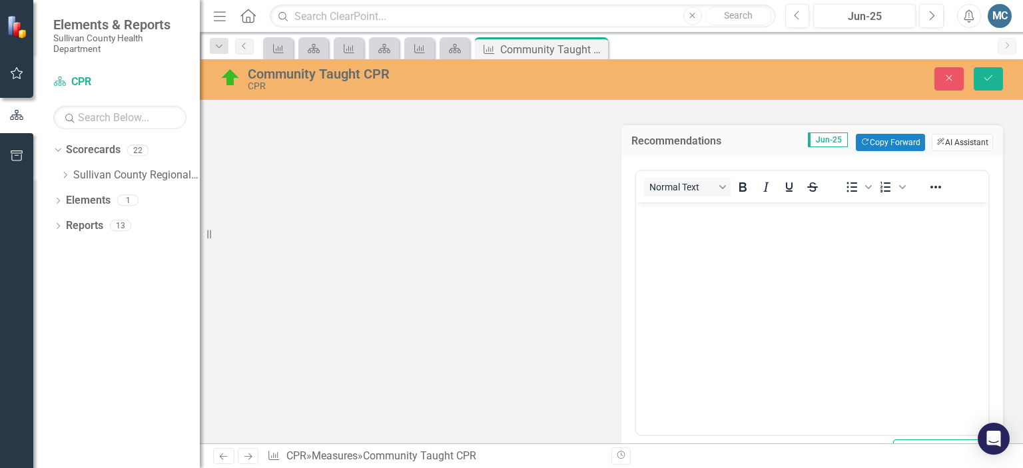
click at [966, 144] on button "ClearPoint AI AI Assistant" at bounding box center [961, 142] width 61 height 17
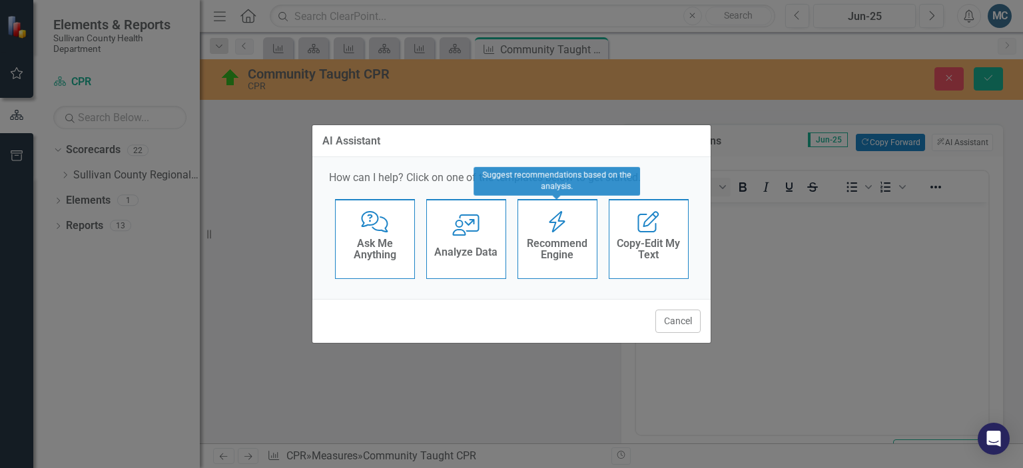
click at [557, 242] on h4 "Recommend Engine" at bounding box center [557, 249] width 65 height 23
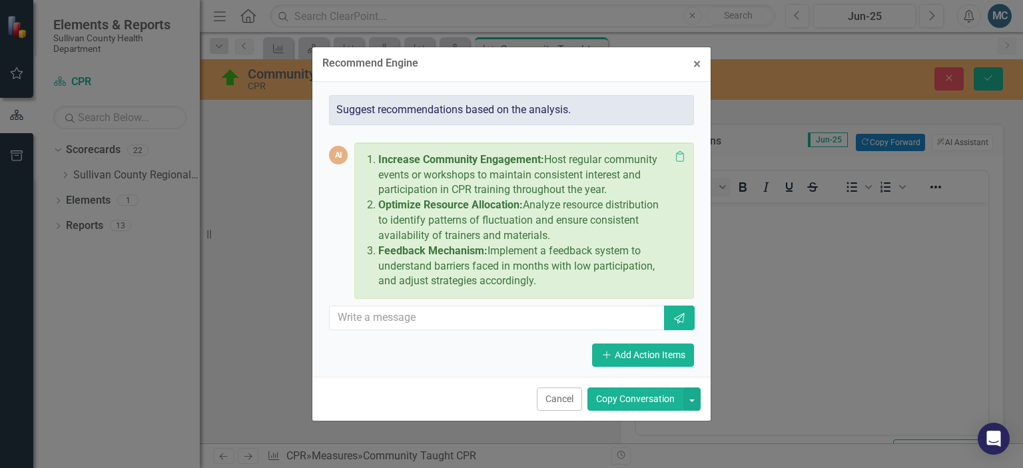
click at [623, 397] on button "Copy Conversation" at bounding box center [635, 398] width 96 height 23
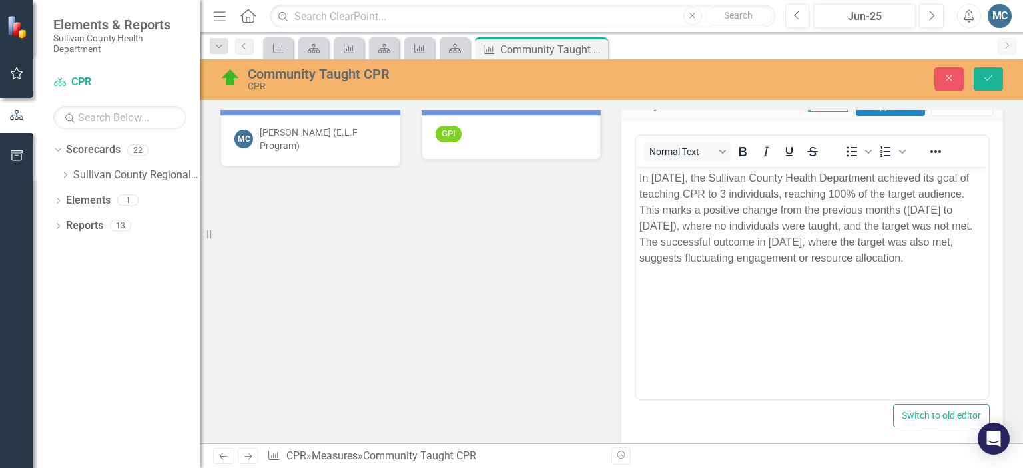
scroll to position [264, 0]
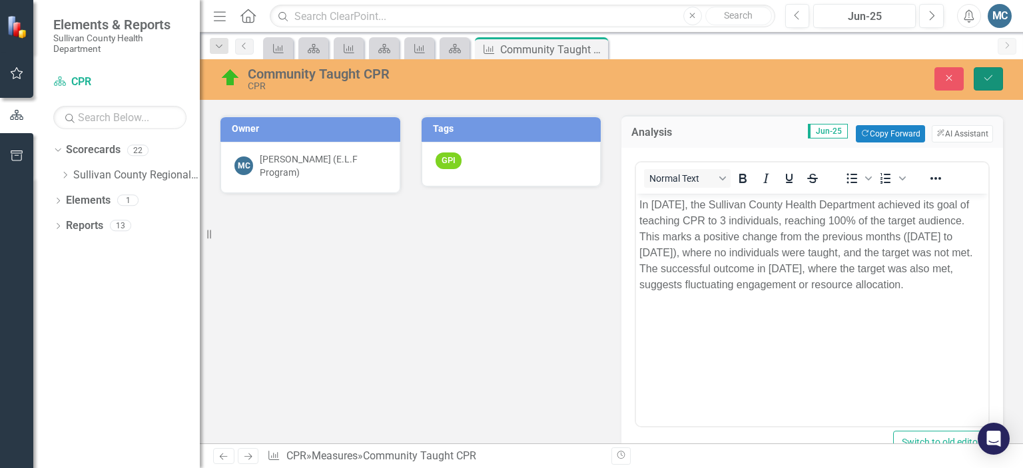
click at [989, 77] on icon "Save" at bounding box center [988, 77] width 12 height 9
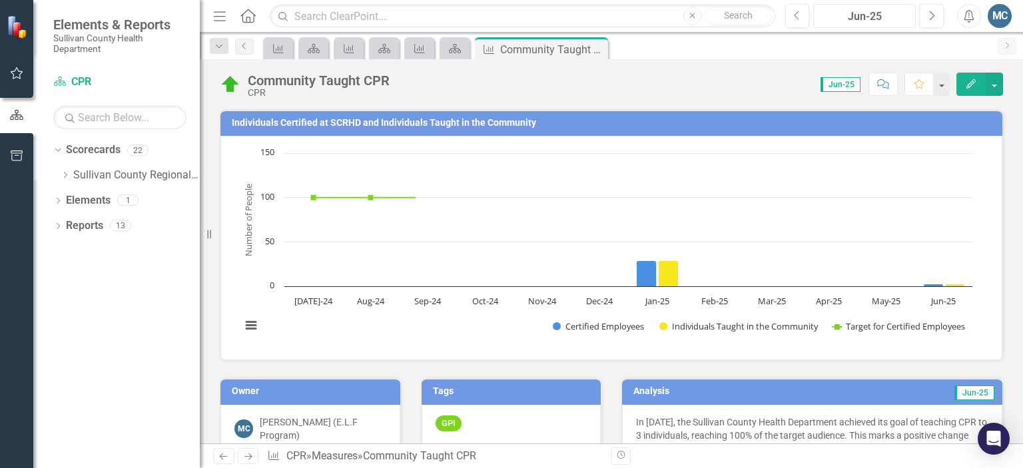
click at [857, 10] on div "Jun-25" at bounding box center [864, 17] width 93 height 16
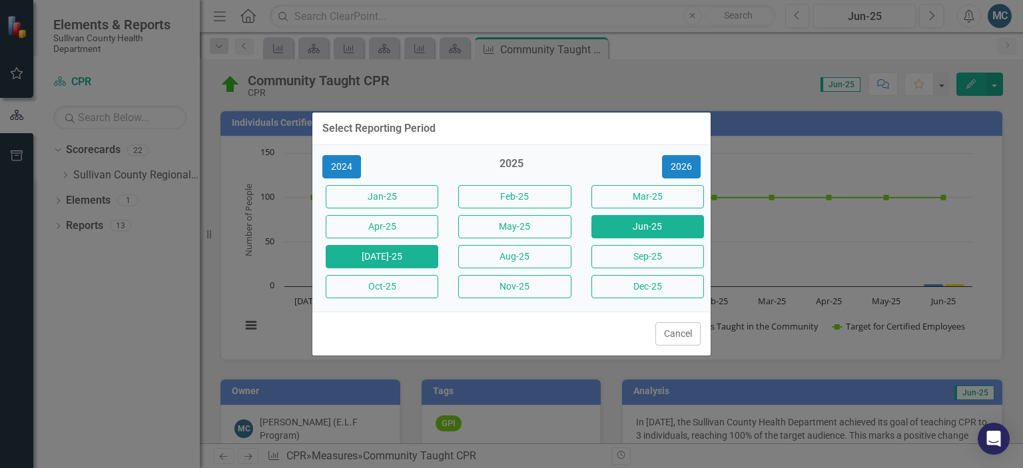
click at [393, 260] on button "[DATE]-25" at bounding box center [382, 256] width 113 height 23
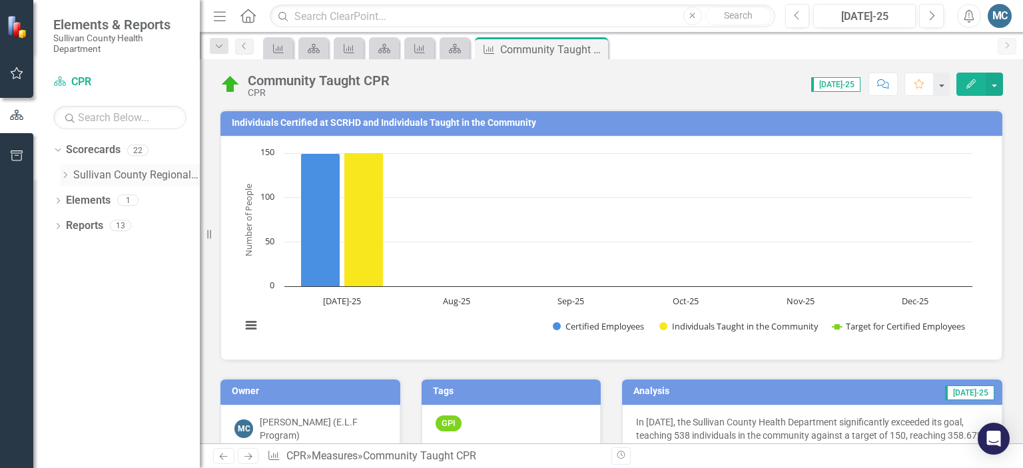
click at [64, 172] on icon "Dropdown" at bounding box center [65, 175] width 10 height 8
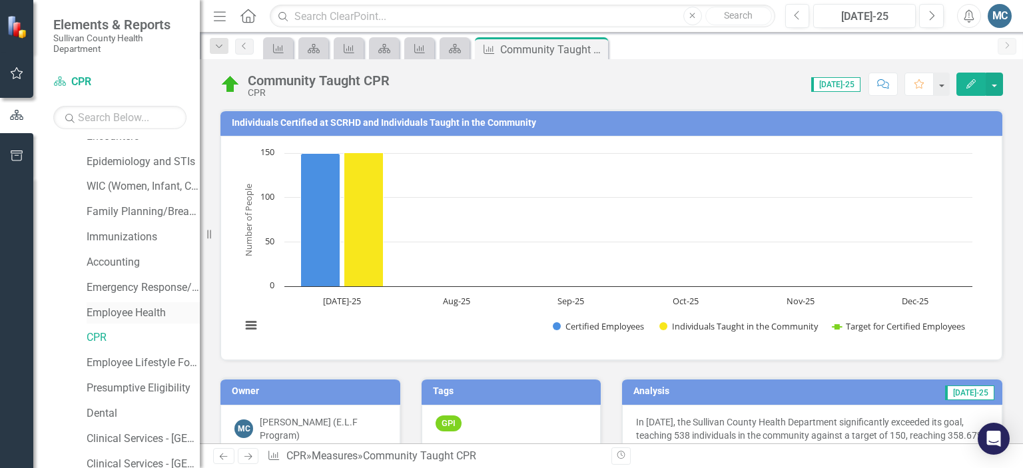
scroll to position [160, 0]
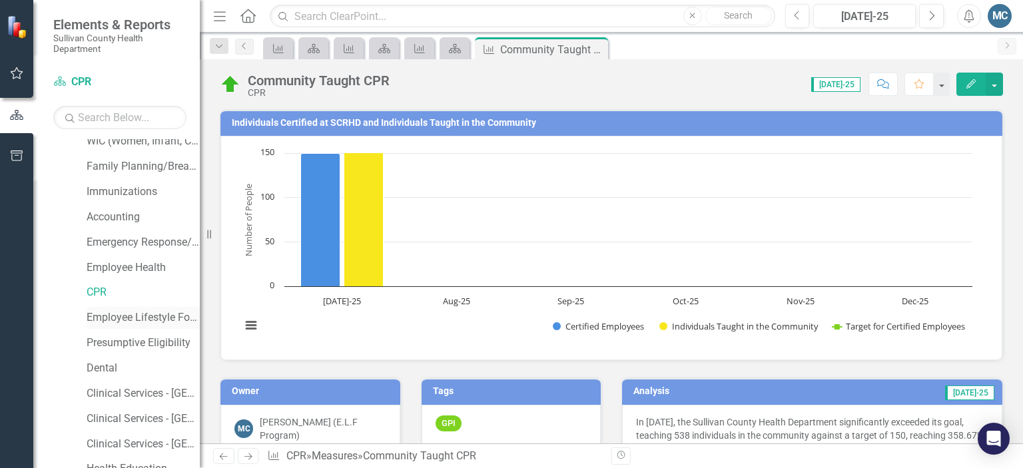
click at [119, 319] on link "Employee Lifestyle Focus" at bounding box center [143, 317] width 113 height 15
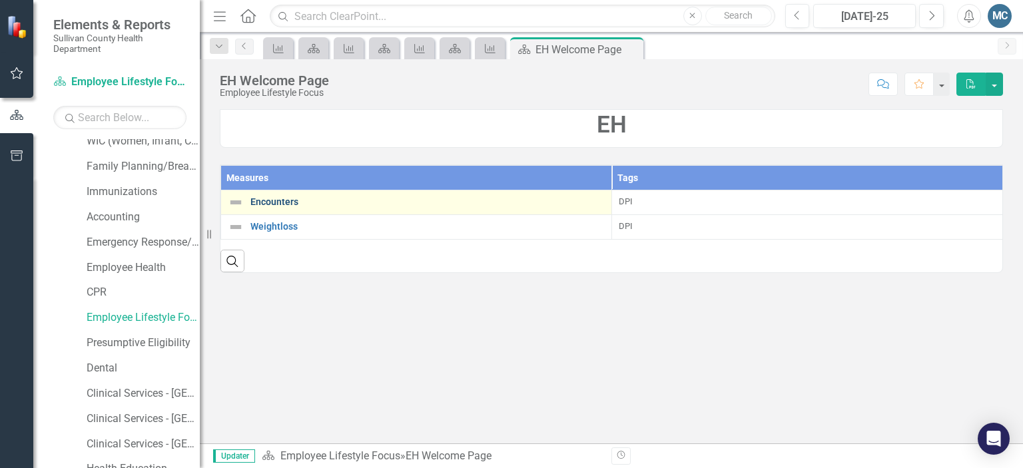
click at [280, 204] on link "Encounters" at bounding box center [427, 202] width 354 height 10
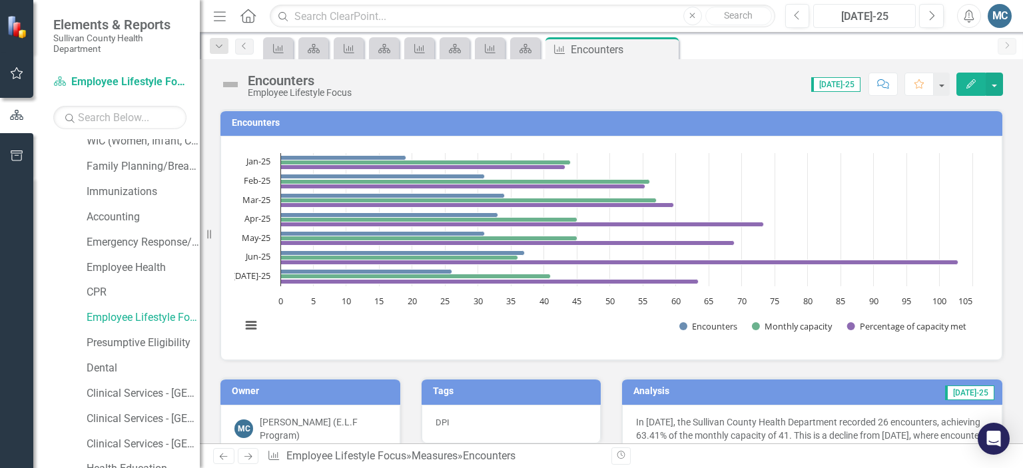
click at [879, 12] on div "[DATE]-25" at bounding box center [864, 17] width 93 height 16
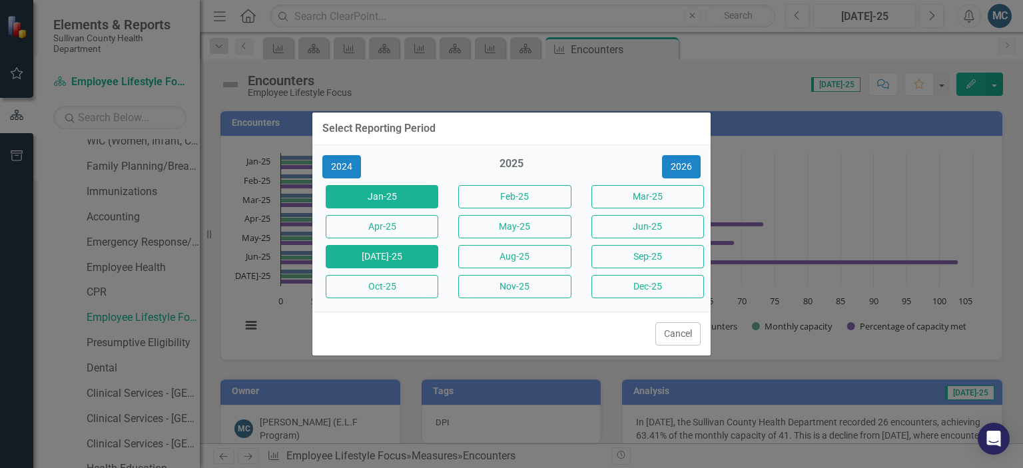
click at [396, 187] on button "Jan-25" at bounding box center [382, 196] width 113 height 23
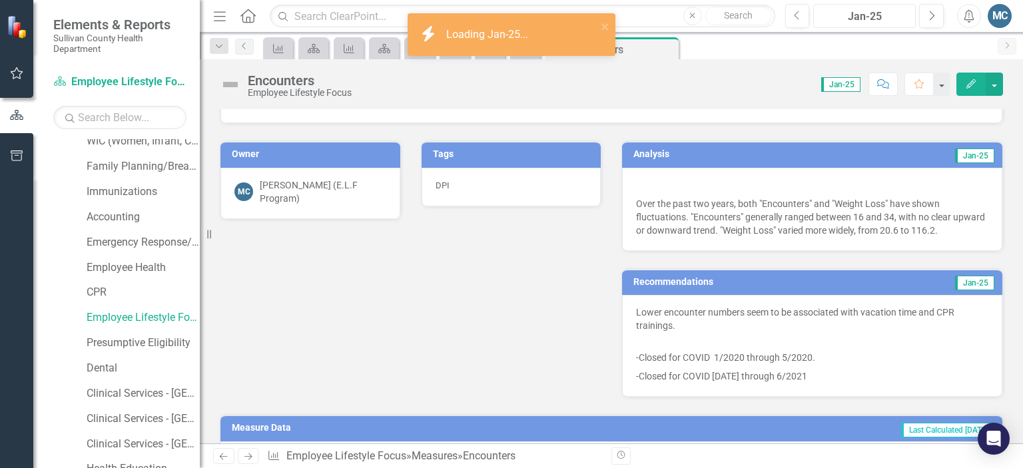
scroll to position [258, 0]
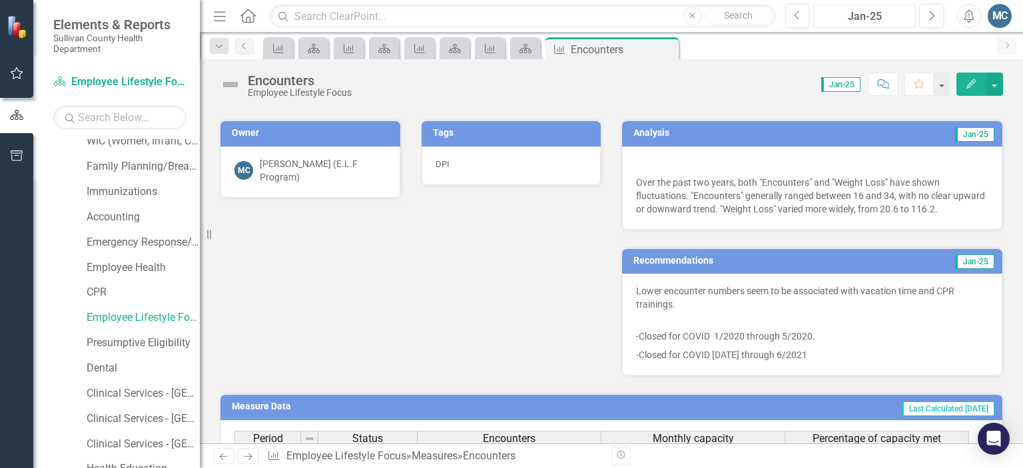
click at [857, 21] on div "Jan-25" at bounding box center [864, 17] width 93 height 16
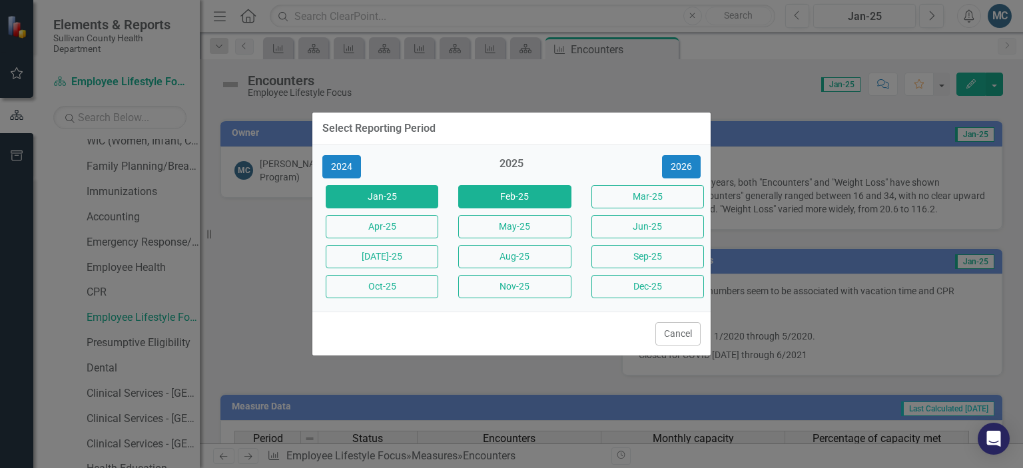
click at [494, 206] on button "Feb-25" at bounding box center [514, 196] width 113 height 23
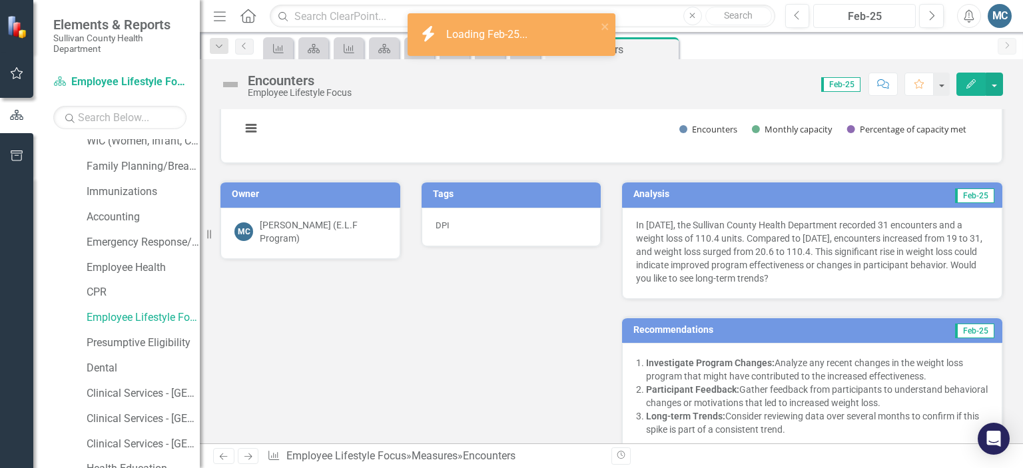
scroll to position [198, 0]
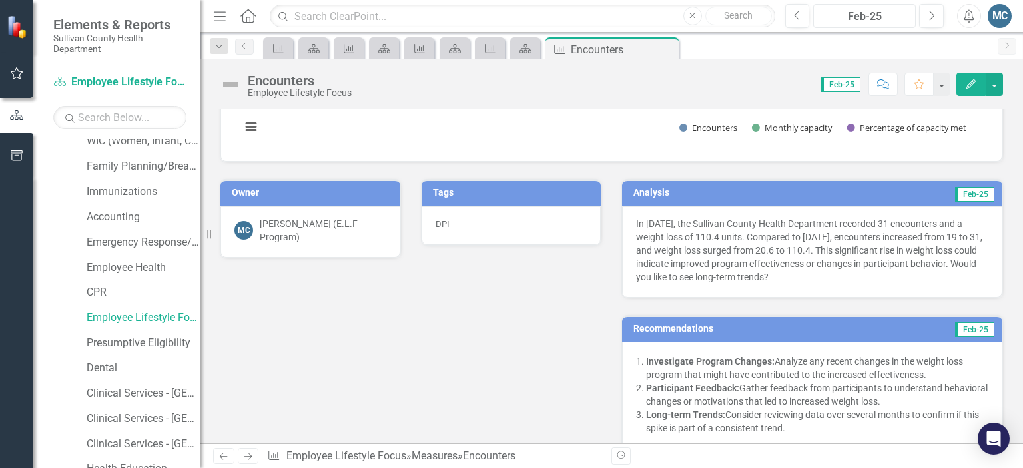
click at [844, 16] on div "Feb-25" at bounding box center [864, 17] width 93 height 16
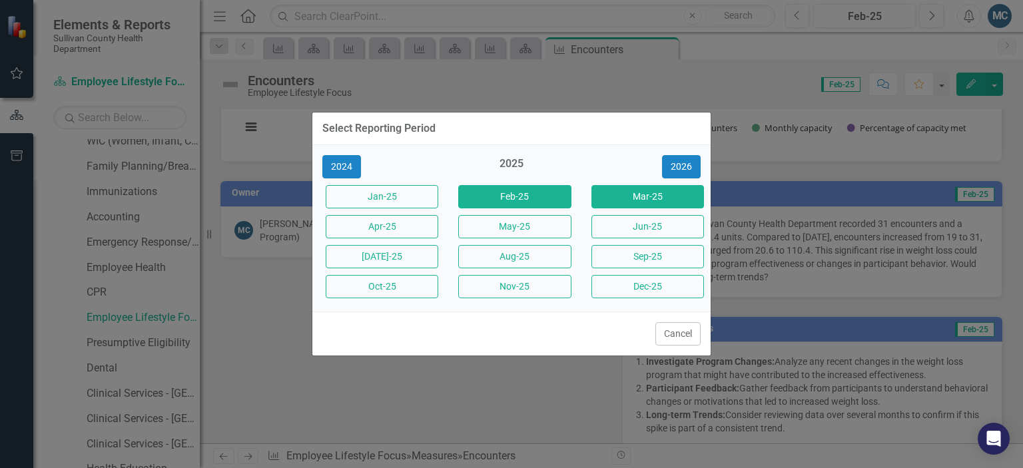
click at [620, 200] on button "Mar-25" at bounding box center [647, 196] width 113 height 23
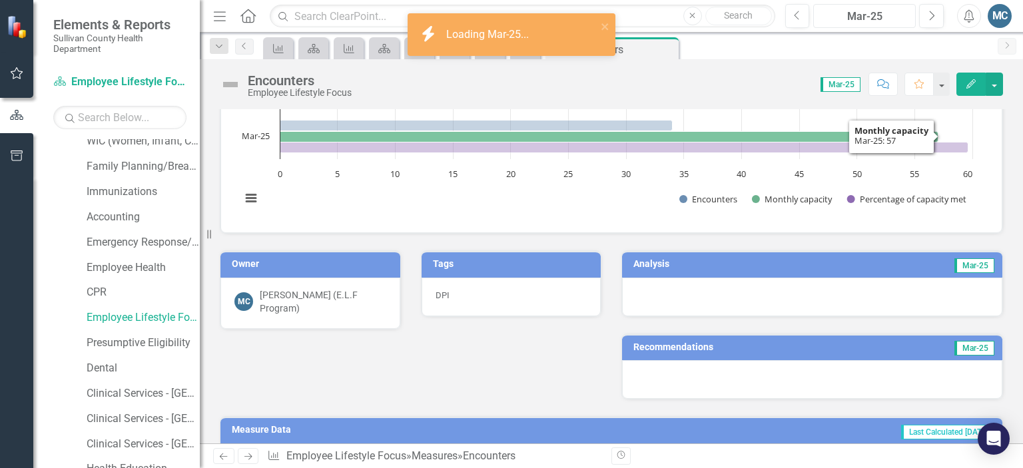
scroll to position [137, 0]
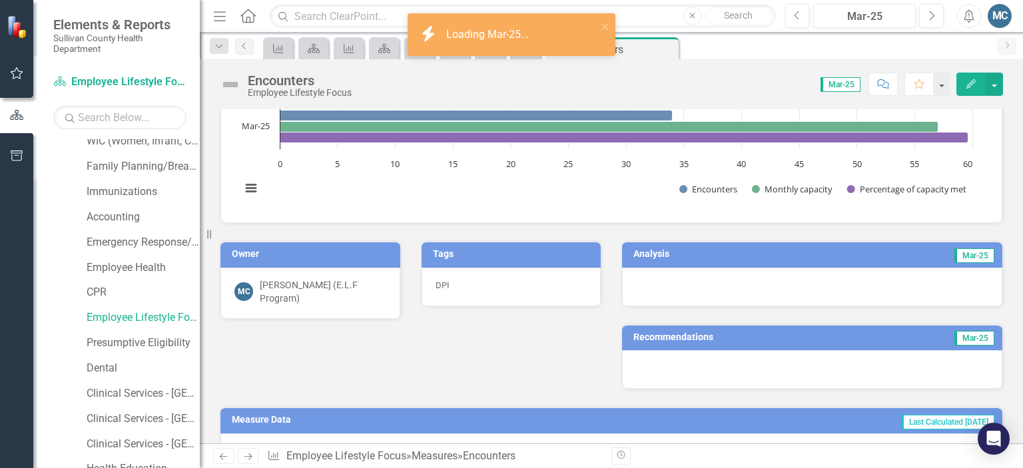
click at [703, 262] on td "Analysis" at bounding box center [717, 256] width 168 height 20
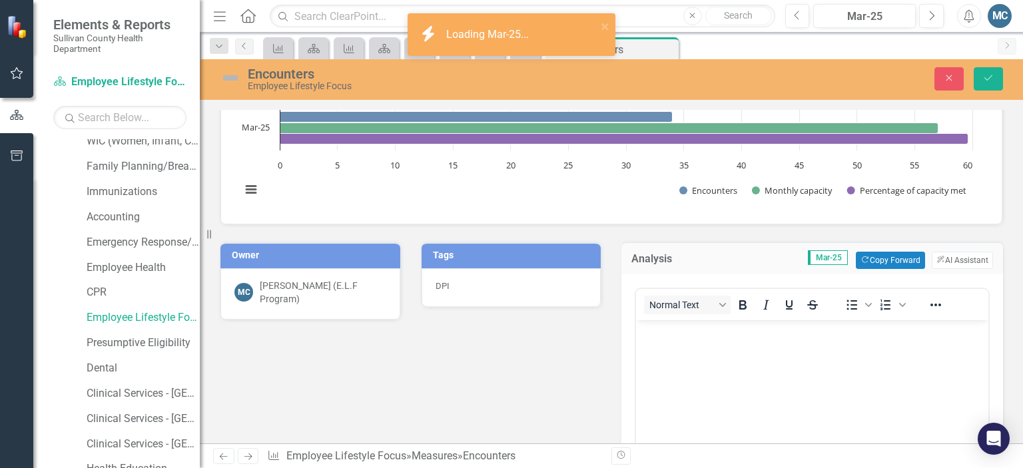
scroll to position [0, 0]
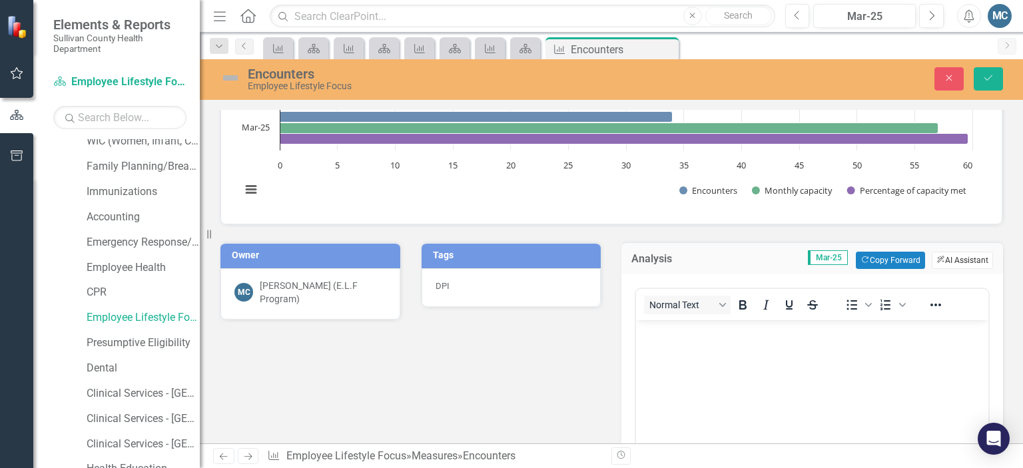
click at [951, 256] on button "ClearPoint AI AI Assistant" at bounding box center [961, 260] width 61 height 17
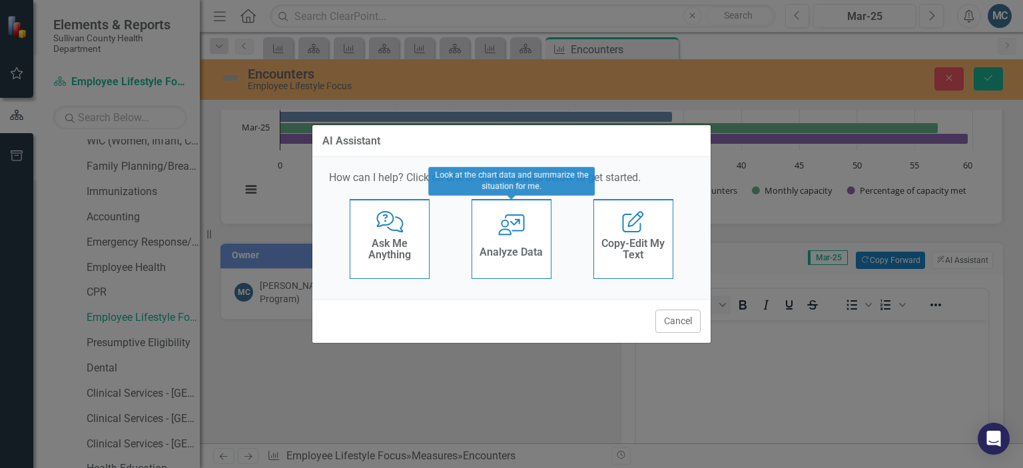
click at [516, 243] on div "Analyze Data" at bounding box center [510, 254] width 63 height 22
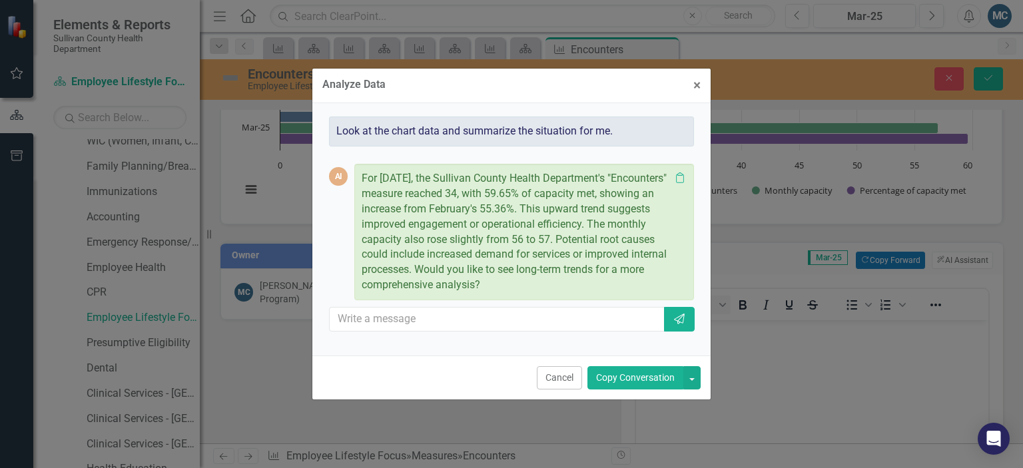
click at [621, 369] on button "Copy Conversation" at bounding box center [635, 377] width 96 height 23
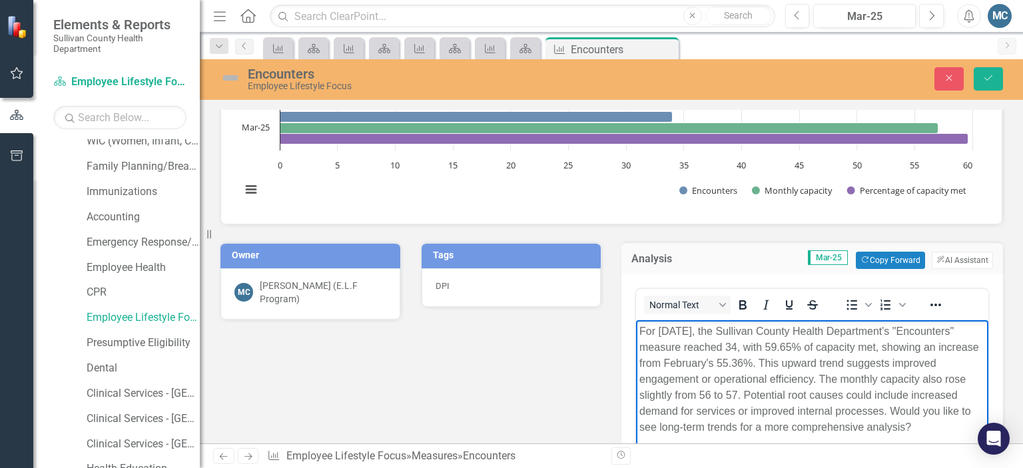
drag, startPoint x: 887, startPoint y: 413, endPoint x: 916, endPoint y: 435, distance: 36.2
click at [916, 443] on body "For March 2025, the Sullivan County Health Department's "Encounters" measure re…" at bounding box center [812, 420] width 352 height 200
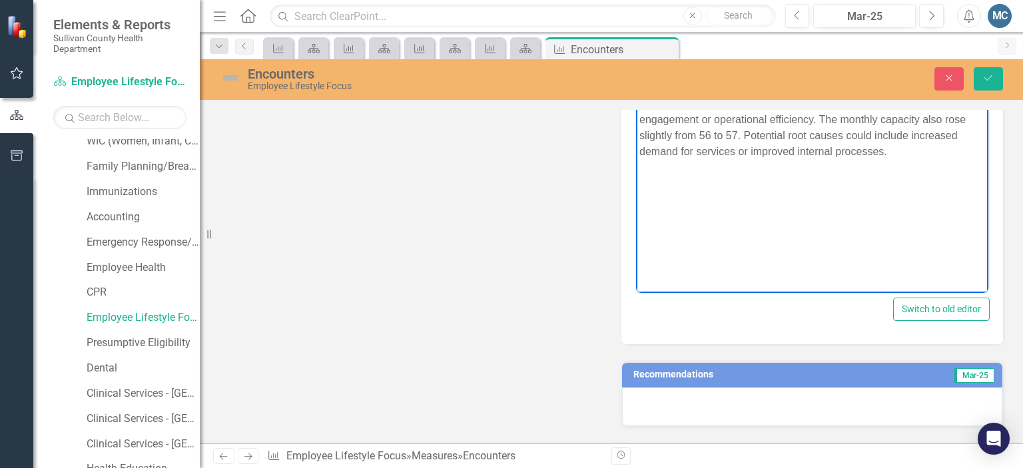
scroll to position [398, 0]
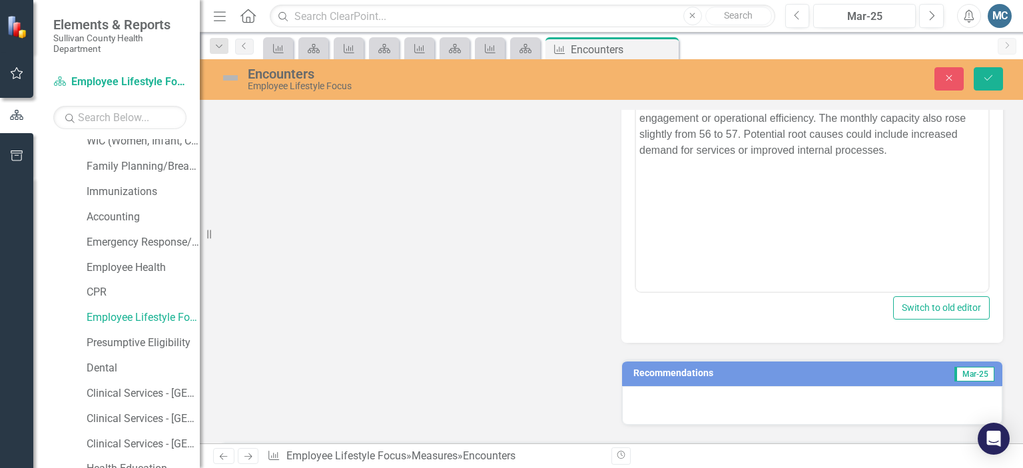
click at [738, 375] on h3 "Recommendations" at bounding box center [752, 373] width 239 height 10
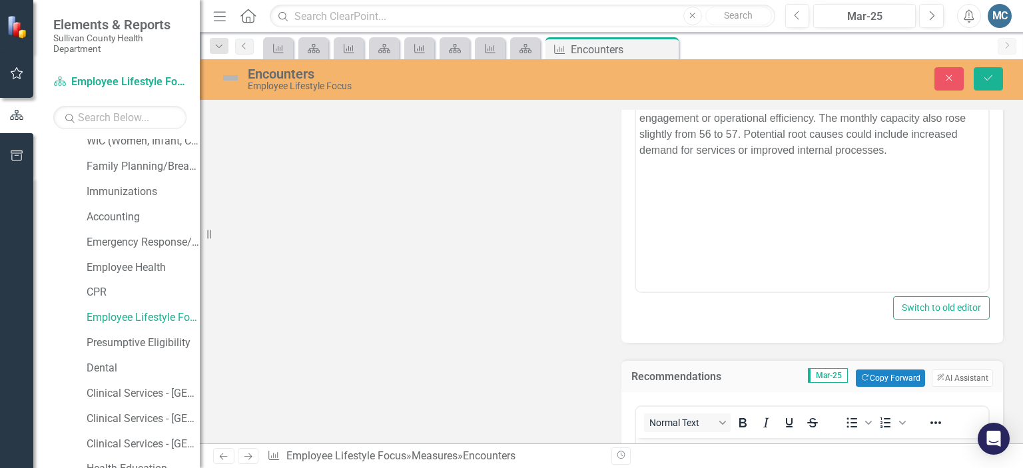
scroll to position [0, 0]
click at [953, 380] on button "ClearPoint AI AI Assistant" at bounding box center [961, 377] width 61 height 17
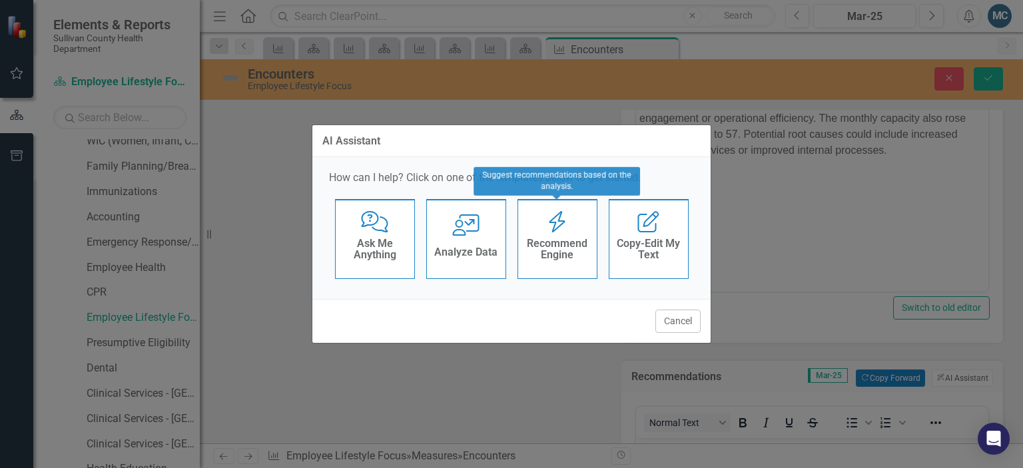
click at [557, 245] on h4 "Recommend Engine" at bounding box center [557, 249] width 65 height 23
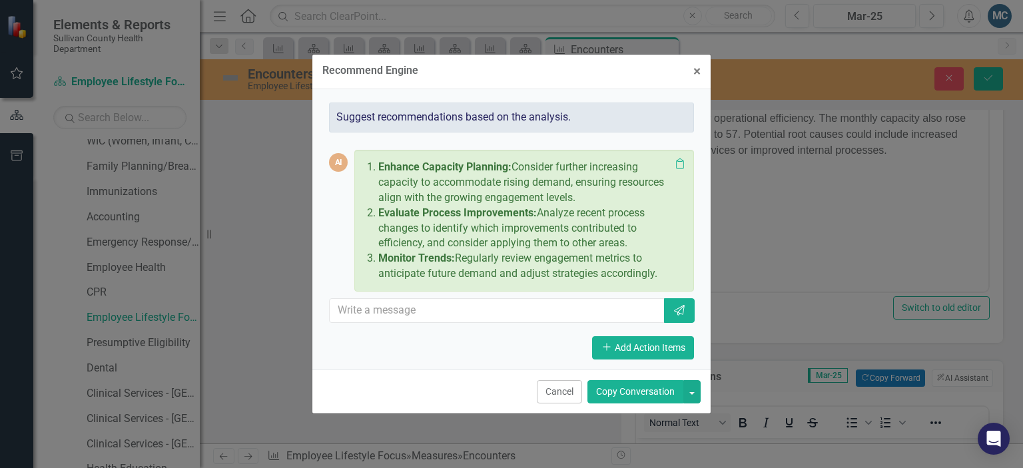
click at [648, 387] on button "Copy Conversation" at bounding box center [635, 391] width 96 height 23
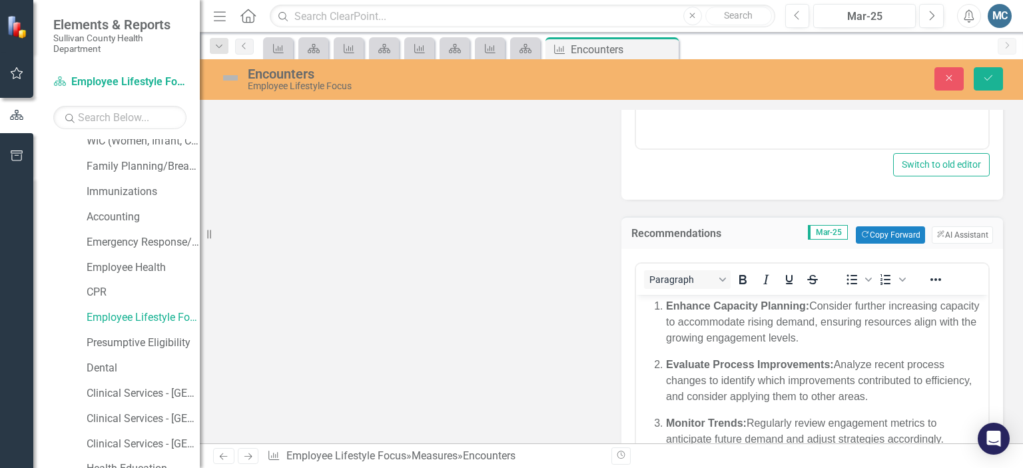
scroll to position [542, 0]
click at [993, 78] on icon "Save" at bounding box center [988, 77] width 12 height 9
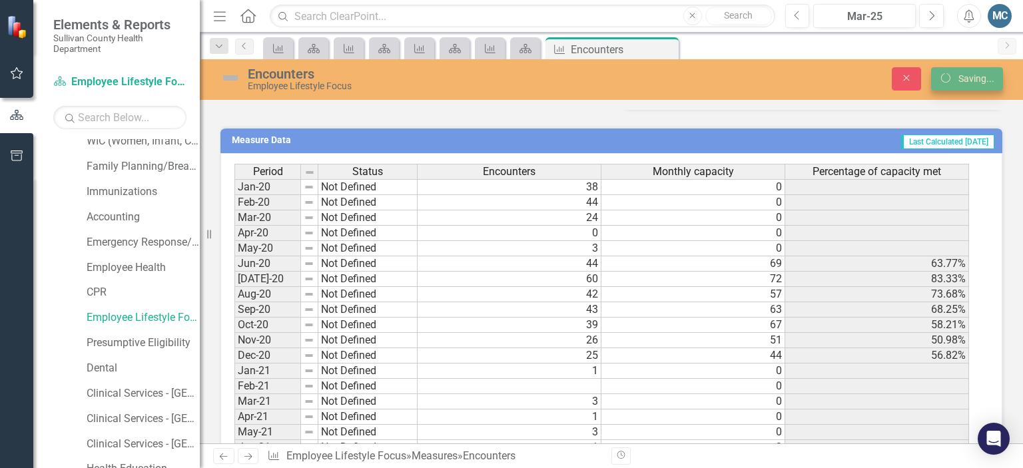
scroll to position [537, 0]
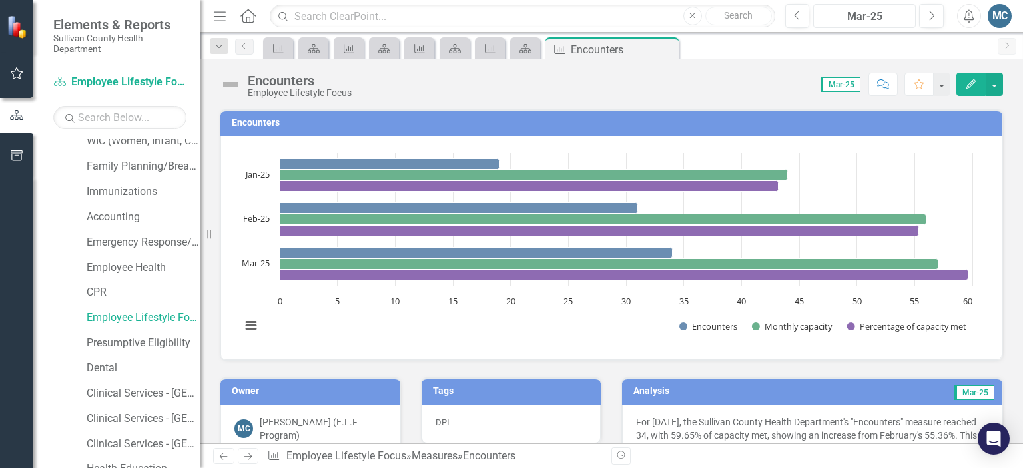
click at [844, 15] on div "Mar-25" at bounding box center [864, 17] width 93 height 16
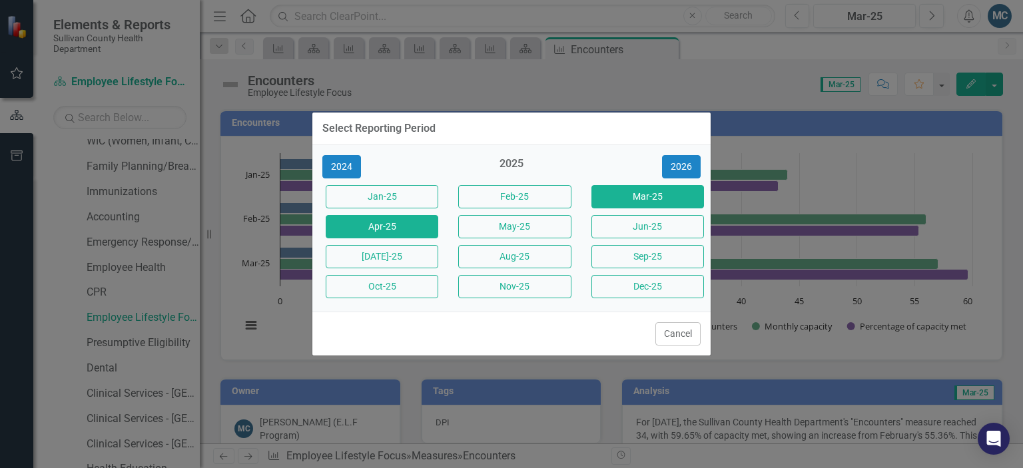
click at [389, 228] on button "Apr-25" at bounding box center [382, 226] width 113 height 23
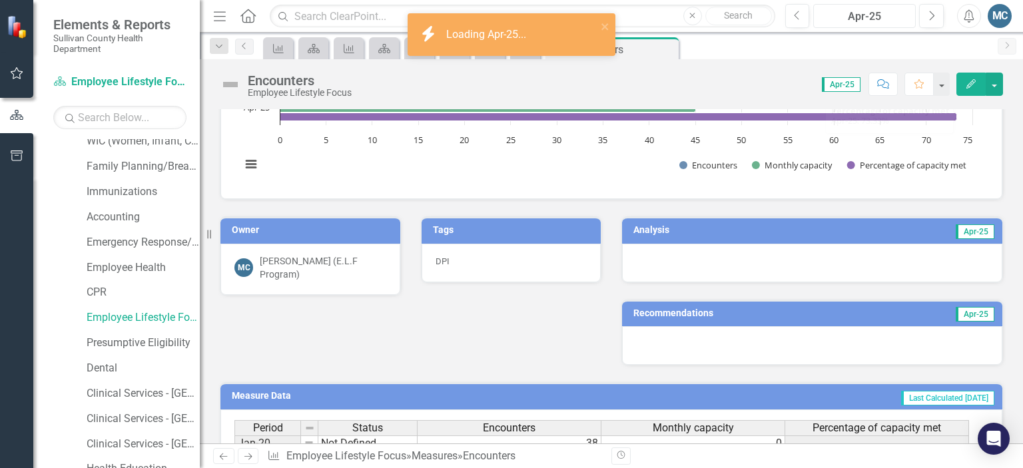
scroll to position [162, 0]
click at [720, 227] on h3 "Analysis" at bounding box center [719, 229] width 172 height 10
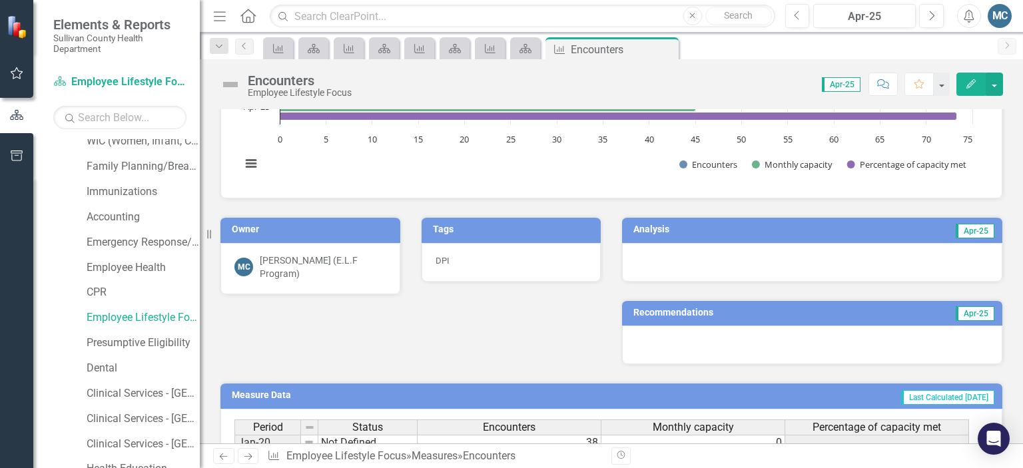
click at [720, 227] on h3 "Analysis" at bounding box center [719, 229] width 172 height 10
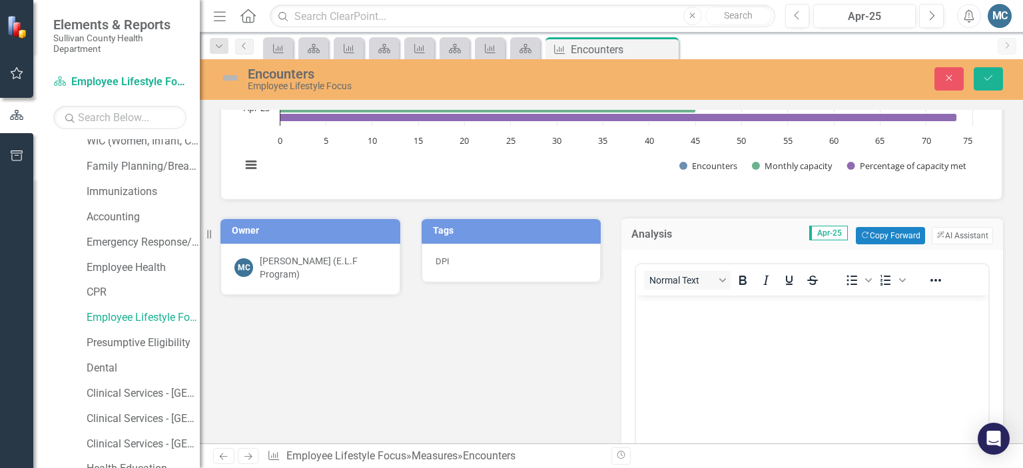
scroll to position [0, 0]
click at [951, 237] on button "ClearPoint AI AI Assistant" at bounding box center [961, 235] width 61 height 17
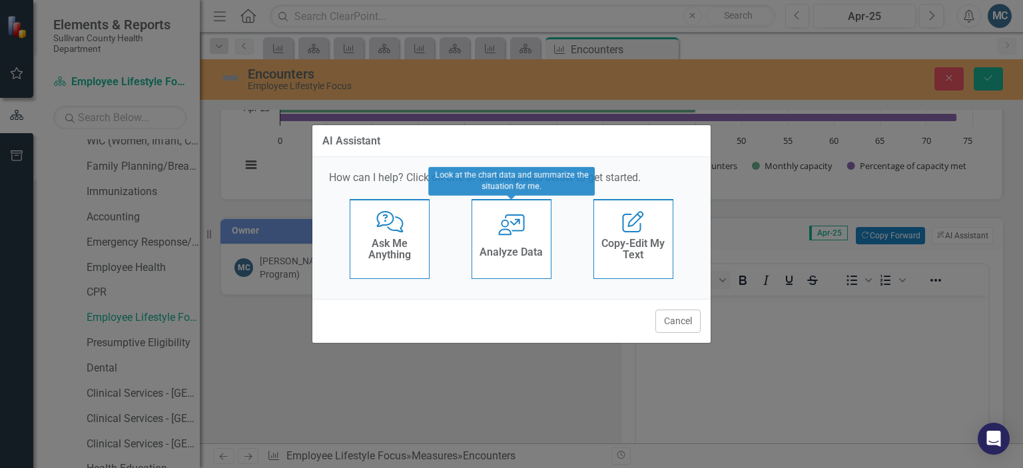
click at [509, 243] on div "Analyze Data" at bounding box center [510, 254] width 63 height 22
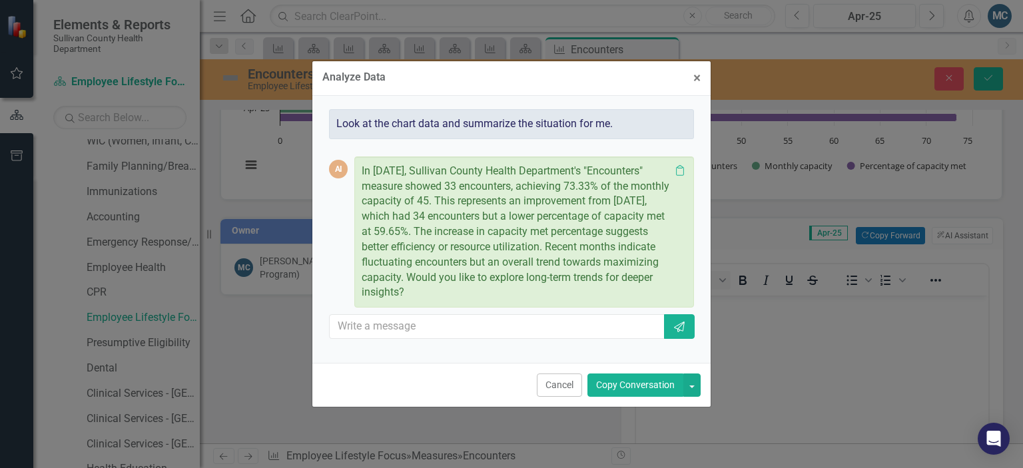
click at [640, 385] on button "Copy Conversation" at bounding box center [635, 384] width 96 height 23
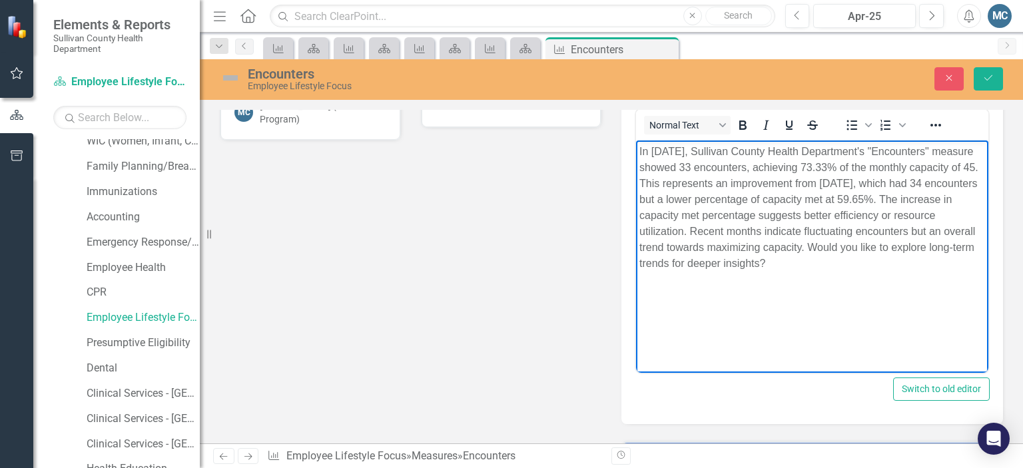
scroll to position [425, 0]
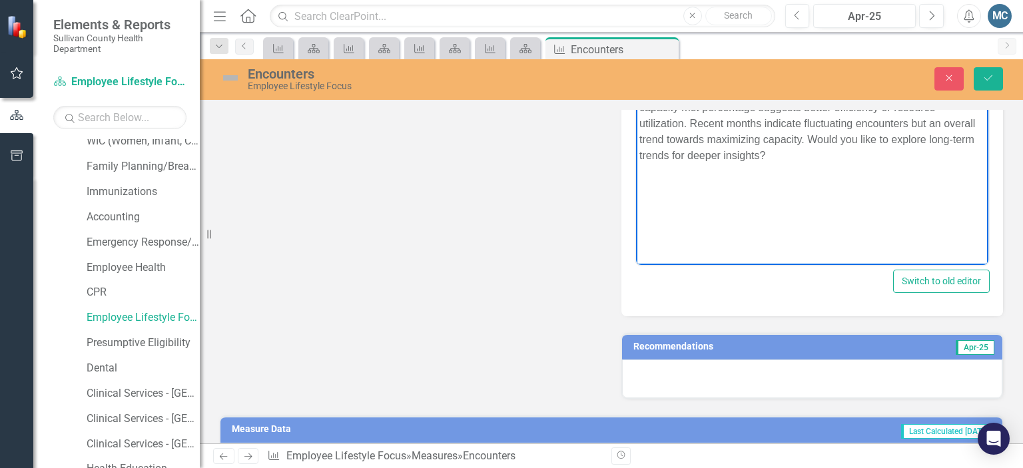
drag, startPoint x: 854, startPoint y: 135, endPoint x: 1534, endPoint y: 480, distance: 762.8
click at [903, 232] on html "In April 2025, Sullivan County Health Department's "Encounters" measure showed …" at bounding box center [812, 132] width 352 height 200
click at [802, 356] on div "Recommendations Apr-25" at bounding box center [812, 347] width 380 height 26
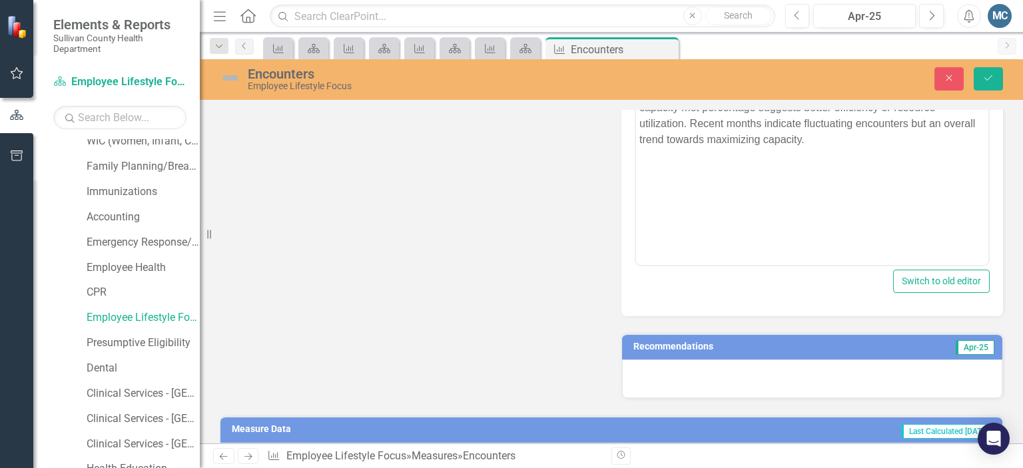
click at [802, 356] on div "Recommendations Apr-25" at bounding box center [812, 347] width 380 height 26
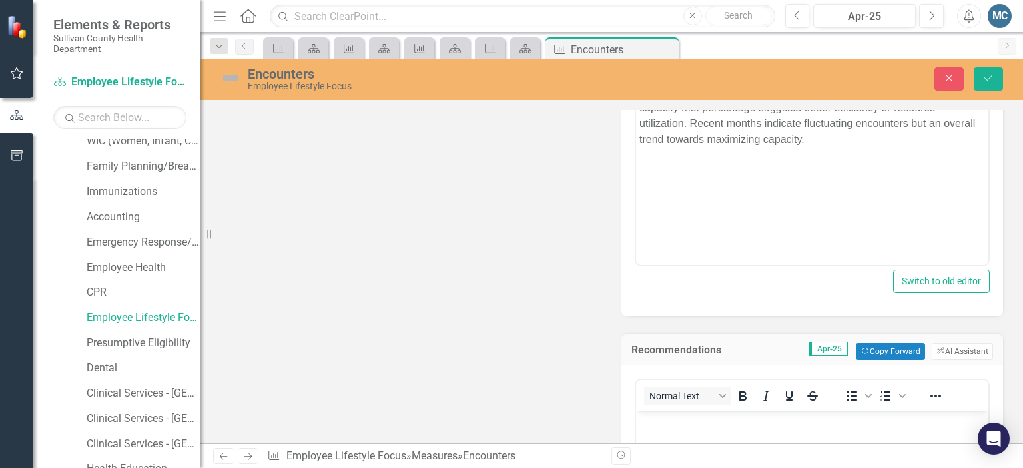
scroll to position [0, 0]
click at [938, 346] on button "ClearPoint AI AI Assistant" at bounding box center [961, 351] width 61 height 17
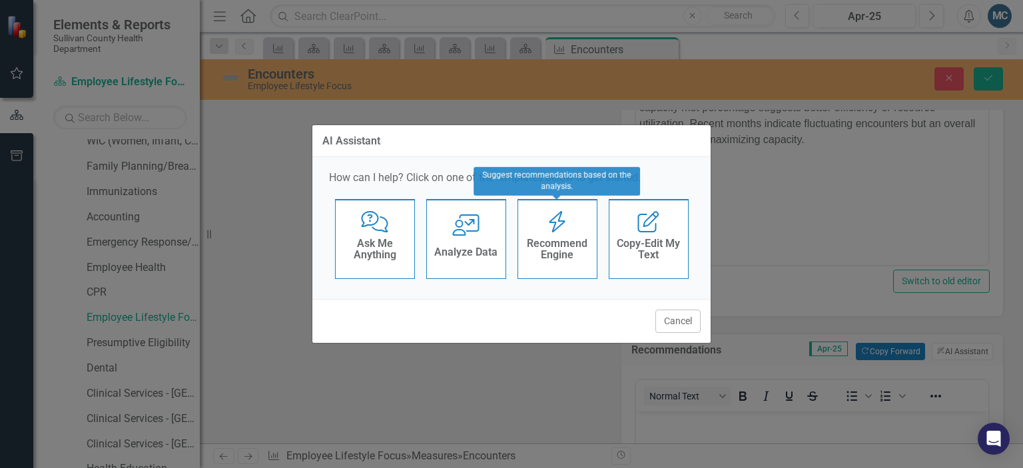
click at [582, 246] on h4 "Recommend Engine" at bounding box center [557, 249] width 65 height 23
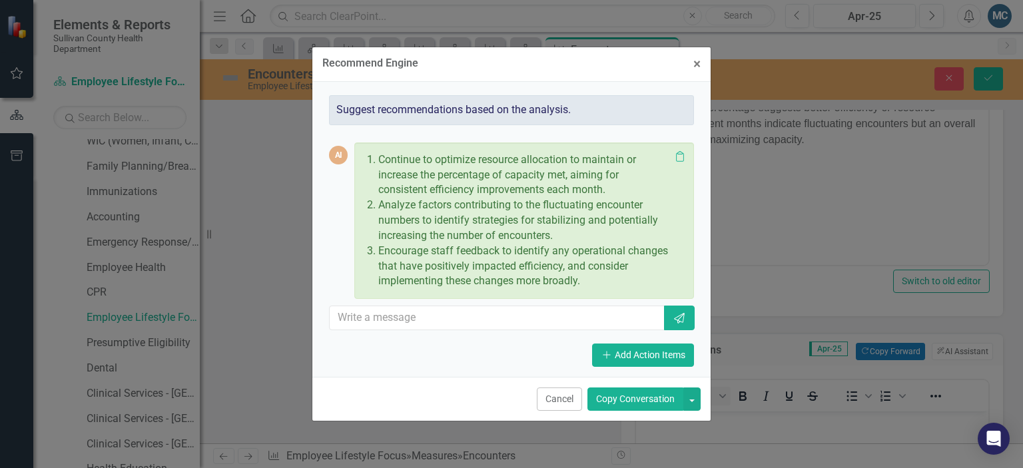
click at [646, 399] on button "Copy Conversation" at bounding box center [635, 398] width 96 height 23
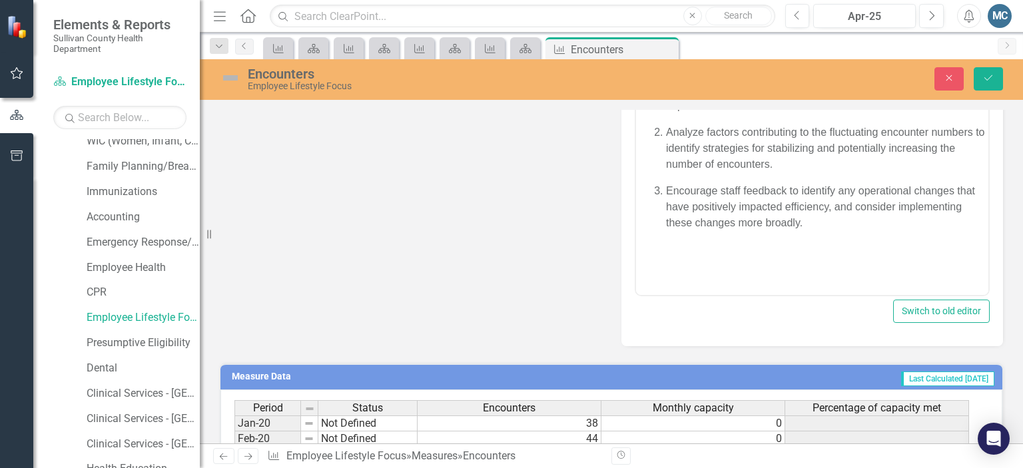
scroll to position [812, 0]
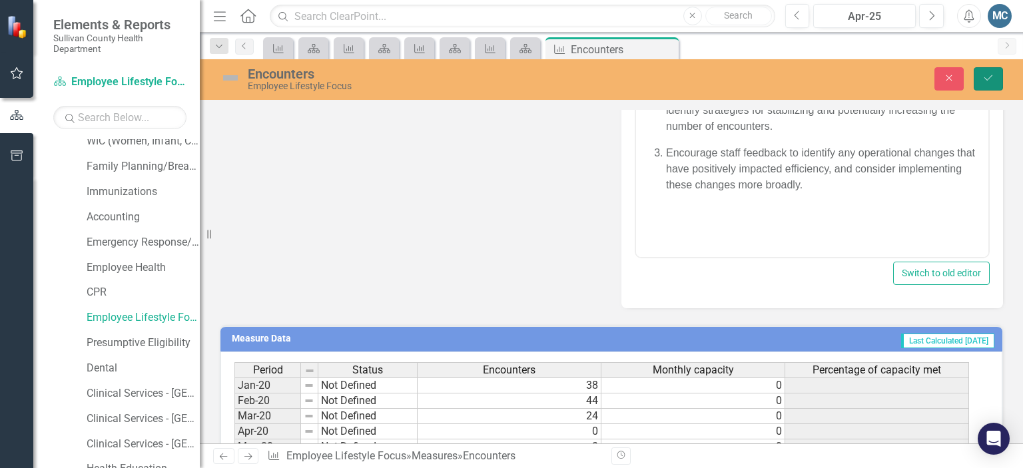
click at [985, 83] on button "Save" at bounding box center [987, 78] width 29 height 23
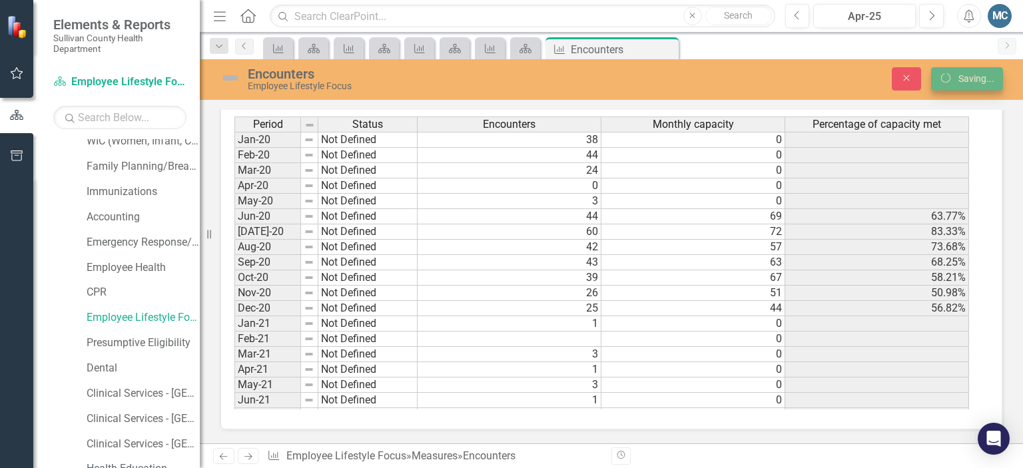
scroll to position [575, 0]
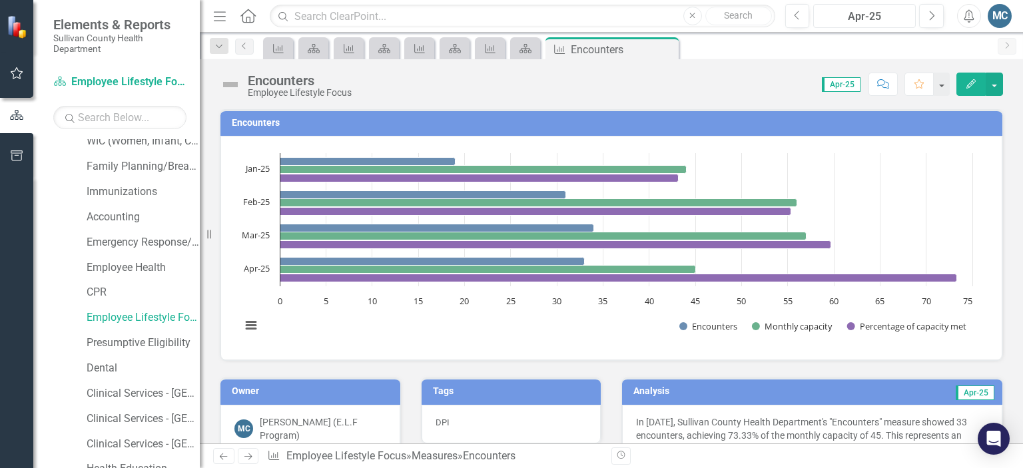
click at [850, 19] on div "Apr-25" at bounding box center [864, 17] width 93 height 16
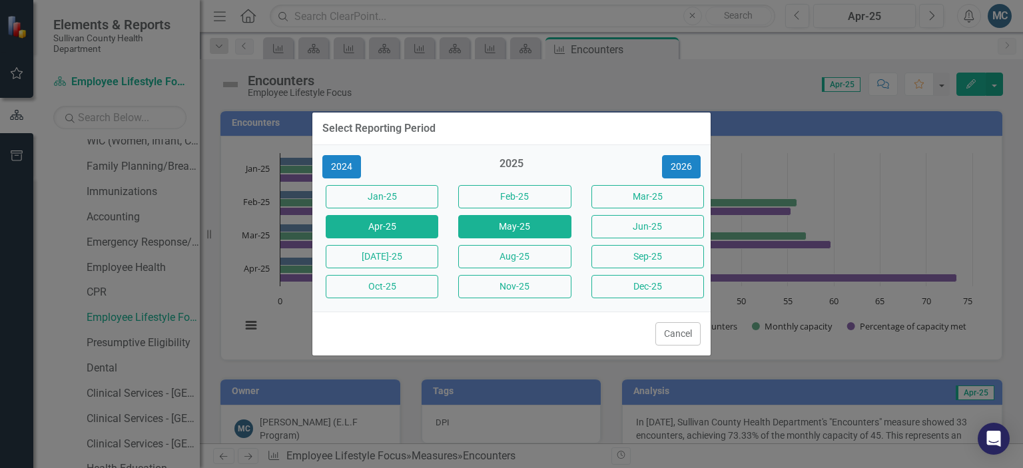
click at [549, 223] on button "May-25" at bounding box center [514, 226] width 113 height 23
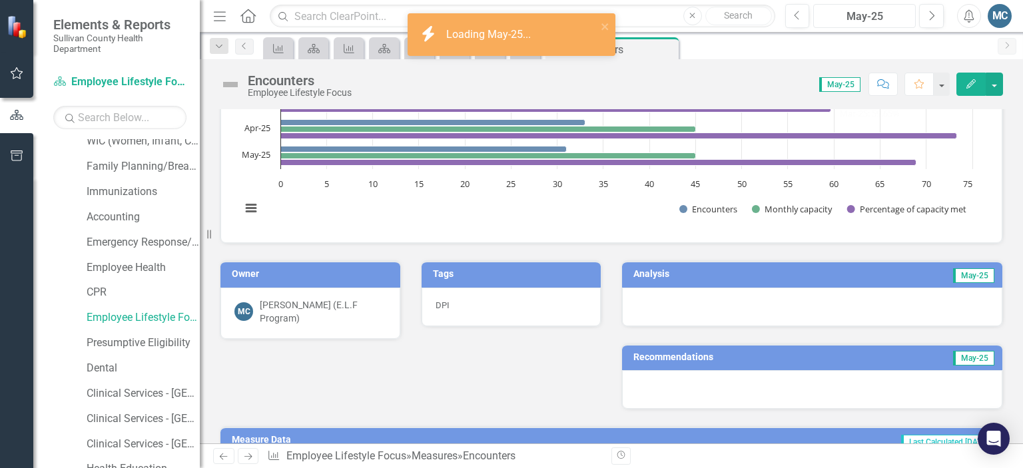
scroll to position [117, 0]
click at [738, 272] on h3 "Analysis" at bounding box center [716, 274] width 166 height 10
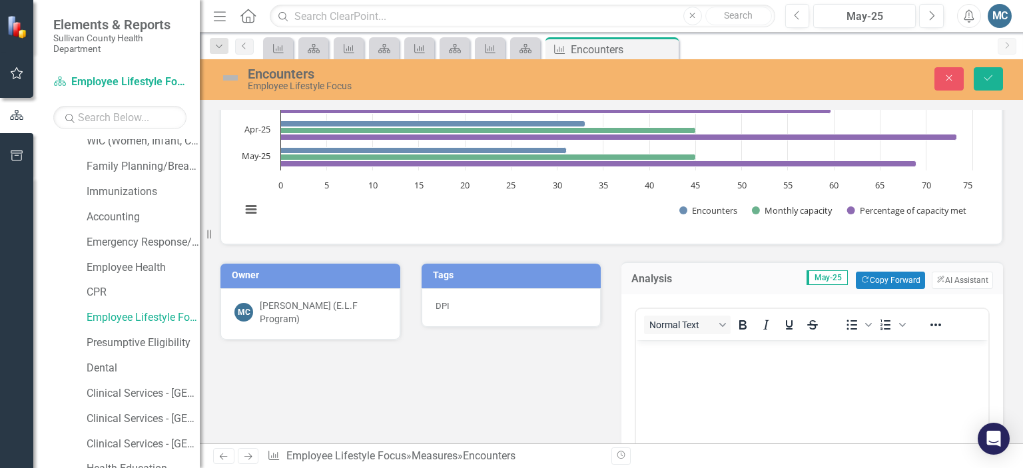
scroll to position [0, 0]
click at [969, 279] on button "ClearPoint AI AI Assistant" at bounding box center [961, 280] width 61 height 17
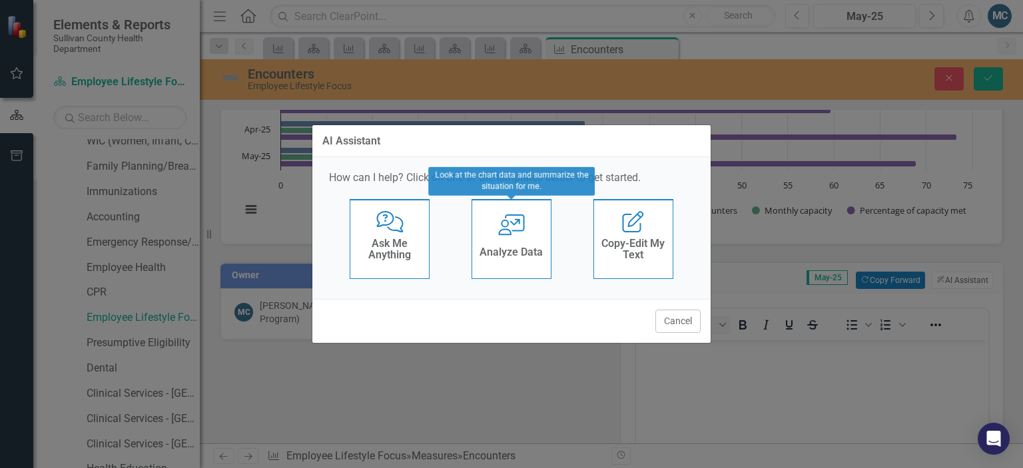
click at [513, 230] on icon at bounding box center [511, 224] width 27 height 21
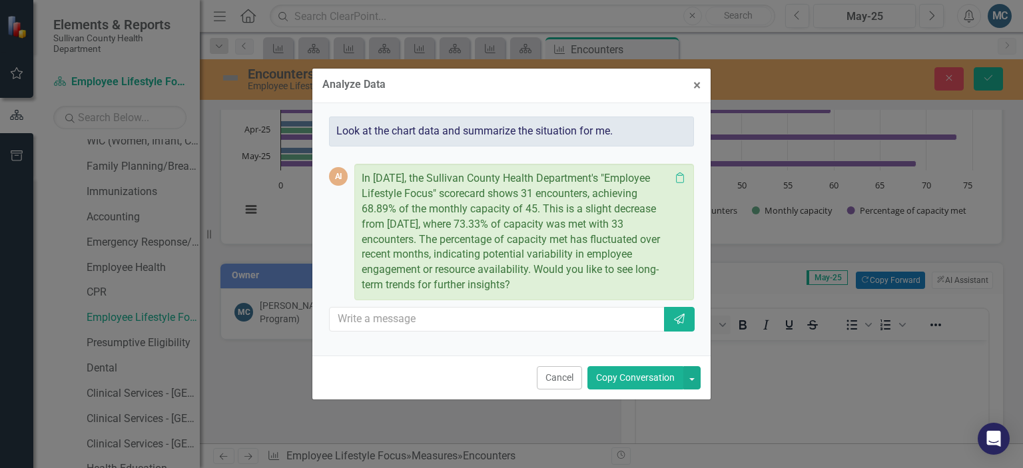
click at [642, 380] on button "Copy Conversation" at bounding box center [635, 377] width 96 height 23
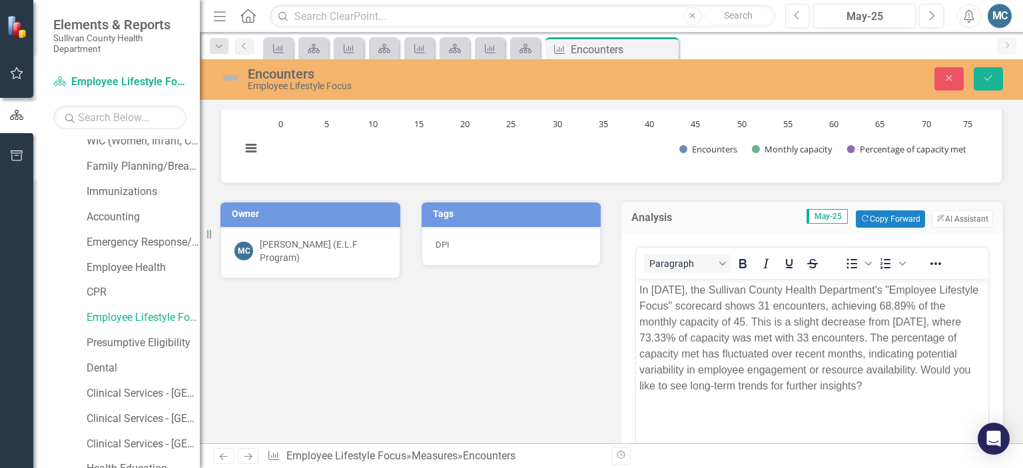
scroll to position [178, 0]
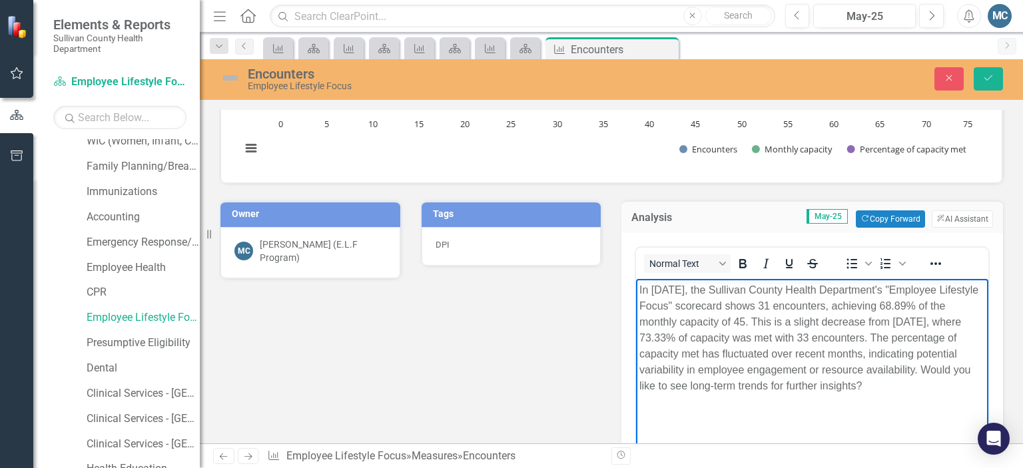
drag, startPoint x: 919, startPoint y: 368, endPoint x: 972, endPoint y: 407, distance: 65.6
click at [972, 407] on body "In May 2025, the Sullivan County Health Department's "Employee Lifestyle Focus"…" at bounding box center [812, 378] width 352 height 200
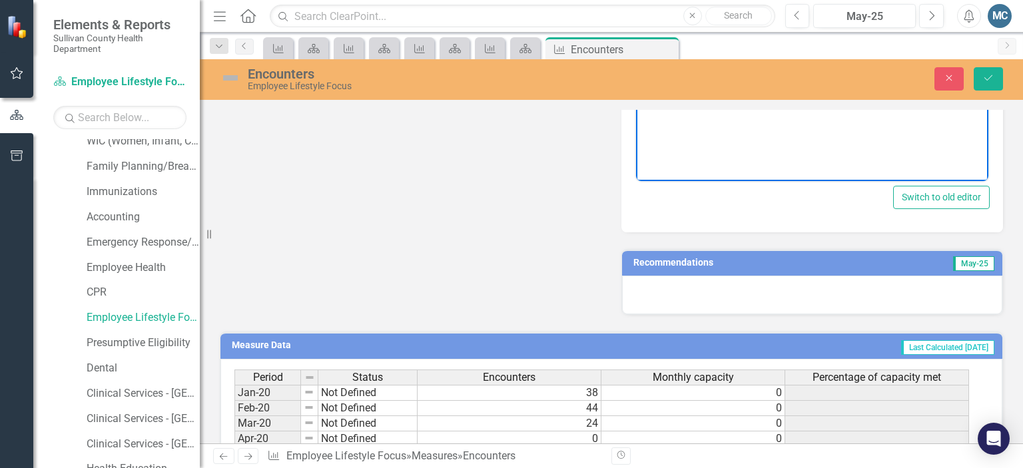
scroll to position [509, 0]
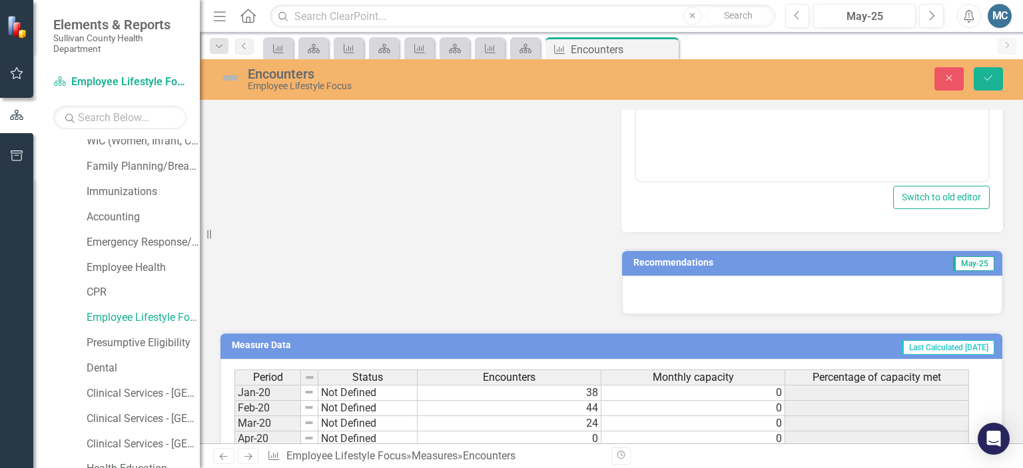
click at [884, 260] on td "May-25" at bounding box center [932, 264] width 126 height 20
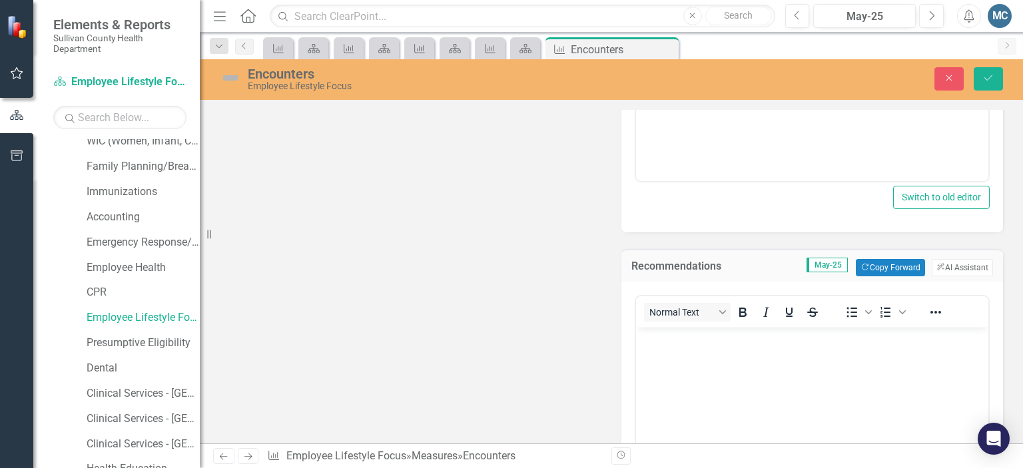
scroll to position [0, 0]
click at [953, 267] on button "ClearPoint AI AI Assistant" at bounding box center [961, 267] width 61 height 17
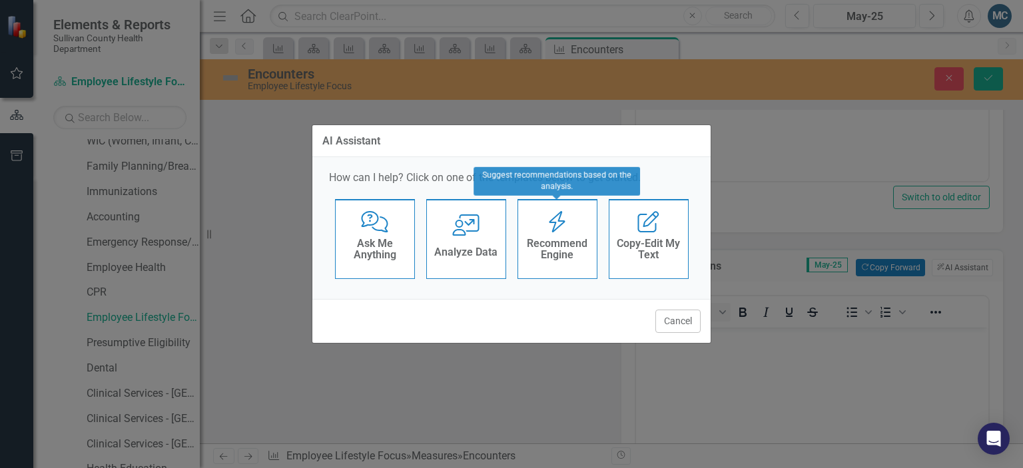
click at [537, 238] on h4 "Recommend Engine" at bounding box center [557, 249] width 65 height 23
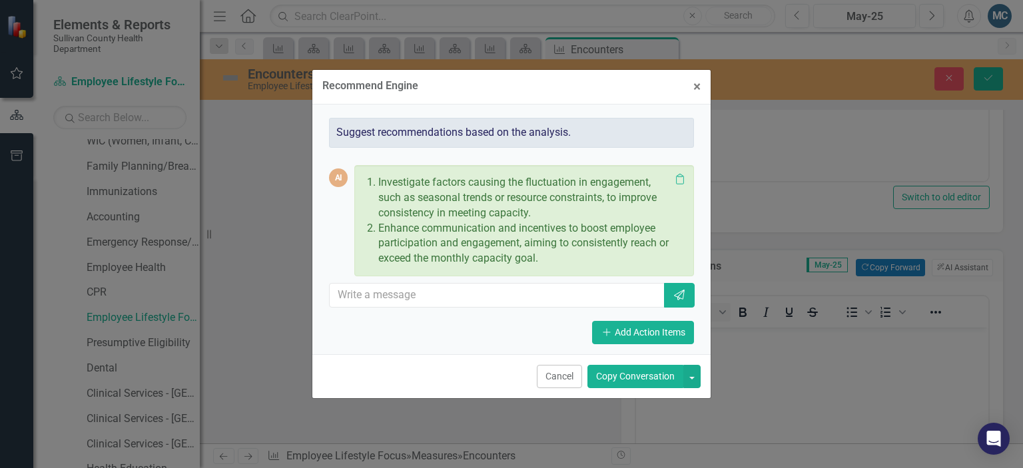
click at [662, 372] on button "Copy Conversation" at bounding box center [635, 376] width 96 height 23
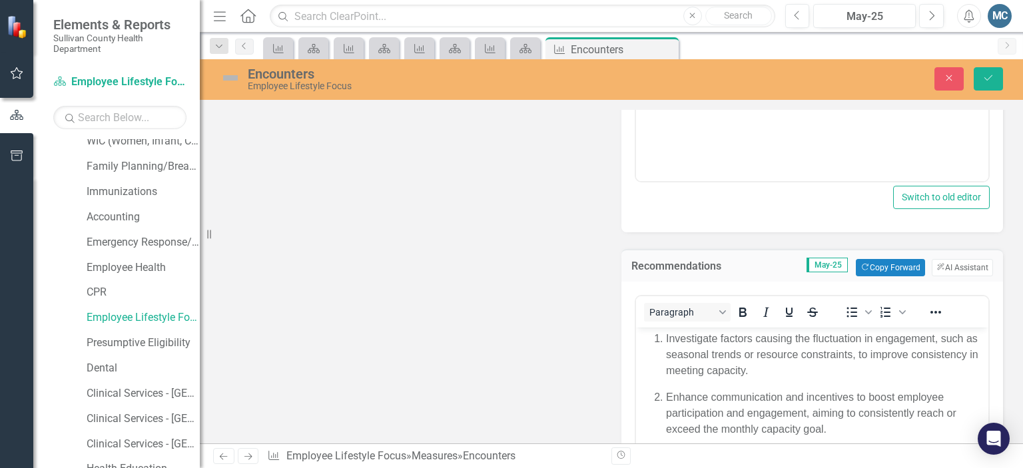
scroll to position [594, 0]
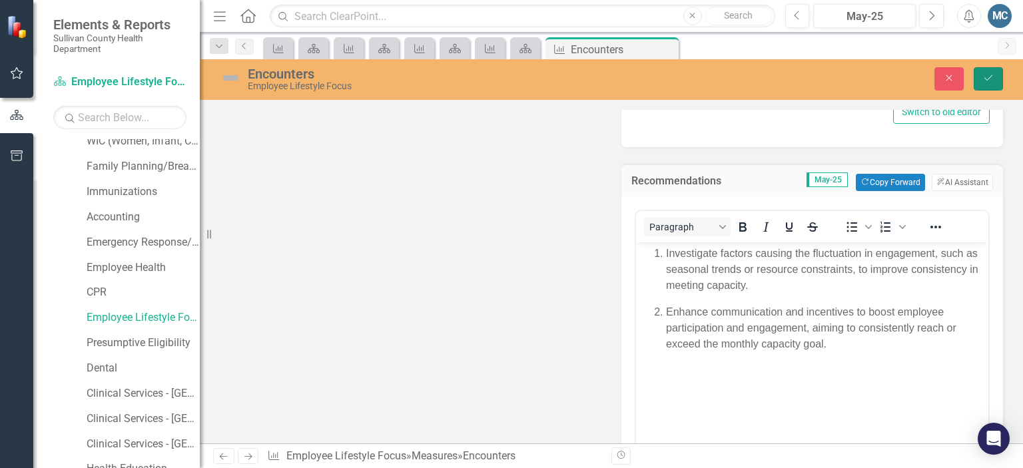
click at [987, 75] on icon "Save" at bounding box center [988, 77] width 12 height 9
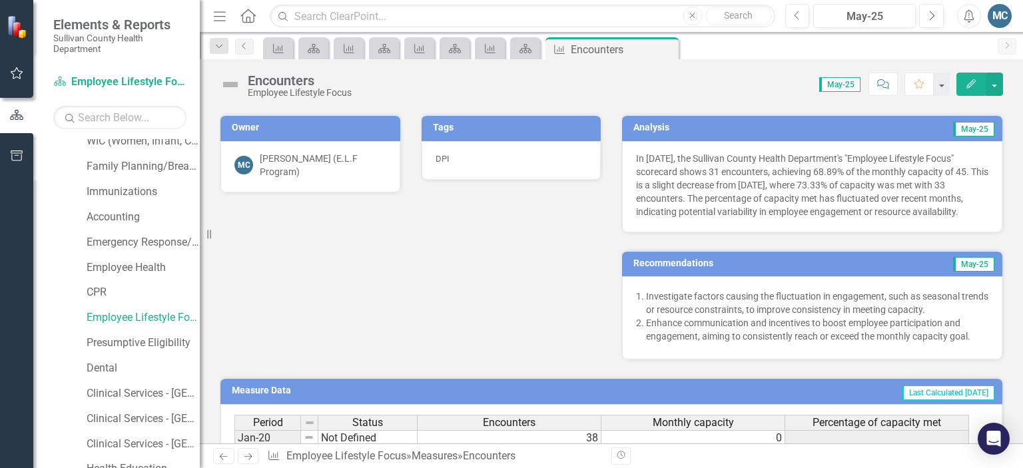
scroll to position [0, 0]
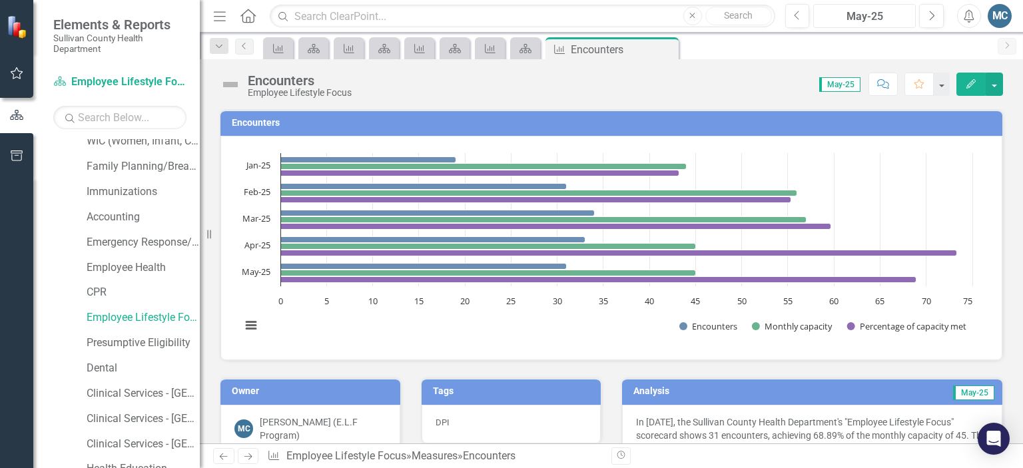
click at [848, 16] on div "May-25" at bounding box center [864, 17] width 93 height 16
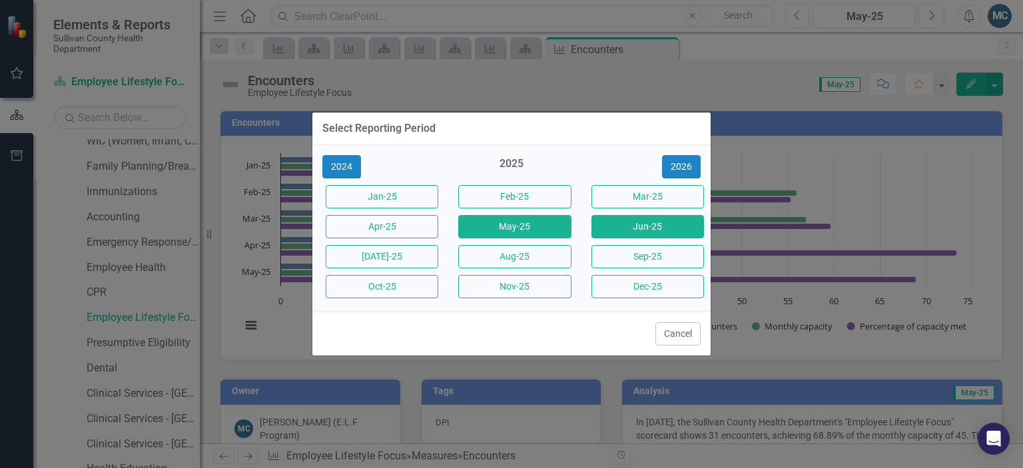
click at [622, 228] on button "Jun-25" at bounding box center [647, 226] width 113 height 23
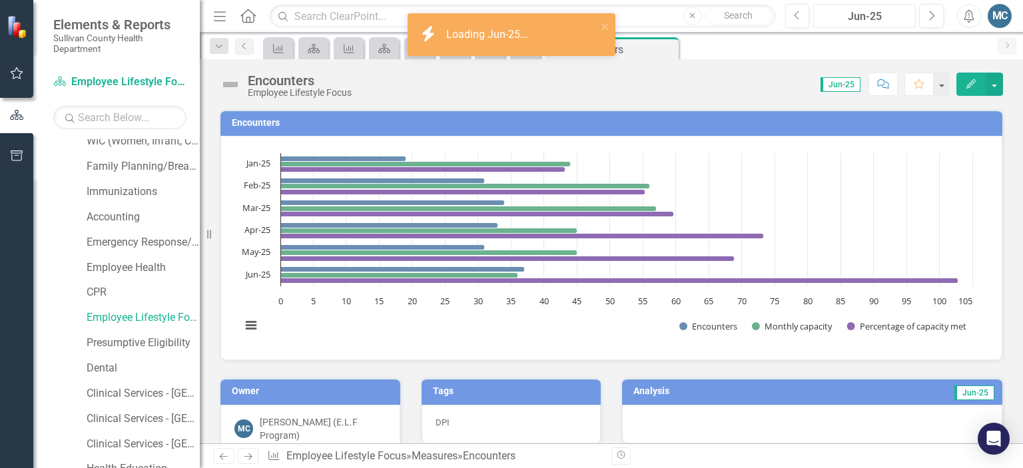
scroll to position [129, 0]
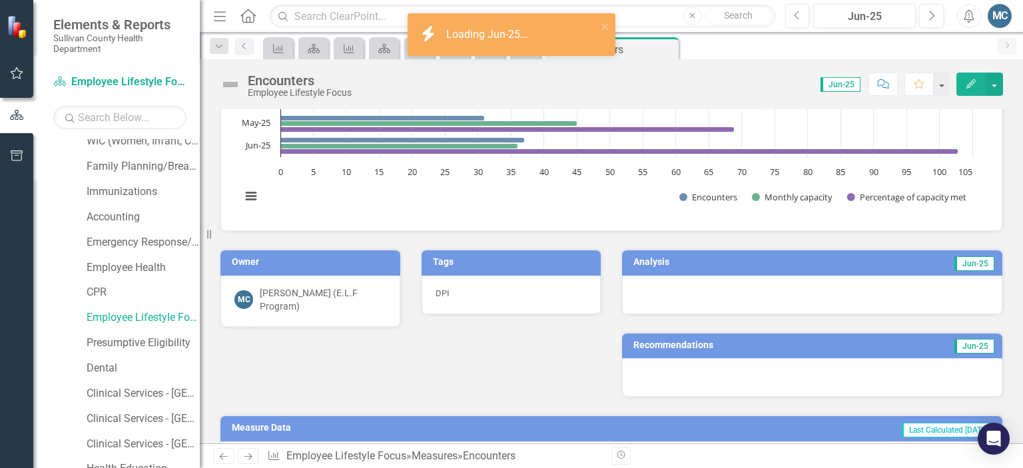
click at [764, 262] on h3 "Analysis" at bounding box center [717, 262] width 168 height 10
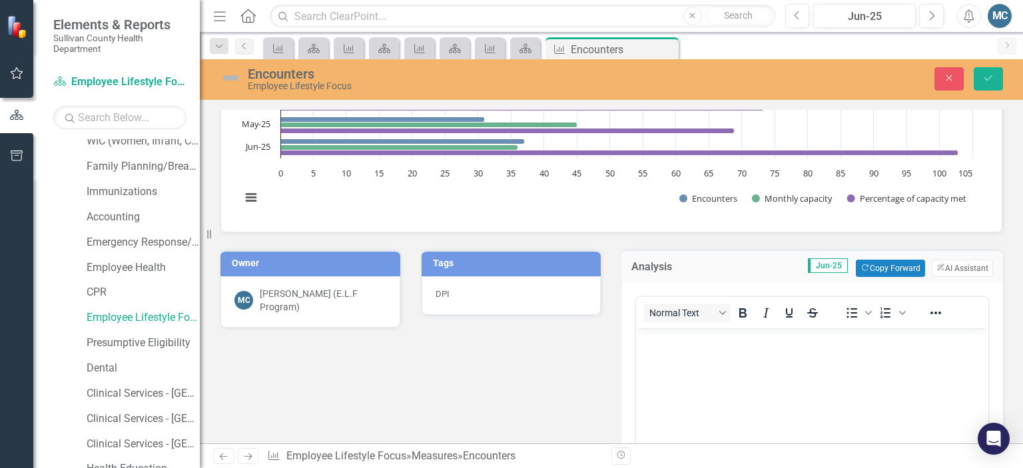
scroll to position [0, 0]
click at [954, 271] on button "ClearPoint AI AI Assistant" at bounding box center [961, 268] width 61 height 17
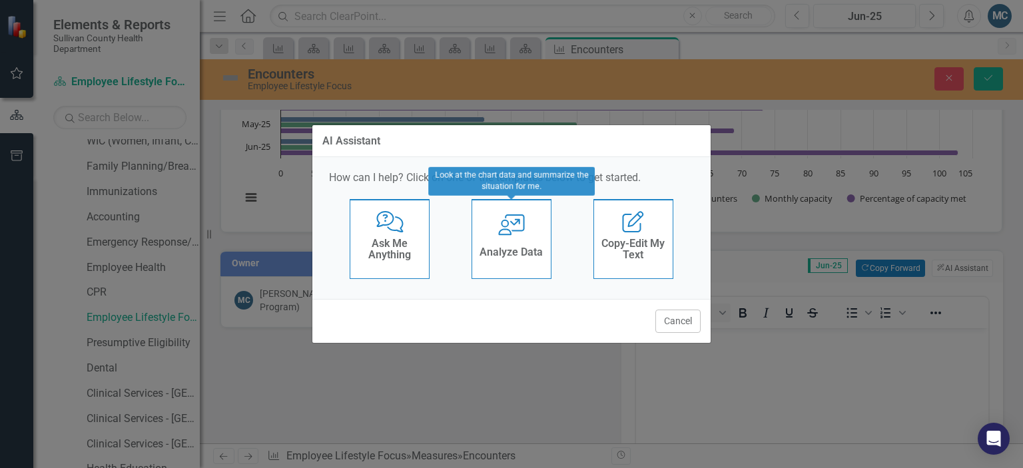
click at [522, 250] on h4 "Analyze Data" at bounding box center [510, 252] width 63 height 12
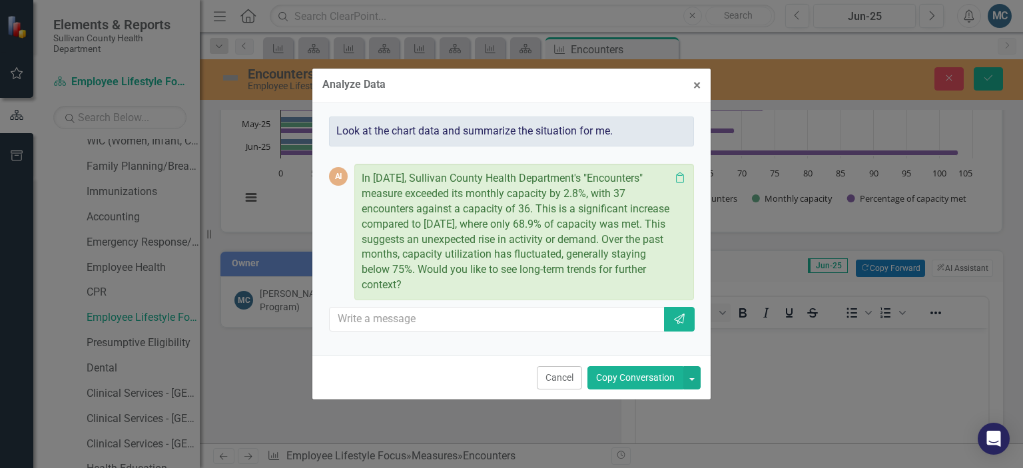
click at [668, 380] on button "Copy Conversation" at bounding box center [635, 377] width 96 height 23
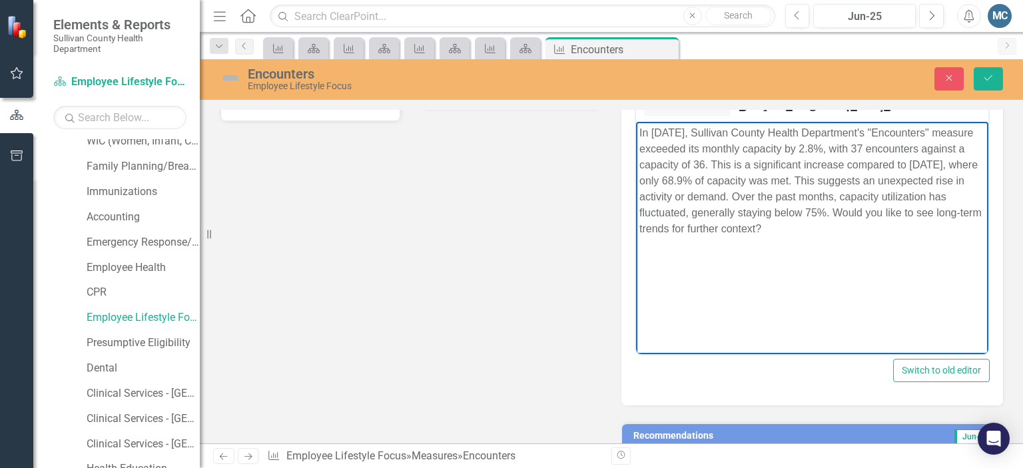
drag, startPoint x: 897, startPoint y: 212, endPoint x: 993, endPoint y: 509, distance: 311.4
click at [988, 321] on html "In June 2025, Sullivan County Health Department's "Encounters" measure exceeded…" at bounding box center [812, 221] width 352 height 200
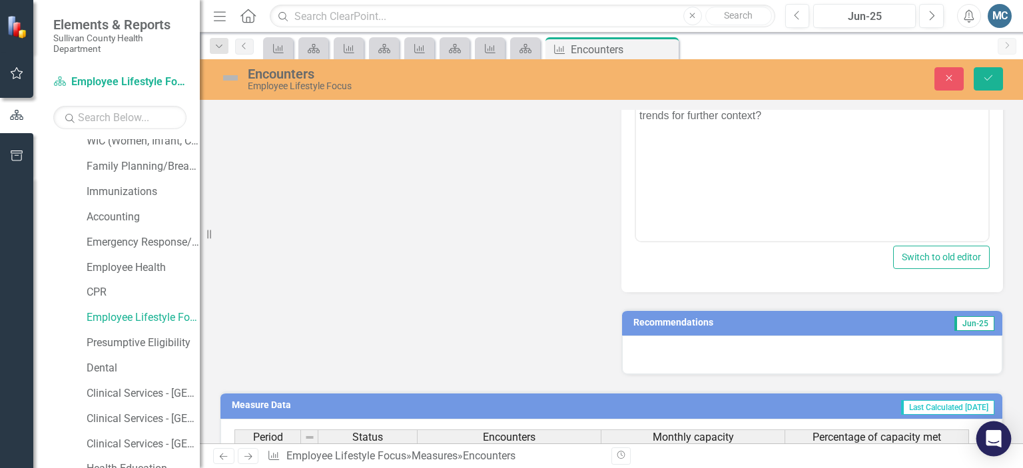
click at [988, 452] on div "Open Intercom Messenger" at bounding box center [993, 438] width 35 height 35
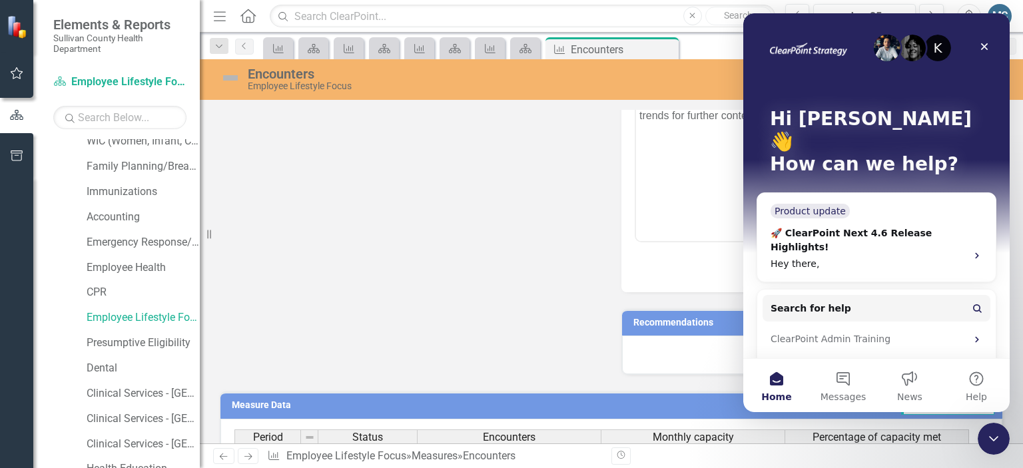
scroll to position [0, 0]
click at [718, 163] on body "In June 2025, Sullivan County Health Department's "Encounters" measure exceeded…" at bounding box center [812, 108] width 352 height 200
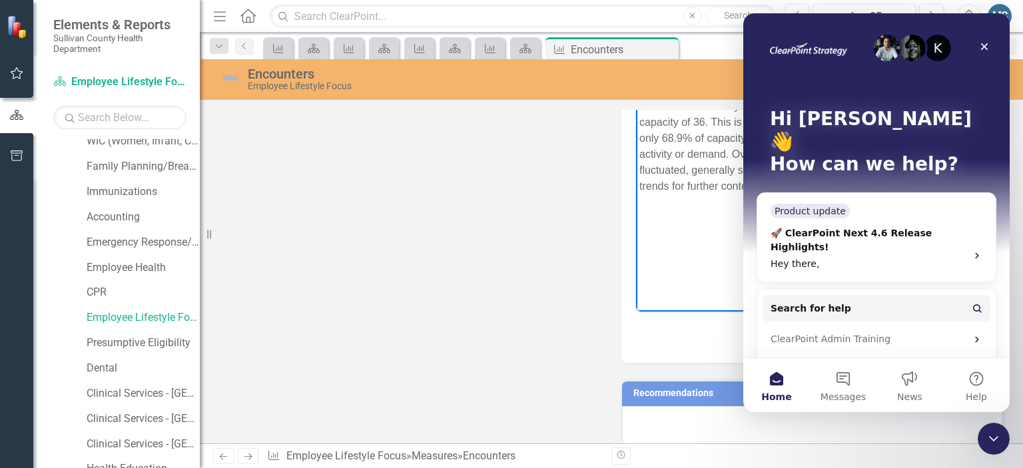
scroll to position [377, 0]
click at [985, 49] on icon "Close" at bounding box center [984, 46] width 11 height 11
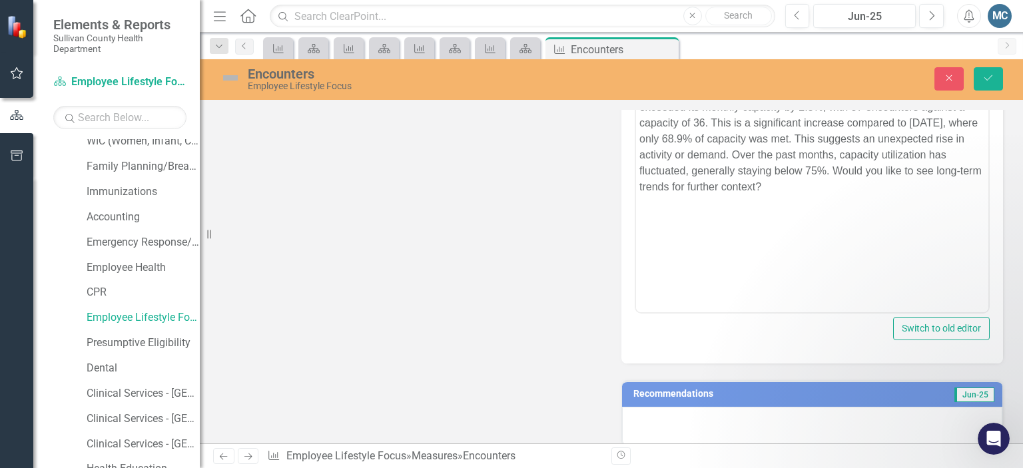
scroll to position [0, 0]
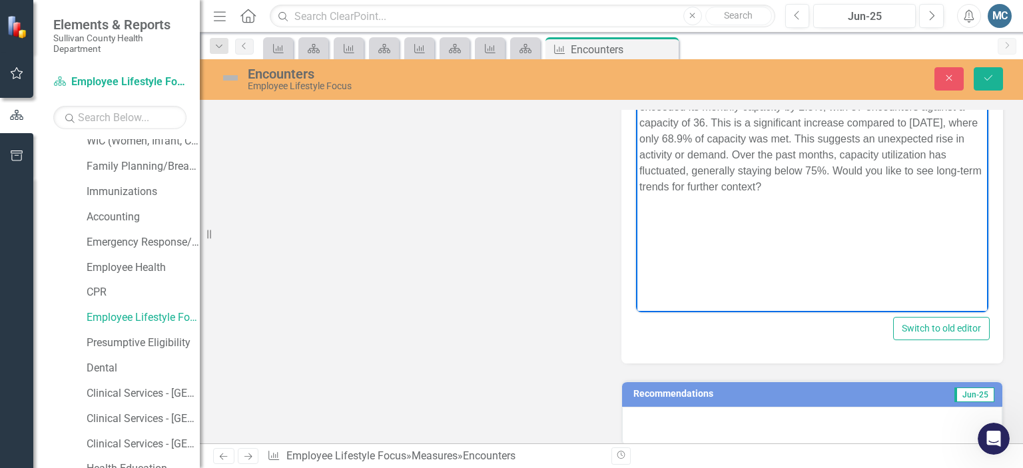
drag, startPoint x: 903, startPoint y: 166, endPoint x: 968, endPoint y: 220, distance: 84.1
click at [968, 220] on body "In June 2025, Sullivan County Health Department's "Encounters" measure exceeded…" at bounding box center [812, 179] width 352 height 200
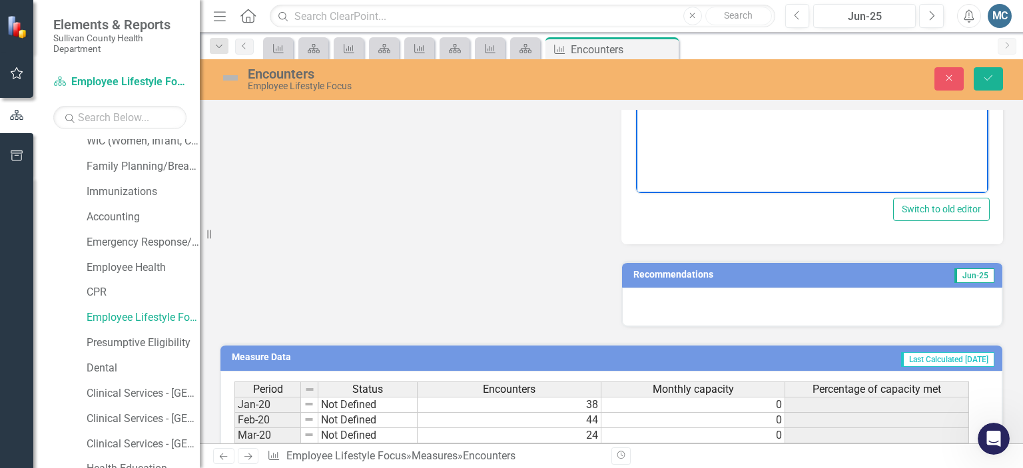
scroll to position [526, 0]
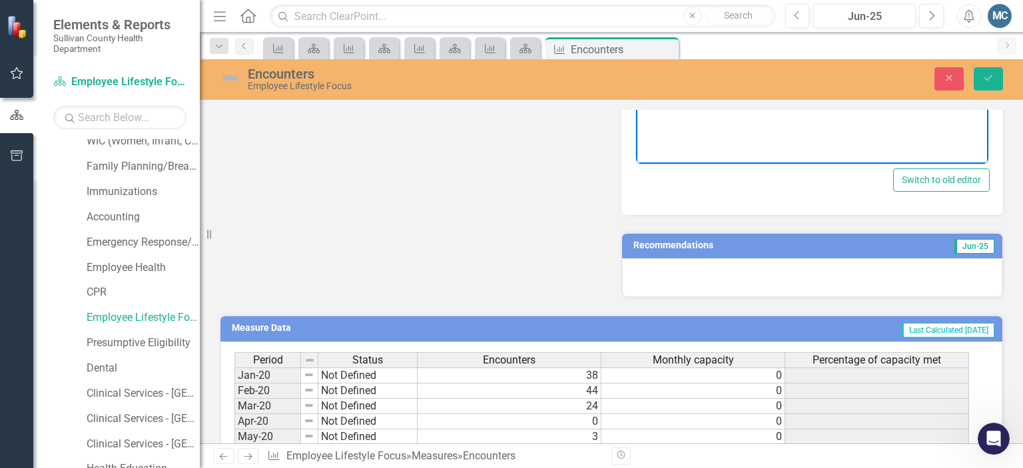
click at [840, 240] on h3 "Recommendations" at bounding box center [752, 245] width 239 height 10
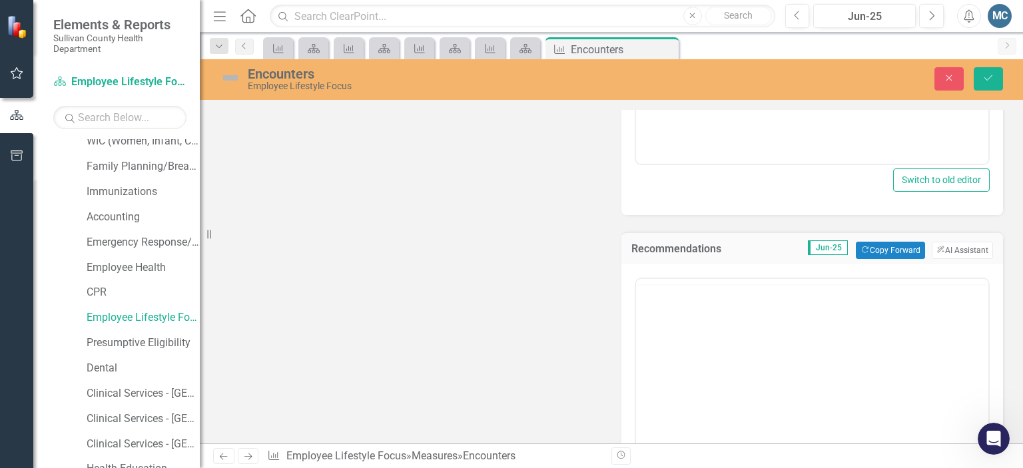
scroll to position [0, 0]
click at [955, 248] on button "ClearPoint AI AI Assistant" at bounding box center [961, 250] width 61 height 17
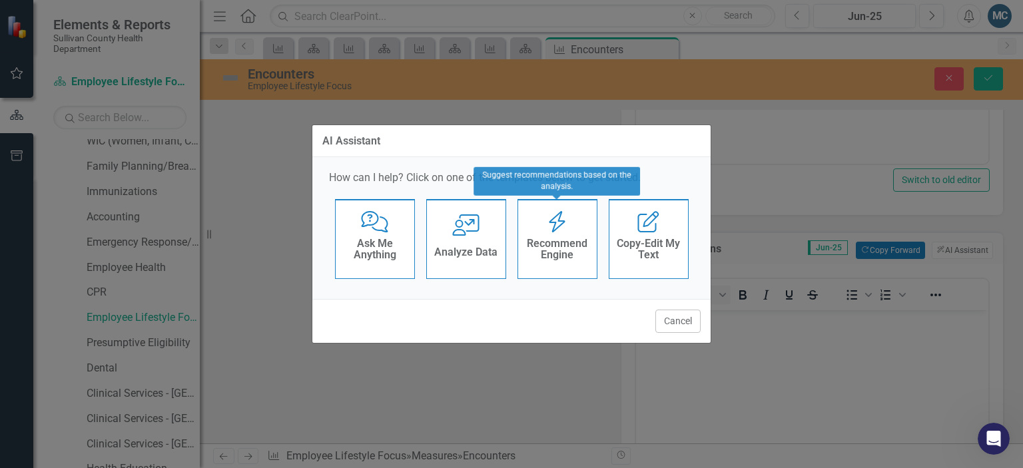
click at [554, 230] on icon "Recommend Engine" at bounding box center [556, 221] width 27 height 21
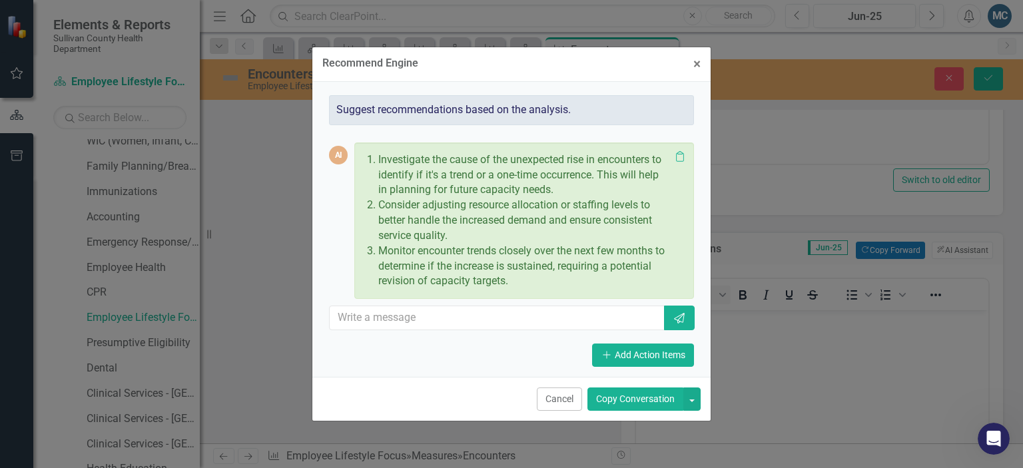
click at [642, 399] on button "Copy Conversation" at bounding box center [635, 398] width 96 height 23
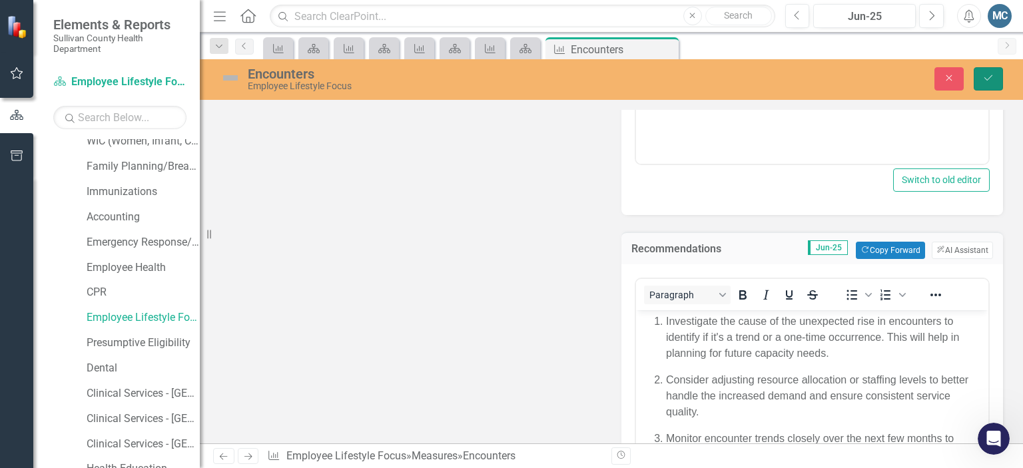
click at [987, 73] on button "Save" at bounding box center [987, 78] width 29 height 23
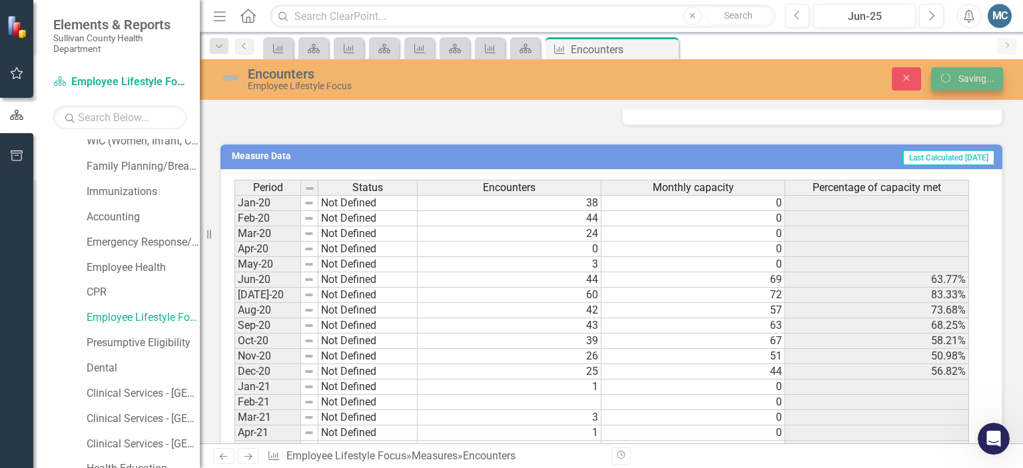
scroll to position [521, 0]
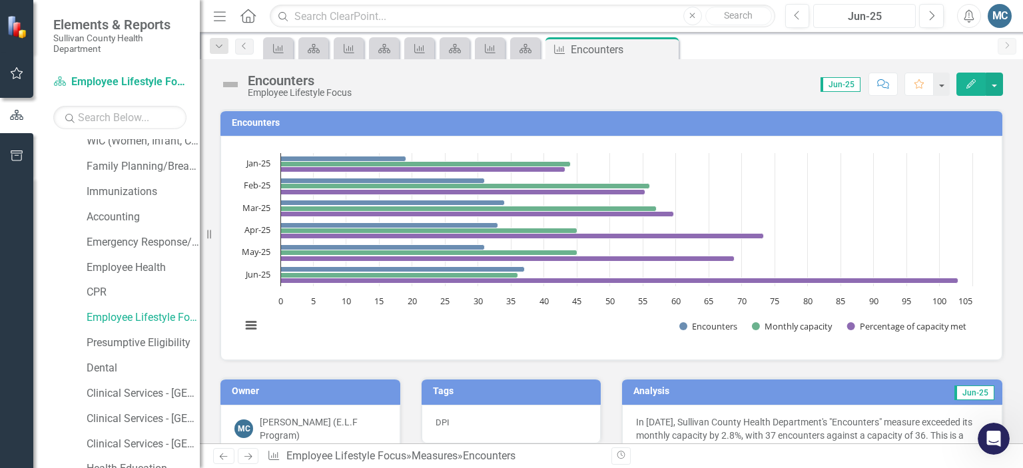
click at [860, 19] on div "Jun-25" at bounding box center [864, 17] width 93 height 16
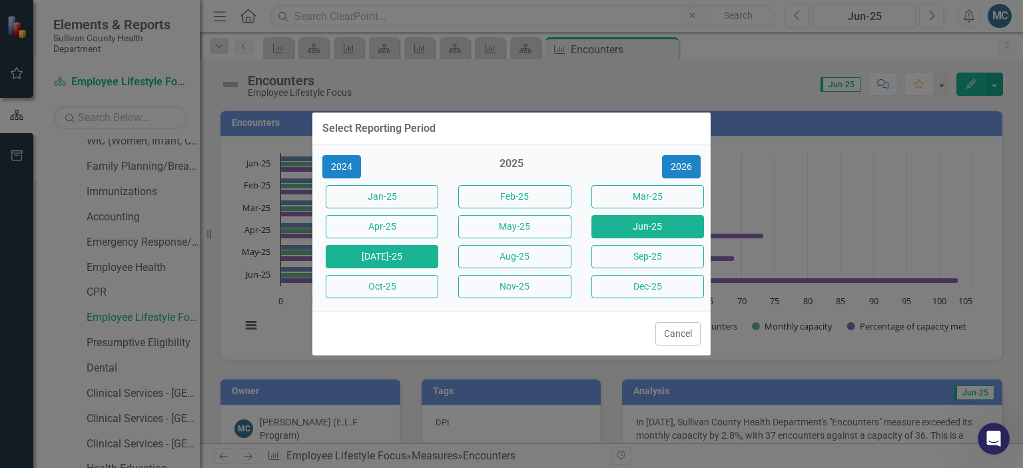
click at [420, 255] on button "[DATE]-25" at bounding box center [382, 256] width 113 height 23
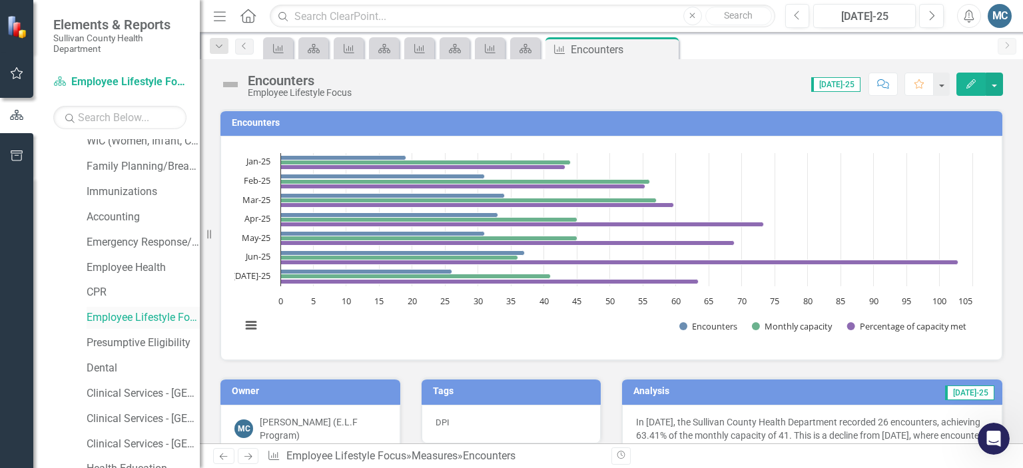
click at [132, 320] on link "Employee Lifestyle Focus" at bounding box center [143, 317] width 113 height 15
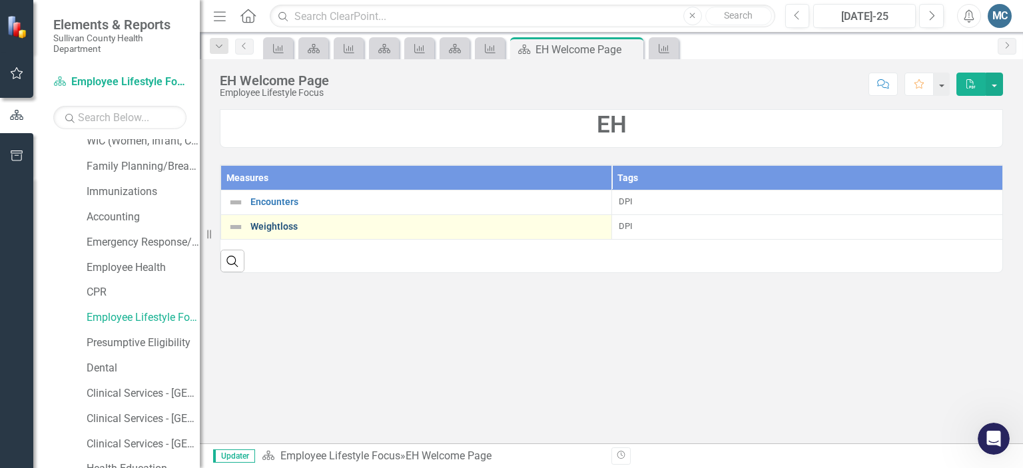
click at [274, 232] on link "Weightloss" at bounding box center [427, 227] width 354 height 10
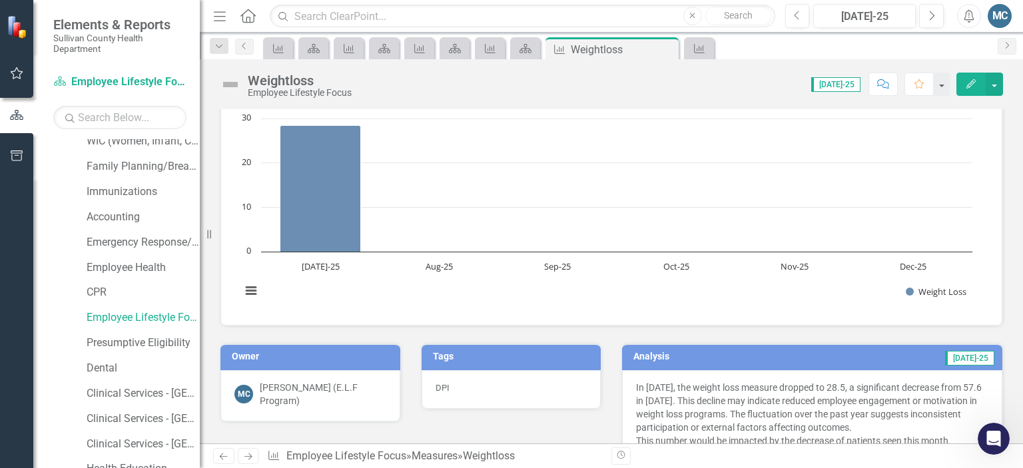
scroll to position [29, 0]
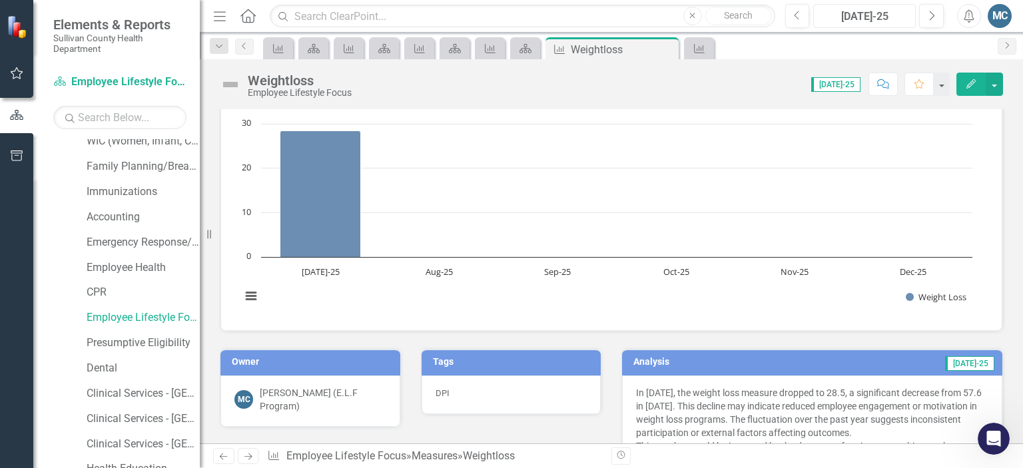
click at [857, 13] on div "[DATE]-25" at bounding box center [864, 17] width 93 height 16
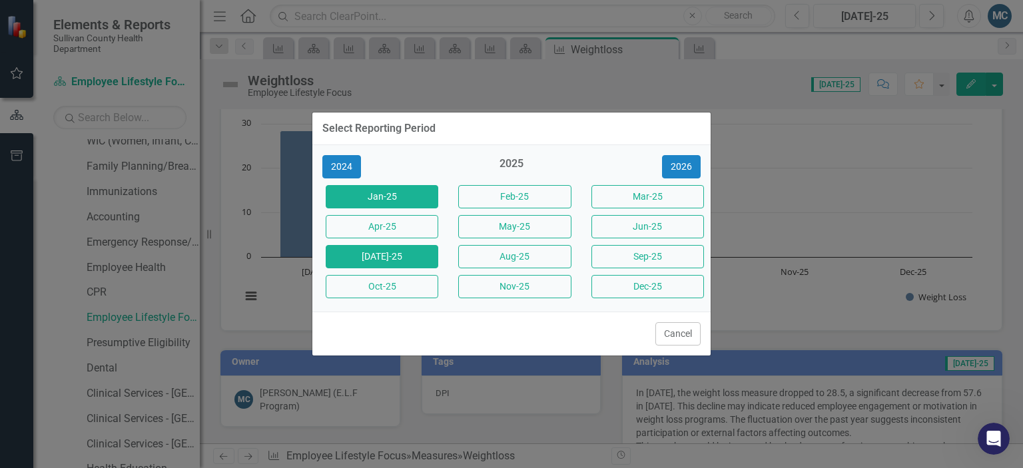
click at [400, 188] on button "Jan-25" at bounding box center [382, 196] width 113 height 23
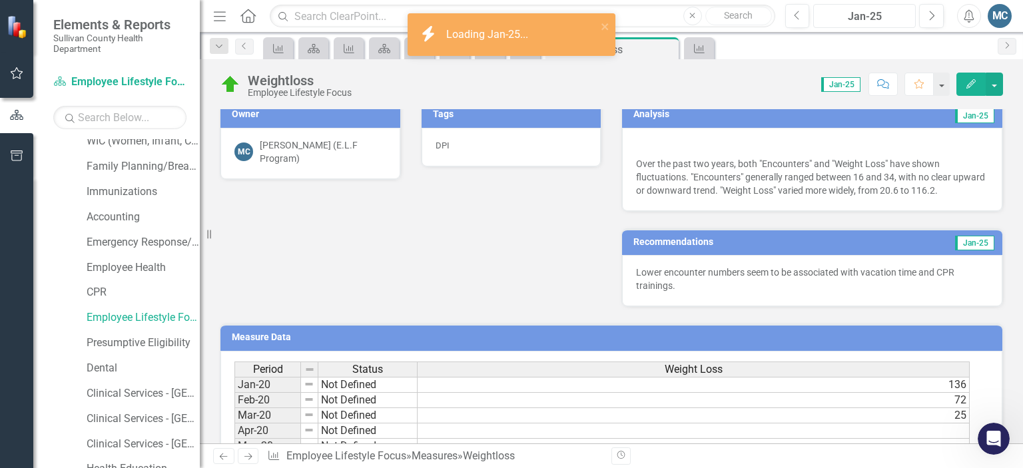
scroll to position [282, 0]
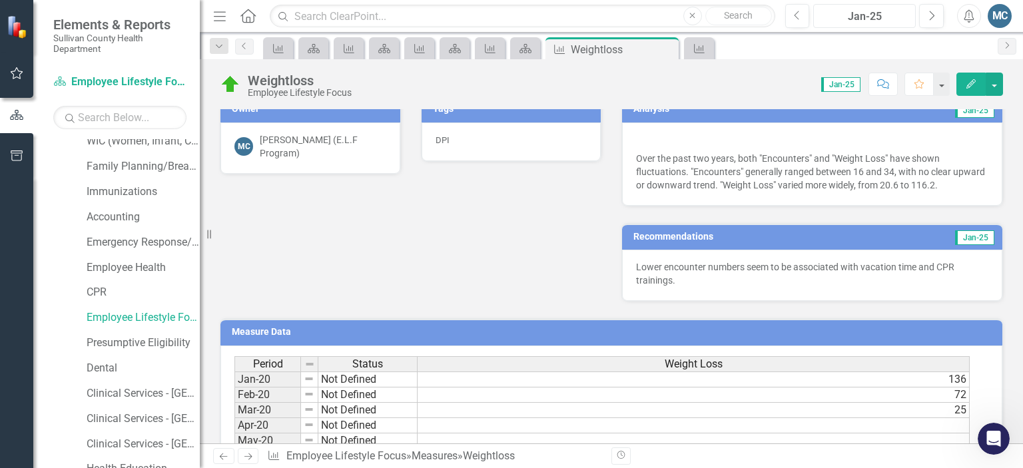
click at [850, 18] on div "Jan-25" at bounding box center [864, 17] width 93 height 16
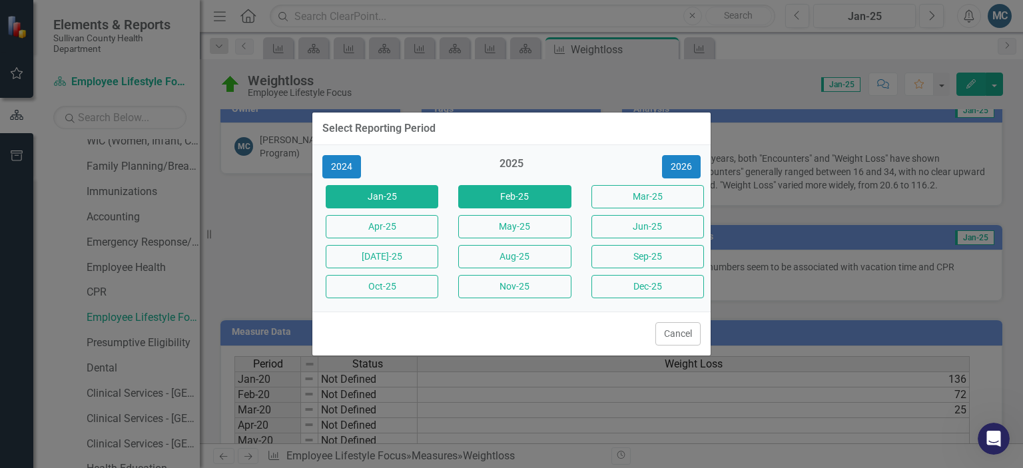
click at [500, 199] on button "Feb-25" at bounding box center [514, 196] width 113 height 23
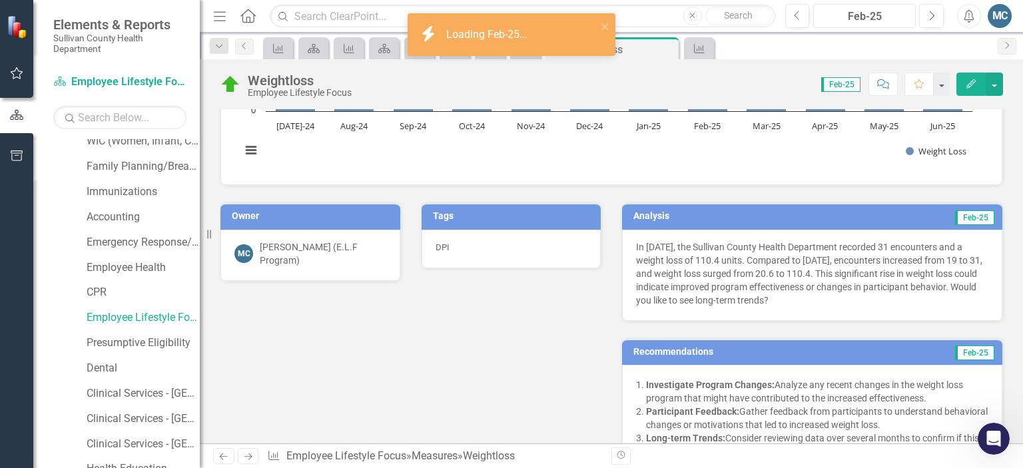
scroll to position [176, 0]
click at [887, 15] on div "Feb-25" at bounding box center [864, 17] width 93 height 16
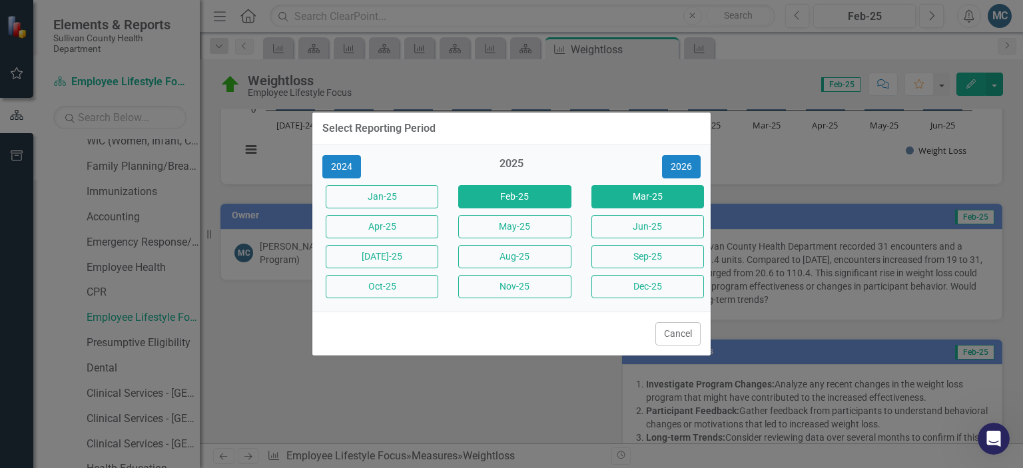
click at [648, 193] on button "Mar-25" at bounding box center [647, 196] width 113 height 23
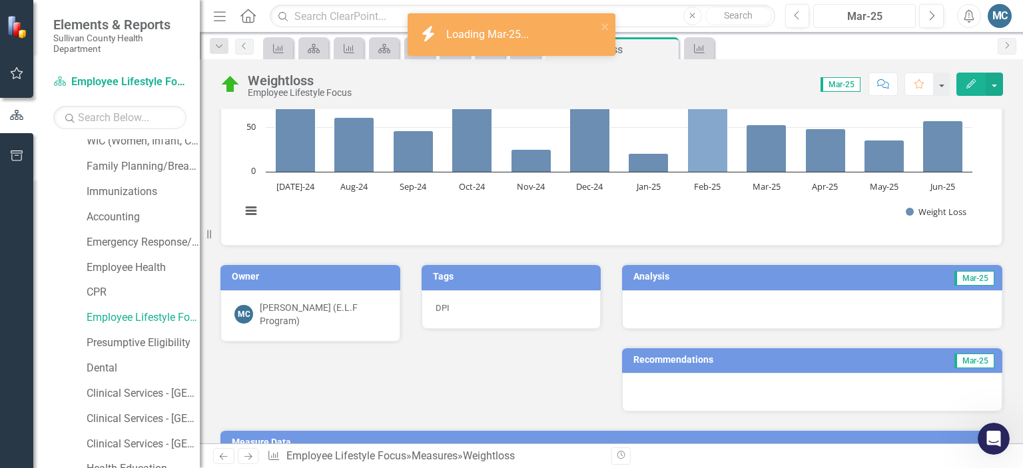
scroll to position [132, 0]
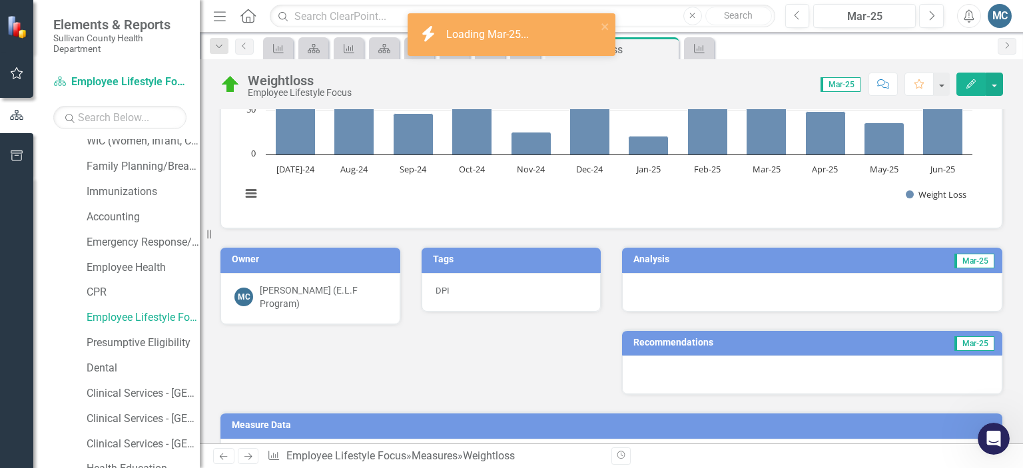
click at [680, 263] on td "Analysis" at bounding box center [717, 261] width 168 height 20
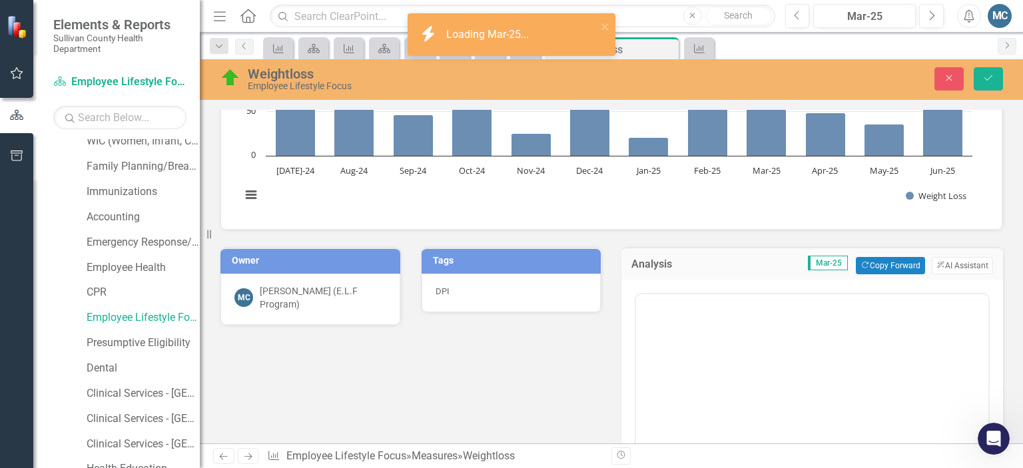
scroll to position [0, 0]
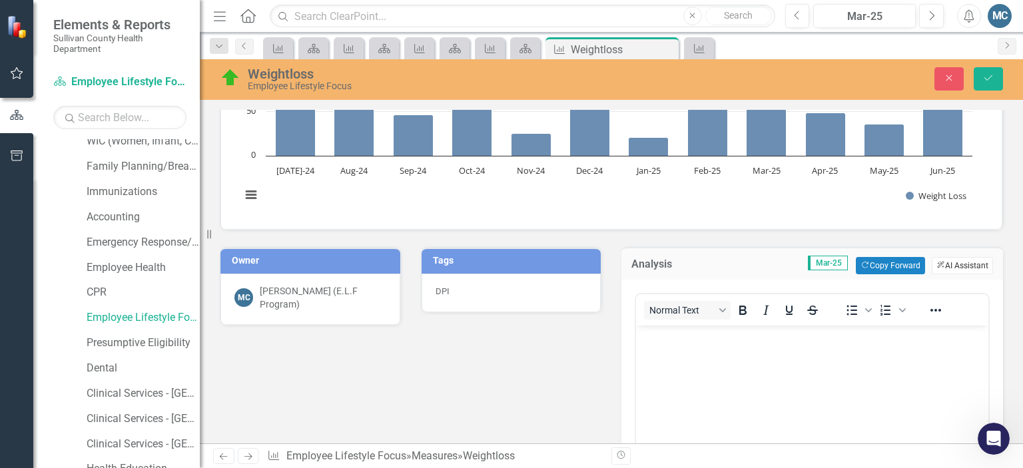
click at [954, 267] on button "ClearPoint AI AI Assistant" at bounding box center [961, 265] width 61 height 17
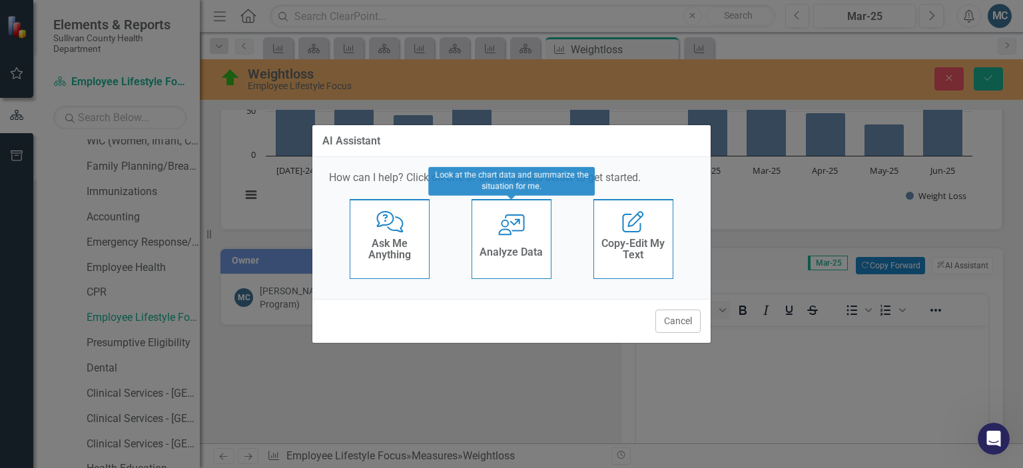
click at [517, 243] on div "Analyze Data" at bounding box center [510, 254] width 63 height 22
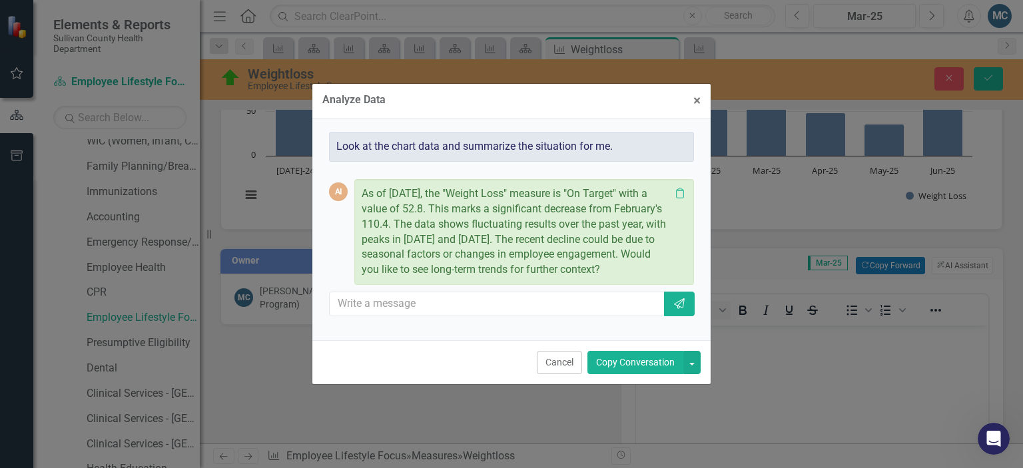
click at [637, 364] on button "Copy Conversation" at bounding box center [635, 362] width 96 height 23
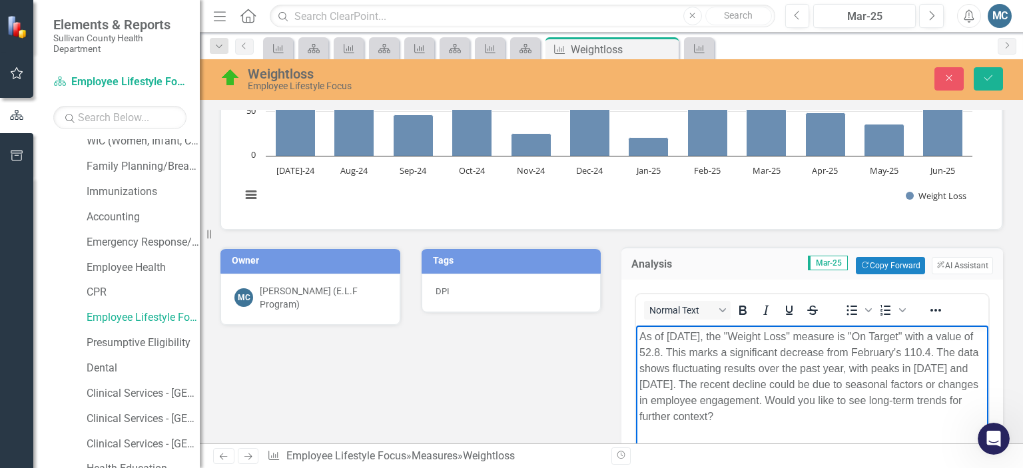
drag, startPoint x: 902, startPoint y: 400, endPoint x: 942, endPoint y: 432, distance: 51.2
click at [942, 432] on body "As of March 2025, the "Weight Loss" measure is "On Target" with a value of 52.8…" at bounding box center [812, 425] width 352 height 200
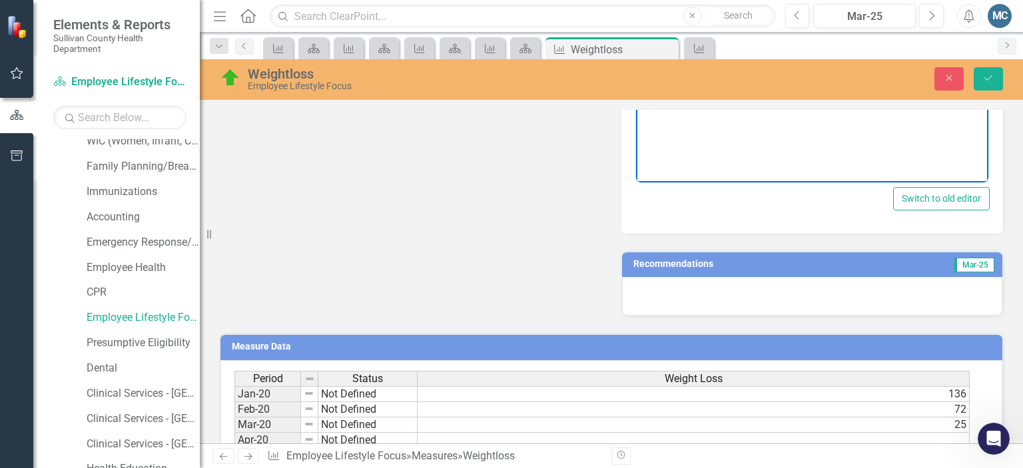
scroll to position [510, 0]
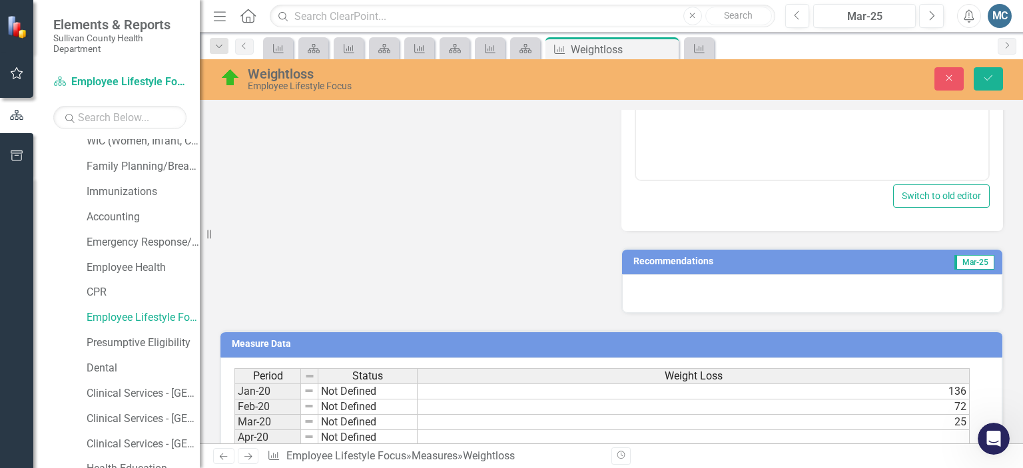
click at [772, 266] on td "Recommendations" at bounding box center [752, 263] width 239 height 20
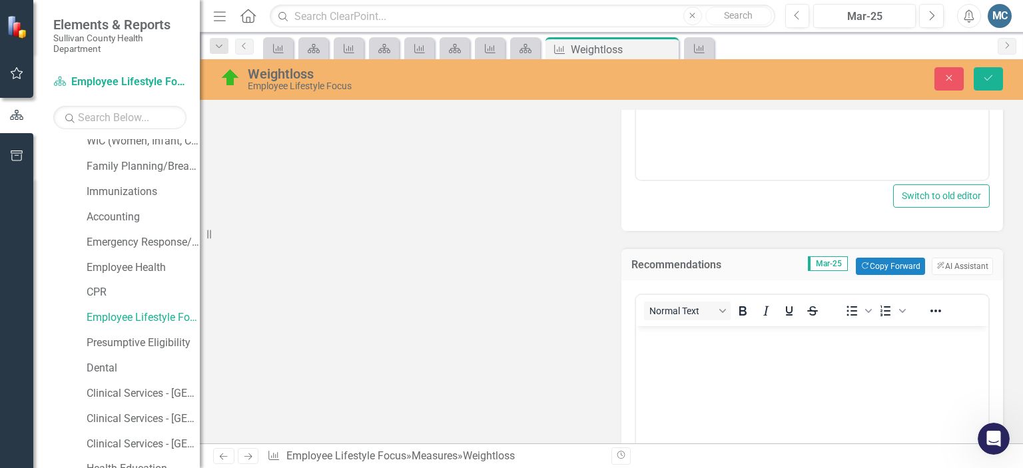
scroll to position [0, 0]
click at [938, 260] on button "ClearPoint AI AI Assistant" at bounding box center [961, 266] width 61 height 17
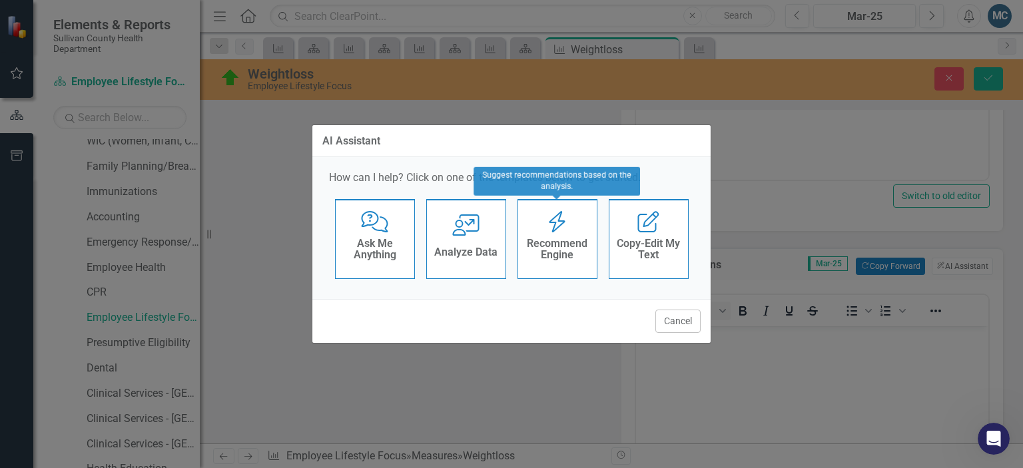
click at [559, 226] on icon at bounding box center [557, 221] width 16 height 21
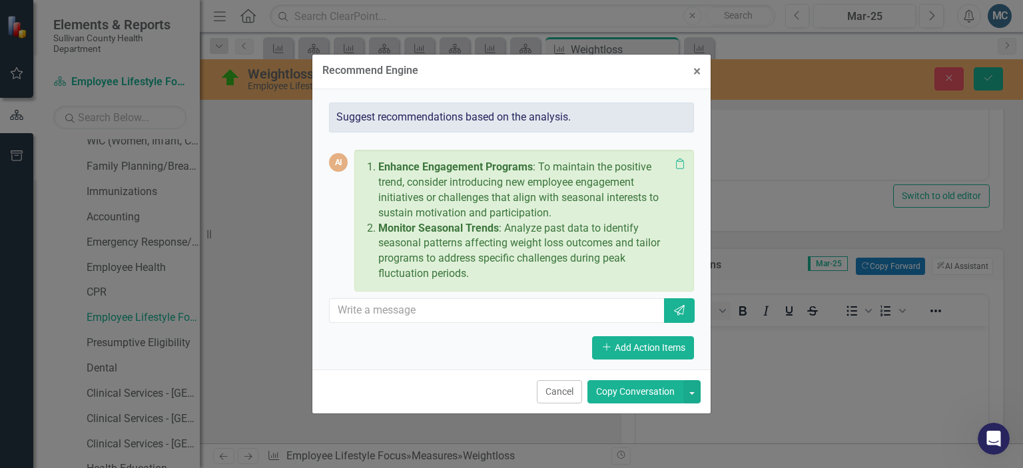
click at [631, 385] on button "Copy Conversation" at bounding box center [635, 391] width 96 height 23
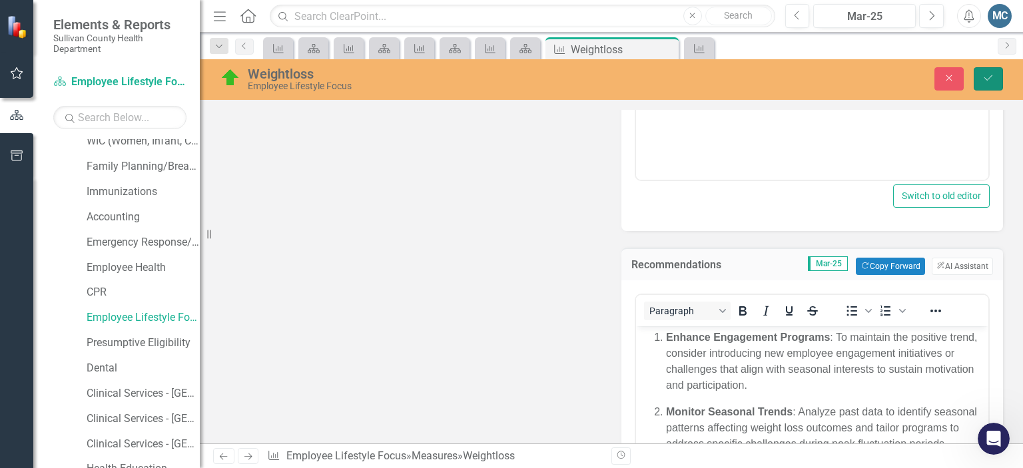
click at [984, 75] on icon "Save" at bounding box center [988, 77] width 12 height 9
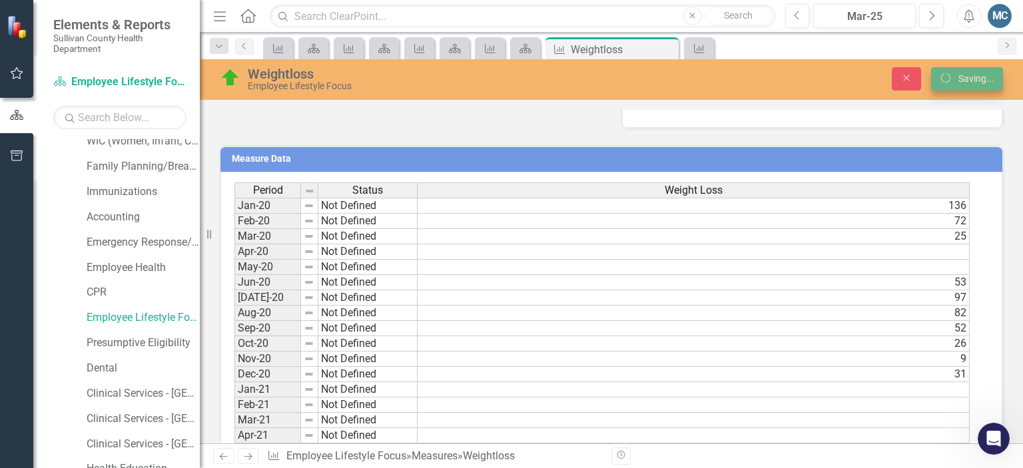
scroll to position [505, 0]
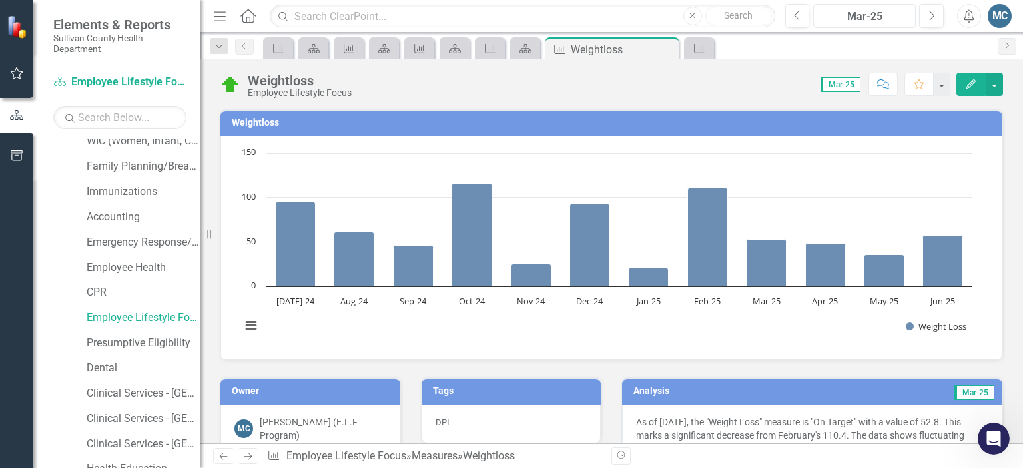
click at [892, 22] on div "Mar-25" at bounding box center [864, 17] width 93 height 16
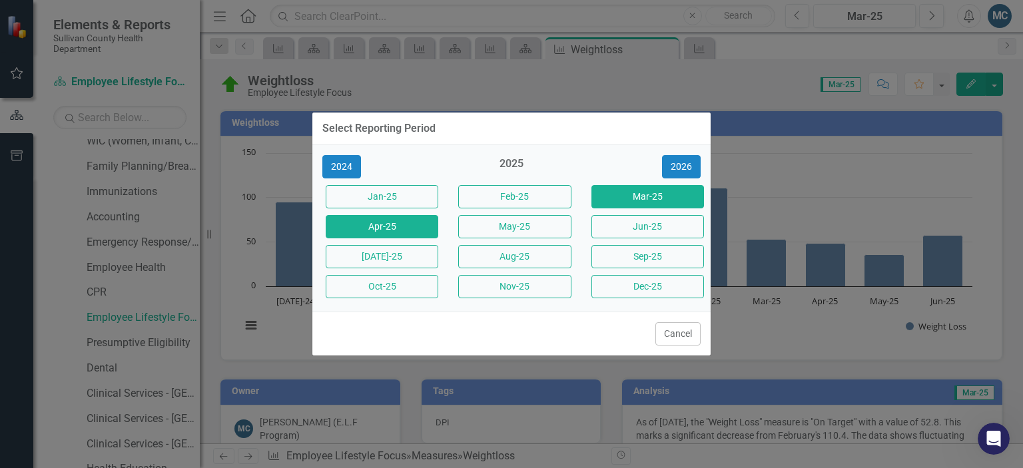
click at [417, 230] on button "Apr-25" at bounding box center [382, 226] width 113 height 23
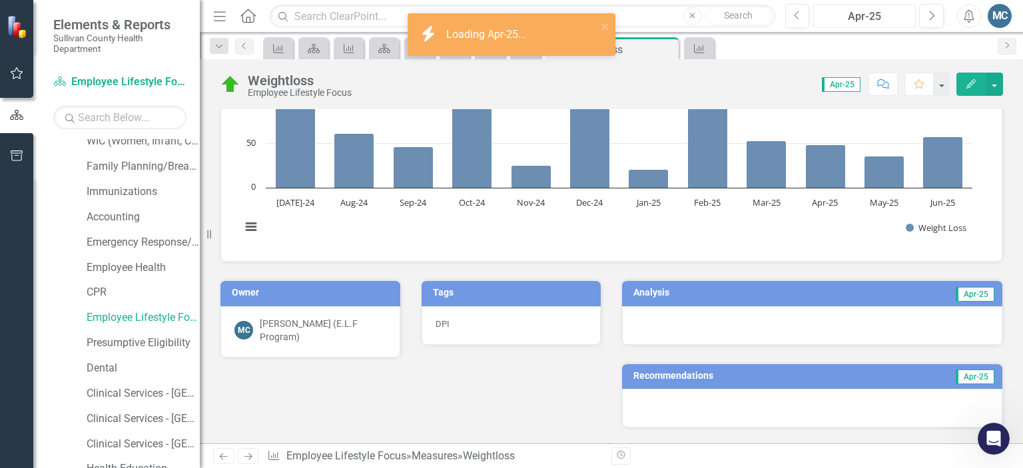
scroll to position [105, 0]
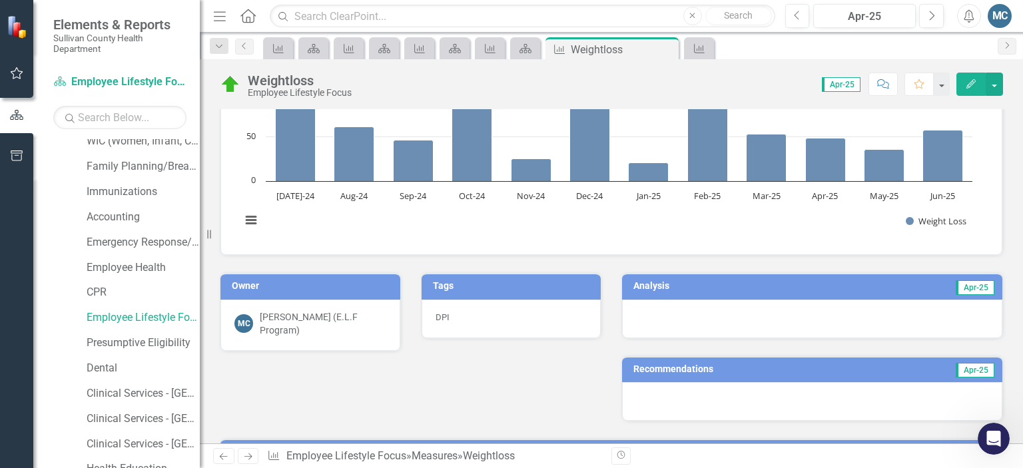
click at [737, 283] on h3 "Analysis" at bounding box center [719, 286] width 172 height 10
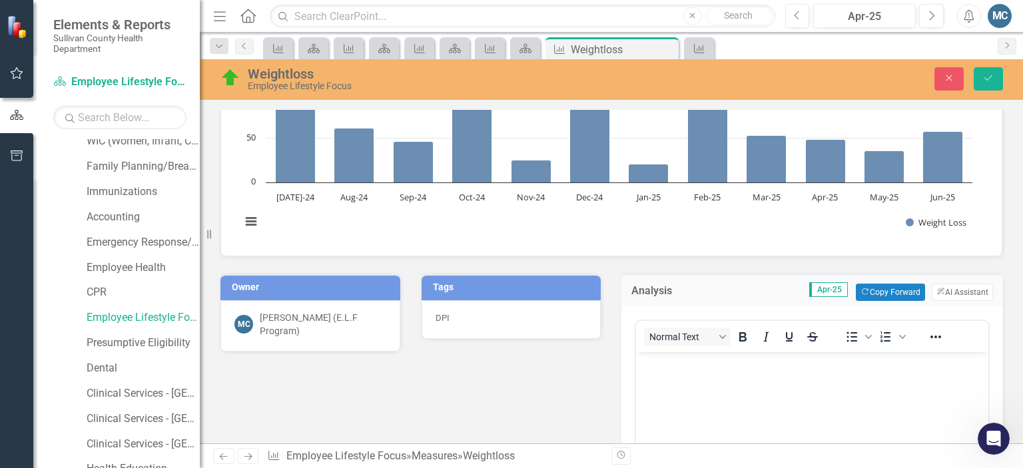
scroll to position [0, 0]
click at [948, 292] on button "ClearPoint AI AI Assistant" at bounding box center [961, 292] width 61 height 17
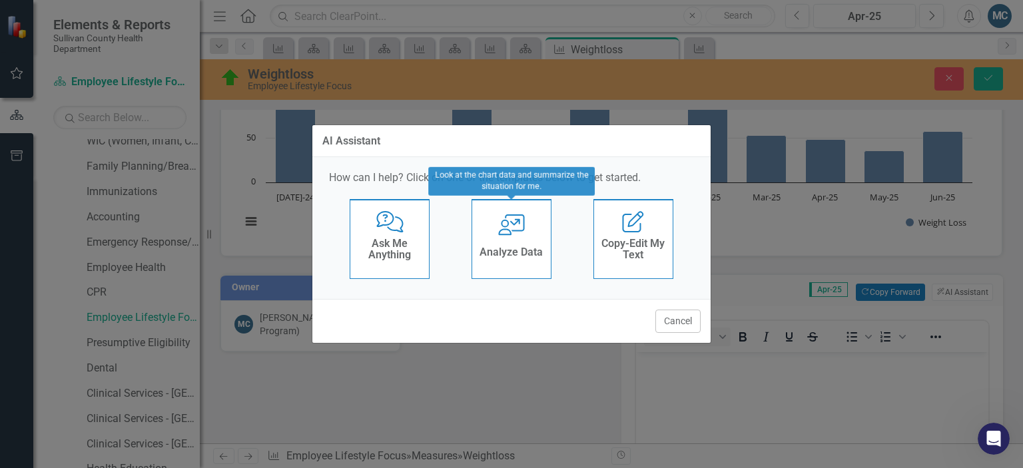
click at [498, 237] on div "User with Chart Analyze Data" at bounding box center [511, 239] width 80 height 80
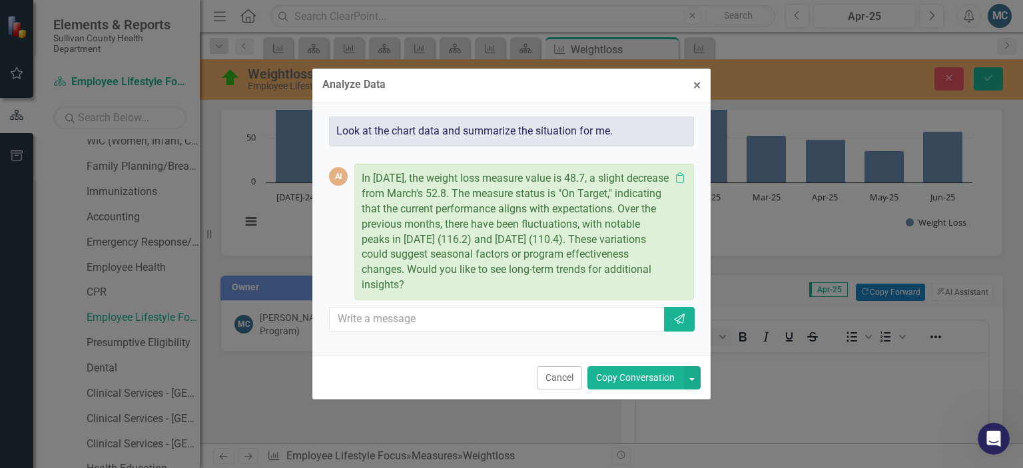
click at [635, 377] on button "Copy Conversation" at bounding box center [635, 377] width 96 height 23
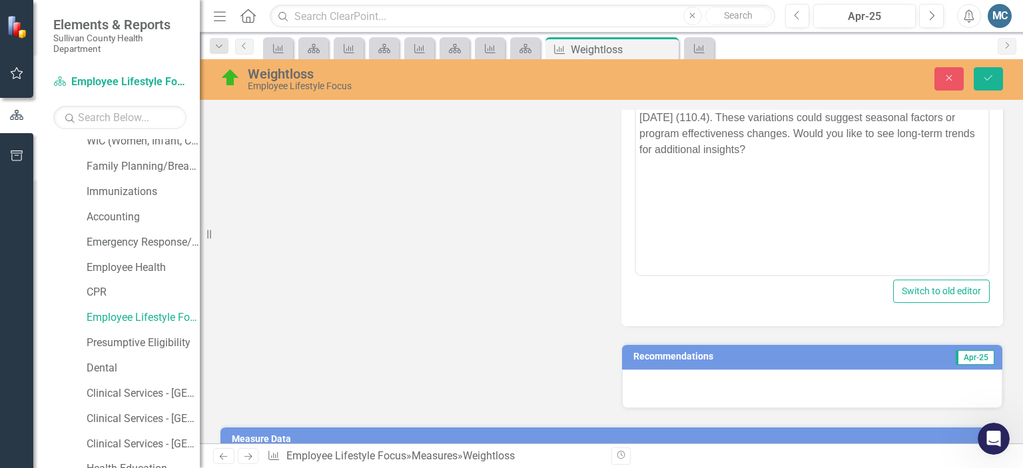
scroll to position [415, 0]
click at [775, 356] on h3 "Recommendations" at bounding box center [754, 356] width 242 height 10
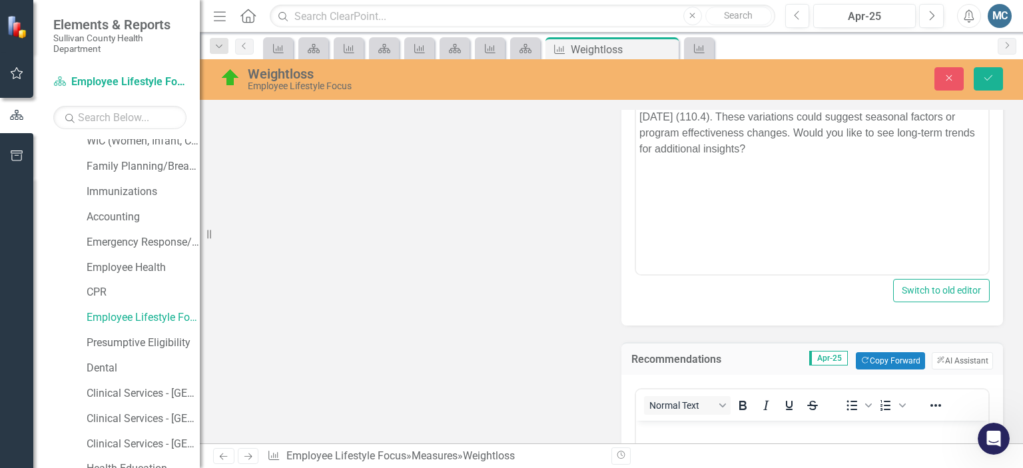
scroll to position [0, 0]
click at [943, 355] on button "ClearPoint AI AI Assistant" at bounding box center [961, 360] width 61 height 17
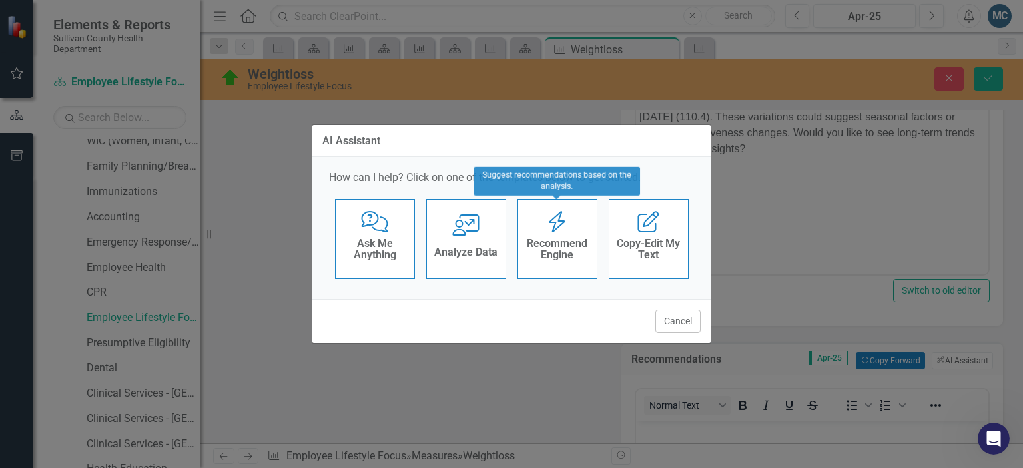
click at [568, 244] on h4 "Recommend Engine" at bounding box center [557, 249] width 65 height 23
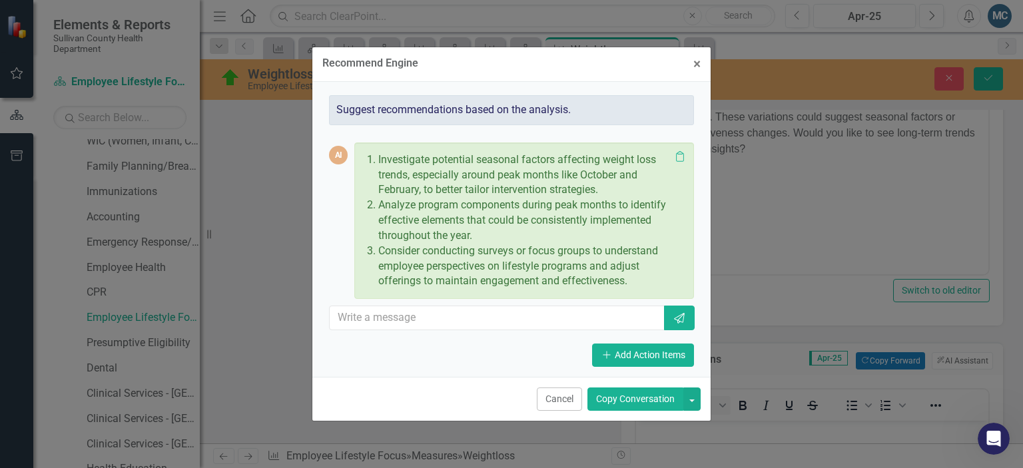
click at [657, 395] on button "Copy Conversation" at bounding box center [635, 398] width 96 height 23
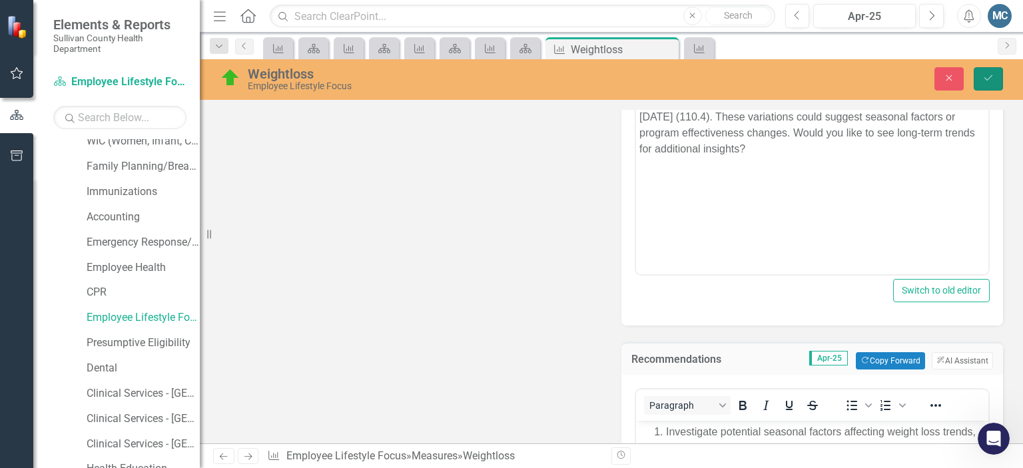
click at [987, 82] on icon "Save" at bounding box center [988, 77] width 12 height 9
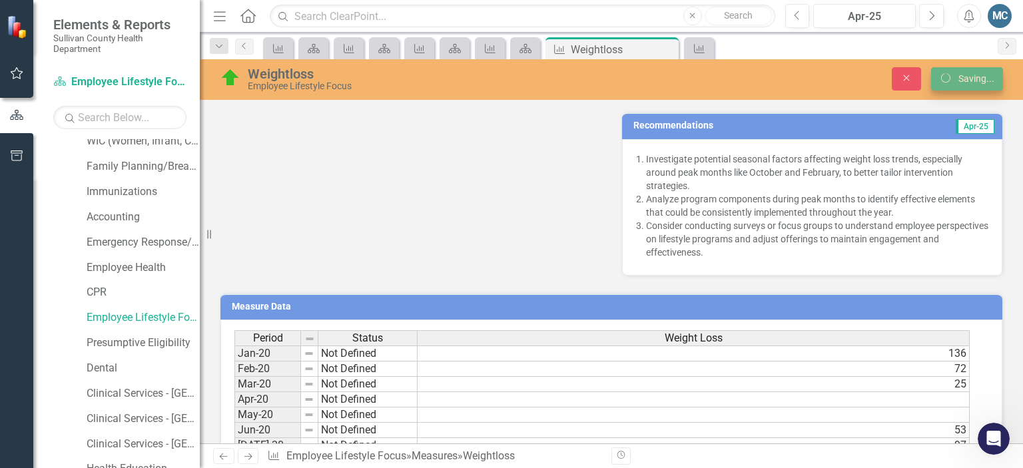
scroll to position [410, 0]
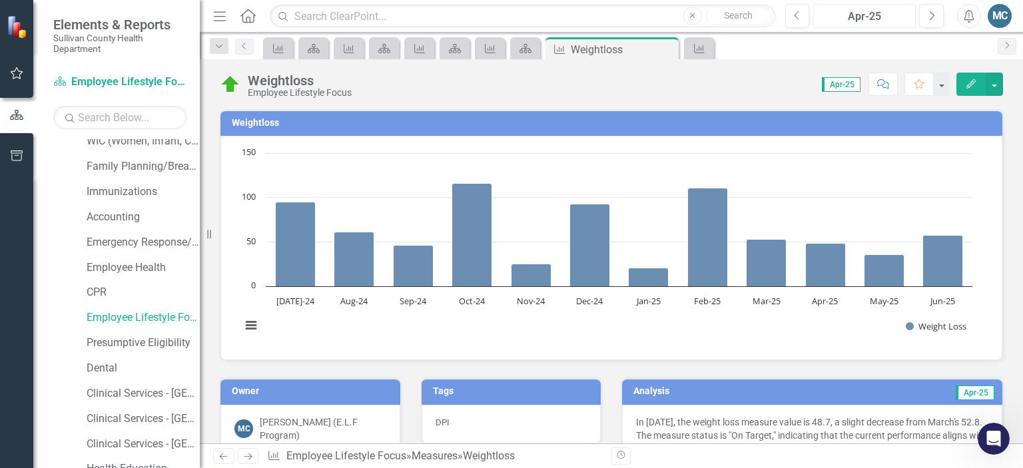
click at [867, 25] on button "Apr-25" at bounding box center [864, 16] width 103 height 24
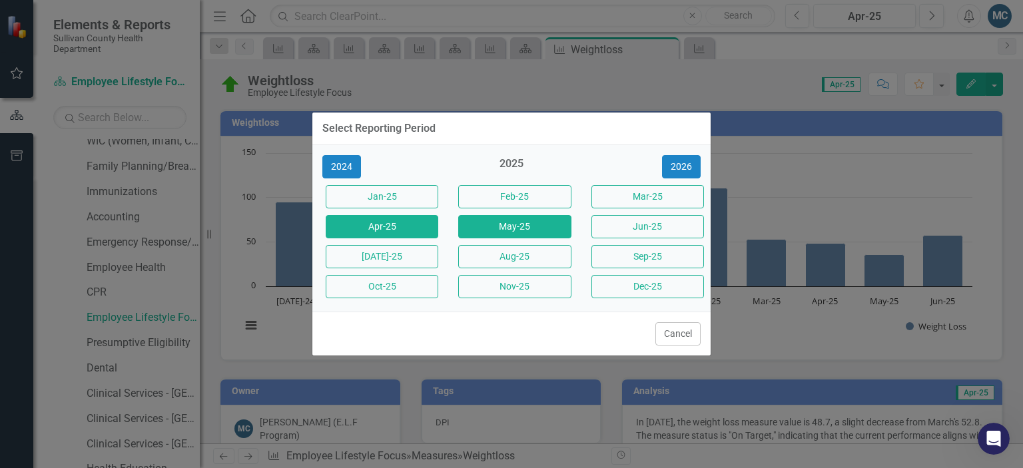
click at [538, 220] on button "May-25" at bounding box center [514, 226] width 113 height 23
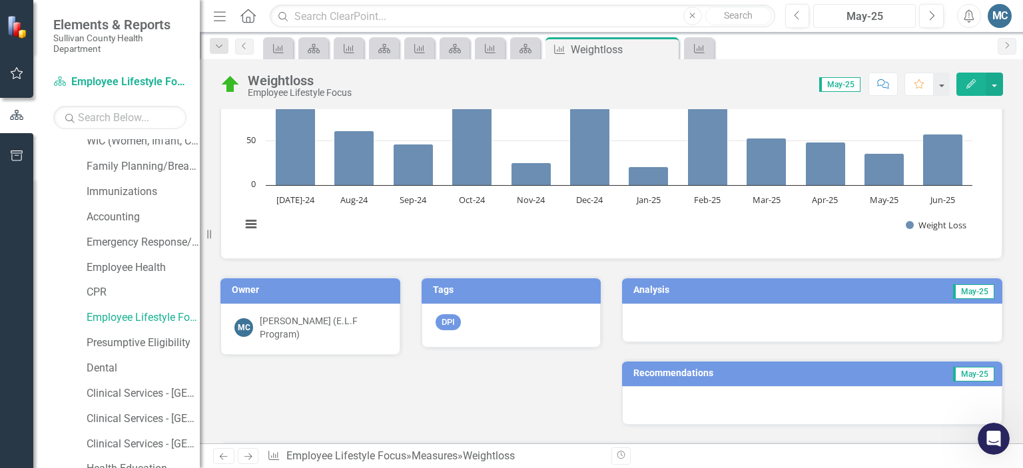
scroll to position [103, 0]
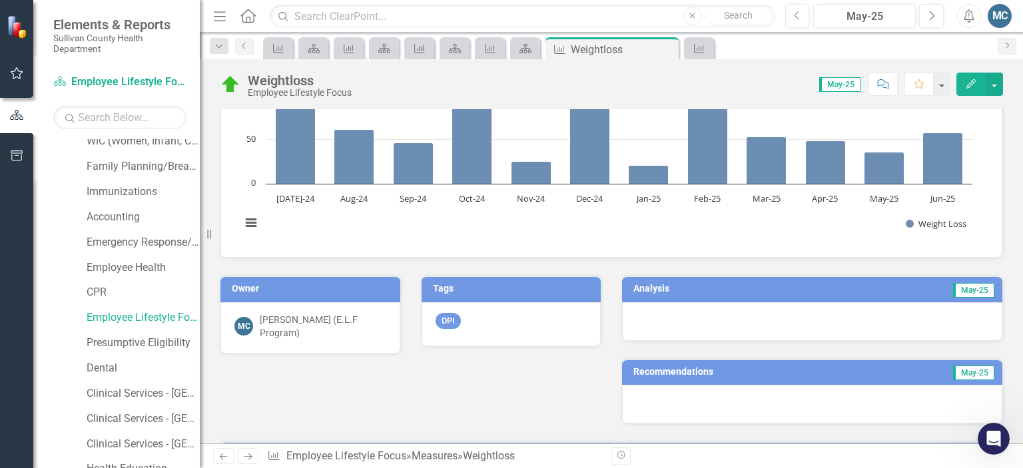
click at [738, 289] on h3 "Analysis" at bounding box center [716, 289] width 166 height 10
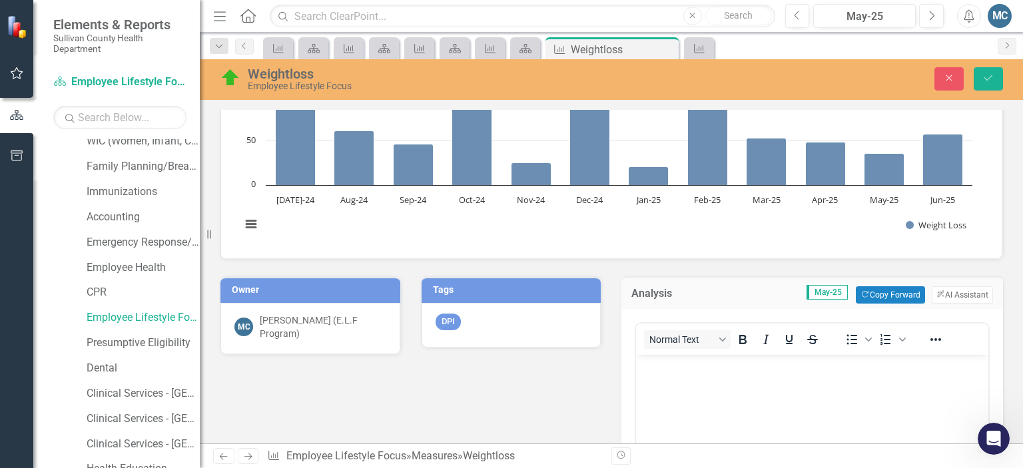
scroll to position [0, 0]
click at [941, 295] on button "ClearPoint AI AI Assistant" at bounding box center [961, 294] width 61 height 17
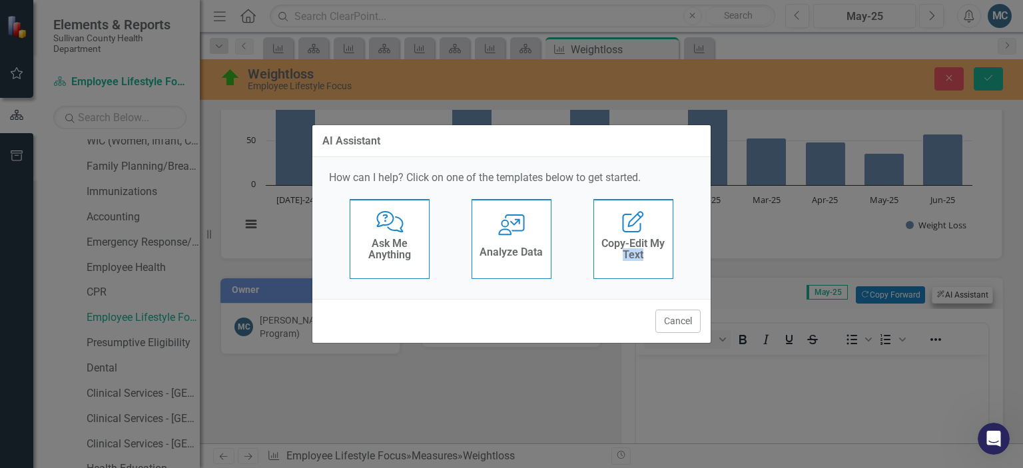
click at [941, 295] on div "AI Assistant How can I help? Click on one of the templates below to get started…" at bounding box center [511, 234] width 1023 height 468
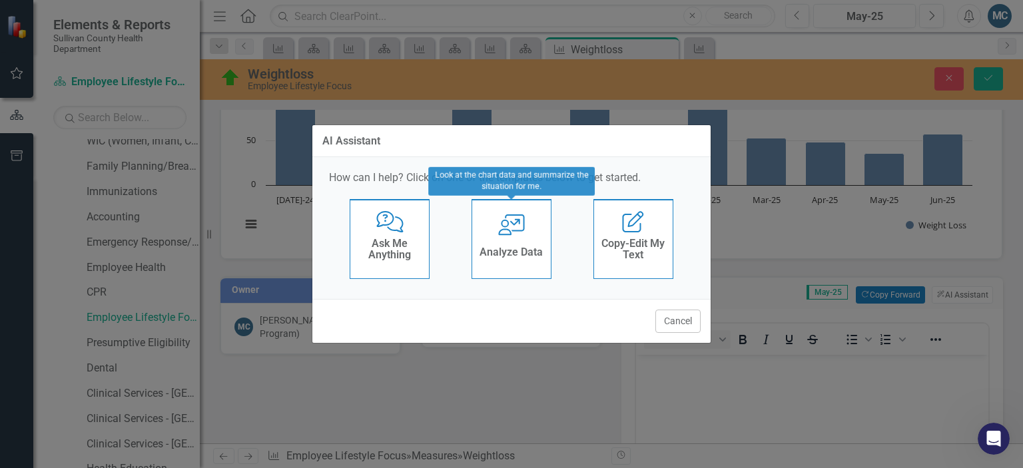
click at [531, 234] on div "User with Chart Analyze Data" at bounding box center [511, 239] width 80 height 80
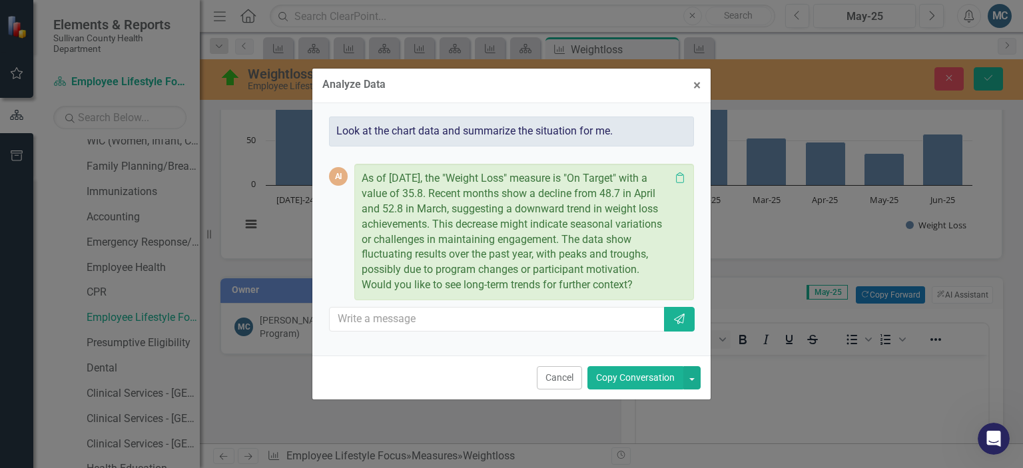
click at [644, 377] on button "Copy Conversation" at bounding box center [635, 377] width 96 height 23
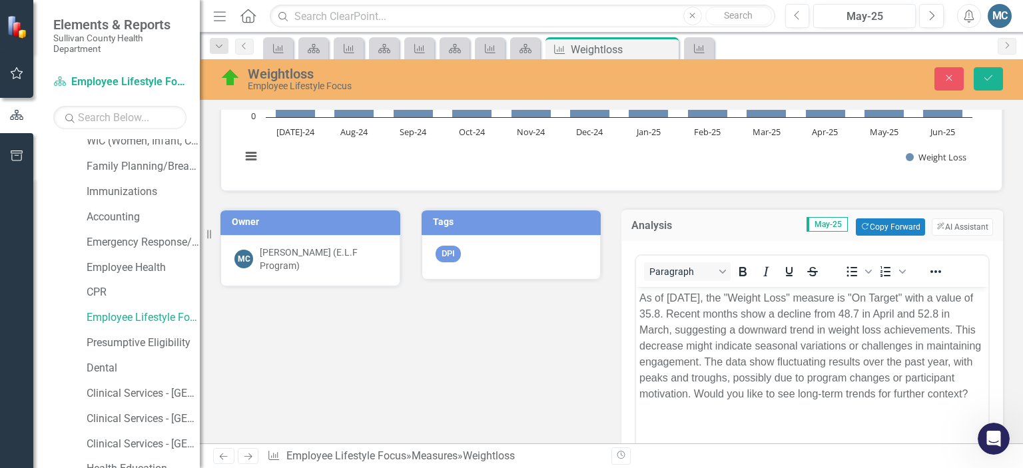
scroll to position [172, 0]
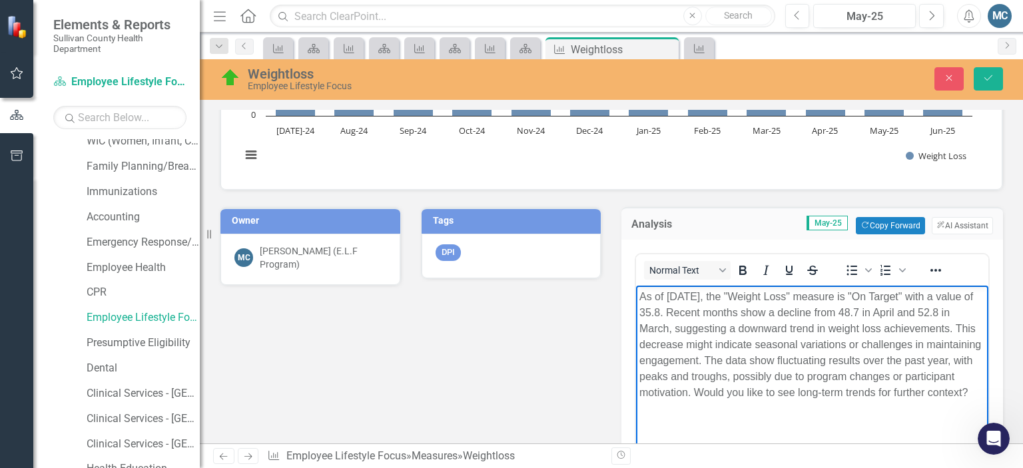
drag, startPoint x: 746, startPoint y: 390, endPoint x: 780, endPoint y: 419, distance: 44.4
click at [780, 419] on body "As of [DATE], the "Weight Loss" measure is "On Target" with a value of 35.8. Re…" at bounding box center [812, 385] width 352 height 200
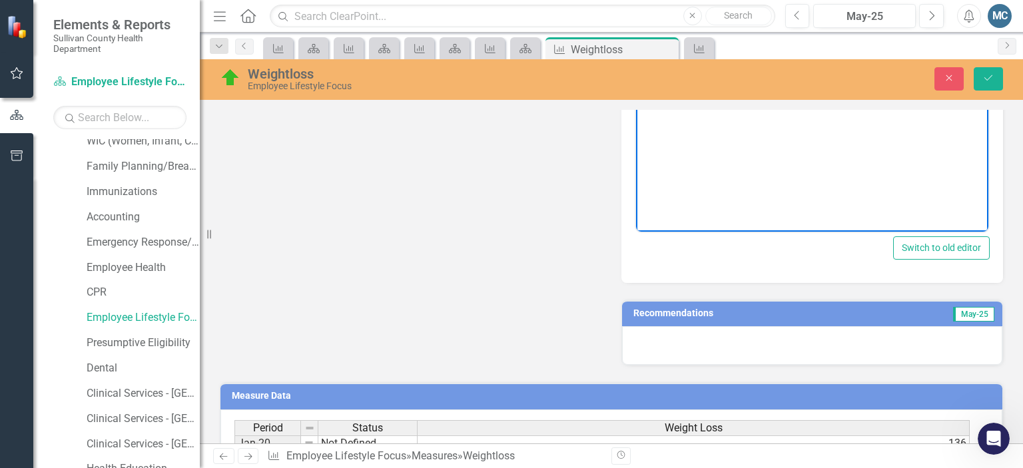
scroll to position [462, 0]
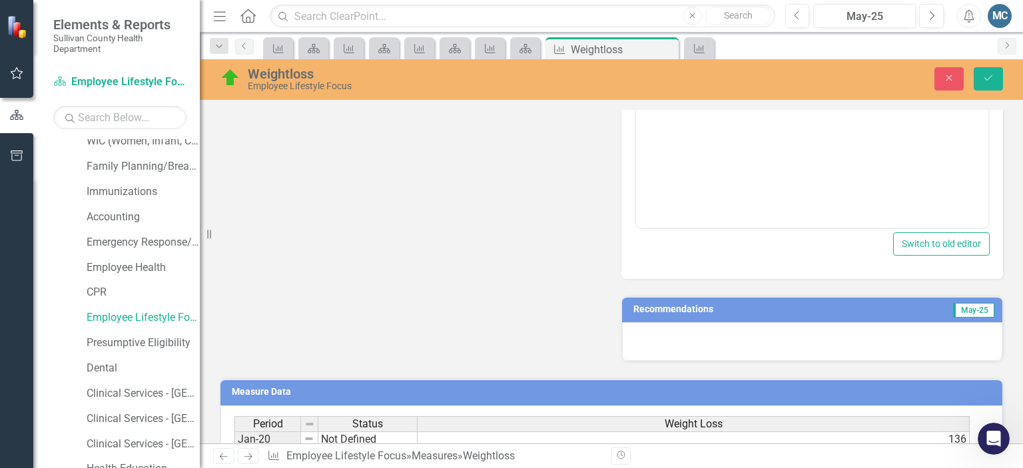
click at [791, 304] on h3 "Recommendations" at bounding box center [751, 309] width 236 height 10
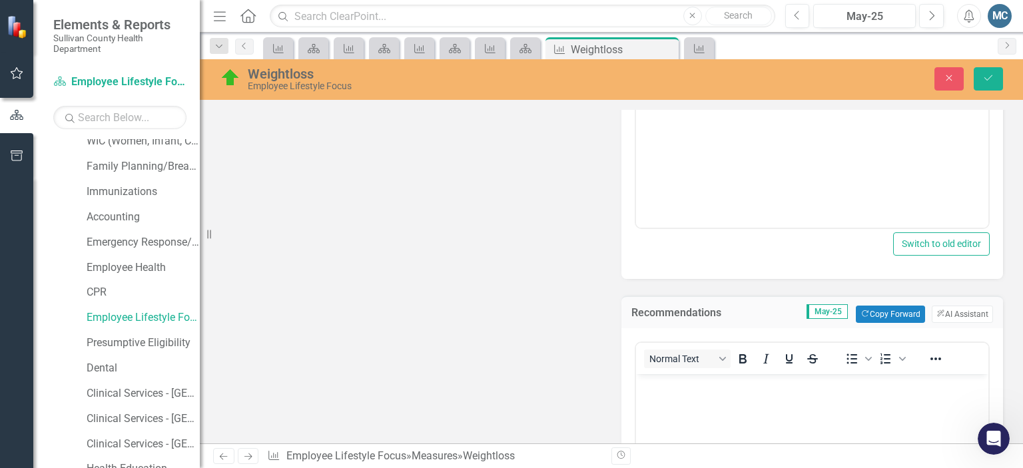
scroll to position [0, 0]
click at [943, 308] on button "ClearPoint AI AI Assistant" at bounding box center [961, 314] width 61 height 17
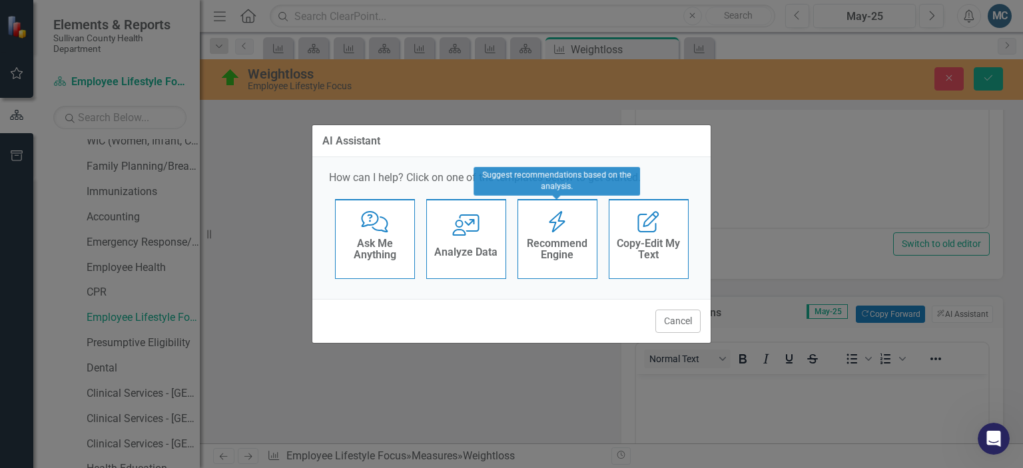
click at [545, 232] on icon "Recommend Engine" at bounding box center [556, 221] width 27 height 21
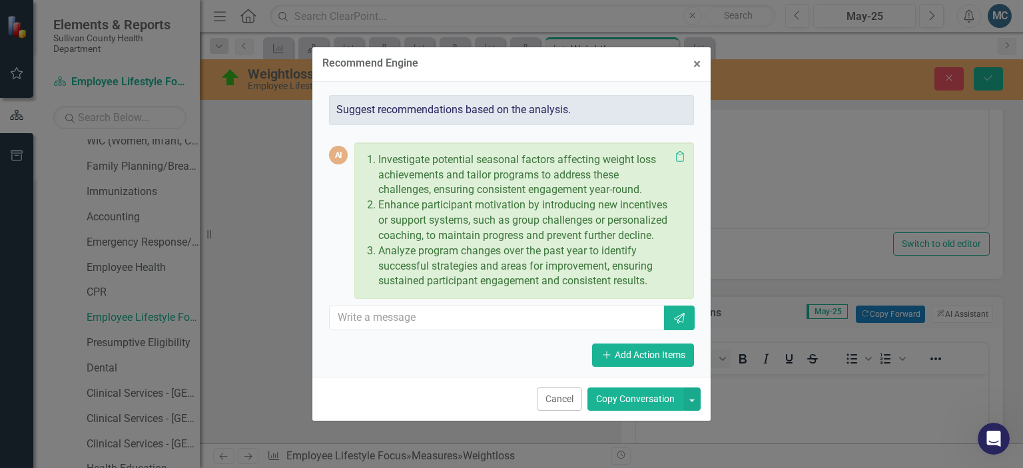
click at [631, 411] on button "Copy Conversation" at bounding box center [635, 398] width 96 height 23
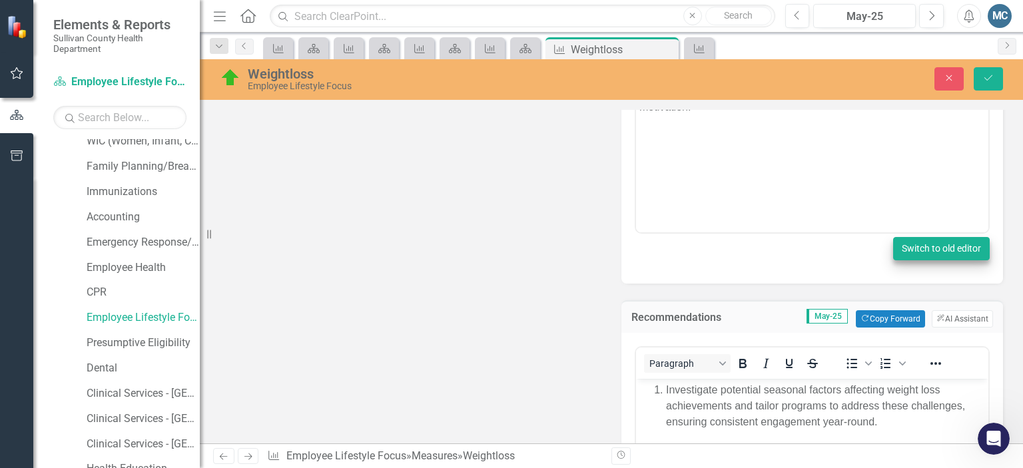
scroll to position [457, 0]
click at [989, 77] on icon "submit" at bounding box center [988, 77] width 8 height 5
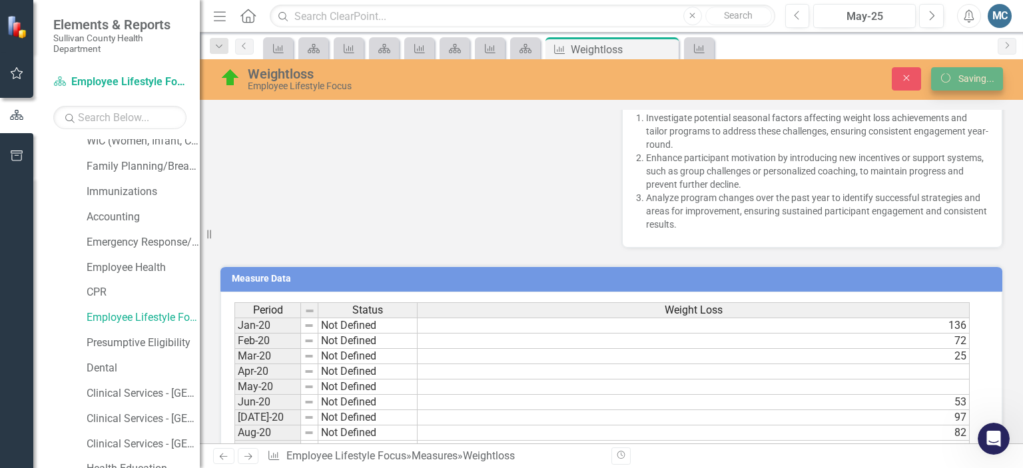
scroll to position [451, 0]
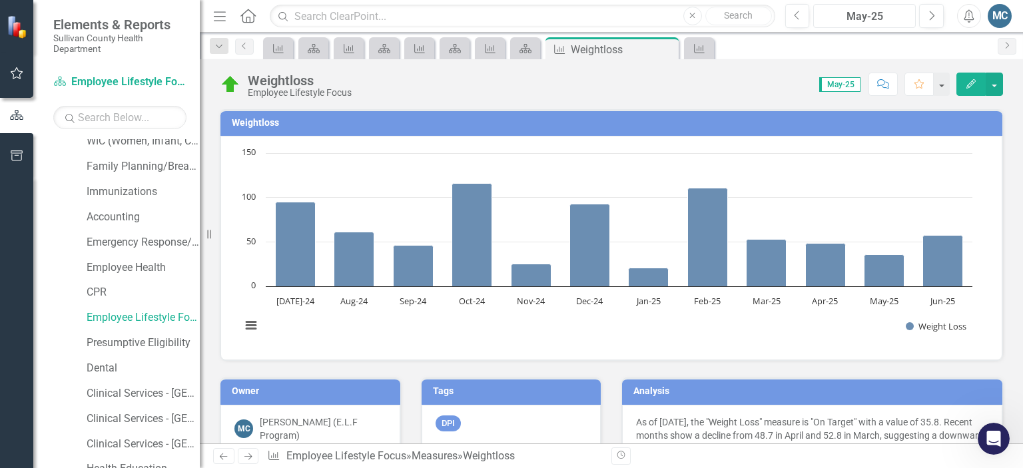
click at [870, 15] on div "May-25" at bounding box center [864, 17] width 93 height 16
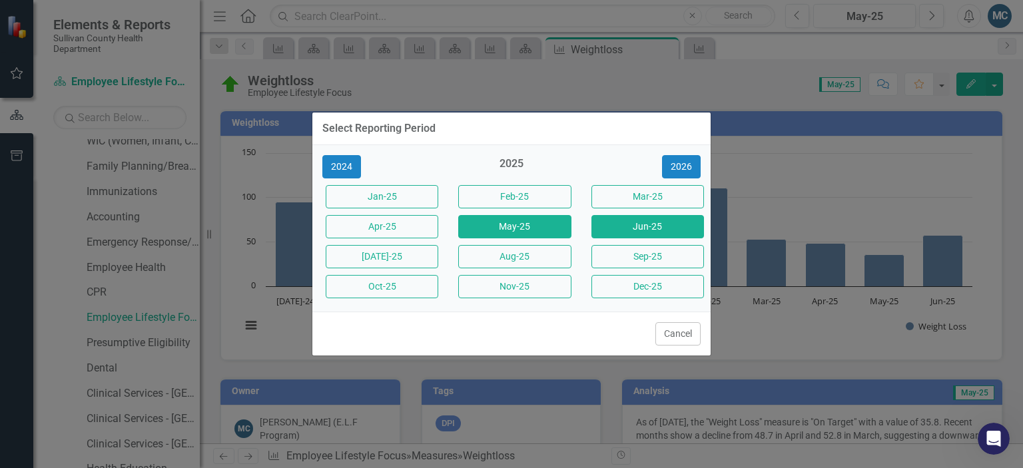
click at [637, 228] on button "Jun-25" at bounding box center [647, 226] width 113 height 23
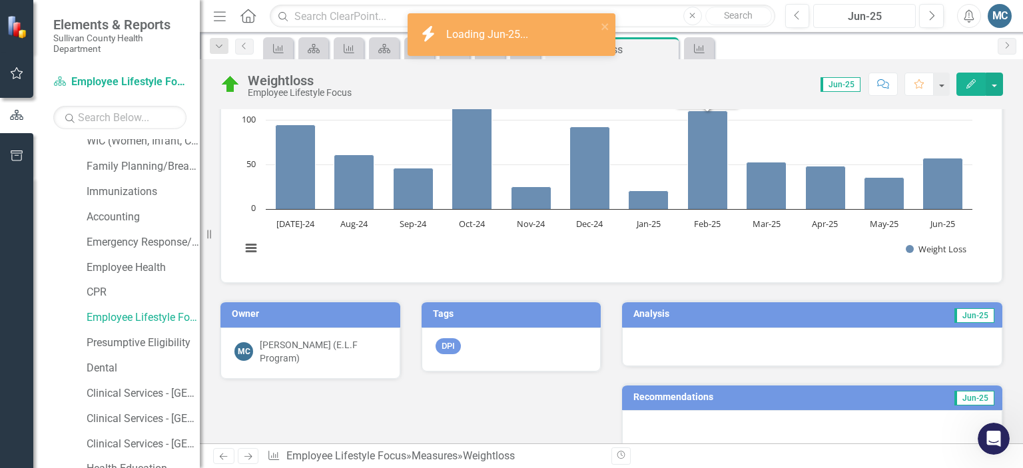
scroll to position [80, 0]
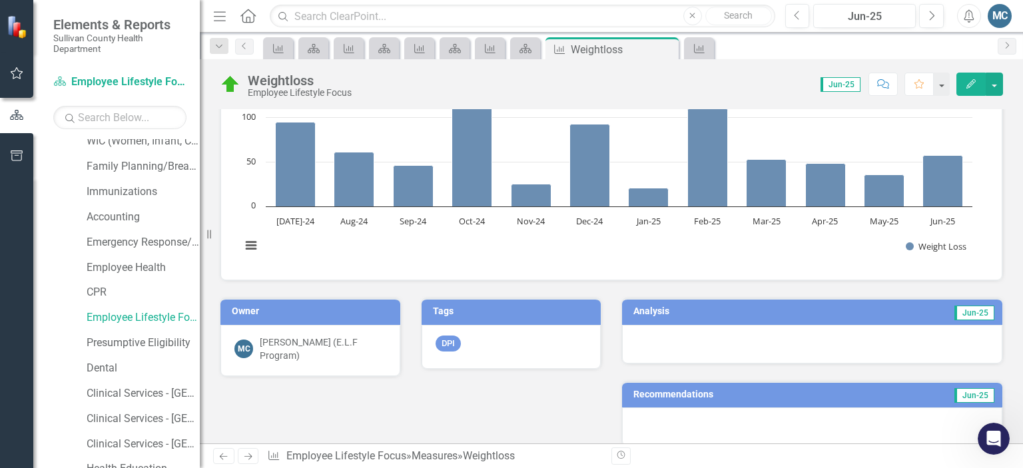
click at [728, 307] on h3 "Analysis" at bounding box center [717, 311] width 168 height 10
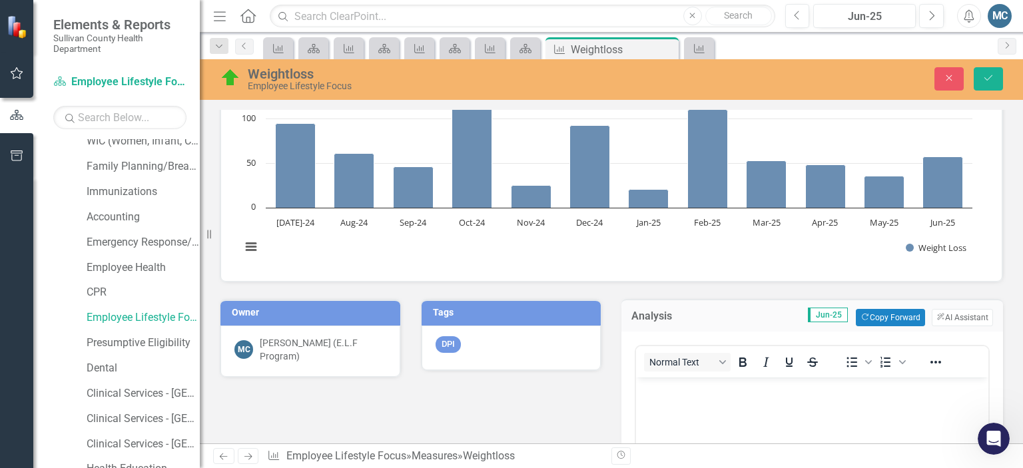
scroll to position [0, 0]
click at [941, 314] on button "ClearPoint AI AI Assistant" at bounding box center [961, 317] width 61 height 17
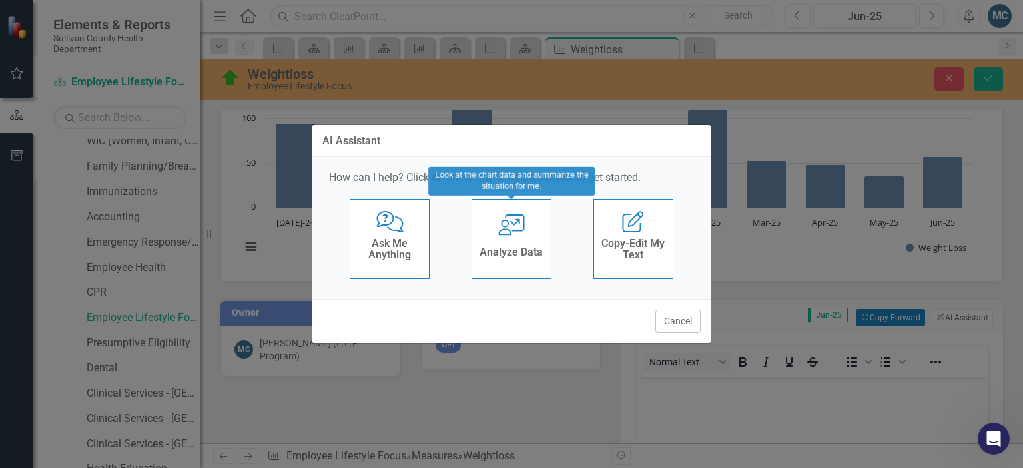
click at [527, 239] on div "User with Chart Analyze Data" at bounding box center [511, 239] width 80 height 80
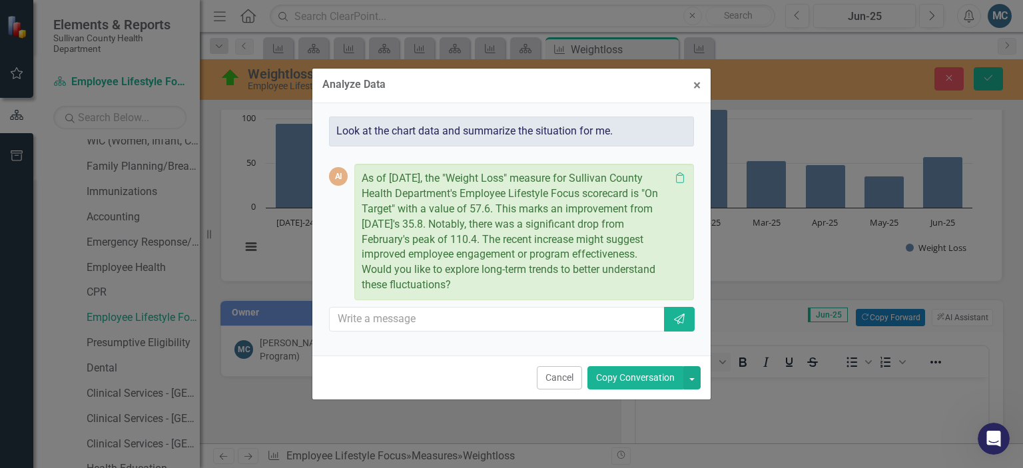
click at [654, 371] on button "Copy Conversation" at bounding box center [635, 377] width 96 height 23
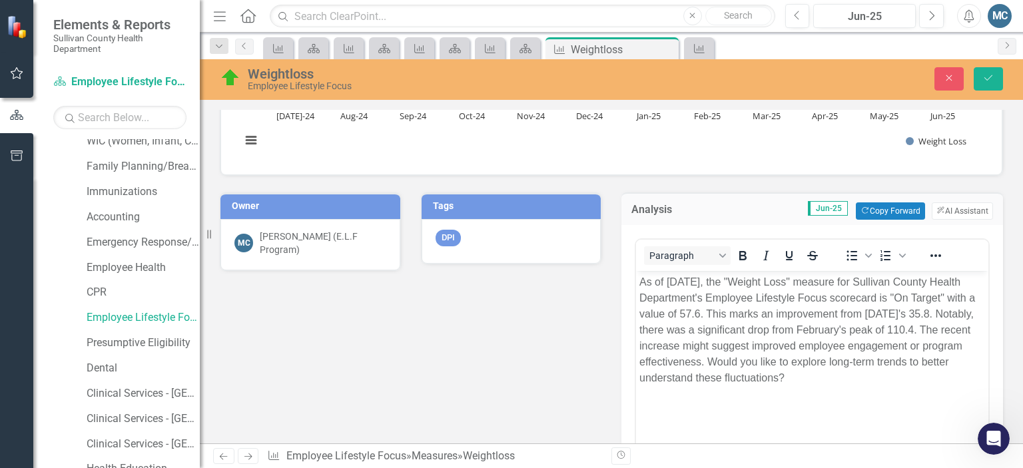
scroll to position [188, 0]
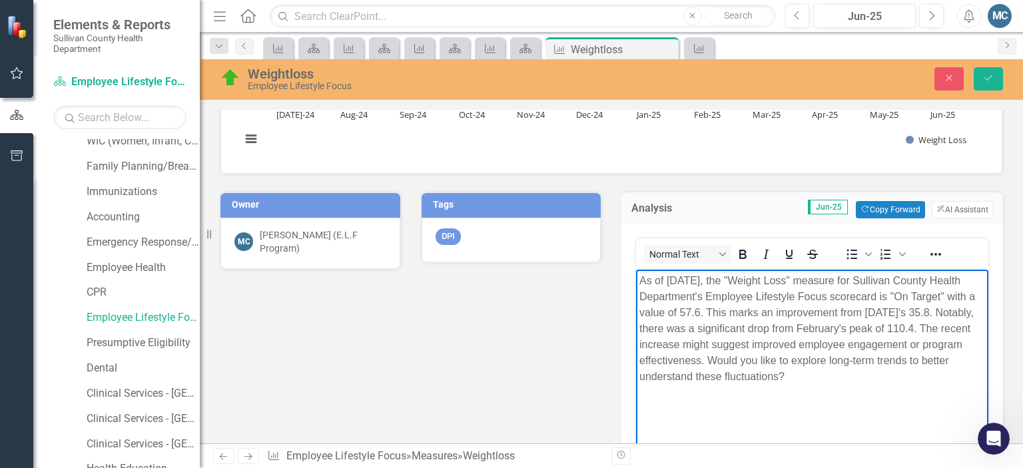
drag, startPoint x: 751, startPoint y: 358, endPoint x: 836, endPoint y: 383, distance: 89.1
click at [836, 383] on p "As of [DATE], the "Weight Loss" measure for Sullivan County Health Department's…" at bounding box center [812, 328] width 346 height 112
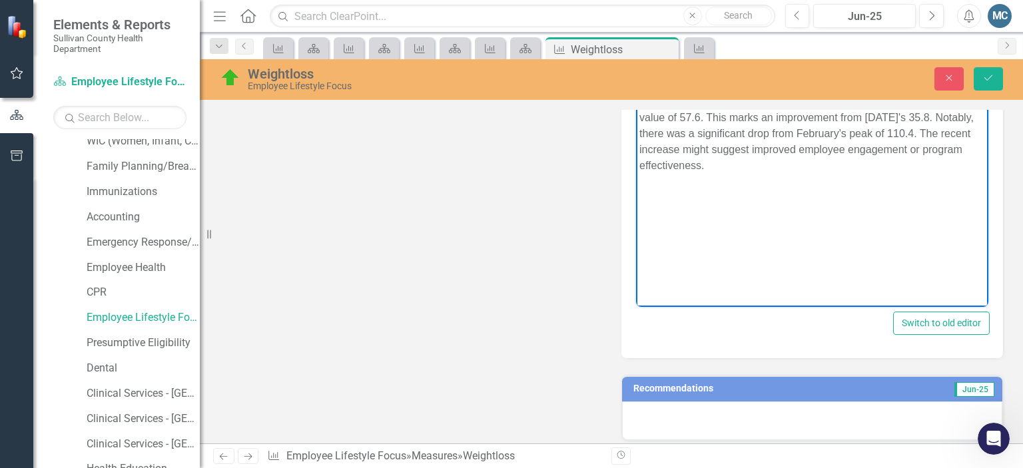
scroll to position [383, 0]
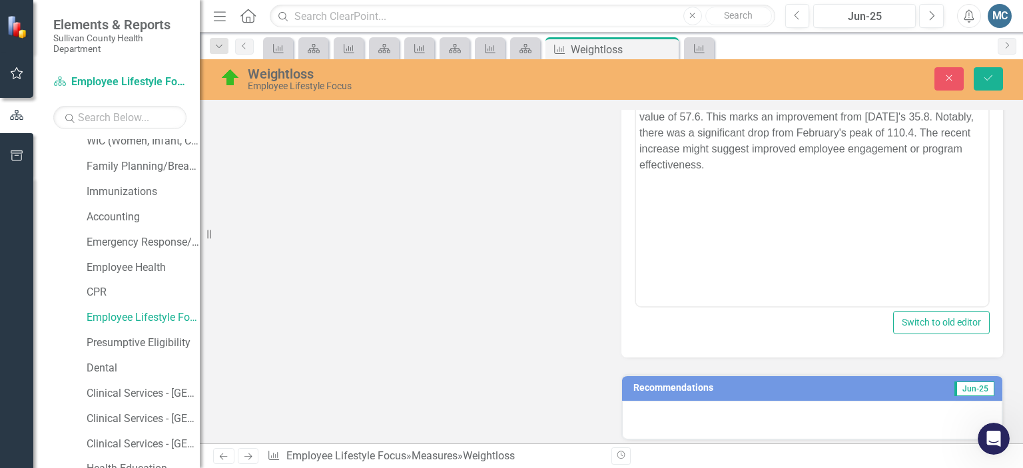
click at [839, 389] on h3 "Recommendations" at bounding box center [752, 388] width 239 height 10
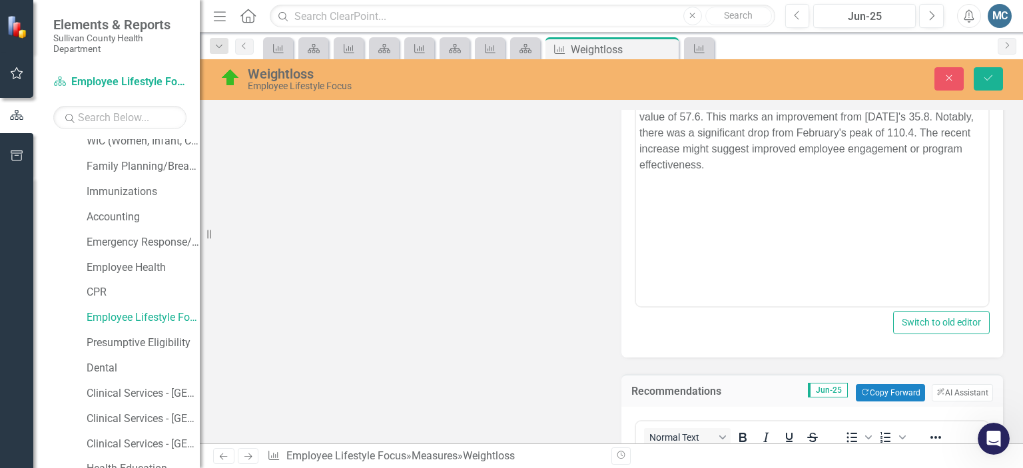
scroll to position [0, 0]
click at [944, 393] on button "ClearPoint AI AI Assistant" at bounding box center [961, 392] width 61 height 17
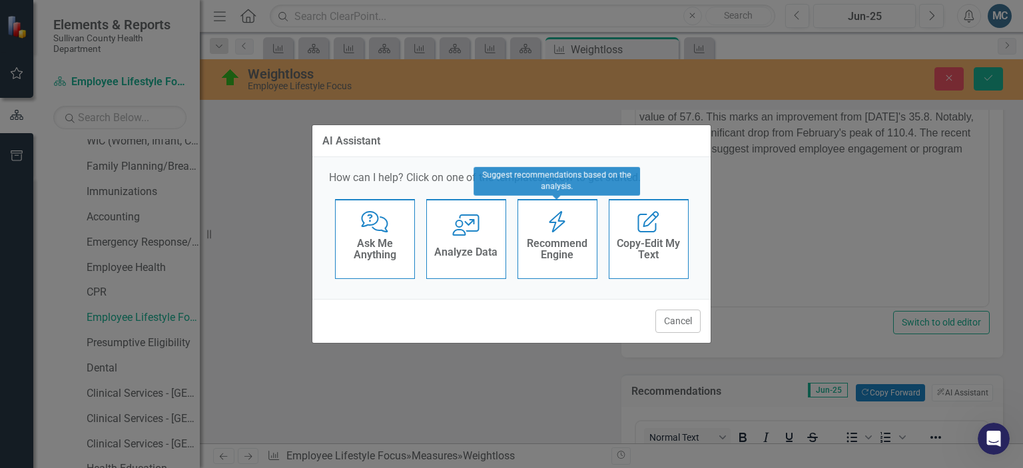
click at [550, 239] on h4 "Recommend Engine" at bounding box center [557, 249] width 65 height 23
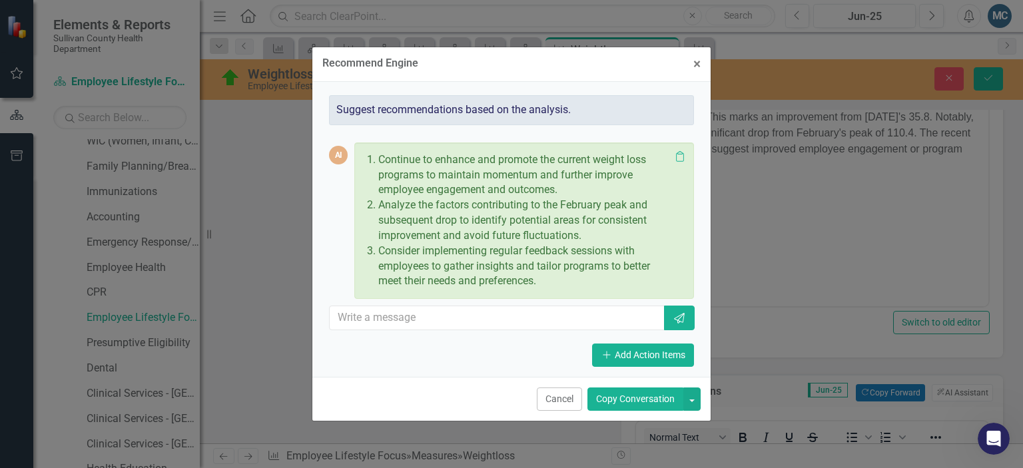
click at [647, 393] on button "Copy Conversation" at bounding box center [635, 398] width 96 height 23
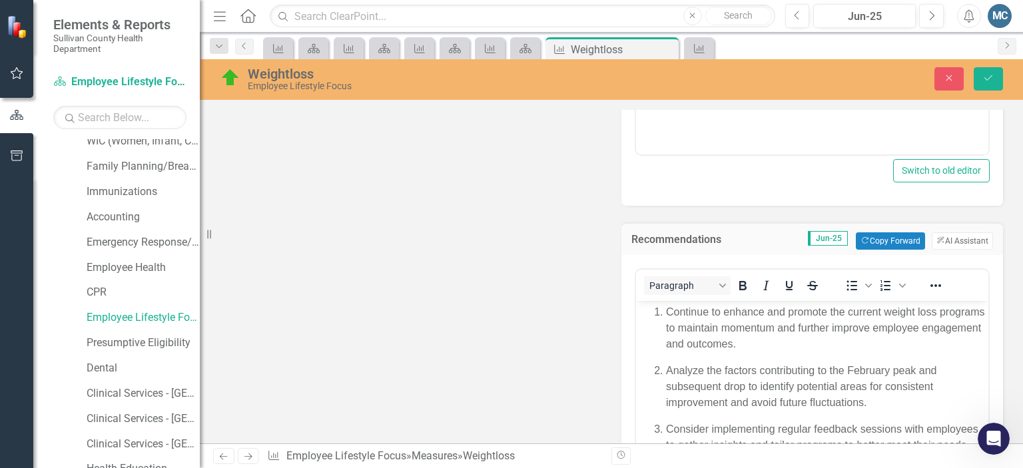
scroll to position [535, 0]
click at [984, 76] on icon "Save" at bounding box center [988, 77] width 12 height 9
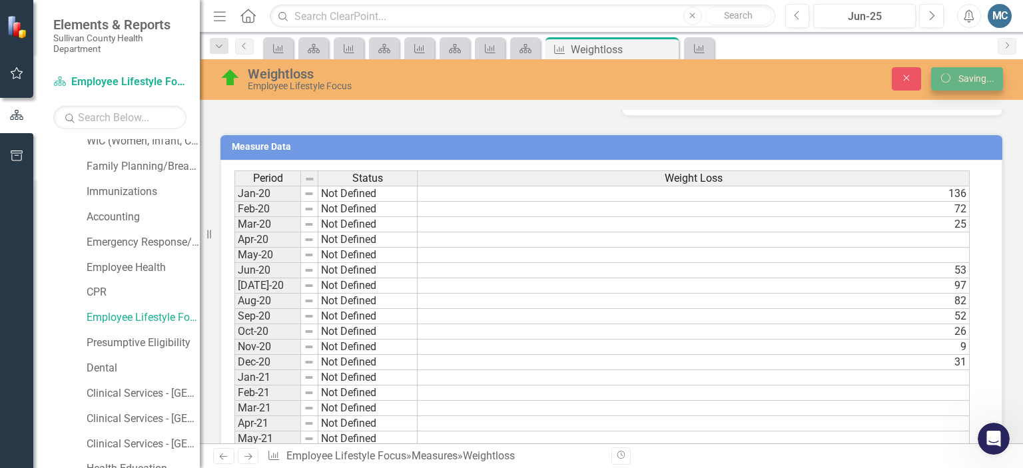
scroll to position [530, 0]
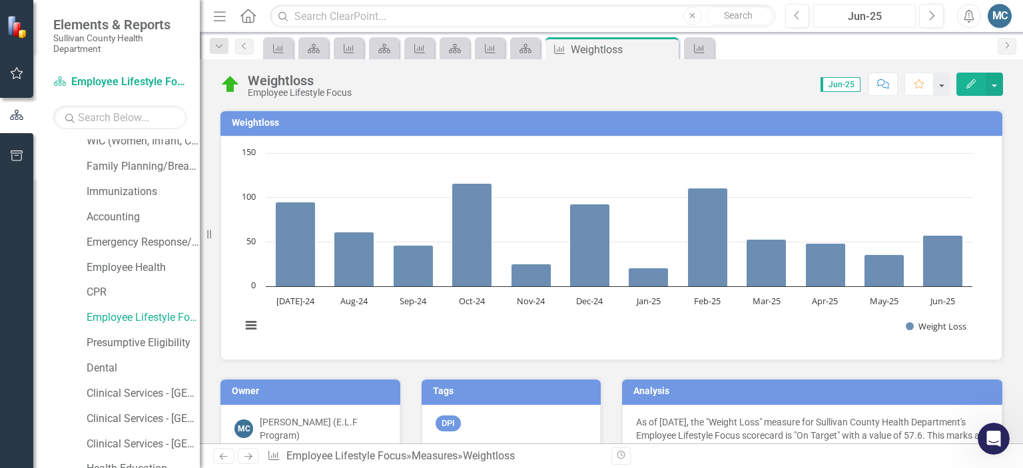
click at [876, 13] on div "Jun-25" at bounding box center [864, 17] width 93 height 16
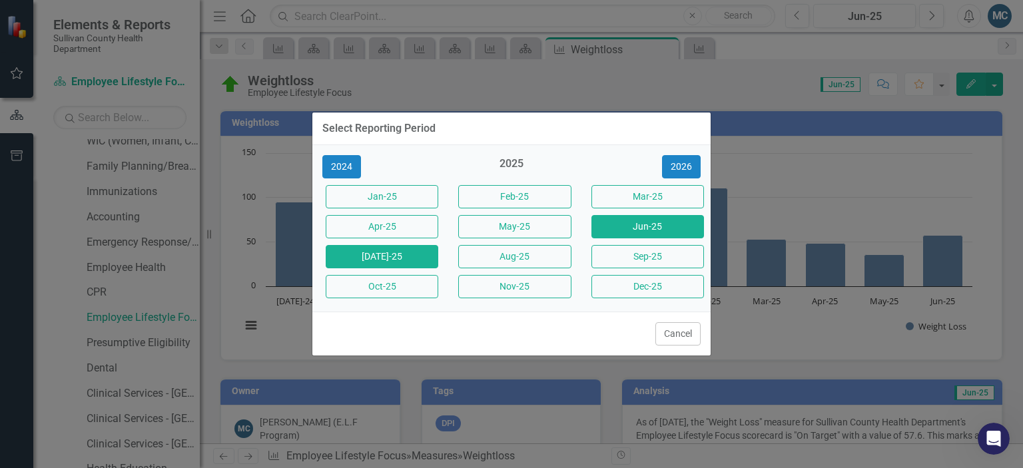
click at [401, 255] on button "[DATE]-25" at bounding box center [382, 256] width 113 height 23
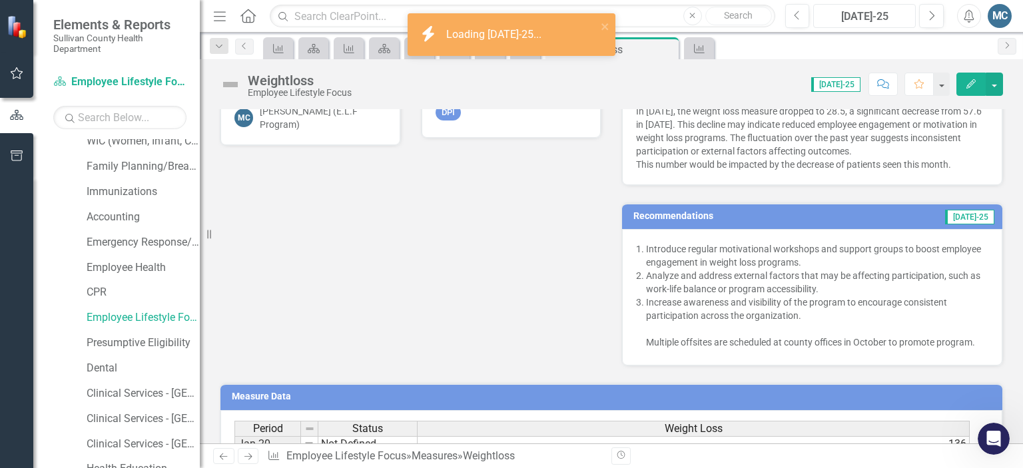
scroll to position [312, 0]
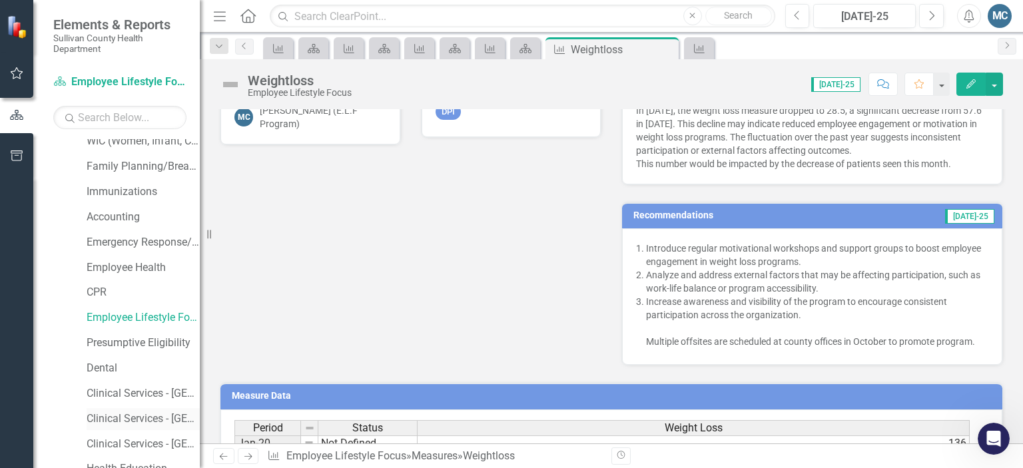
click at [117, 414] on link "Clinical Services - [GEOGRAPHIC_DATA] ([PERSON_NAME])" at bounding box center [143, 418] width 113 height 15
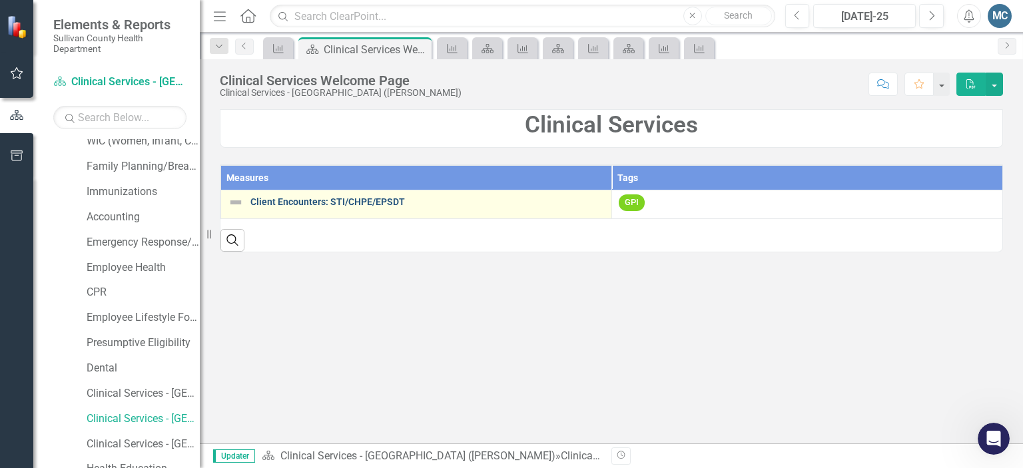
click at [362, 202] on link "Client Encounters: STI/CHPE/EPSDT" at bounding box center [427, 202] width 354 height 10
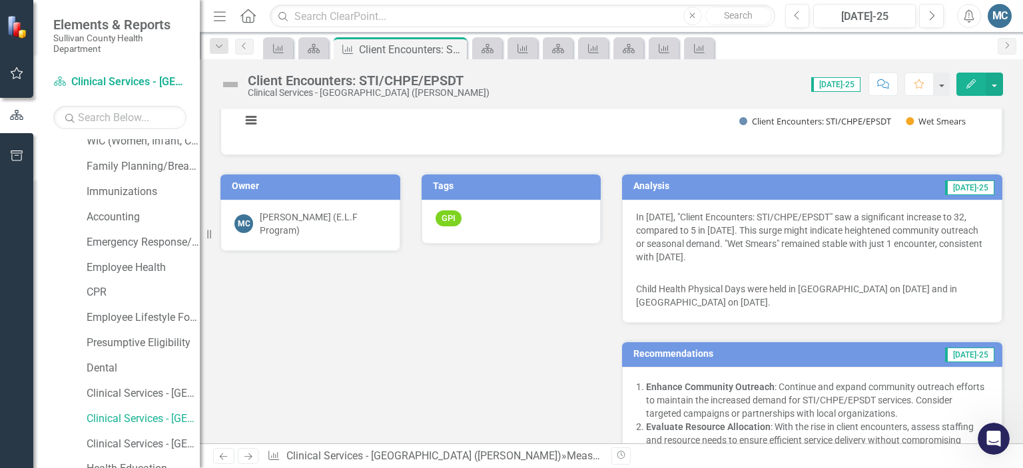
scroll to position [206, 0]
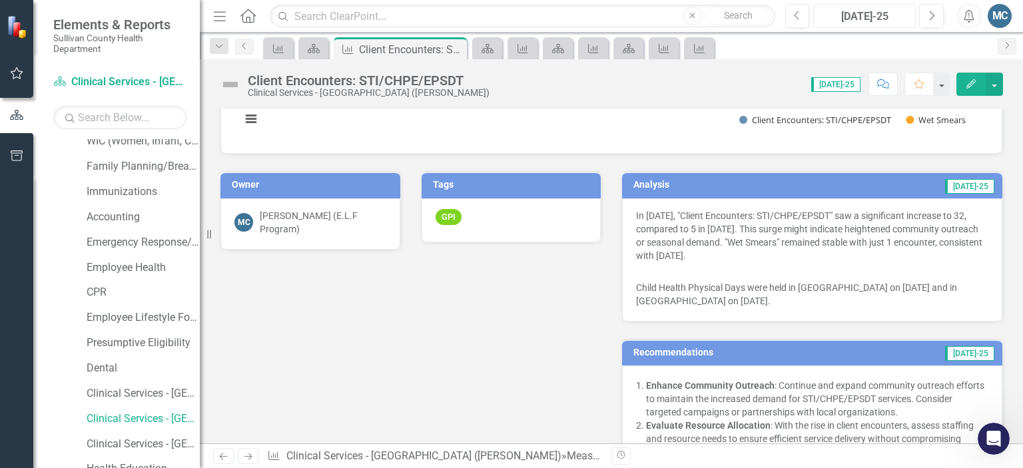
click at [832, 21] on div "[DATE]-25" at bounding box center [864, 17] width 93 height 16
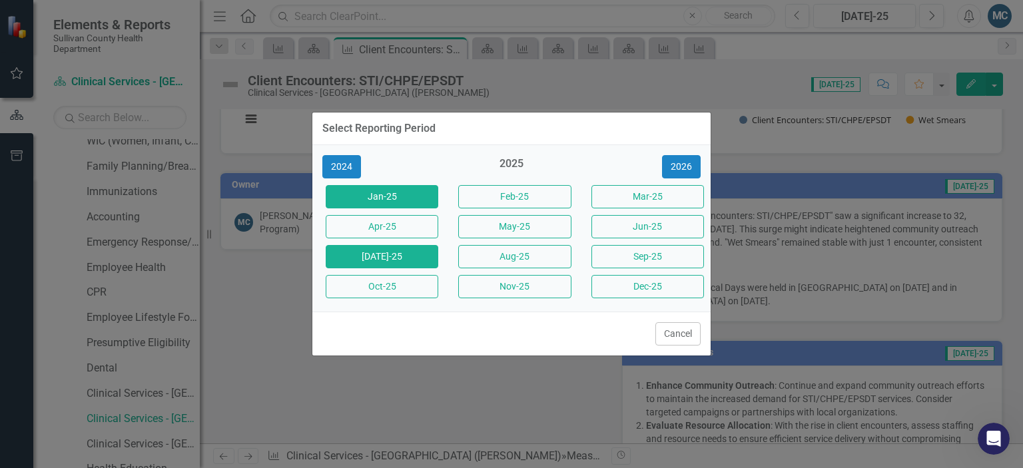
click at [398, 196] on button "Jan-25" at bounding box center [382, 196] width 113 height 23
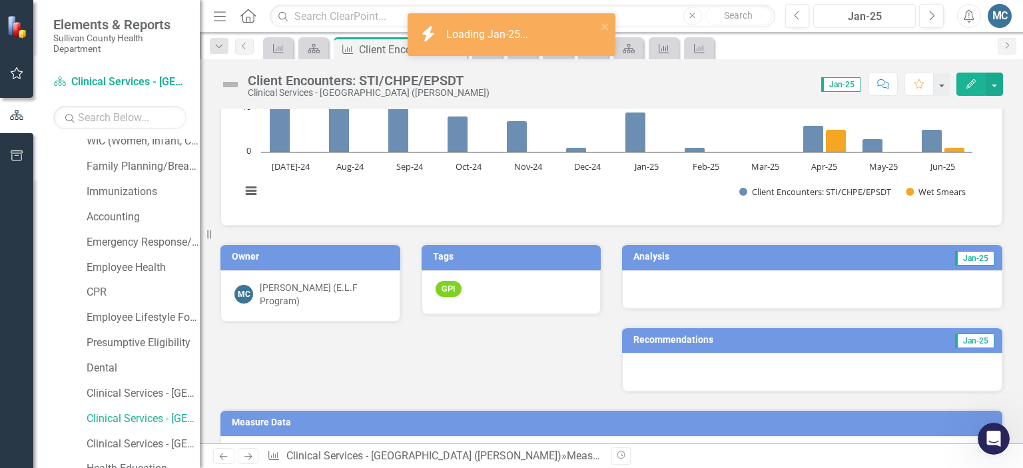
scroll to position [152, 0]
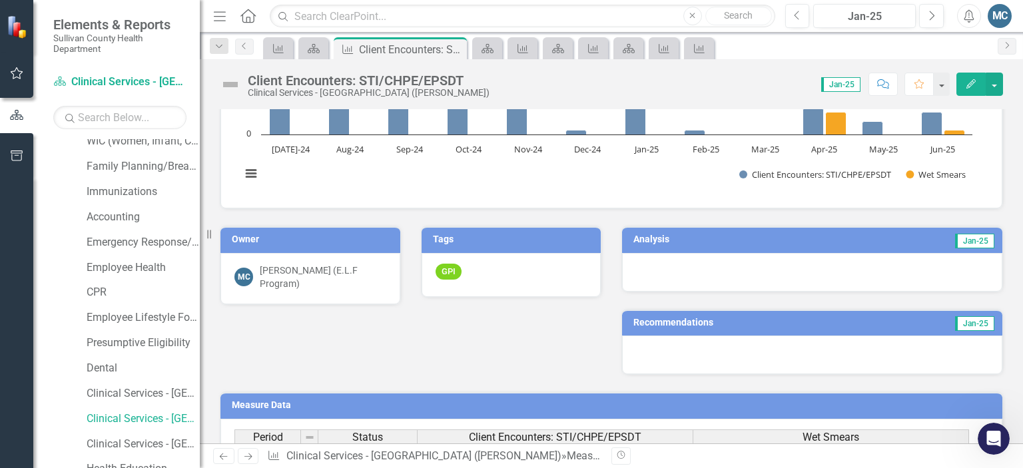
click at [677, 236] on h3 "Analysis" at bounding box center [718, 239] width 170 height 10
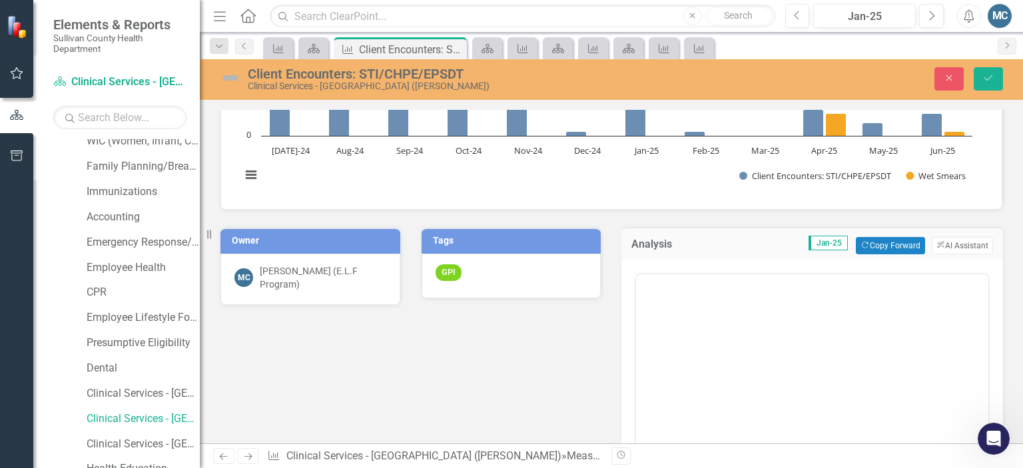
scroll to position [0, 0]
click at [940, 243] on button "ClearPoint AI AI Assistant" at bounding box center [961, 245] width 61 height 17
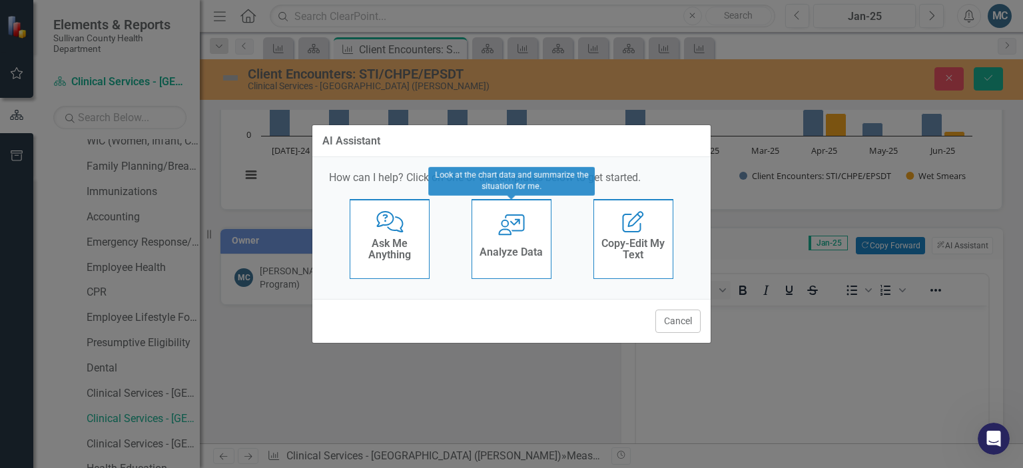
click at [493, 237] on div "User with Chart Analyze Data" at bounding box center [511, 239] width 80 height 80
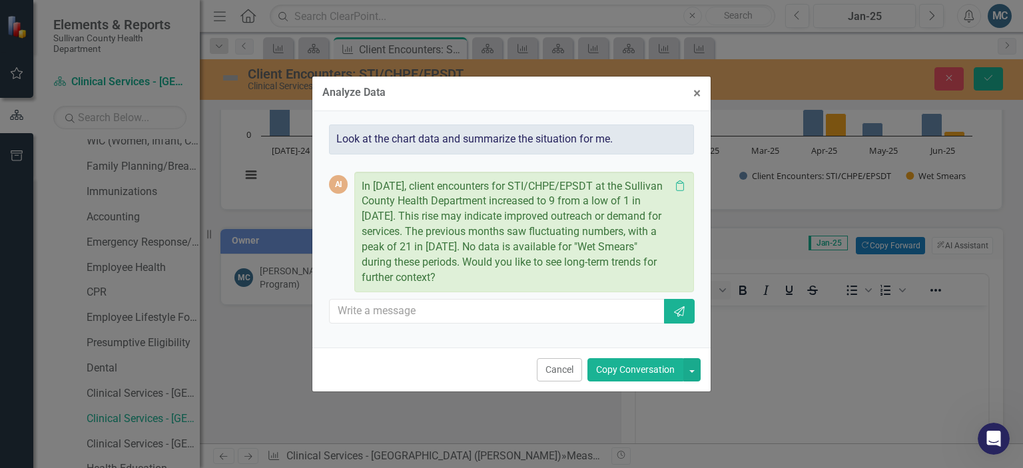
click at [637, 374] on button "Copy Conversation" at bounding box center [635, 369] width 96 height 23
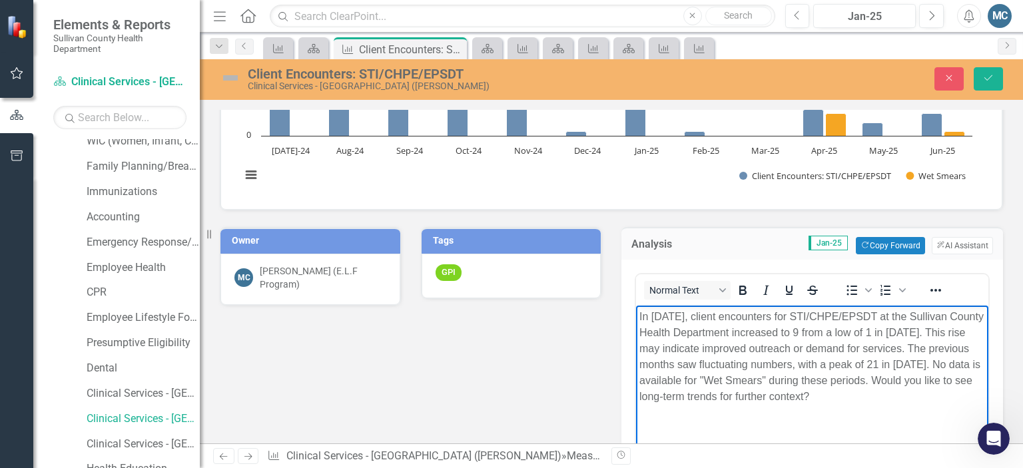
drag, startPoint x: 680, startPoint y: 394, endPoint x: 973, endPoint y: 420, distance: 294.7
click at [973, 420] on body "In [DATE], client encounters for STI/CHPE/EPSDT at the Sullivan County Health D…" at bounding box center [812, 405] width 352 height 200
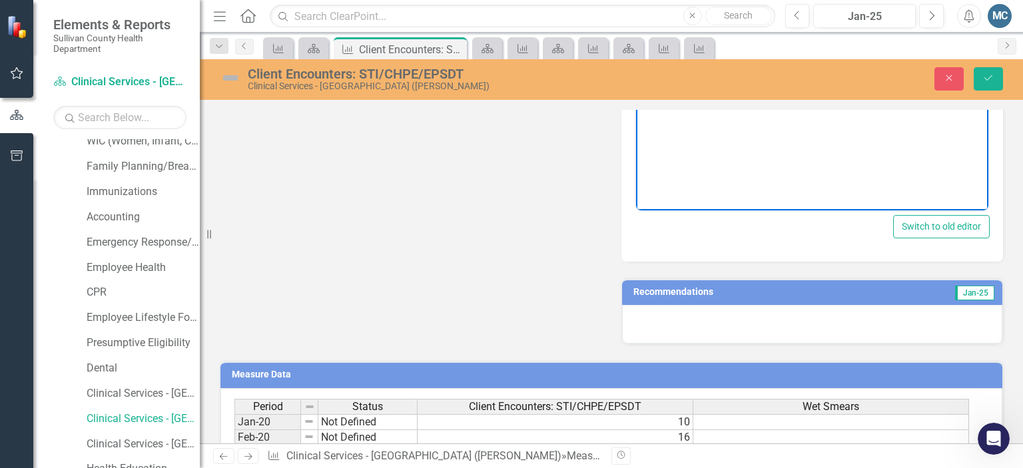
scroll to position [484, 0]
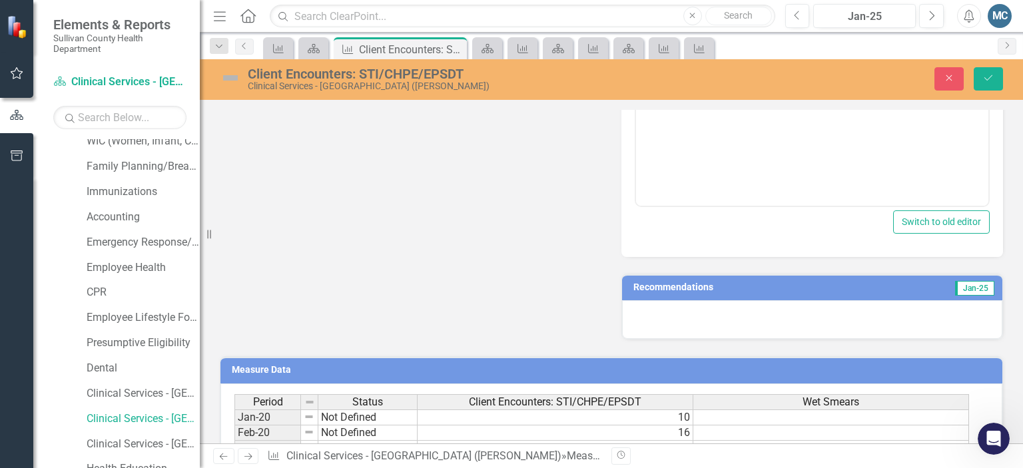
click at [767, 290] on h3 "Recommendations" at bounding box center [753, 287] width 240 height 10
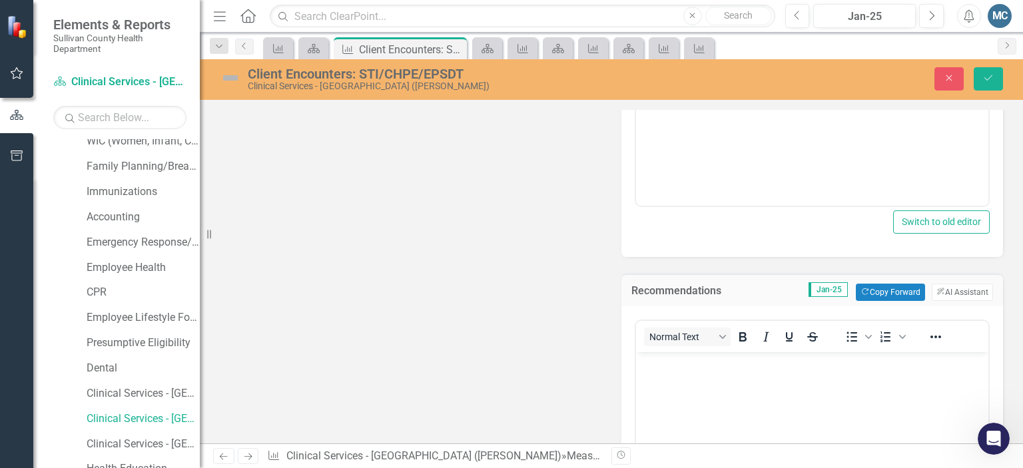
scroll to position [0, 0]
click at [949, 290] on button "ClearPoint AI AI Assistant" at bounding box center [961, 292] width 61 height 17
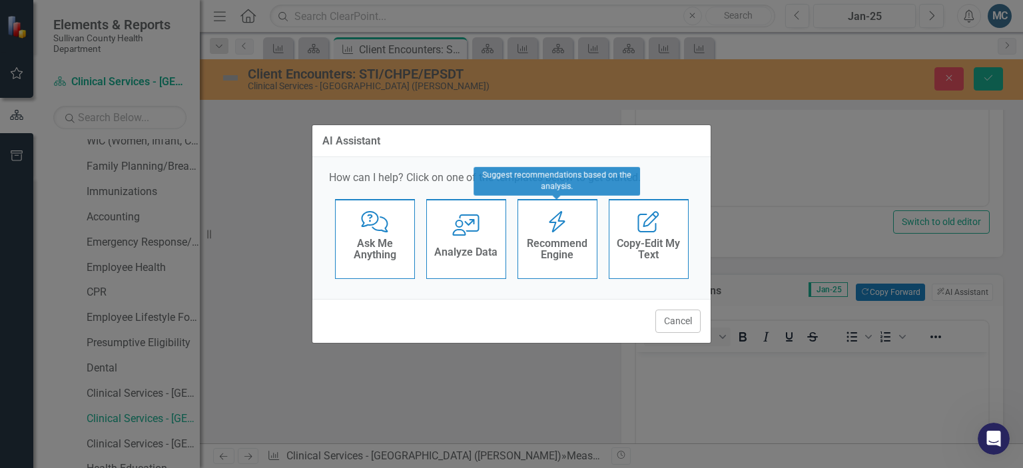
click at [575, 249] on h4 "Recommend Engine" at bounding box center [557, 249] width 65 height 23
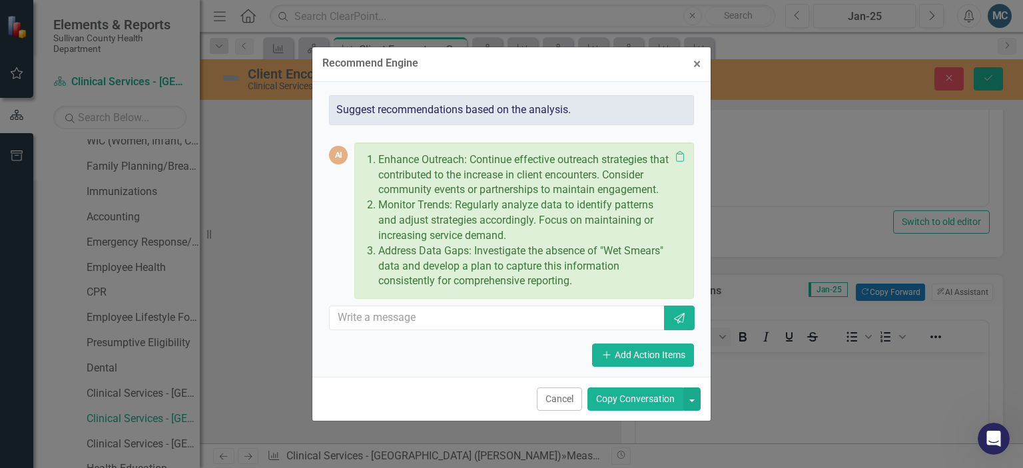
click at [647, 400] on button "Copy Conversation" at bounding box center [635, 398] width 96 height 23
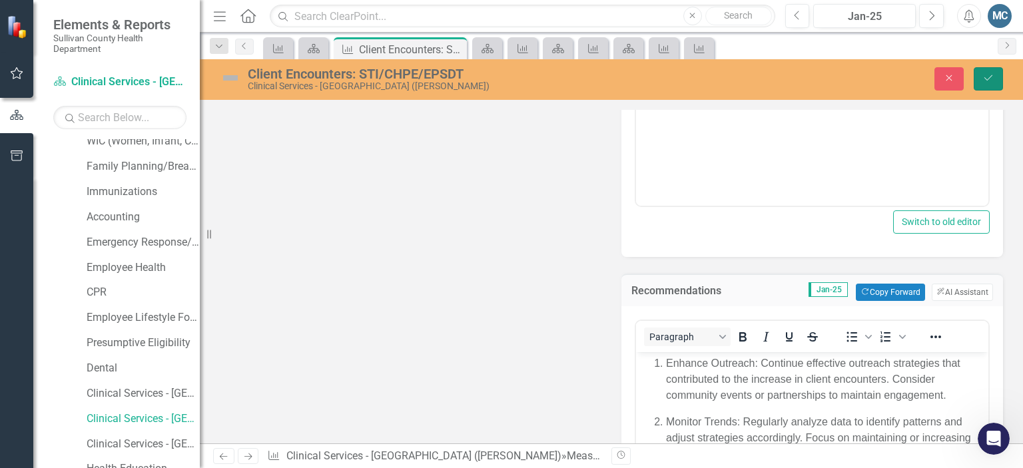
click at [983, 80] on icon "Save" at bounding box center [988, 77] width 12 height 9
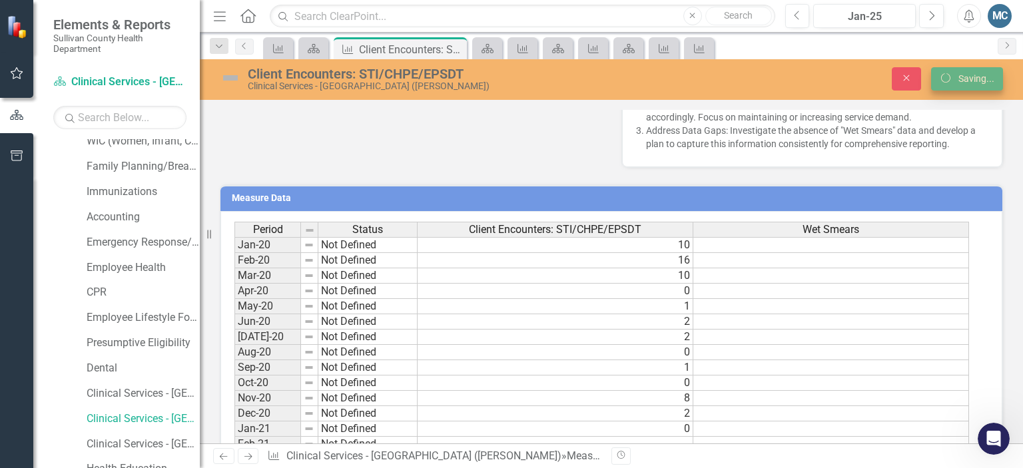
scroll to position [479, 0]
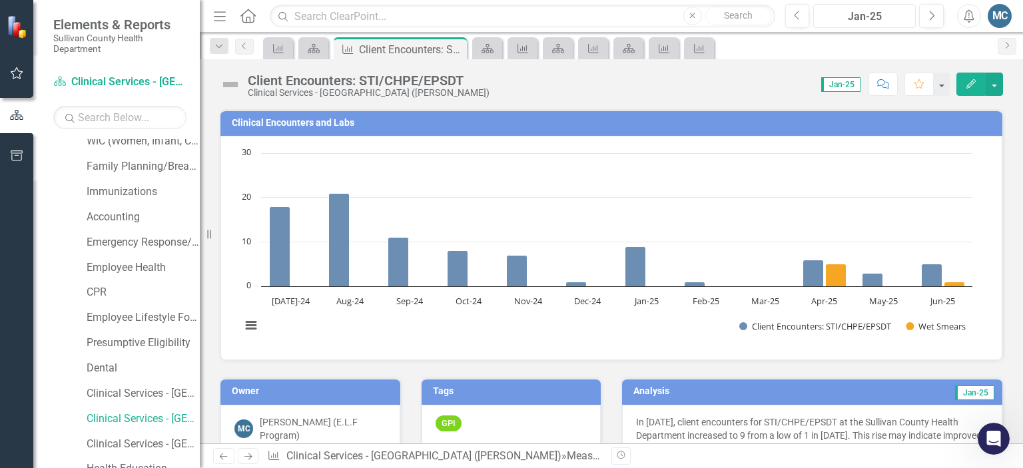
click at [879, 25] on button "Jan-25" at bounding box center [864, 16] width 103 height 24
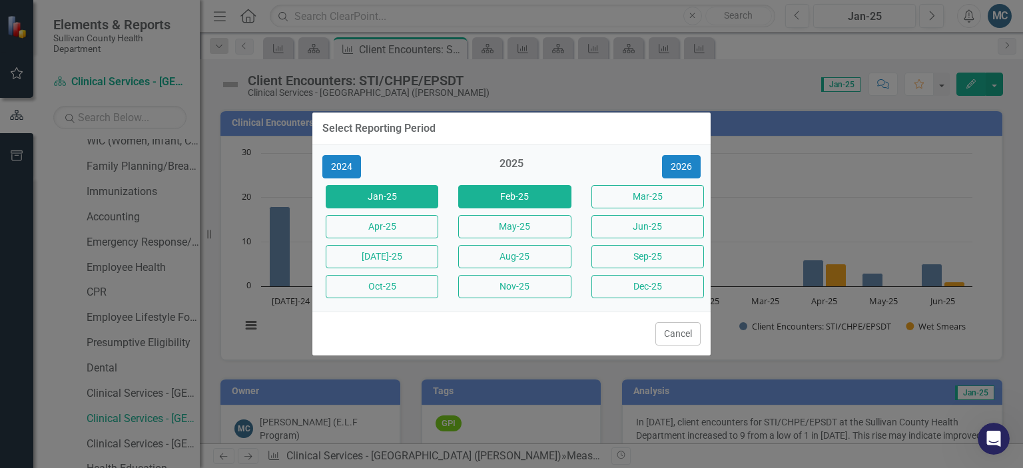
click at [501, 204] on button "Feb-25" at bounding box center [514, 196] width 113 height 23
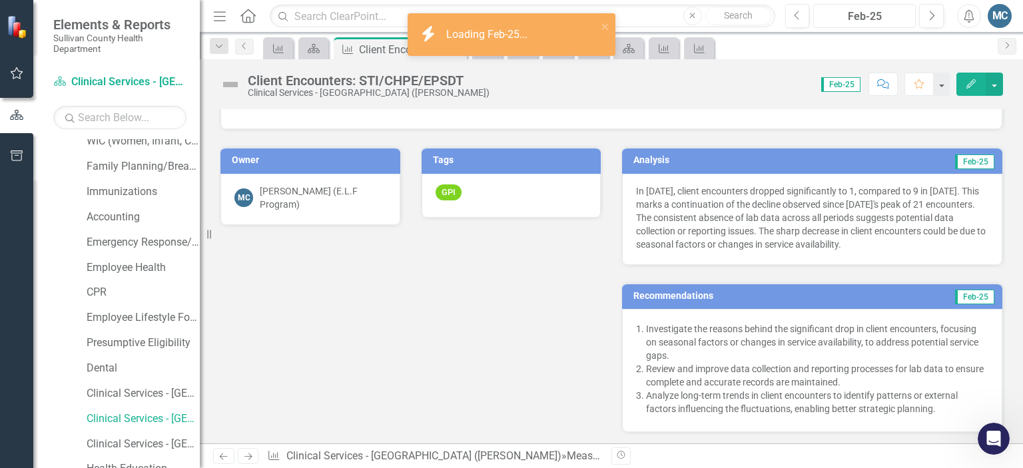
scroll to position [232, 0]
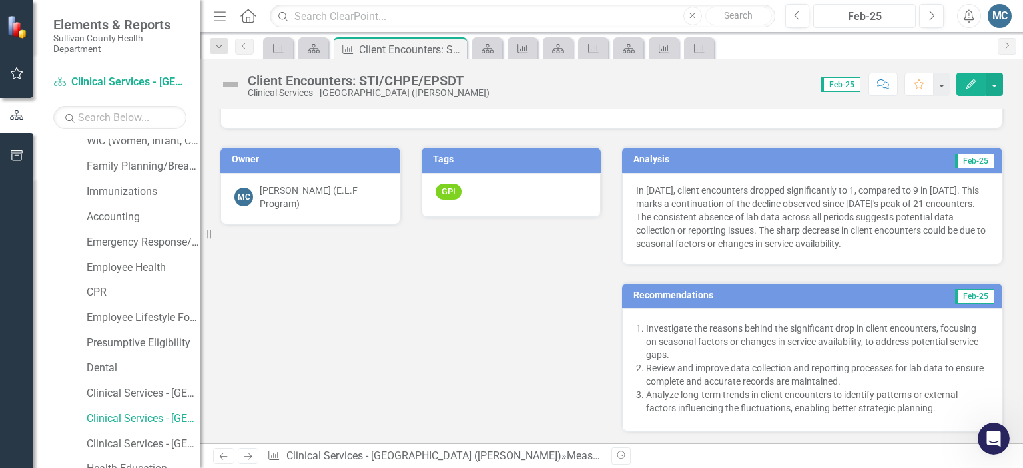
click at [881, 23] on div "Feb-25" at bounding box center [864, 17] width 93 height 16
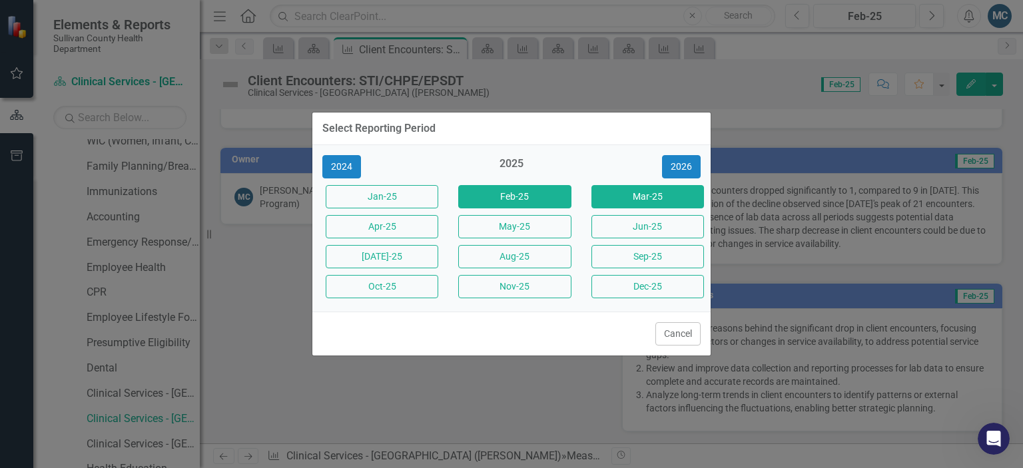
click at [655, 194] on button "Mar-25" at bounding box center [647, 196] width 113 height 23
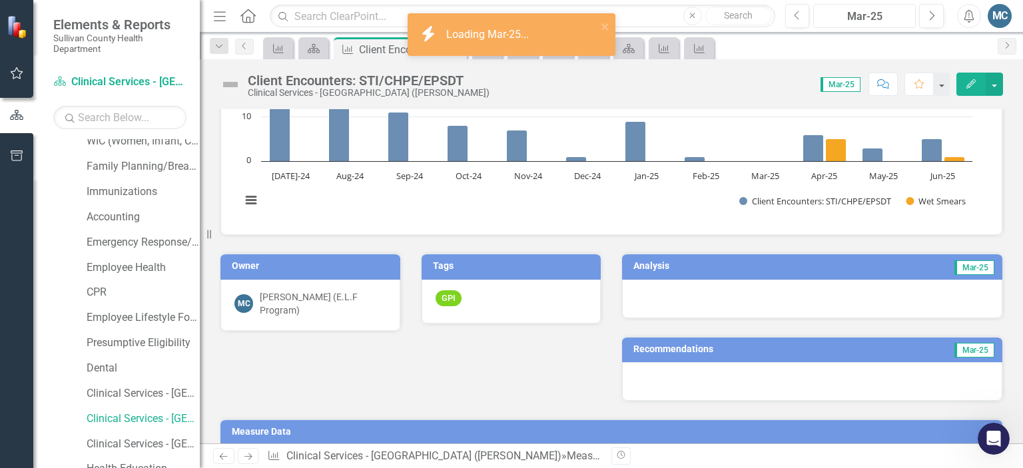
scroll to position [127, 0]
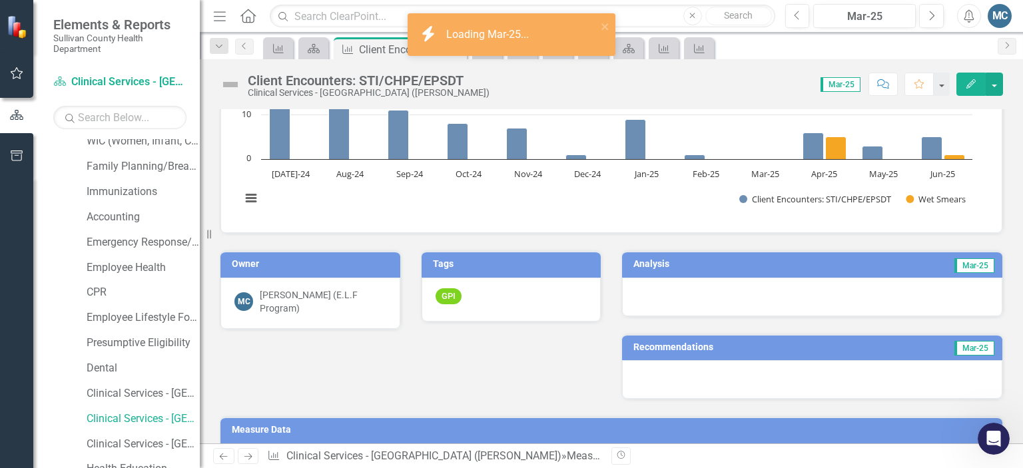
click at [734, 267] on h3 "Analysis" at bounding box center [717, 264] width 168 height 10
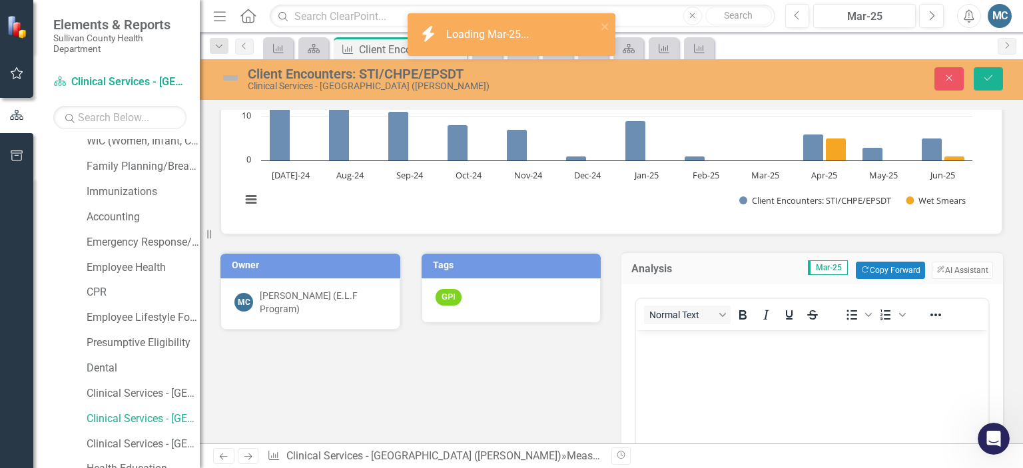
scroll to position [0, 0]
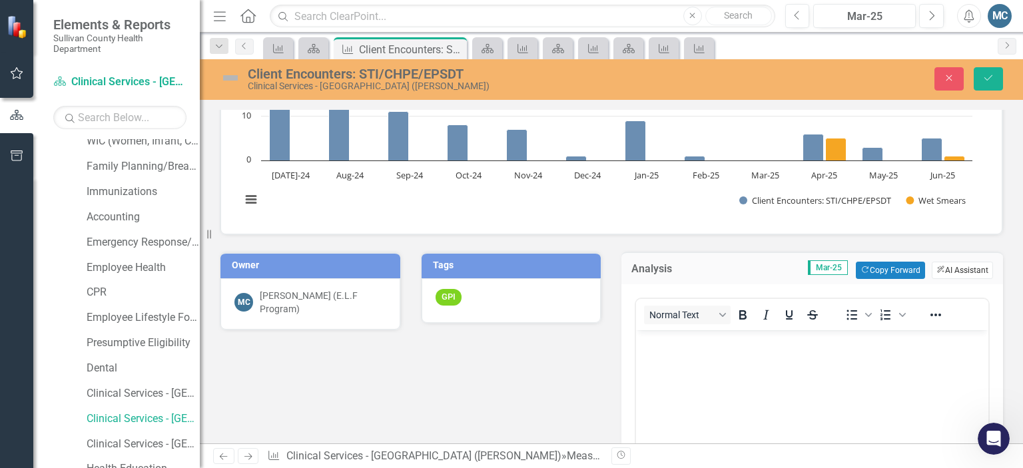
click at [937, 266] on button "ClearPoint AI AI Assistant" at bounding box center [961, 270] width 61 height 17
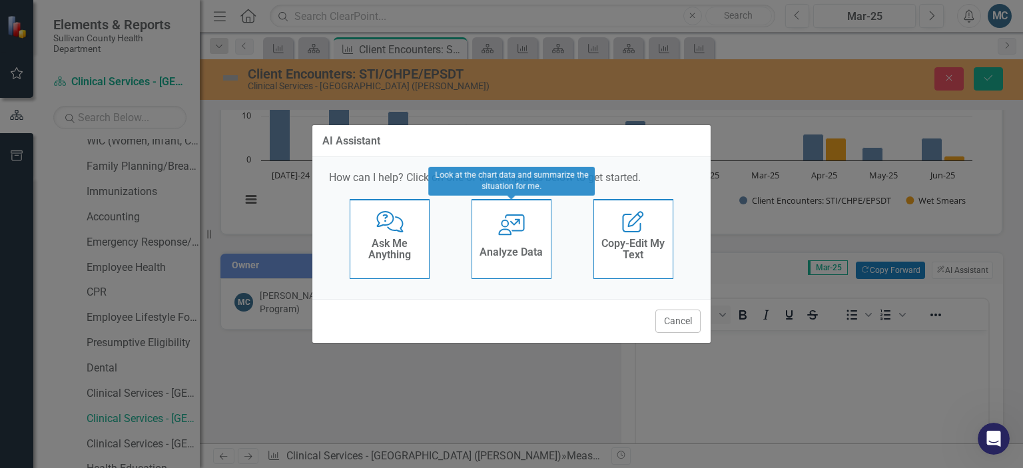
click at [531, 228] on div "User with Chart Analyze Data" at bounding box center [511, 239] width 80 height 80
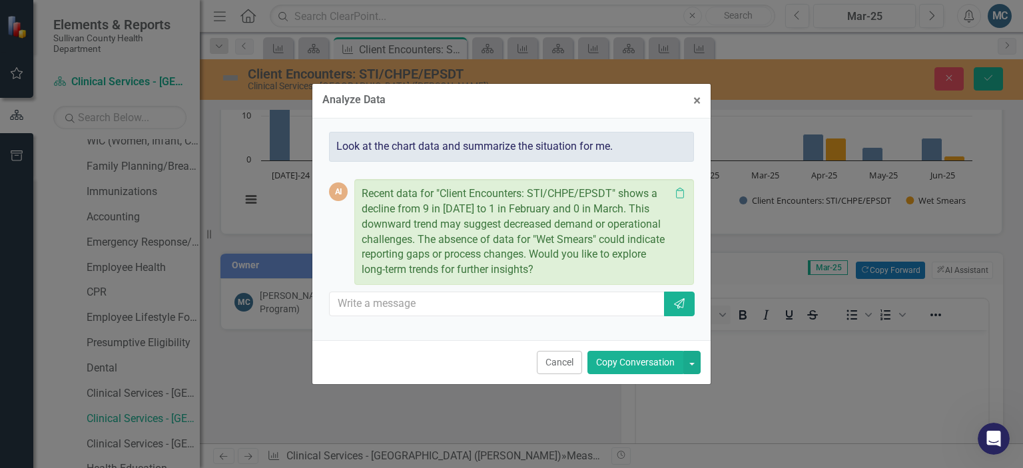
click at [628, 359] on button "Copy Conversation" at bounding box center [635, 362] width 96 height 23
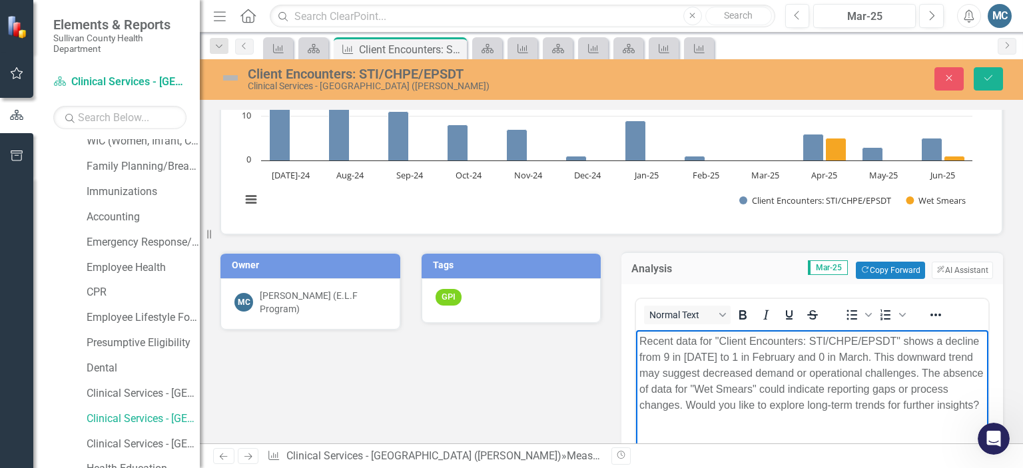
drag, startPoint x: 728, startPoint y: 403, endPoint x: 774, endPoint y: 430, distance: 53.4
click at [774, 430] on body "Recent data for "Client Encounters: STI/CHPE/EPSDT" shows a decline from 9 in […" at bounding box center [812, 430] width 352 height 200
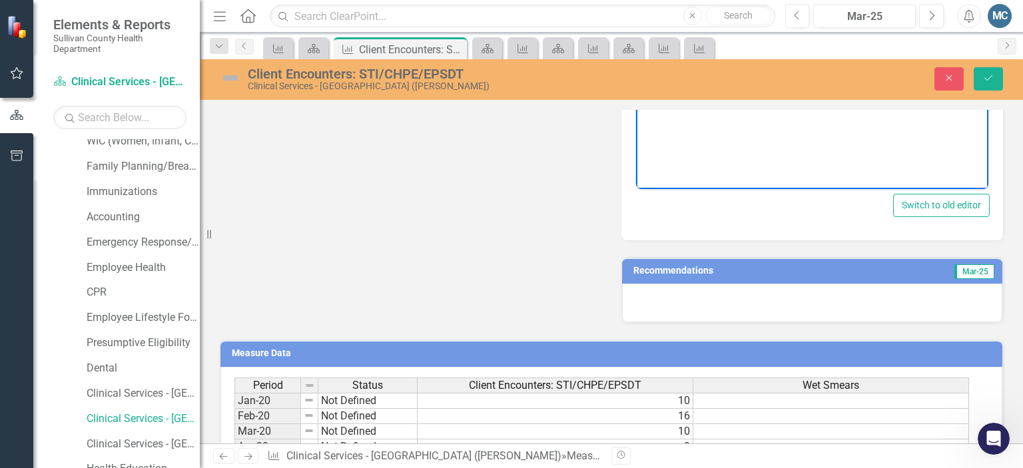
scroll to position [501, 0]
click at [746, 267] on h3 "Recommendations" at bounding box center [752, 271] width 239 height 10
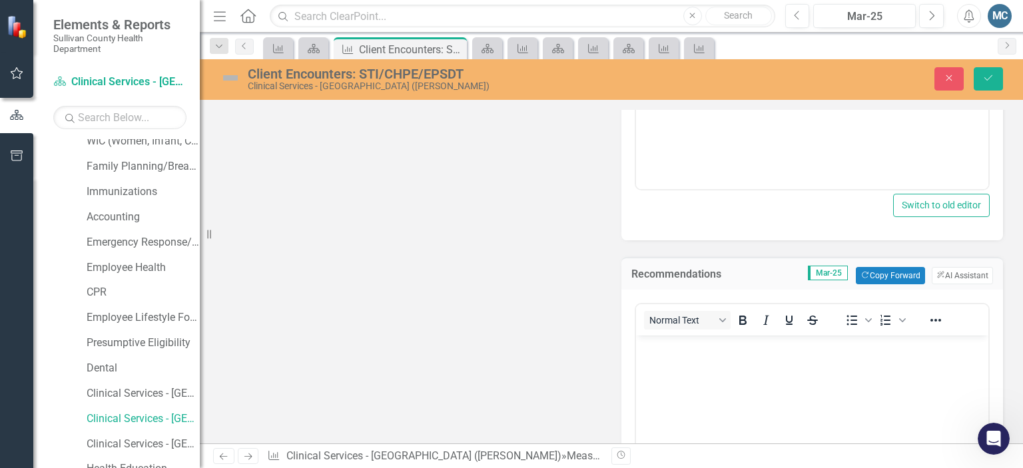
scroll to position [0, 0]
click at [937, 271] on button "ClearPoint AI AI Assistant" at bounding box center [961, 275] width 61 height 17
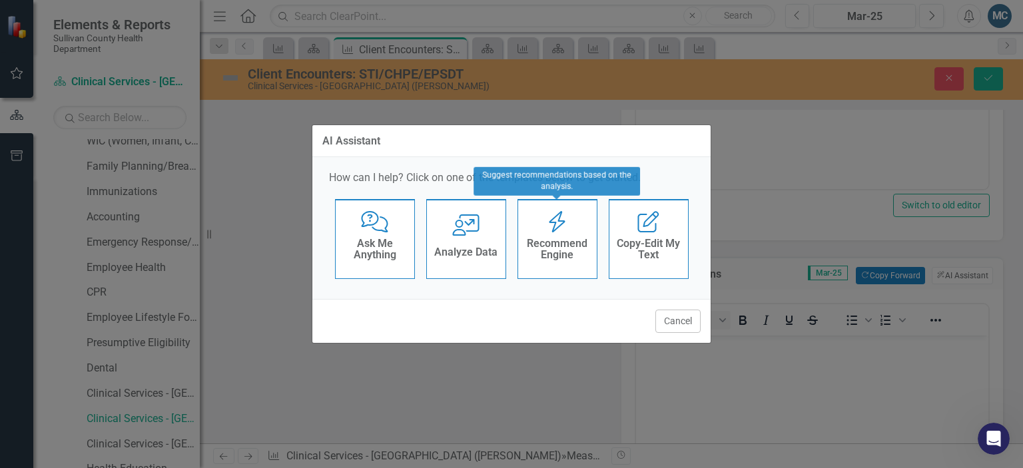
click at [562, 248] on h4 "Recommend Engine" at bounding box center [557, 249] width 65 height 23
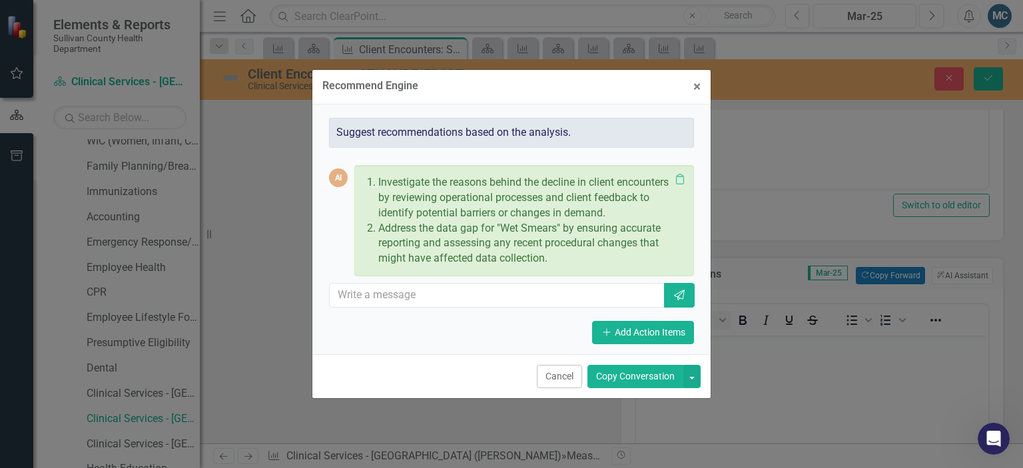
click at [636, 375] on button "Copy Conversation" at bounding box center [635, 376] width 96 height 23
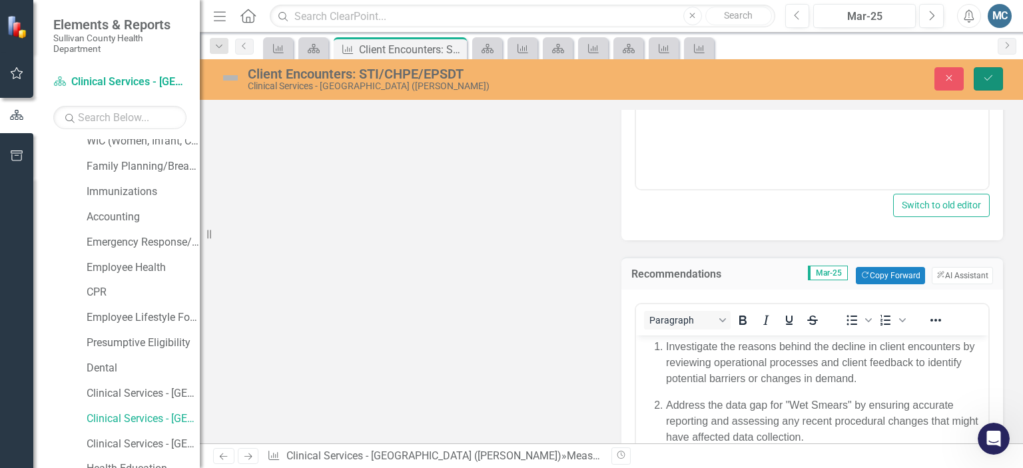
click at [990, 77] on icon "submit" at bounding box center [988, 77] width 8 height 5
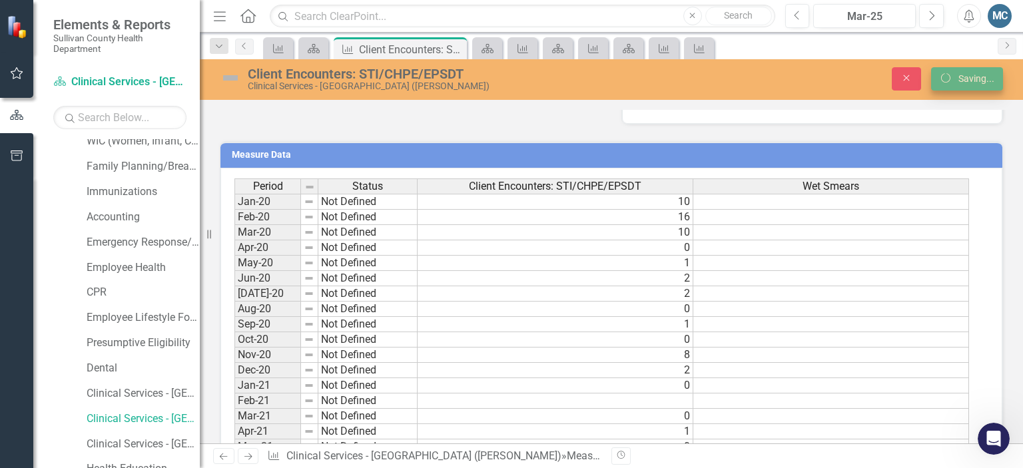
scroll to position [495, 0]
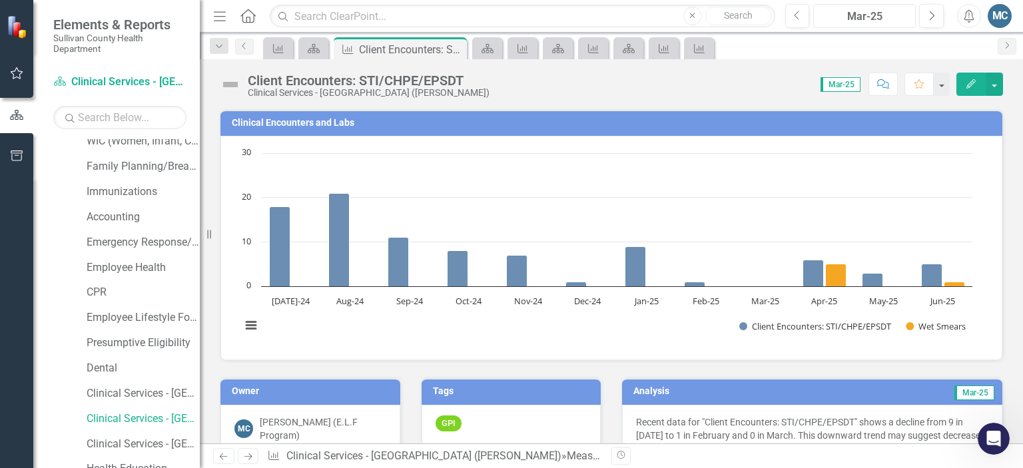
click at [868, 17] on div "Mar-25" at bounding box center [864, 17] width 93 height 16
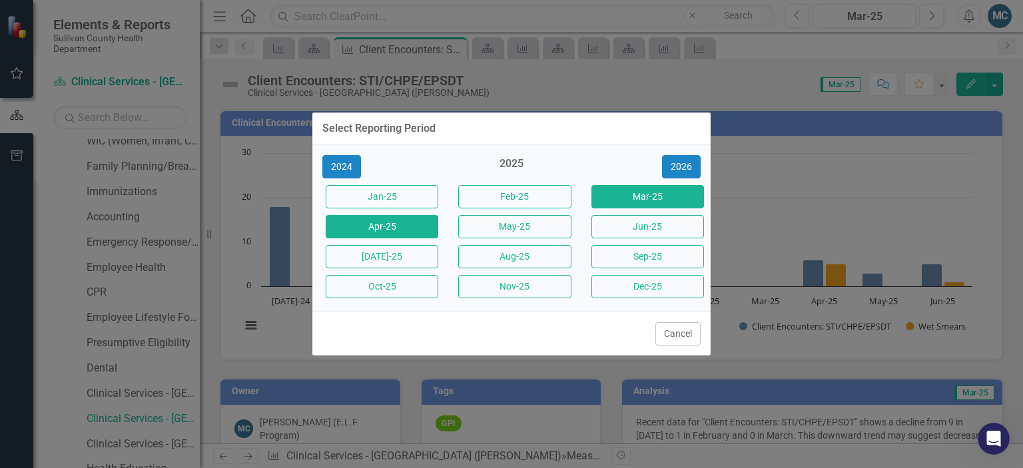
click at [425, 223] on button "Apr-25" at bounding box center [382, 226] width 113 height 23
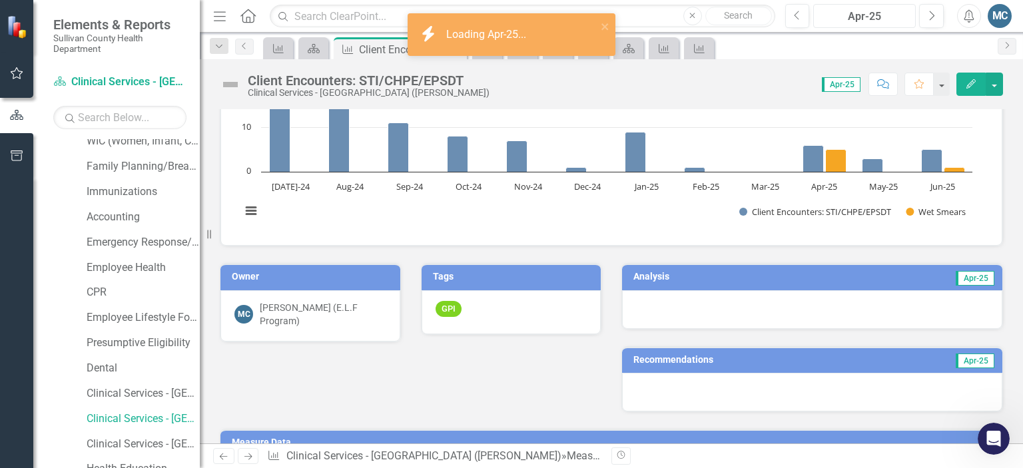
scroll to position [117, 0]
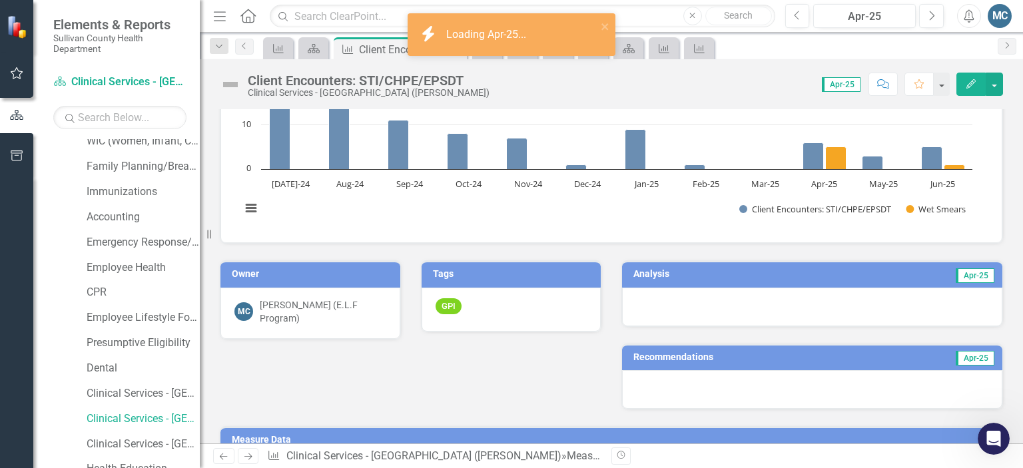
click at [766, 275] on h3 "Analysis" at bounding box center [719, 274] width 172 height 10
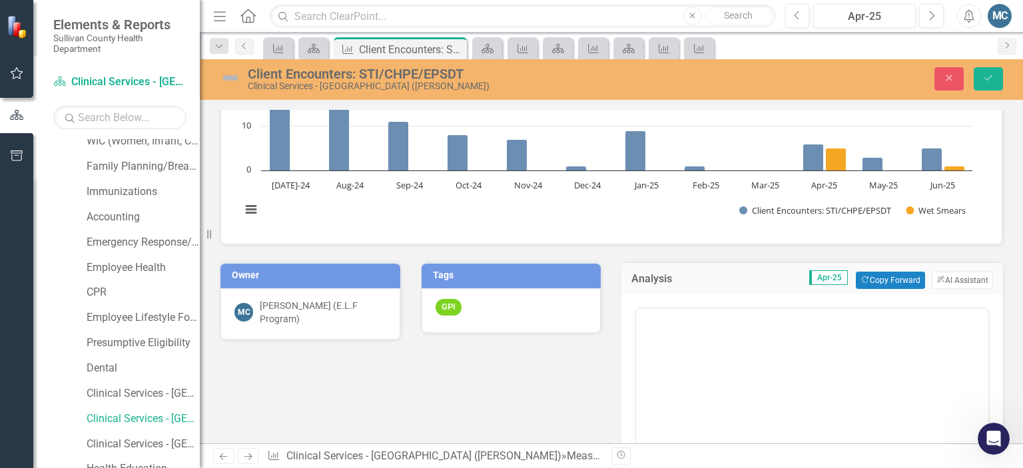
scroll to position [0, 0]
click at [953, 275] on button "ClearPoint AI AI Assistant" at bounding box center [961, 280] width 61 height 17
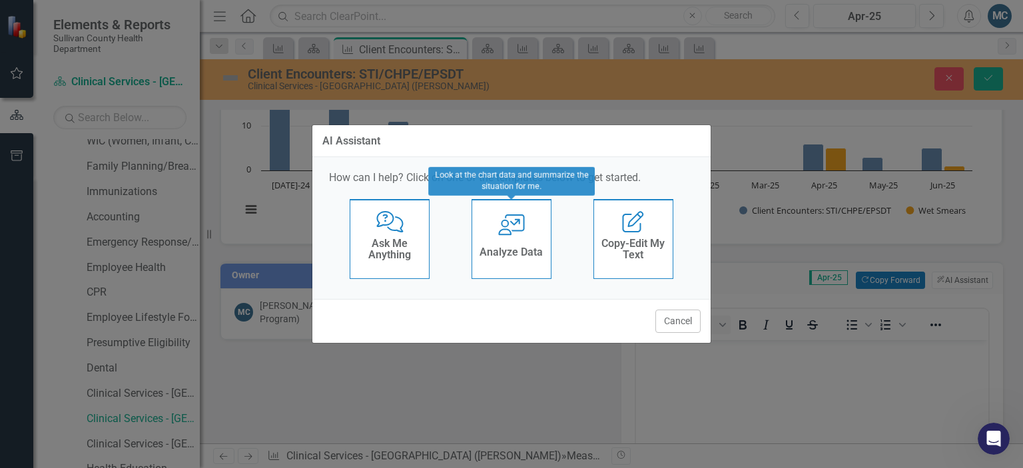
click at [509, 232] on icon at bounding box center [511, 224] width 27 height 21
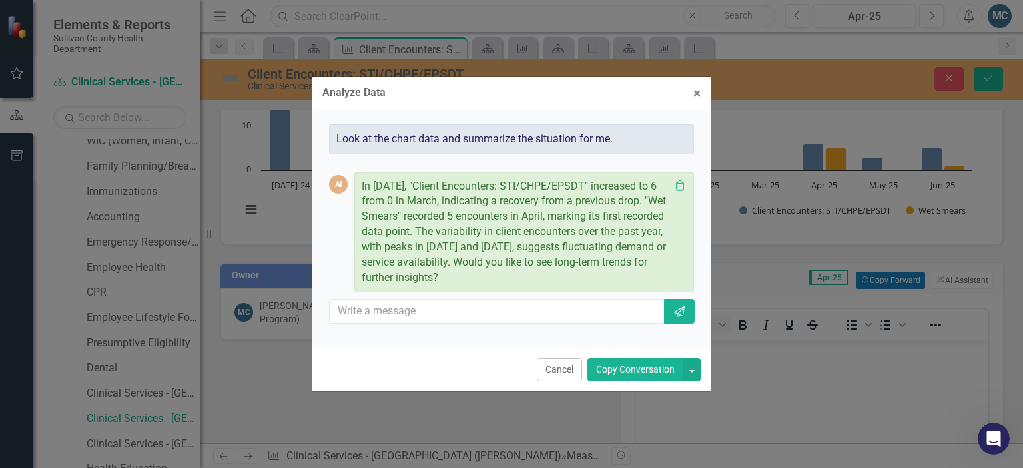
click at [645, 366] on button "Copy Conversation" at bounding box center [635, 369] width 96 height 23
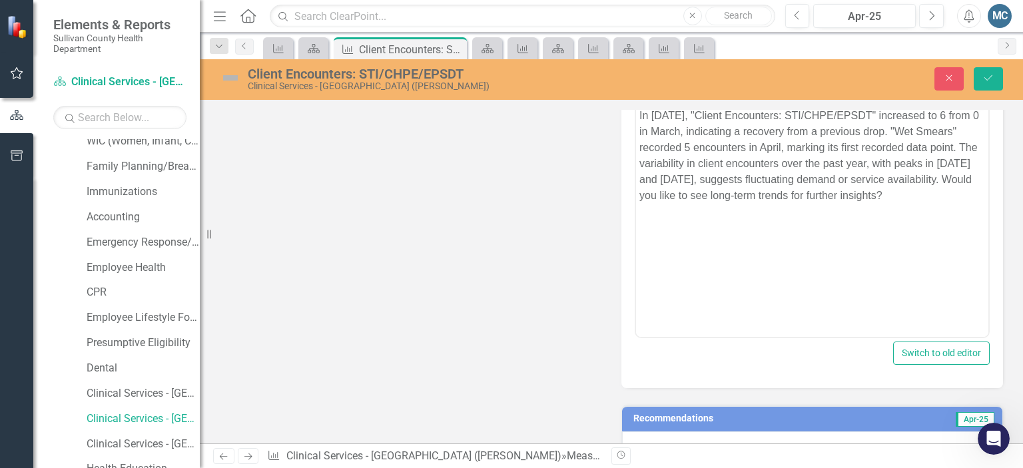
scroll to position [354, 0]
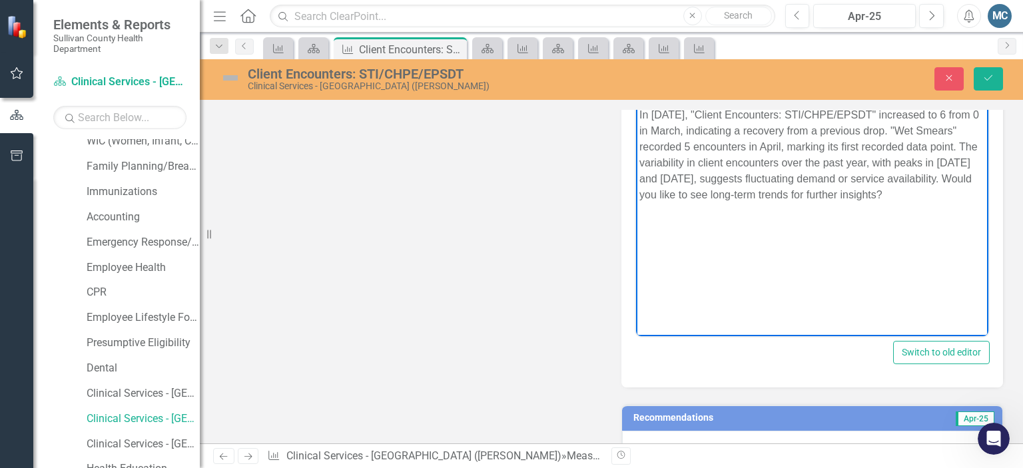
drag, startPoint x: 694, startPoint y: 196, endPoint x: 978, endPoint y: 216, distance: 284.3
click at [978, 216] on body "In [DATE], "Client Encounters: STI/CHPE/EPSDT" increased to 6 from 0 in March, …" at bounding box center [812, 203] width 352 height 200
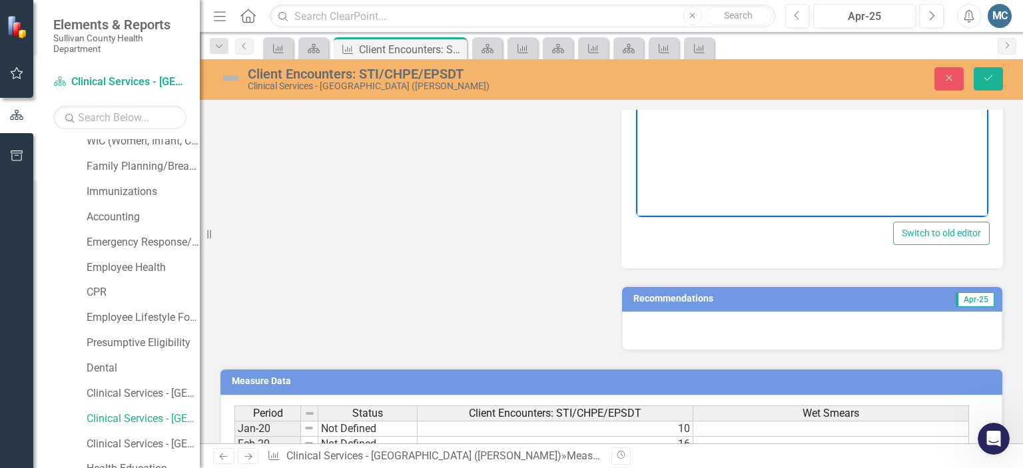
scroll to position [479, 0]
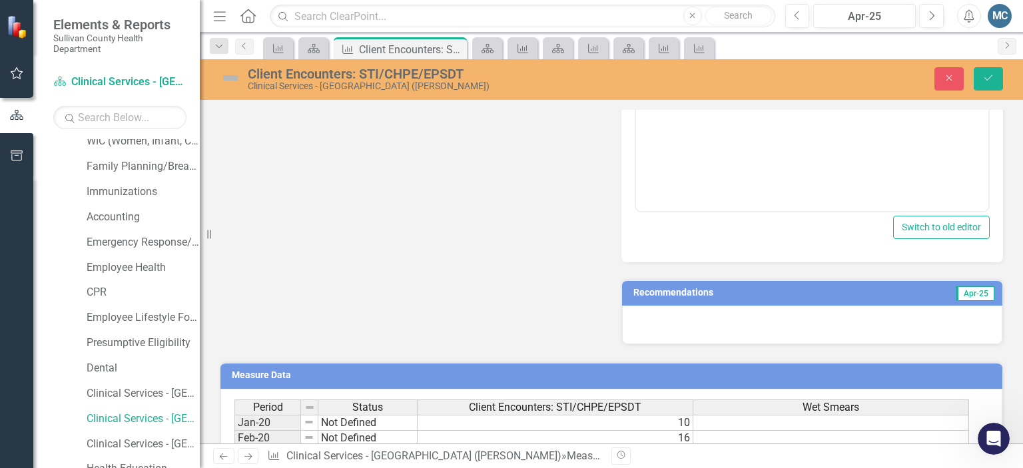
click at [834, 294] on h3 "Recommendations" at bounding box center [754, 293] width 242 height 10
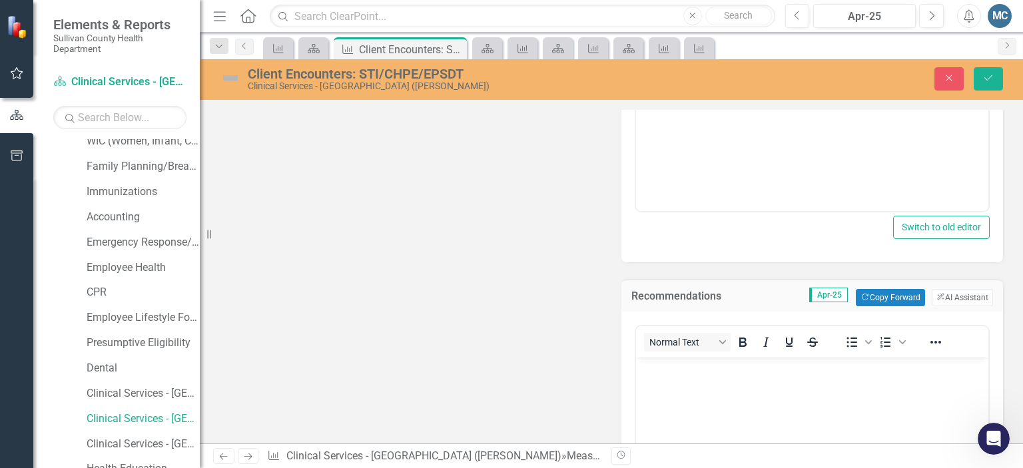
scroll to position [0, 0]
click at [948, 292] on button "ClearPoint AI AI Assistant" at bounding box center [961, 297] width 61 height 17
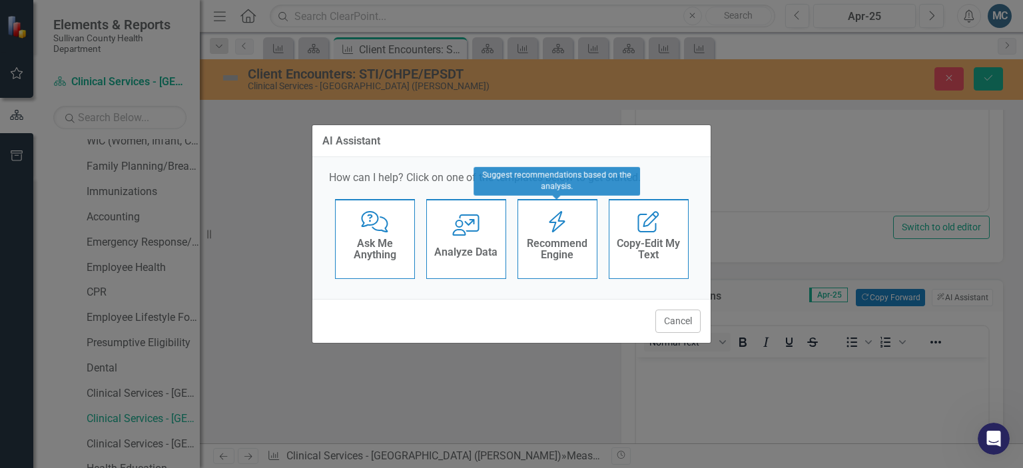
click at [569, 238] on h4 "Recommend Engine" at bounding box center [557, 249] width 65 height 23
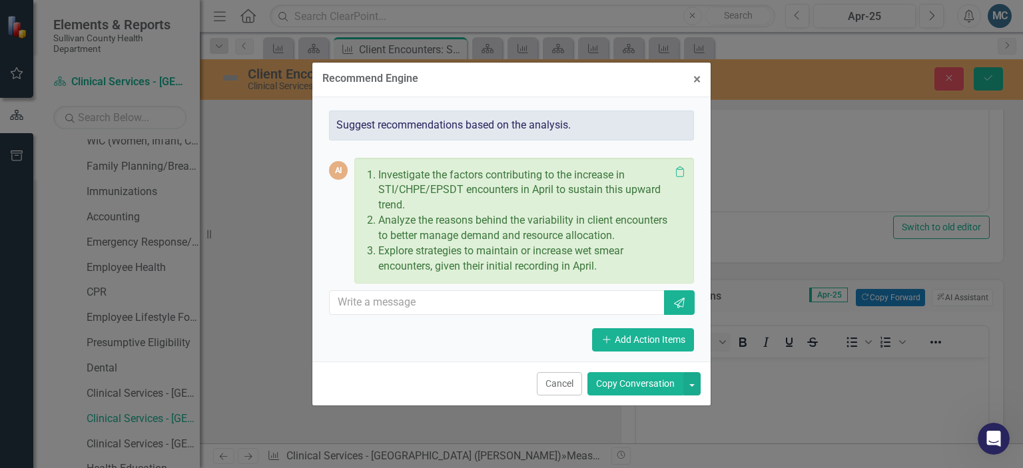
click at [629, 385] on button "Copy Conversation" at bounding box center [635, 383] width 96 height 23
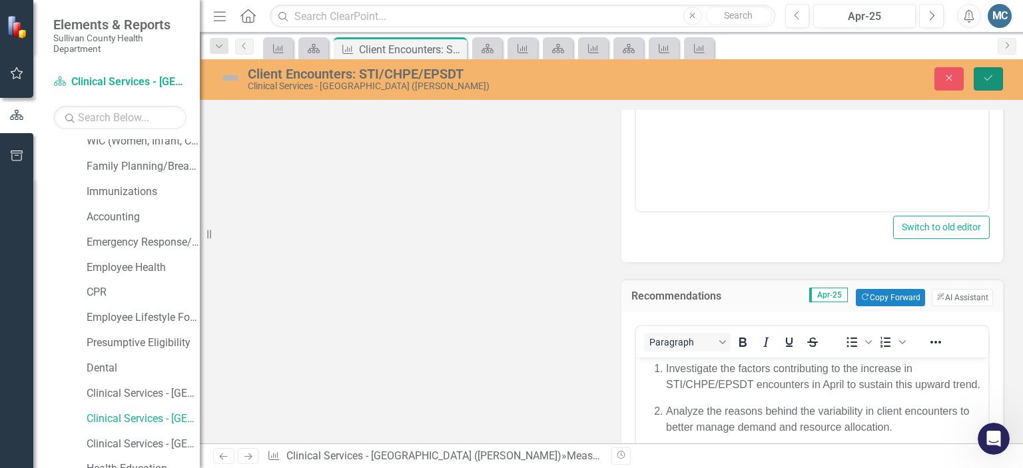
click at [991, 70] on button "Save" at bounding box center [987, 78] width 29 height 23
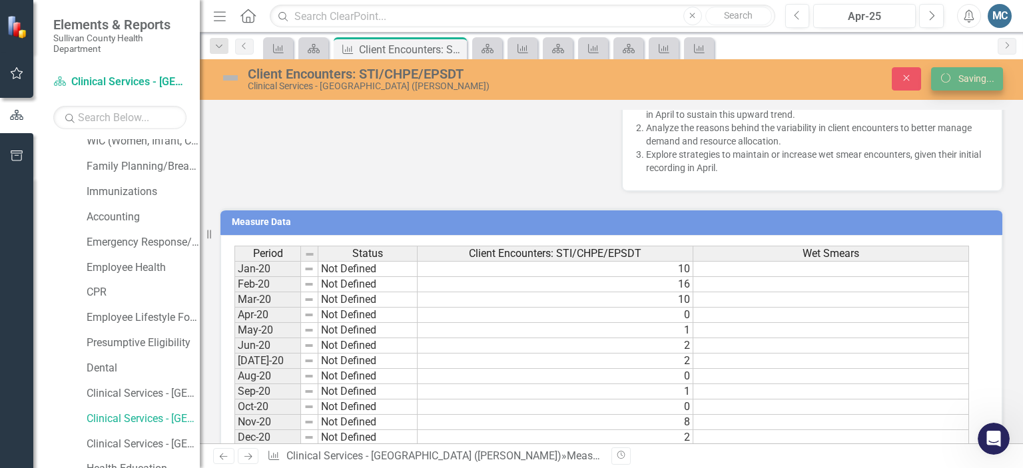
scroll to position [473, 0]
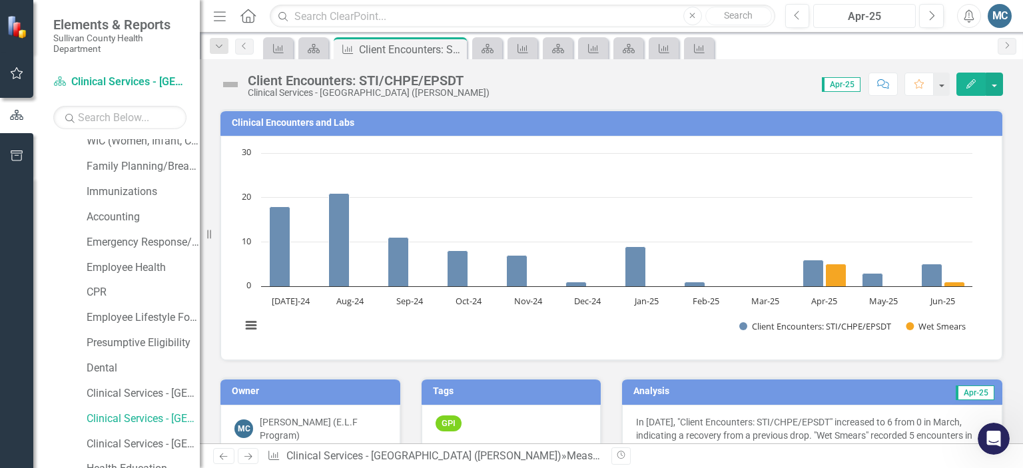
click at [862, 15] on div "Apr-25" at bounding box center [864, 17] width 93 height 16
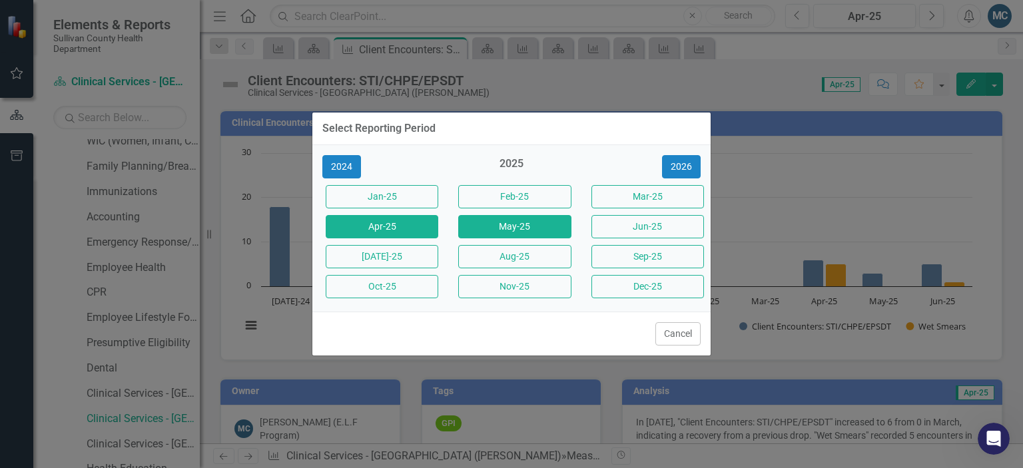
click at [504, 224] on button "May-25" at bounding box center [514, 226] width 113 height 23
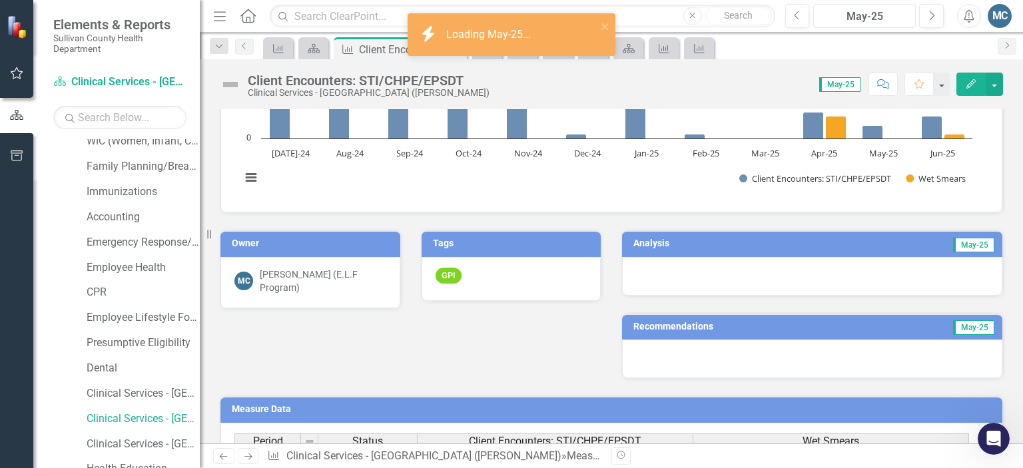
scroll to position [149, 0]
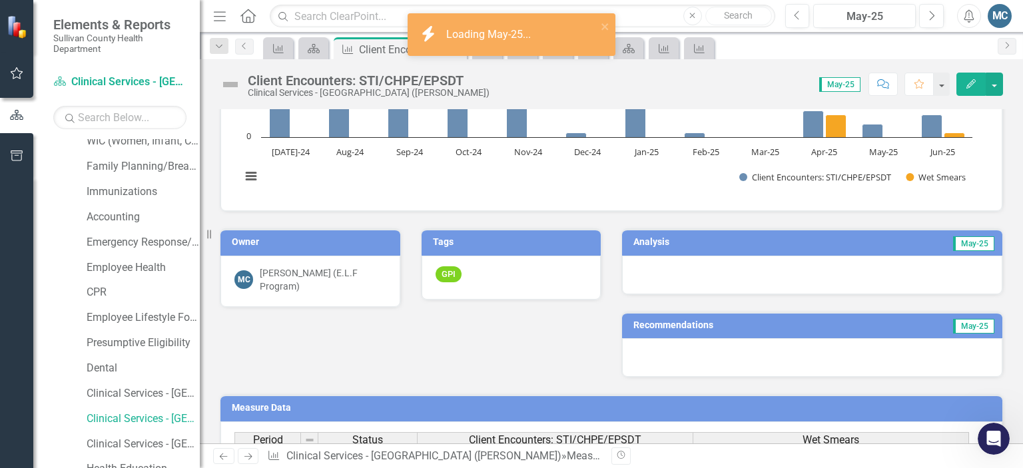
click at [679, 234] on td "Analysis" at bounding box center [716, 244] width 166 height 20
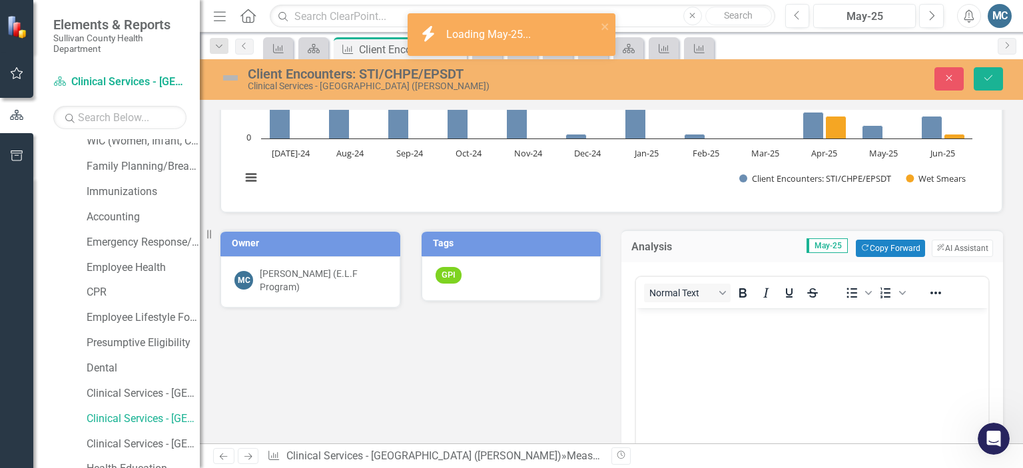
scroll to position [0, 0]
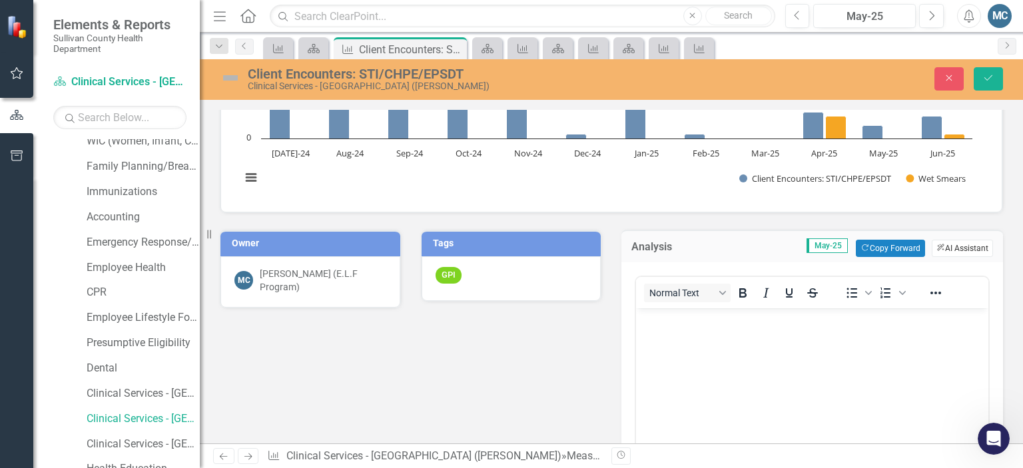
click at [951, 245] on button "ClearPoint AI AI Assistant" at bounding box center [961, 248] width 61 height 17
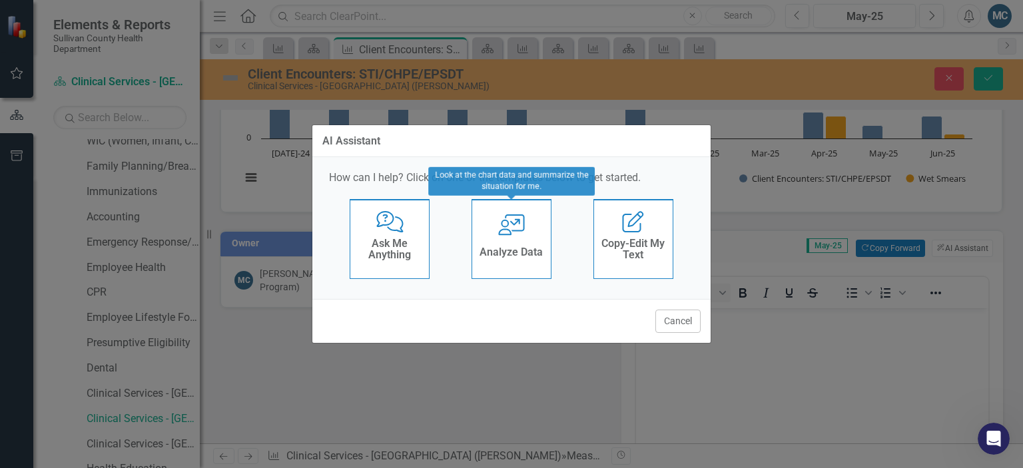
click at [495, 226] on div "User with Chart Analyze Data" at bounding box center [511, 239] width 80 height 80
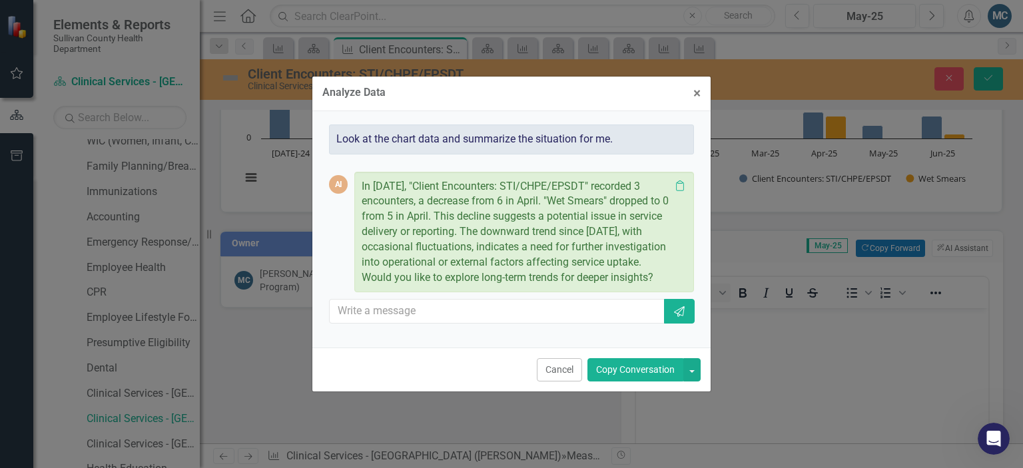
click at [646, 377] on button "Copy Conversation" at bounding box center [635, 369] width 96 height 23
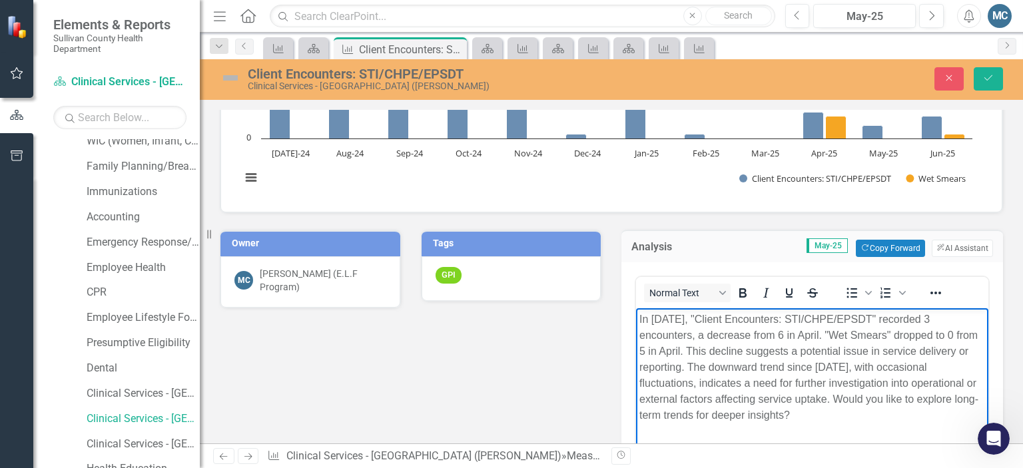
drag, startPoint x: 832, startPoint y: 399, endPoint x: 863, endPoint y: 423, distance: 39.8
click at [863, 423] on body "In [DATE], "Client Encounters: STI/CHPE/EPSDT" recorded 3 encounters, a decreas…" at bounding box center [812, 408] width 352 height 200
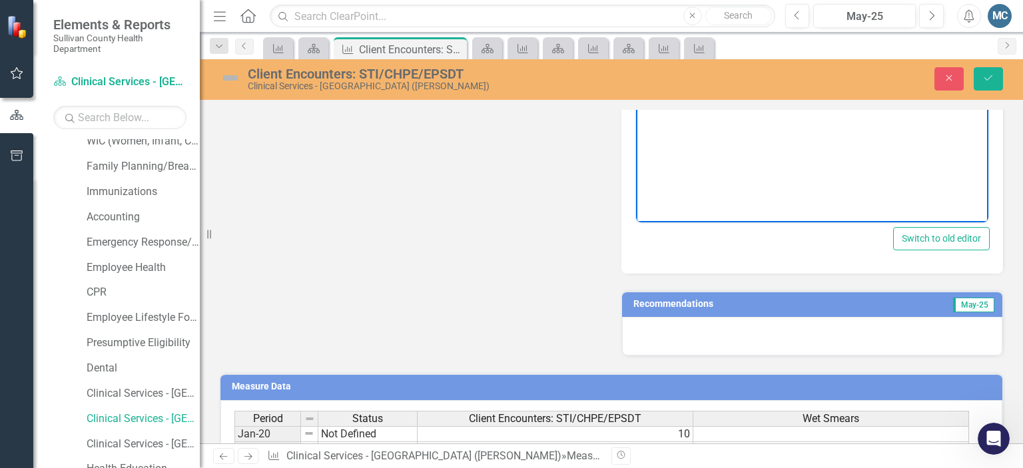
scroll to position [466, 0]
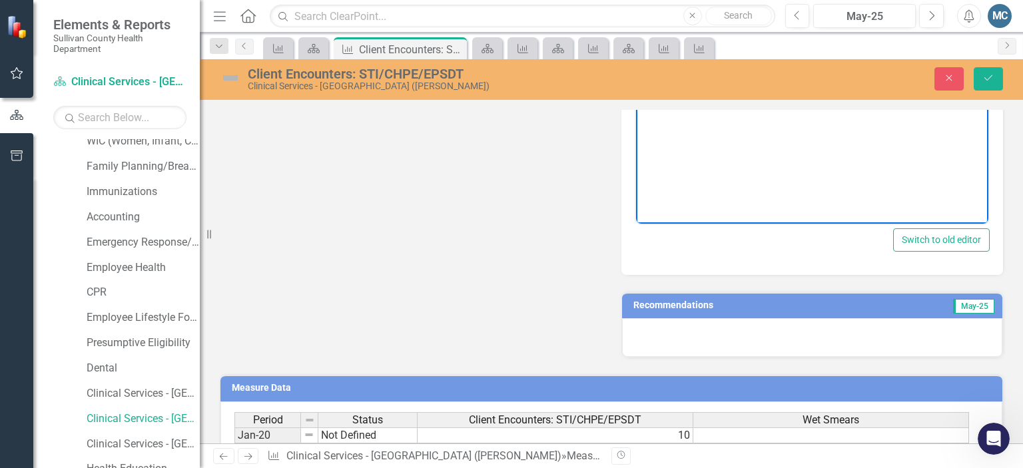
click at [840, 304] on h3 "Recommendations" at bounding box center [751, 305] width 236 height 10
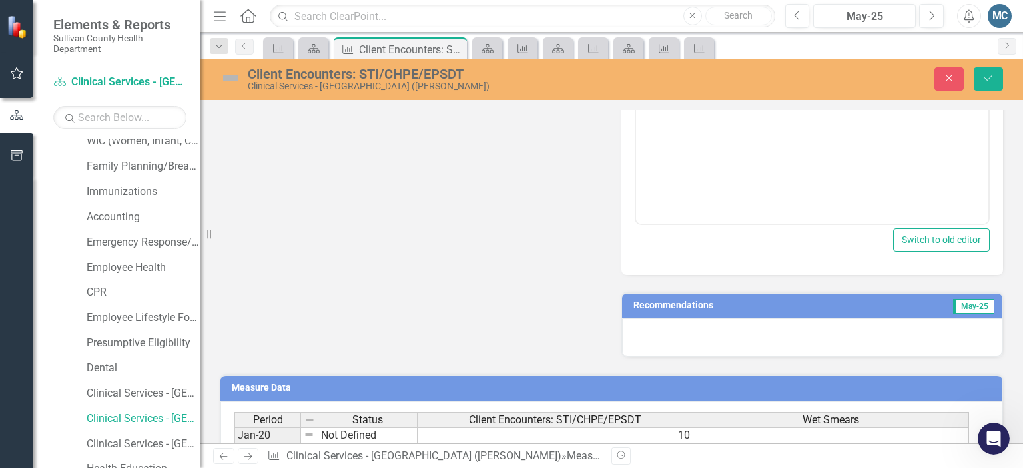
click at [840, 304] on h3 "Recommendations" at bounding box center [751, 305] width 236 height 10
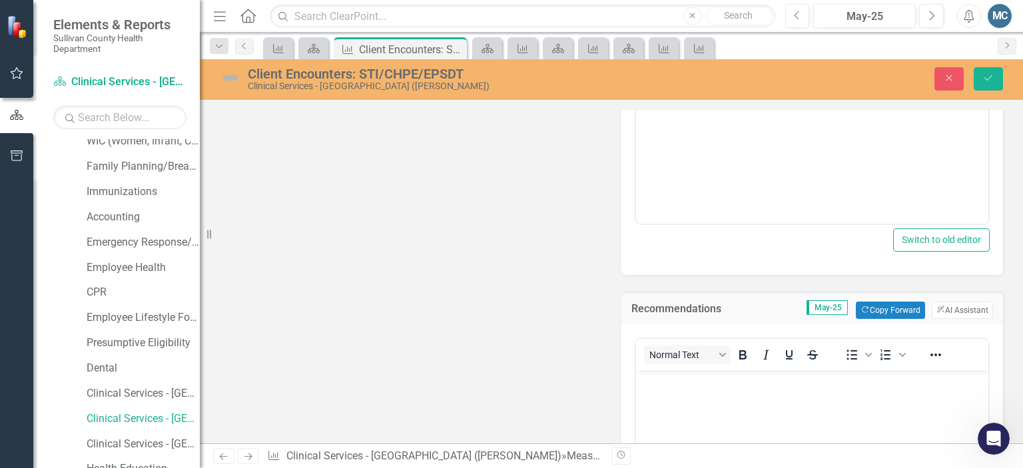
scroll to position [0, 0]
click at [957, 302] on button "ClearPoint AI AI Assistant" at bounding box center [961, 310] width 61 height 17
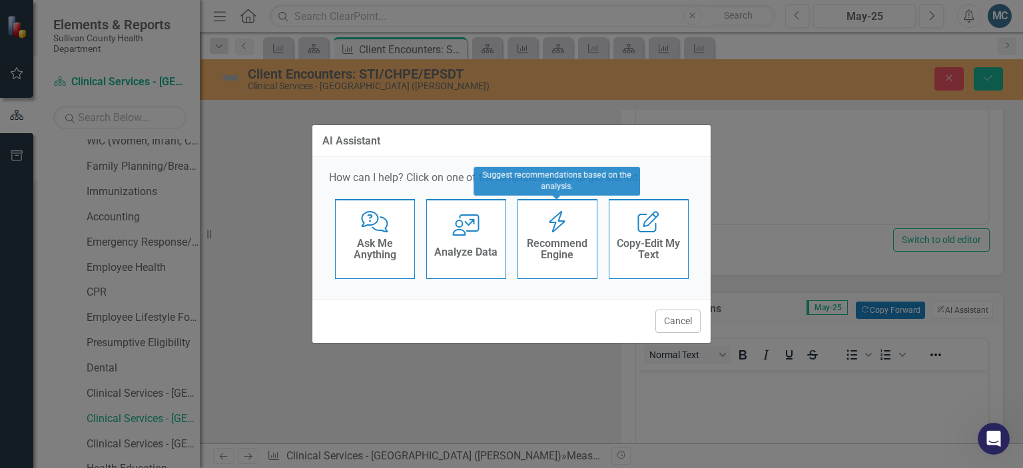
click at [551, 226] on icon "Recommend Engine" at bounding box center [556, 221] width 27 height 21
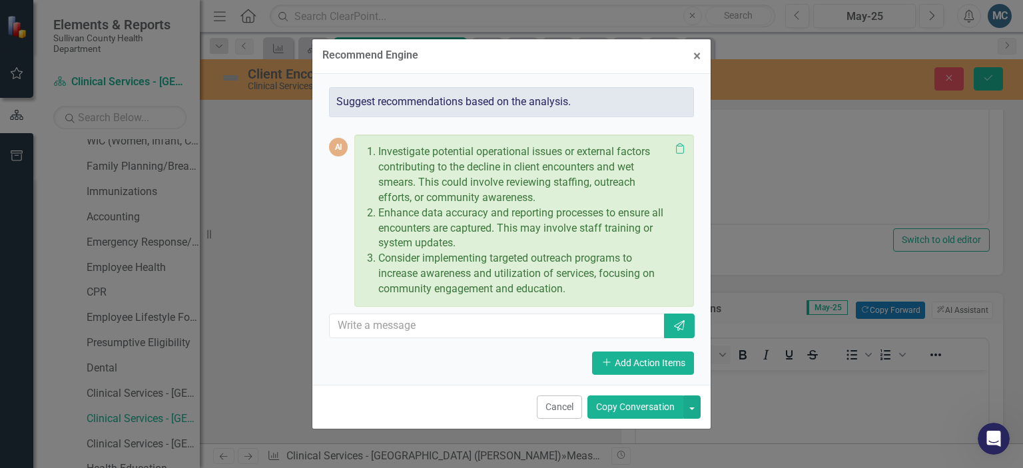
click at [654, 403] on button "Copy Conversation" at bounding box center [635, 406] width 96 height 23
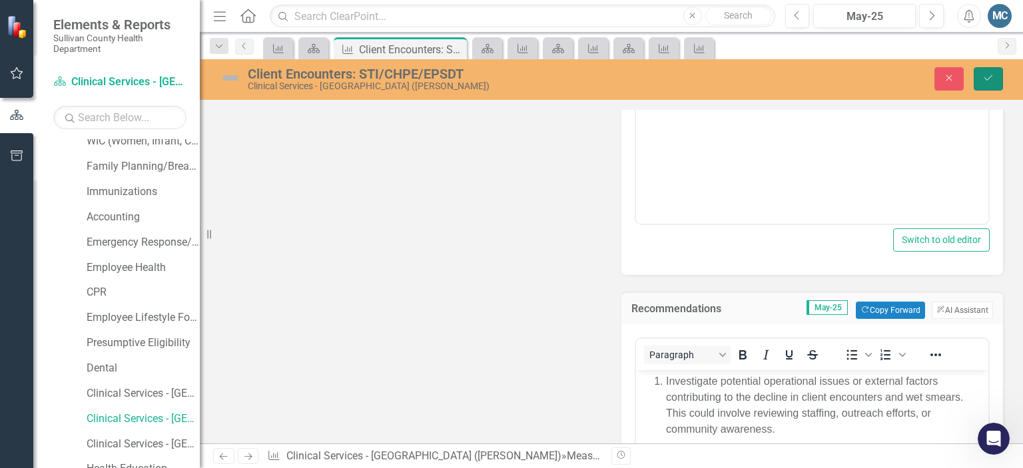
click at [991, 79] on icon "Save" at bounding box center [988, 77] width 12 height 9
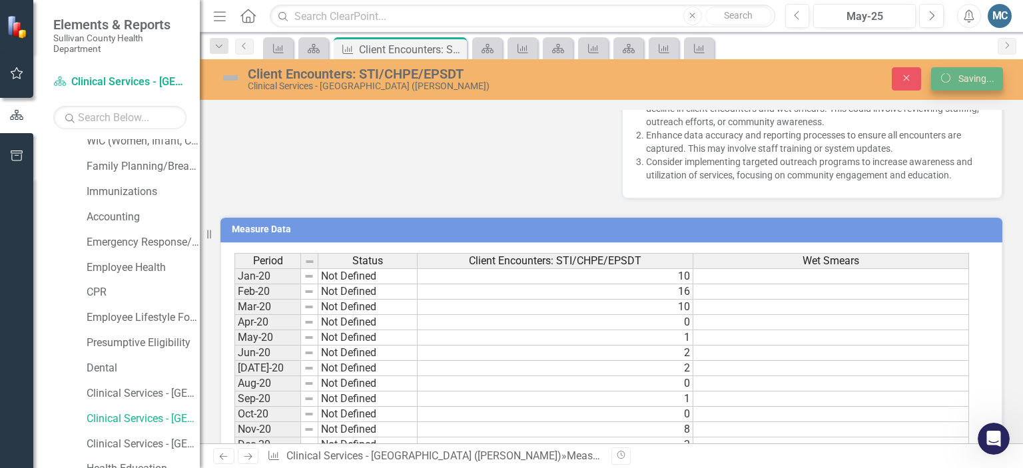
scroll to position [461, 0]
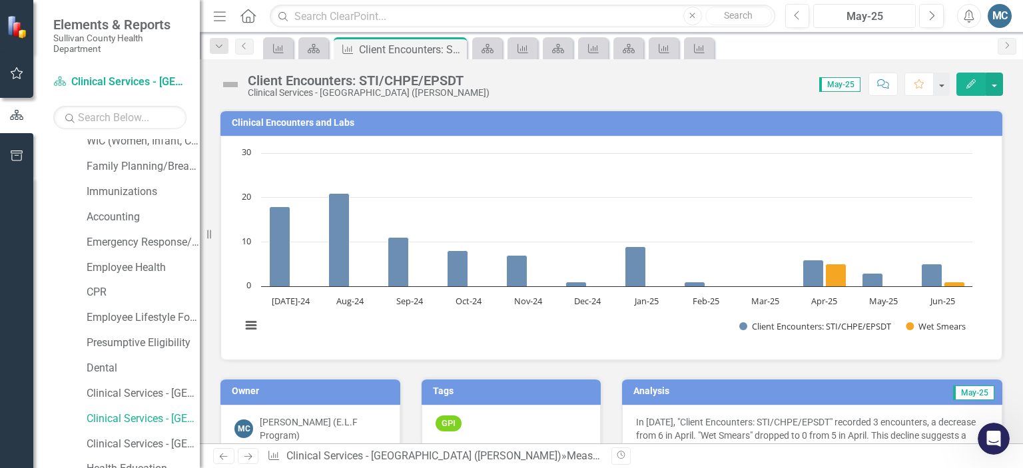
click at [878, 18] on div "May-25" at bounding box center [864, 17] width 93 height 16
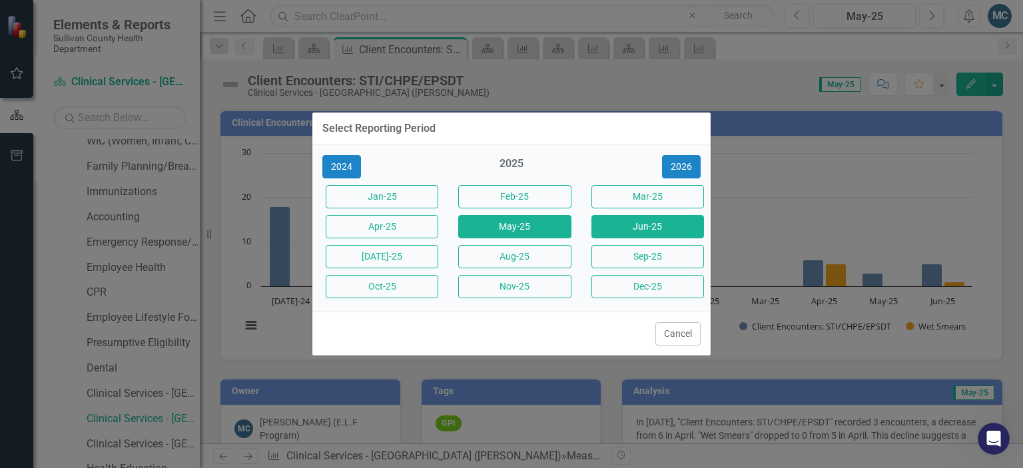
click at [646, 227] on button "Jun-25" at bounding box center [647, 226] width 113 height 23
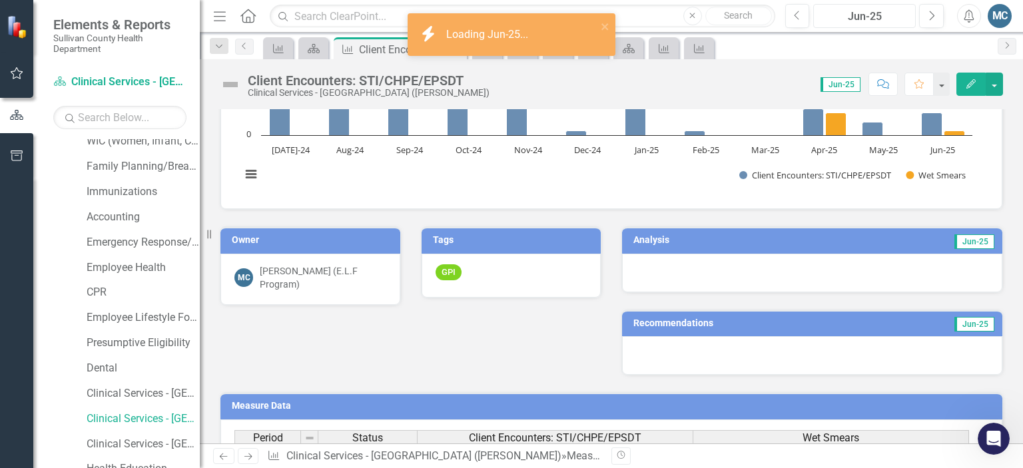
scroll to position [152, 0]
click at [732, 244] on td "Analysis" at bounding box center [717, 241] width 168 height 20
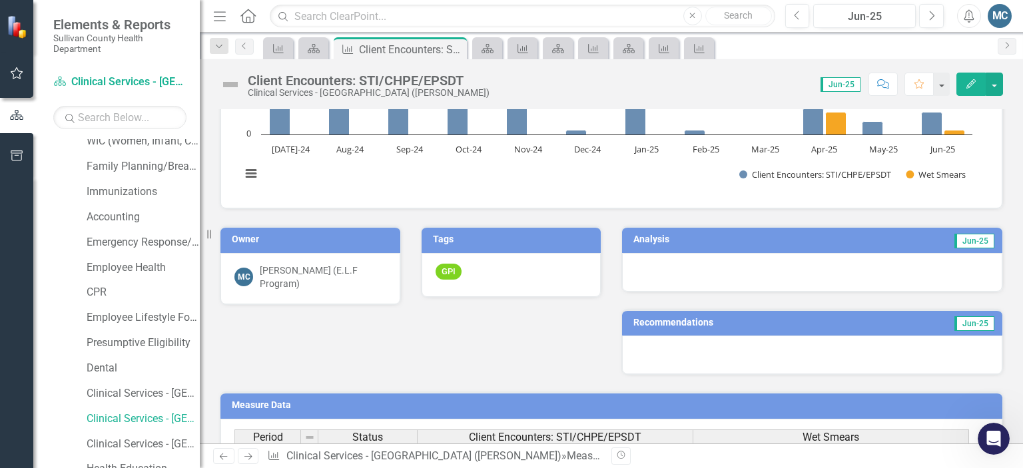
click at [732, 244] on td "Analysis" at bounding box center [717, 241] width 168 height 20
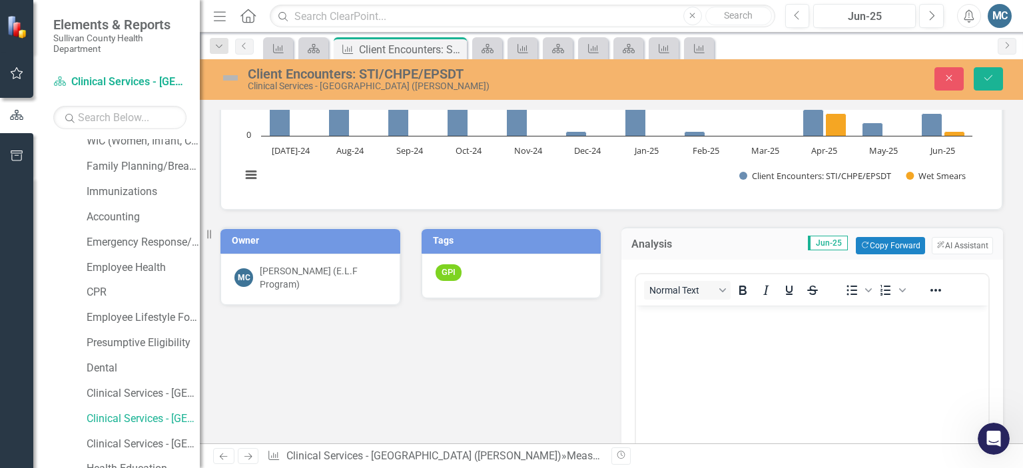
scroll to position [0, 0]
click at [953, 241] on button "ClearPoint AI AI Assistant" at bounding box center [961, 245] width 61 height 17
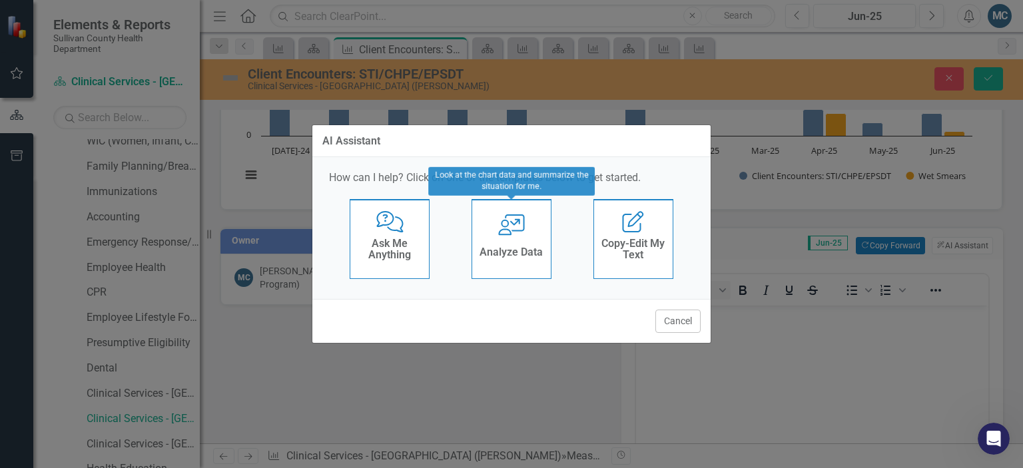
click at [521, 234] on icon "User with Chart" at bounding box center [511, 224] width 27 height 21
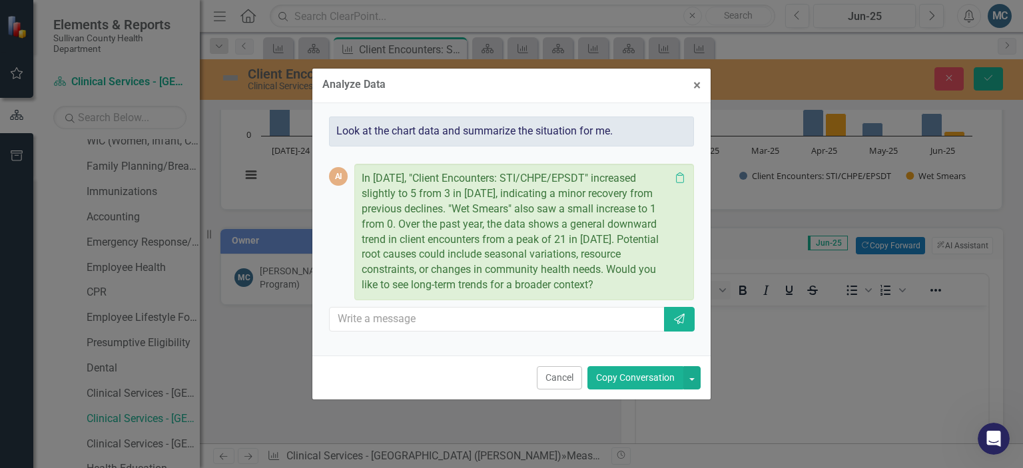
click at [641, 378] on button "Copy Conversation" at bounding box center [635, 377] width 96 height 23
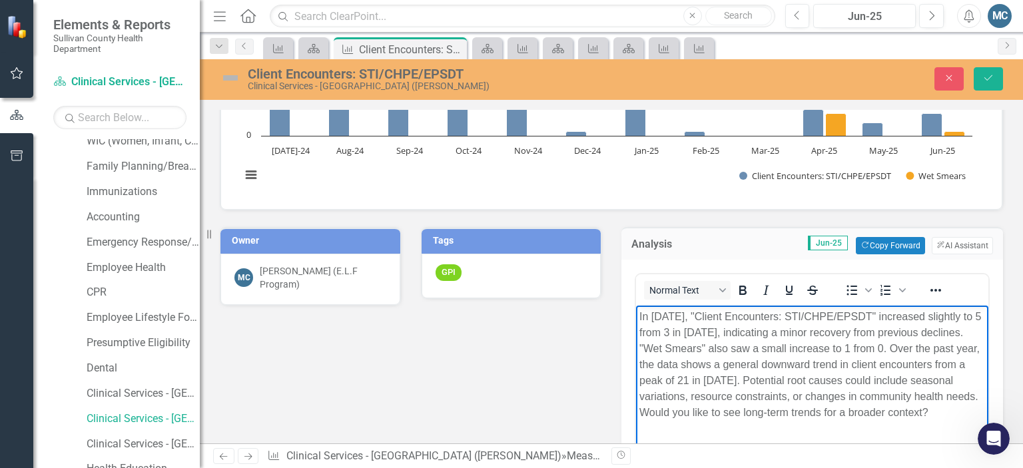
drag, startPoint x: 760, startPoint y: 410, endPoint x: 806, endPoint y: 432, distance: 50.3
click at [806, 420] on p "In [DATE], "Client Encounters: STI/CHPE/EPSDT" increased slightly to 5 from 3 i…" at bounding box center [812, 364] width 346 height 112
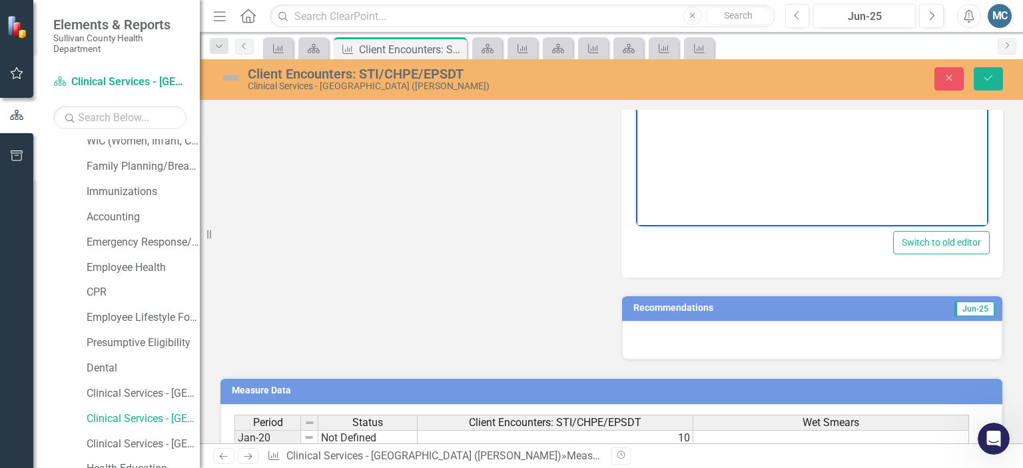
scroll to position [463, 0]
click at [764, 314] on td "Recommendations" at bounding box center [752, 310] width 239 height 20
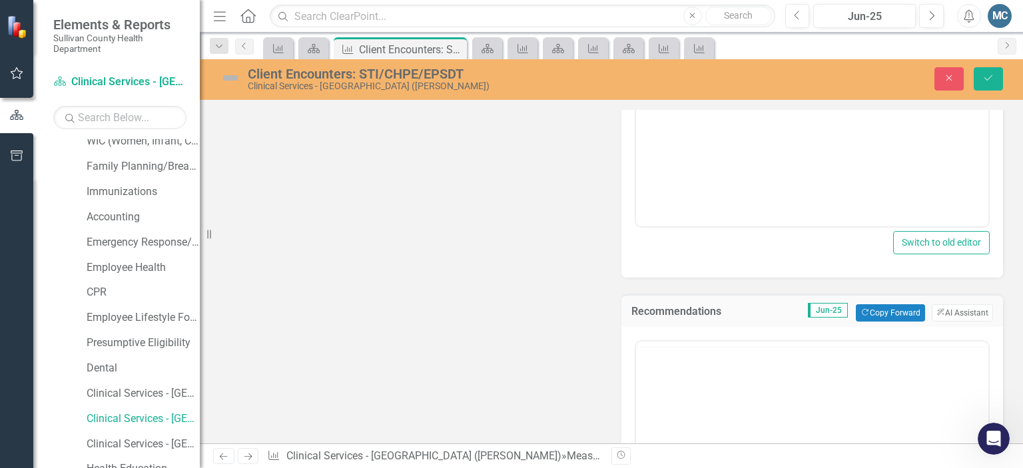
scroll to position [0, 0]
click at [949, 309] on button "ClearPoint AI AI Assistant" at bounding box center [961, 312] width 61 height 17
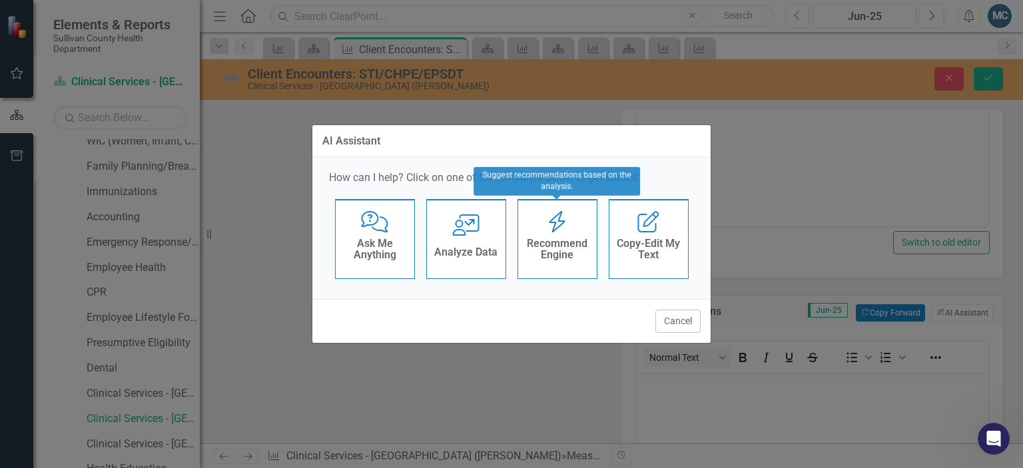
click at [559, 242] on h4 "Recommend Engine" at bounding box center [557, 249] width 65 height 23
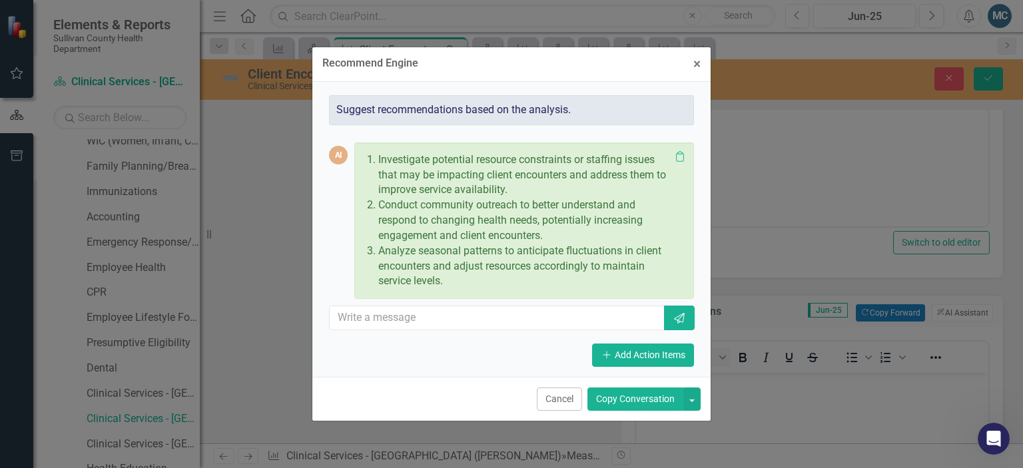
click at [628, 396] on button "Copy Conversation" at bounding box center [635, 398] width 96 height 23
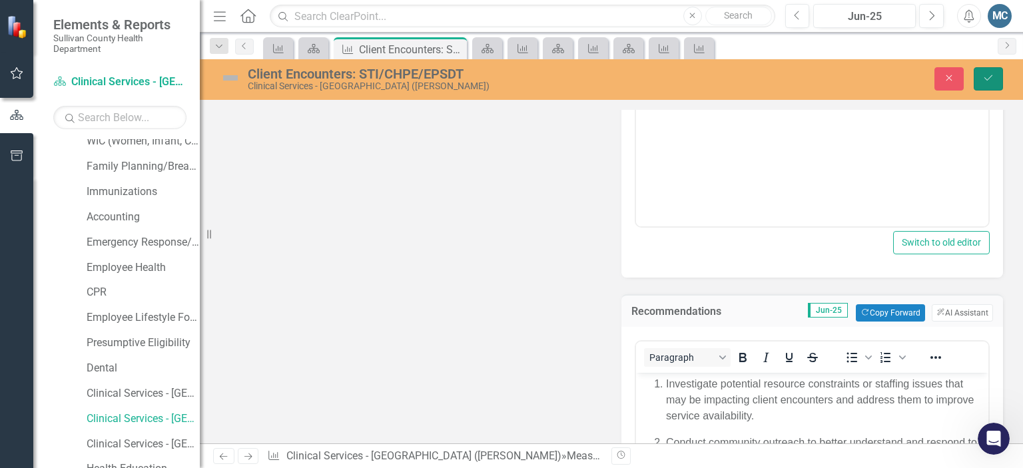
click at [987, 86] on button "Save" at bounding box center [987, 78] width 29 height 23
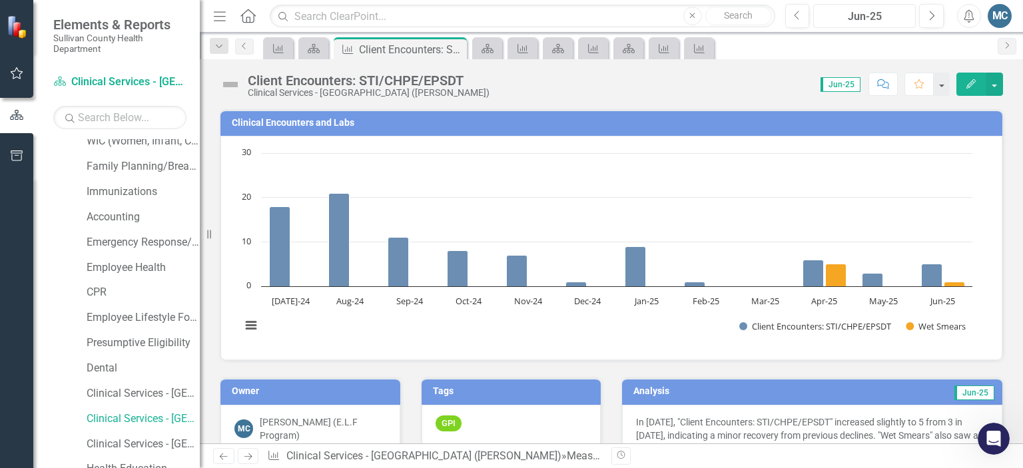
click at [857, 10] on div "Jun-25" at bounding box center [864, 17] width 93 height 16
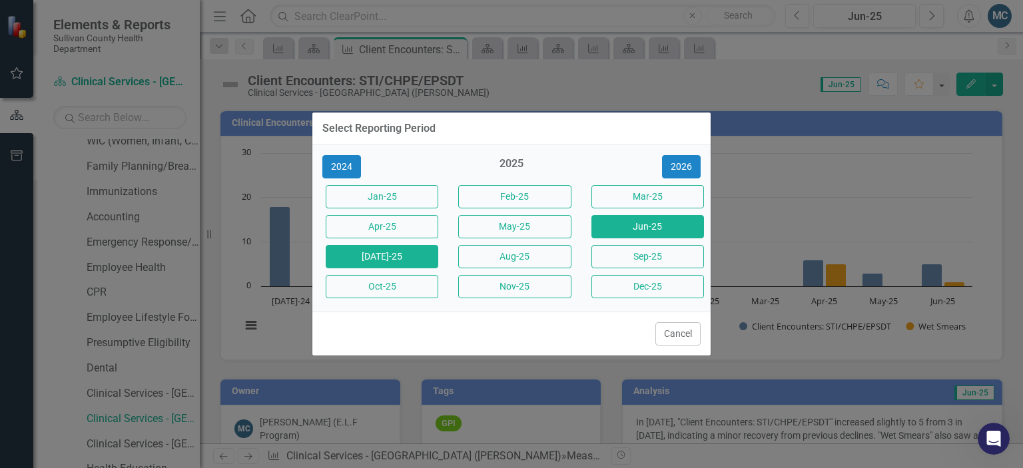
click at [419, 254] on button "[DATE]-25" at bounding box center [382, 256] width 113 height 23
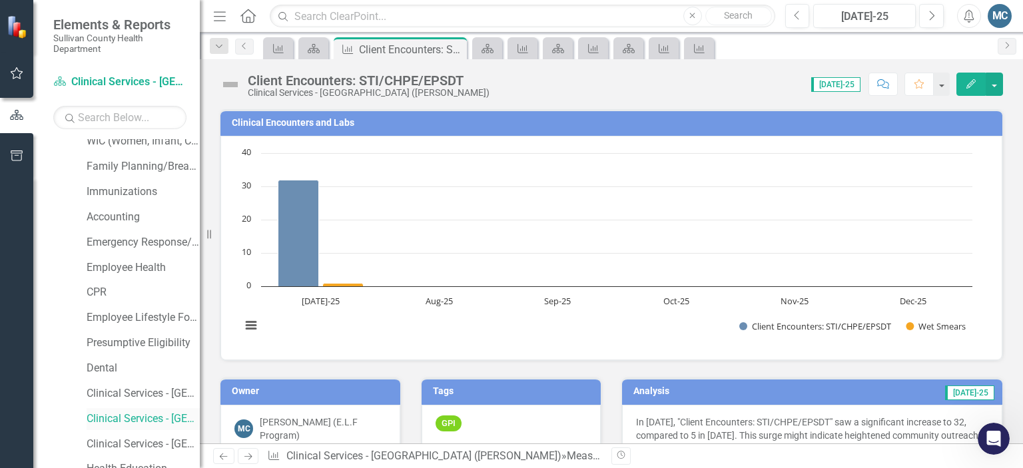
click at [122, 414] on link "Clinical Services - [GEOGRAPHIC_DATA] ([PERSON_NAME])" at bounding box center [143, 418] width 113 height 15
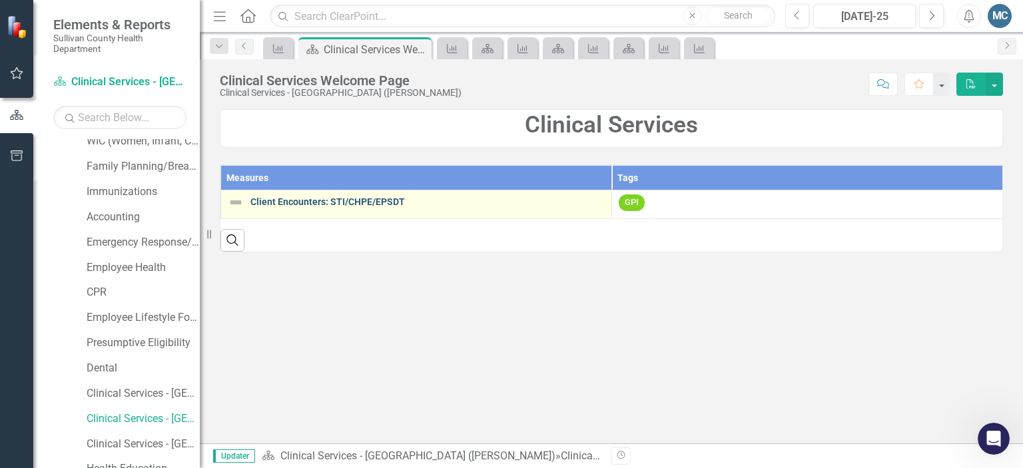
click at [401, 207] on link "Client Encounters: STI/CHPE/EPSDT" at bounding box center [427, 202] width 354 height 10
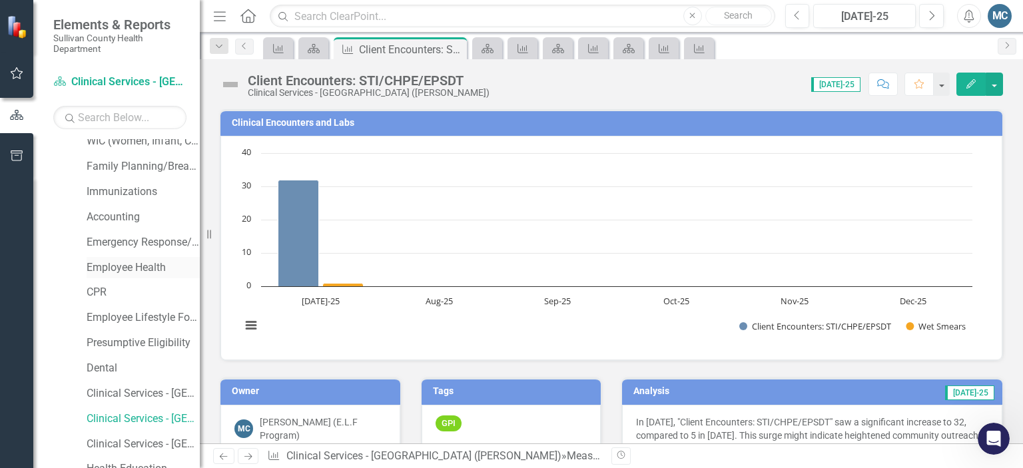
click at [119, 274] on link "Employee Health" at bounding box center [143, 267] width 113 height 15
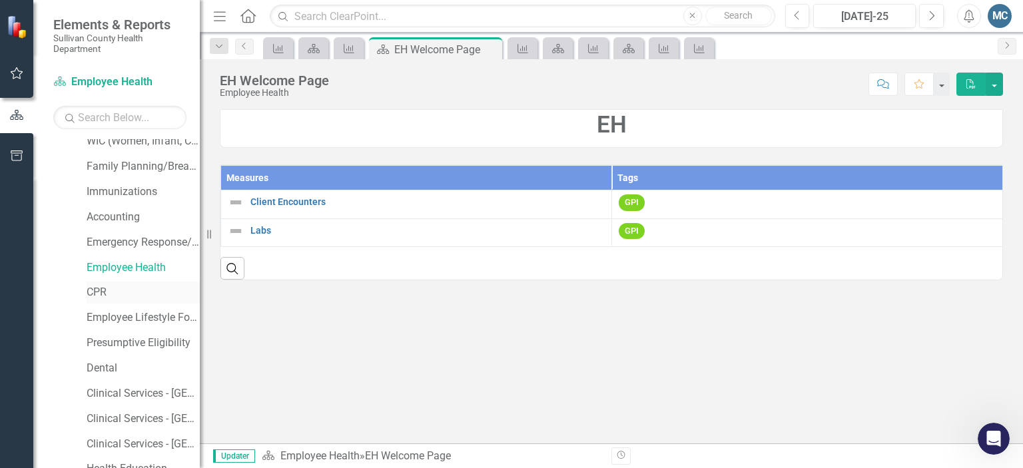
click at [101, 288] on link "CPR" at bounding box center [143, 292] width 113 height 15
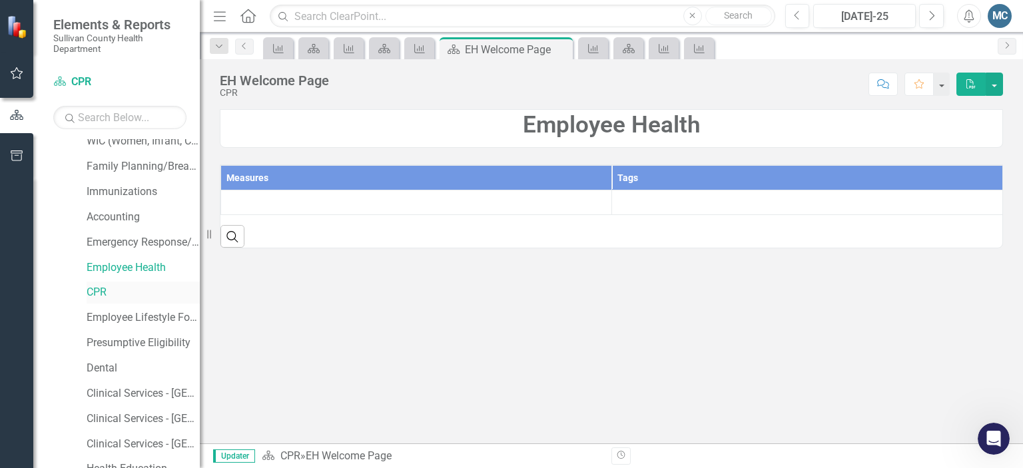
click at [101, 288] on link "CPR" at bounding box center [143, 292] width 113 height 15
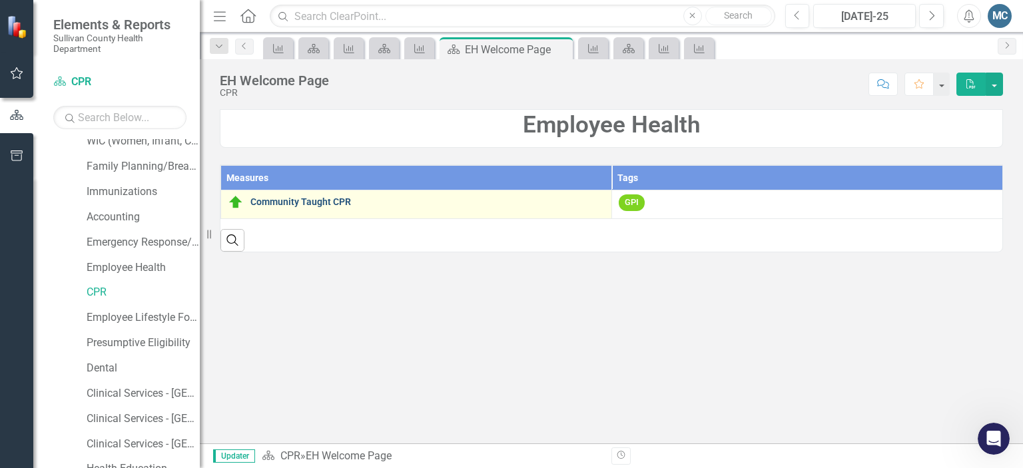
click at [298, 202] on link "Community Taught CPR" at bounding box center [427, 202] width 354 height 10
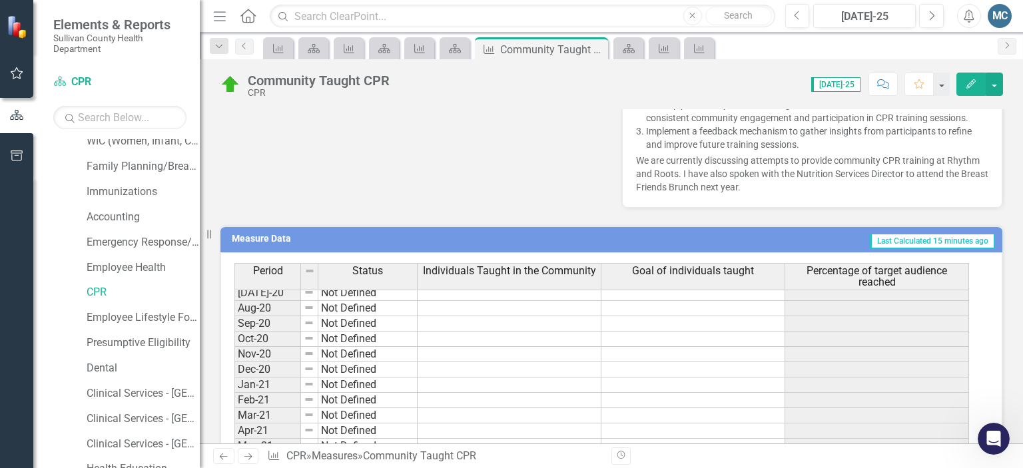
scroll to position [107, 0]
click at [409, 383] on td "Not Defined" at bounding box center [367, 390] width 99 height 15
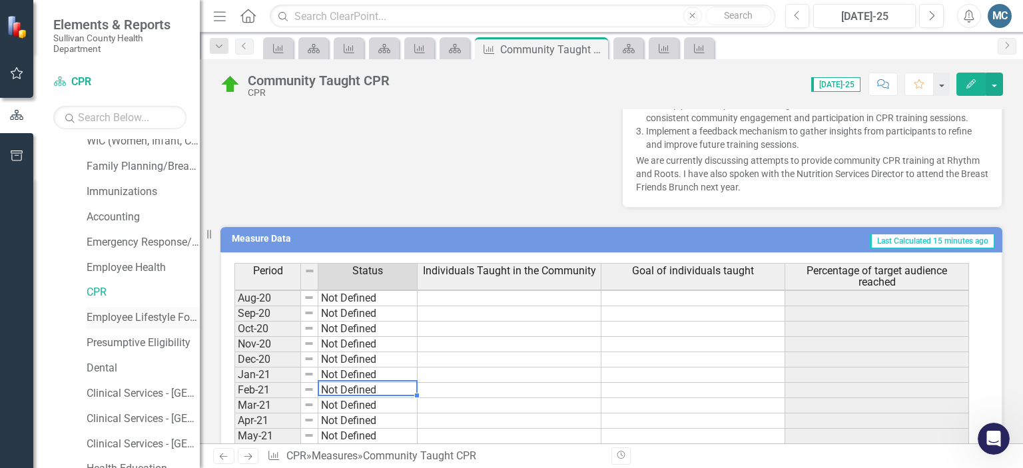
click at [122, 319] on link "Employee Lifestyle Focus" at bounding box center [143, 317] width 113 height 15
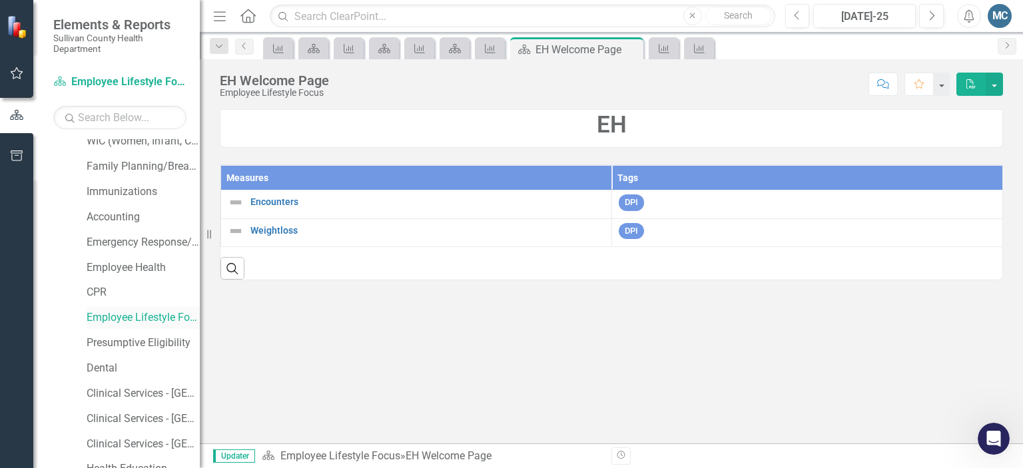
drag, startPoint x: 122, startPoint y: 319, endPoint x: 157, endPoint y: 322, distance: 35.4
click at [157, 322] on link "Employee Lifestyle Focus" at bounding box center [143, 317] width 113 height 15
click at [131, 417] on link "Clinical Services - [GEOGRAPHIC_DATA] ([PERSON_NAME])" at bounding box center [143, 418] width 113 height 15
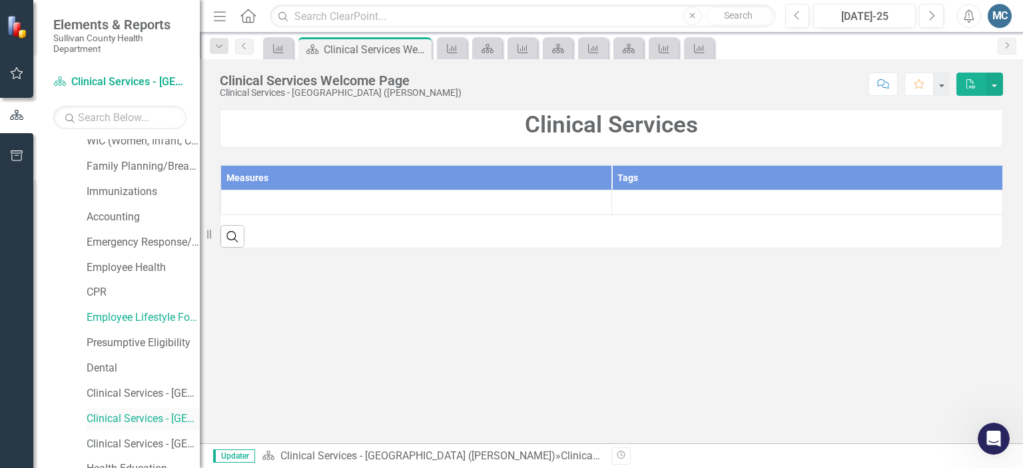
click at [131, 417] on link "Clinical Services - [GEOGRAPHIC_DATA] ([PERSON_NAME])" at bounding box center [143, 418] width 113 height 15
click at [266, 239] on div "Search" at bounding box center [611, 235] width 782 height 33
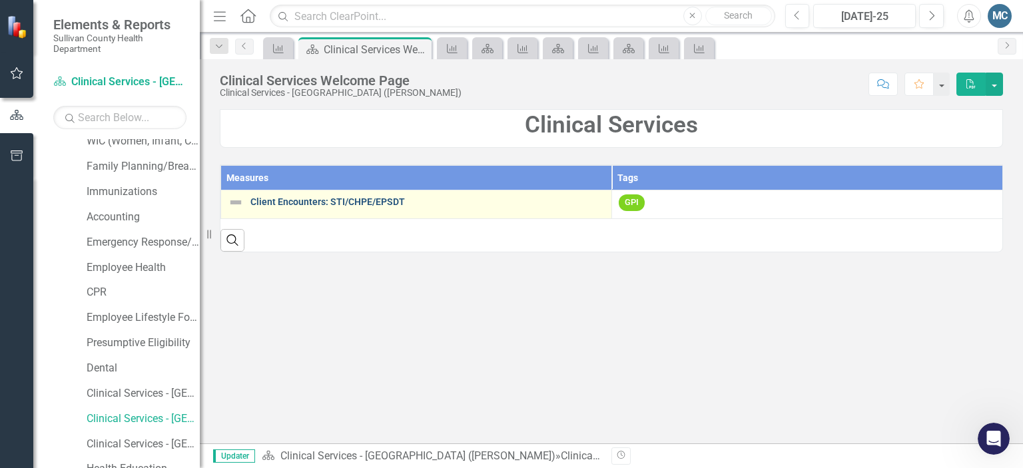
click at [294, 201] on link "Client Encounters: STI/CHPE/EPSDT" at bounding box center [427, 202] width 354 height 10
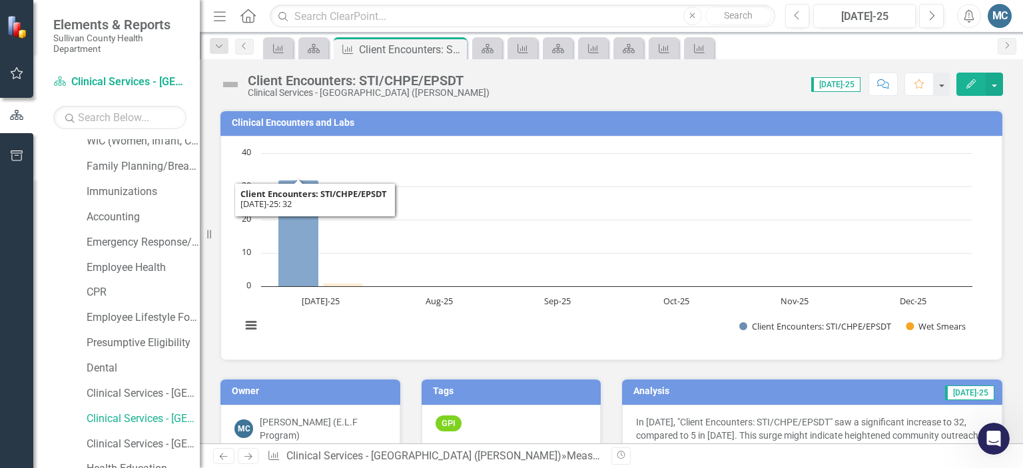
click at [294, 201] on icon "Jul-25, 32. Client Encounters: STI/CHPE/EPSDT." at bounding box center [298, 233] width 41 height 107
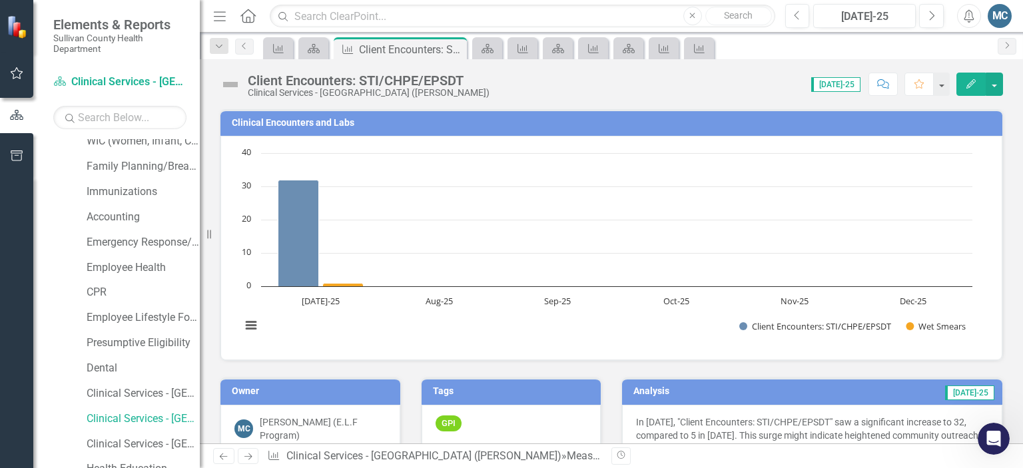
click at [506, 98] on div "Client Encounters: STI/CHPE/EPSDT Clinical Services - [GEOGRAPHIC_DATA] ([PERSO…" at bounding box center [611, 79] width 823 height 40
click at [128, 266] on link "Employee Health" at bounding box center [143, 267] width 113 height 15
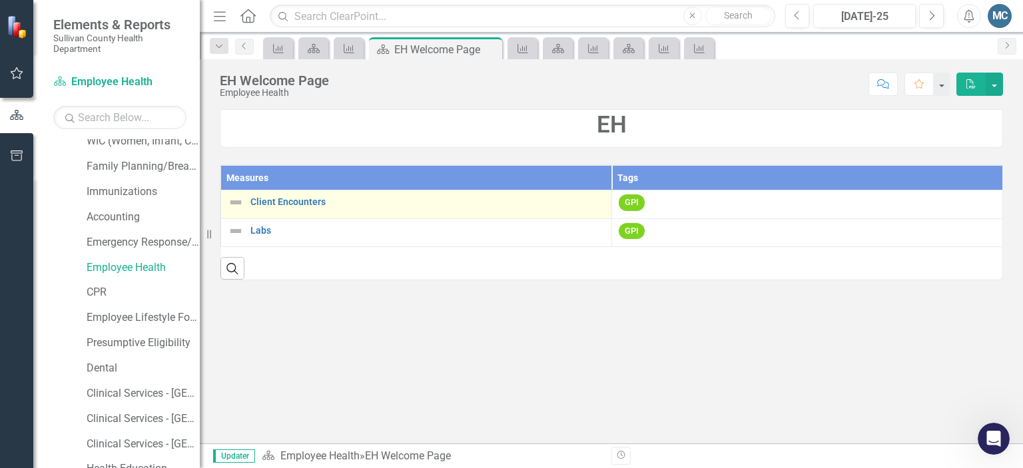
click at [290, 195] on div "Client Encounters" at bounding box center [416, 202] width 377 height 16
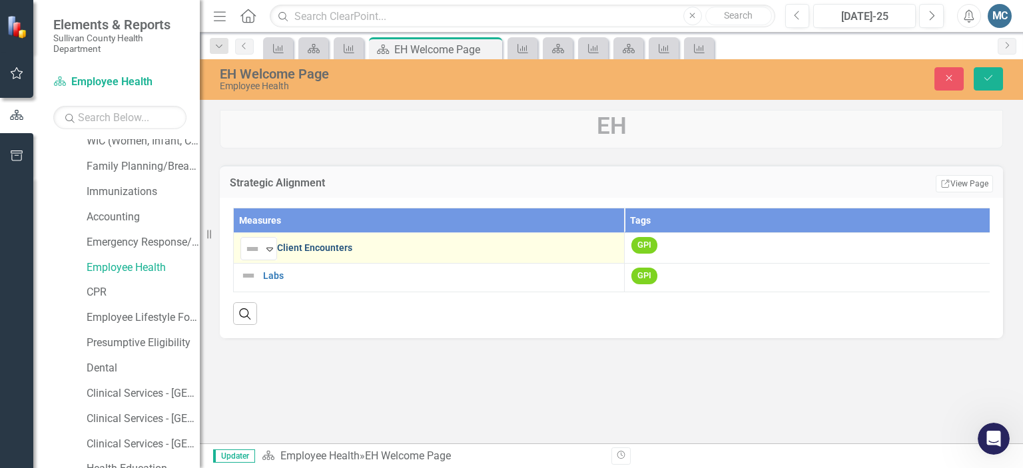
click at [318, 250] on link "Client Encounters" at bounding box center [447, 248] width 340 height 10
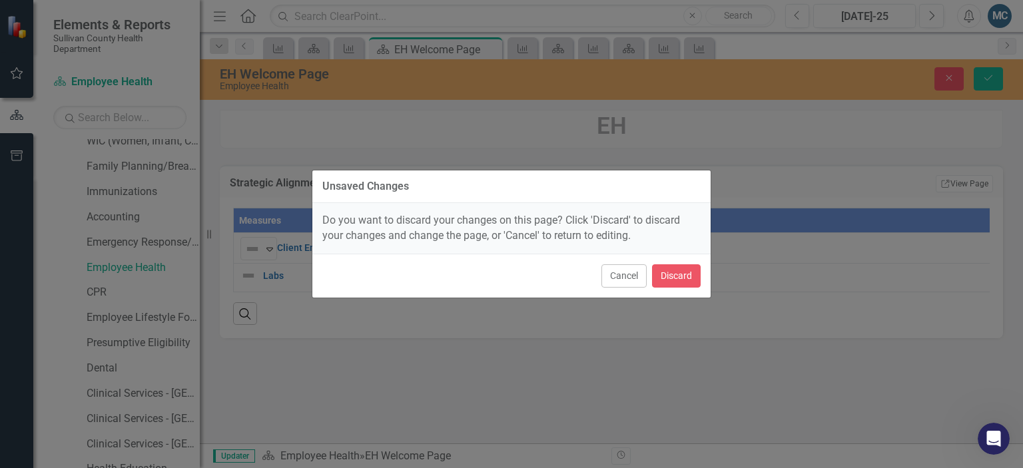
click at [856, 162] on div "Unsaved Changes Do you want to discard your changes on this page? Click 'Discar…" at bounding box center [511, 234] width 1023 height 468
click at [630, 276] on button "Cancel" at bounding box center [623, 275] width 45 height 23
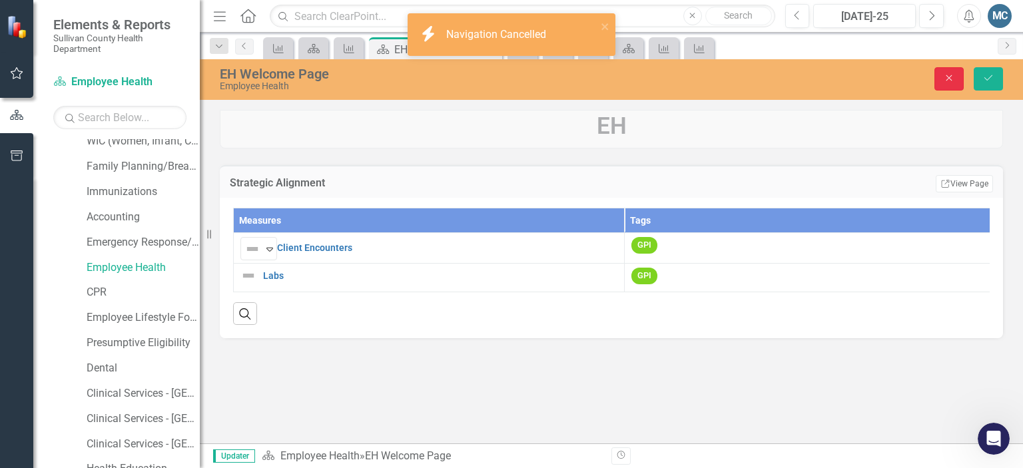
click at [949, 82] on icon "Close" at bounding box center [949, 77] width 12 height 9
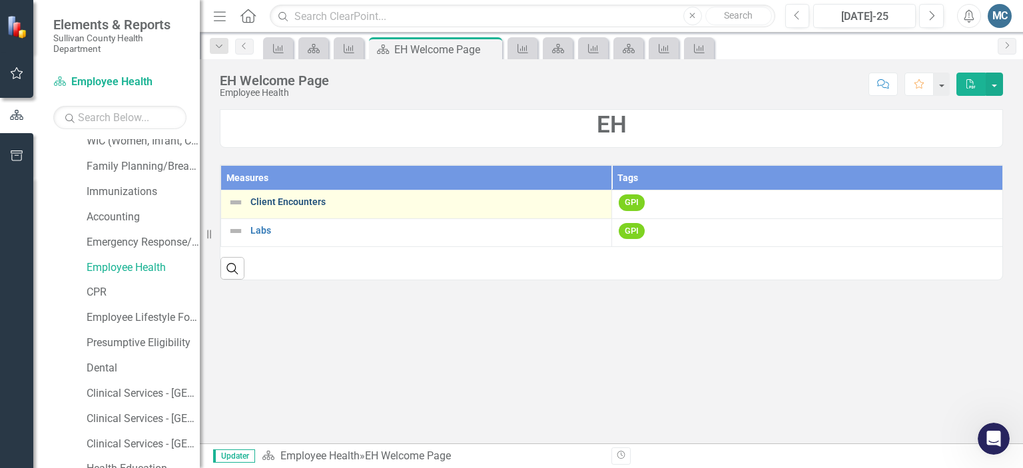
click at [290, 197] on link "Client Encounters" at bounding box center [427, 202] width 354 height 10
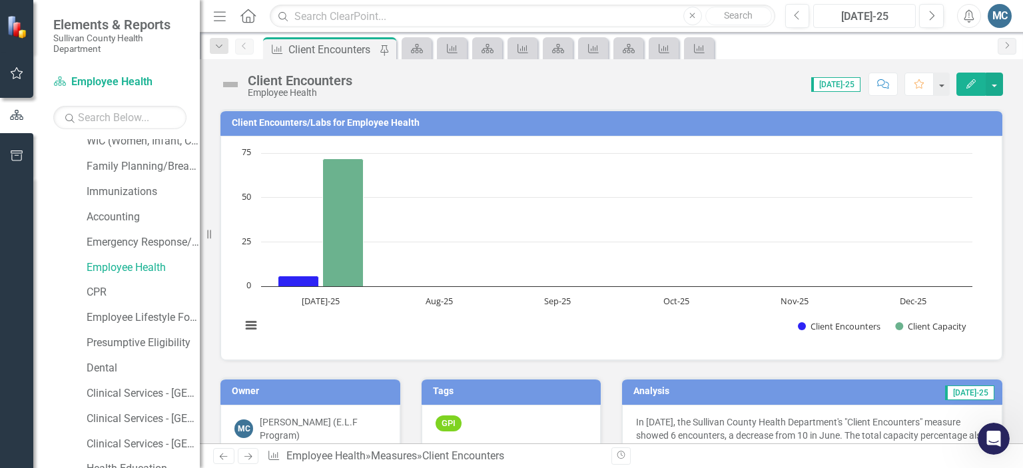
click at [865, 11] on div "[DATE]-25" at bounding box center [864, 17] width 93 height 16
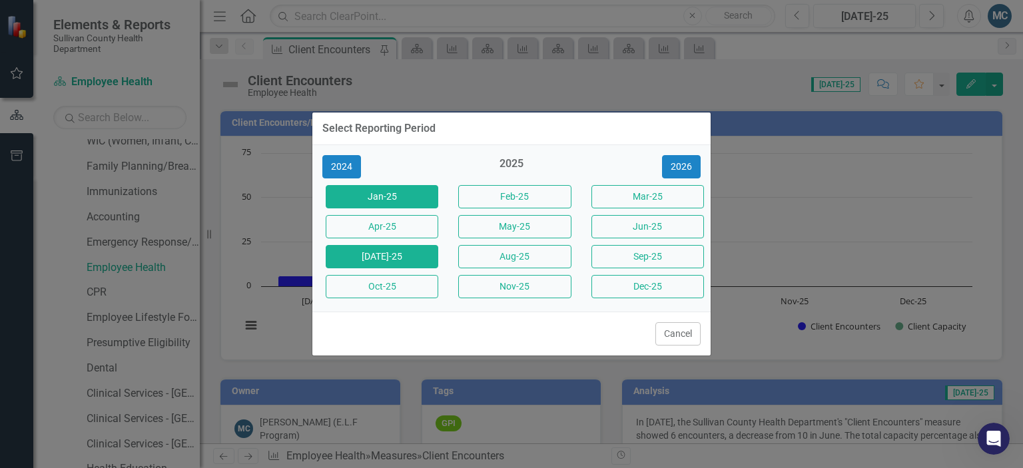
click at [409, 202] on button "Jan-25" at bounding box center [382, 196] width 113 height 23
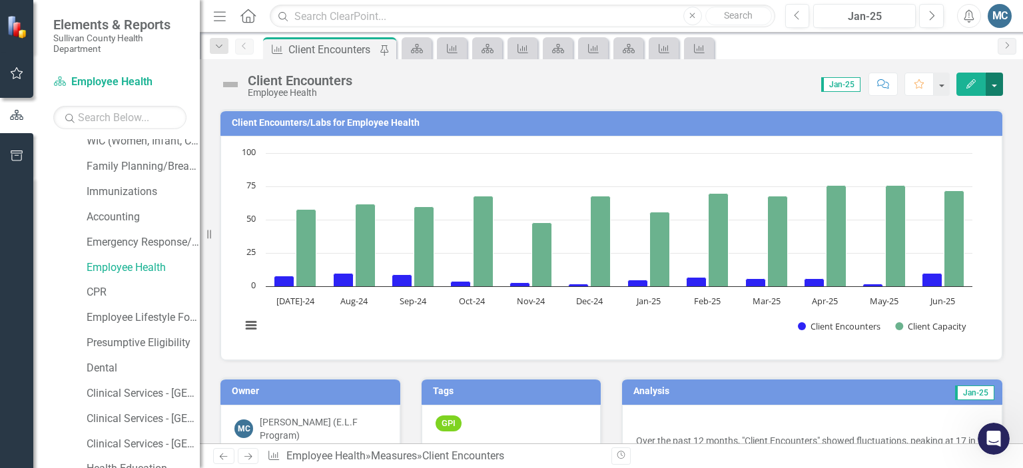
click at [1000, 83] on button "button" at bounding box center [993, 84] width 17 height 23
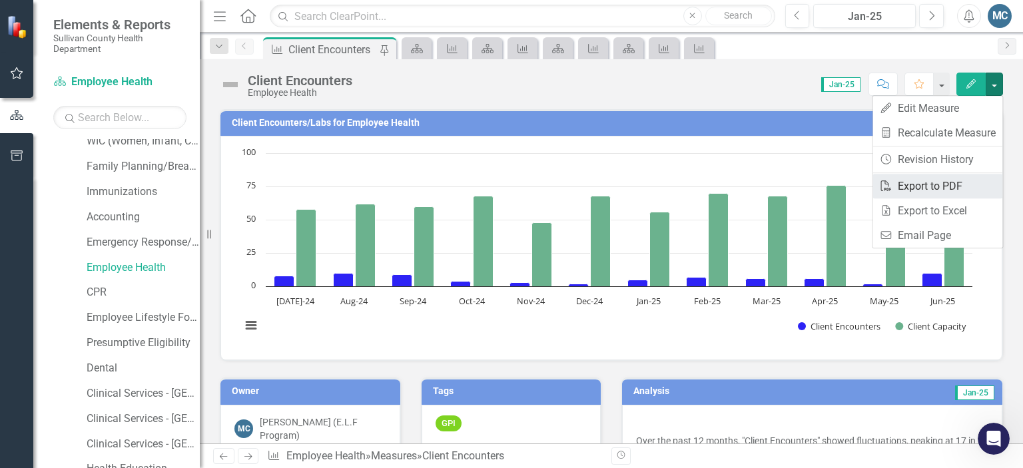
click at [953, 186] on link "PDF Export to PDF" at bounding box center [937, 186] width 130 height 25
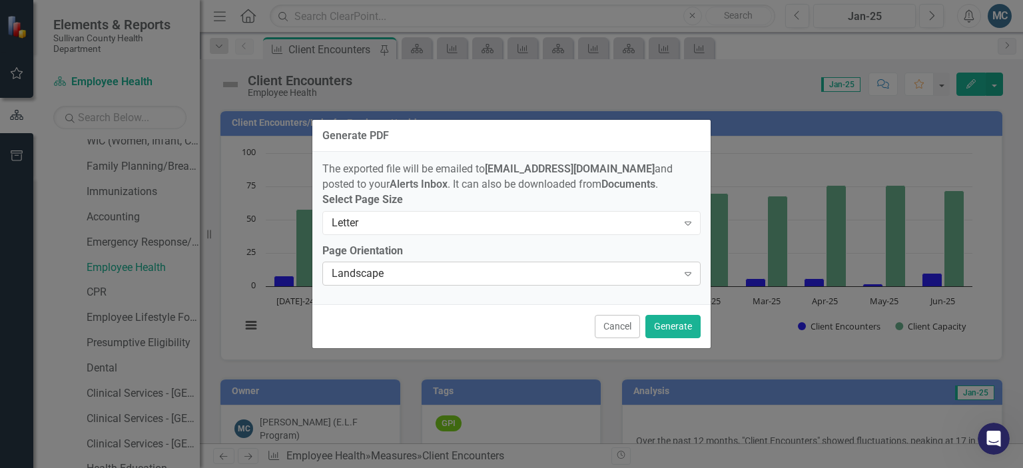
click at [537, 280] on div "Landscape" at bounding box center [505, 273] width 346 height 15
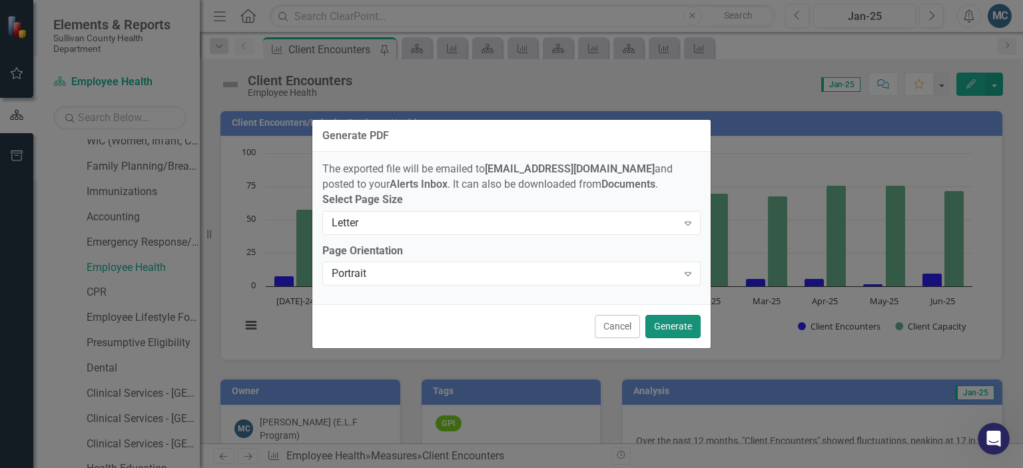
click at [671, 334] on button "Generate" at bounding box center [672, 326] width 55 height 23
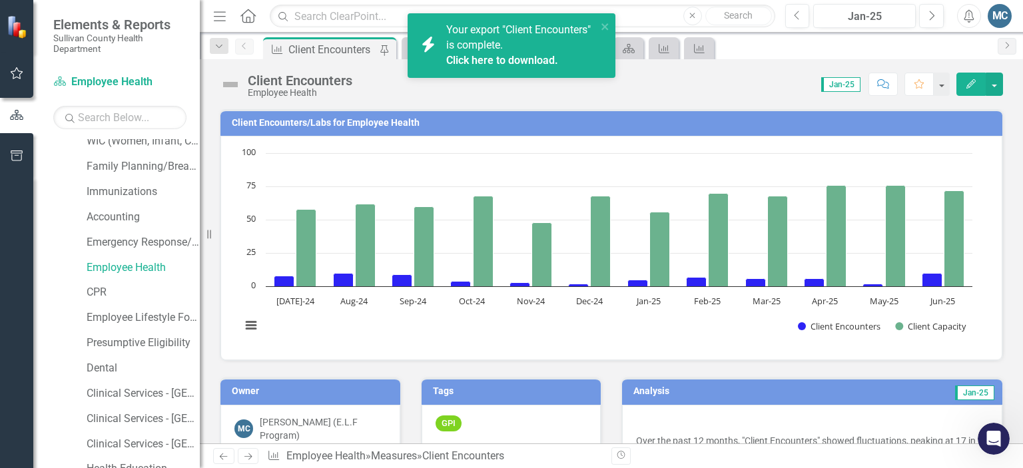
click at [481, 47] on span "Your export "Client Encounters" is complete. Click here to download." at bounding box center [519, 45] width 147 height 45
